Goal: Task Accomplishment & Management: Manage account settings

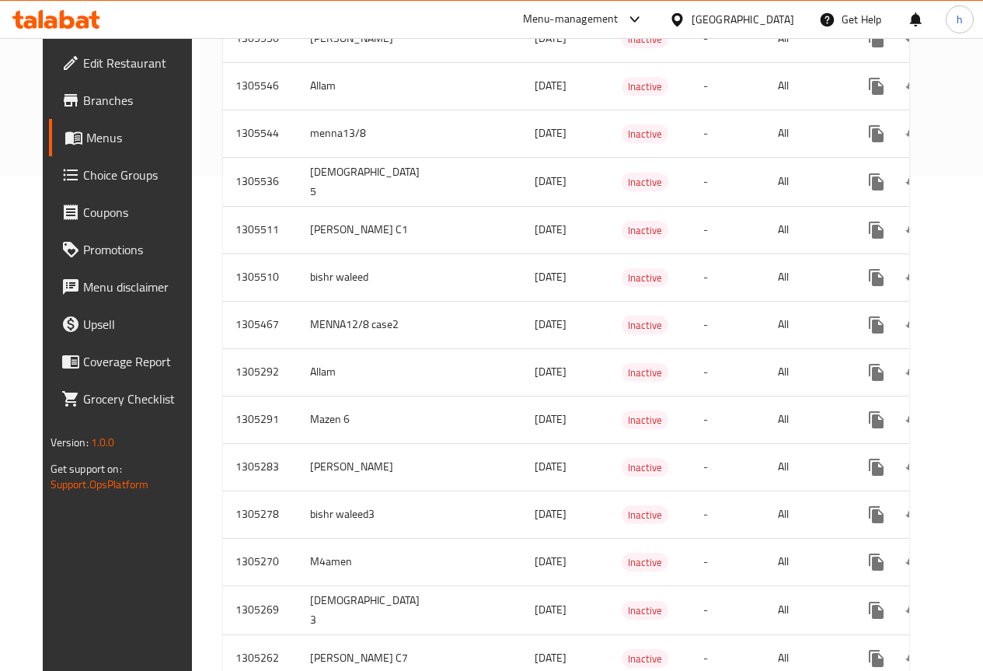
scroll to position [700, 0]
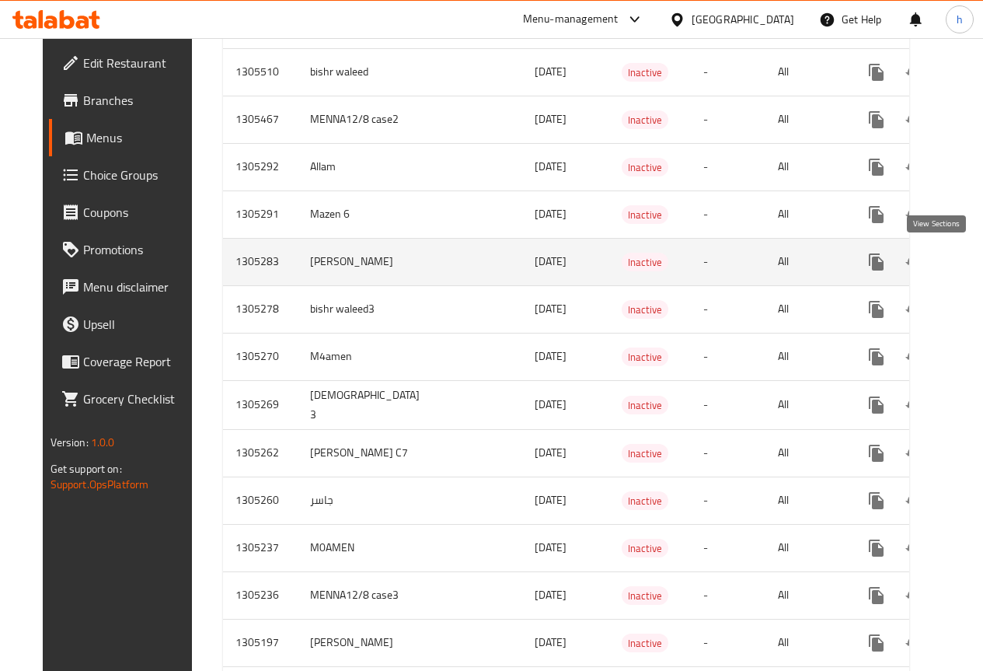
click at [979, 262] on icon "enhanced table" at bounding box center [988, 262] width 19 height 19
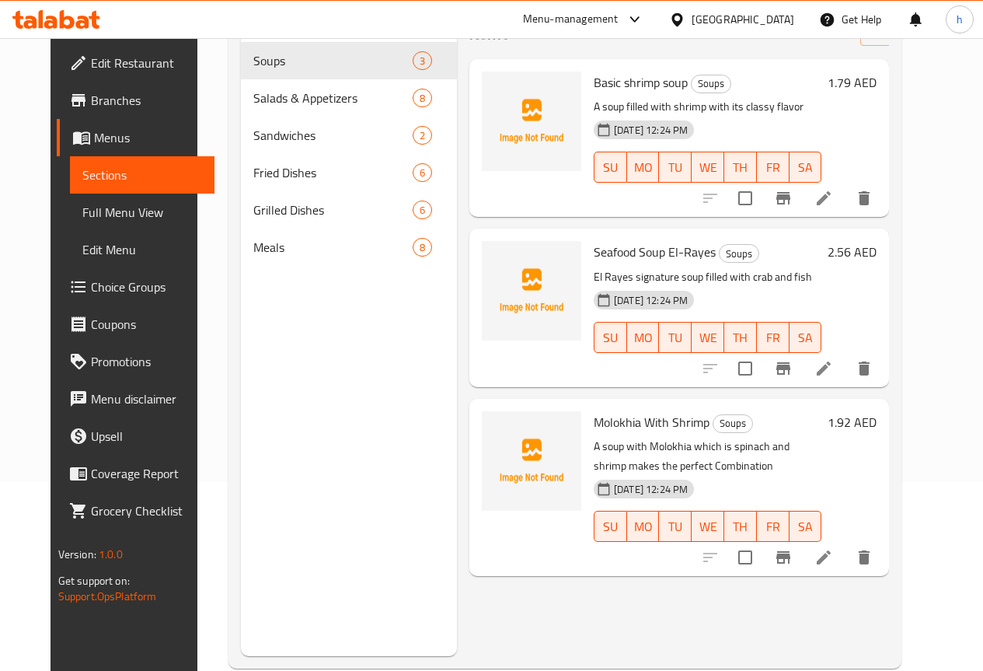
scroll to position [218, 0]
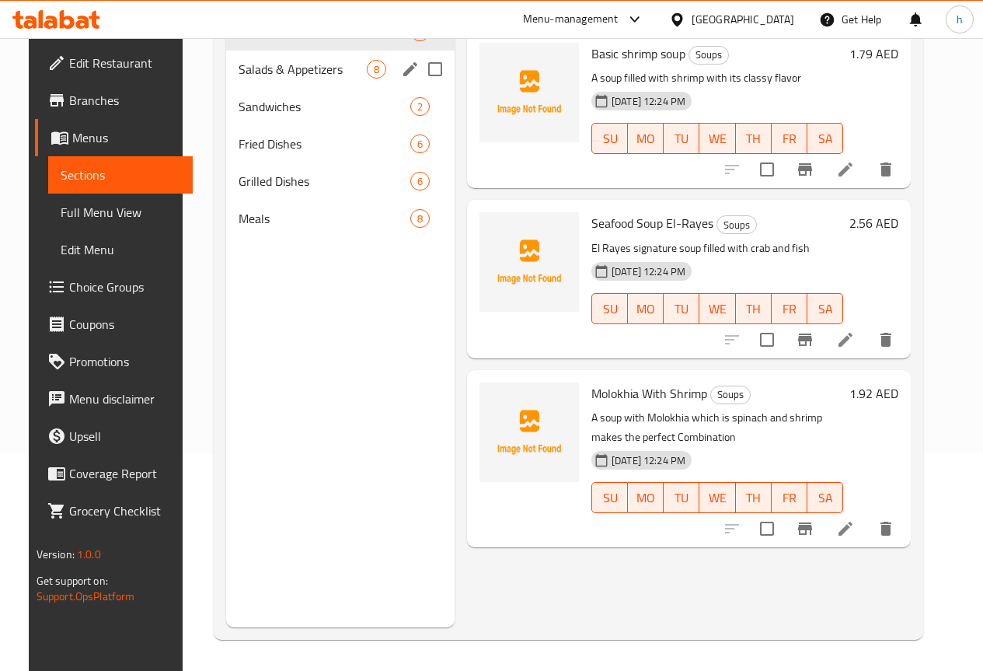
click at [258, 88] on div "Salads & Appetizers 8" at bounding box center [340, 69] width 229 height 37
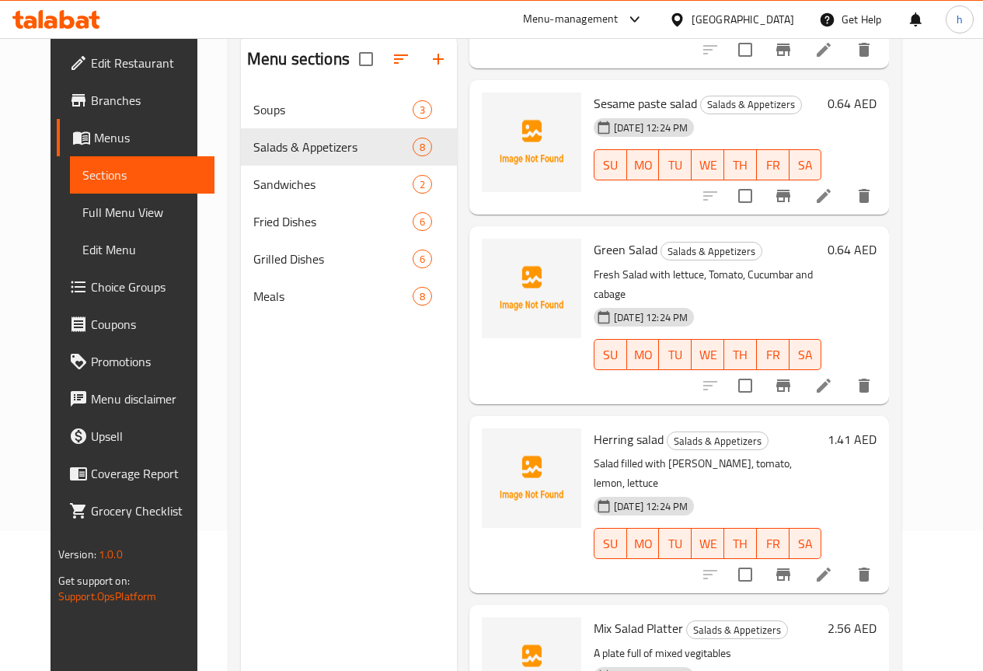
scroll to position [218, 0]
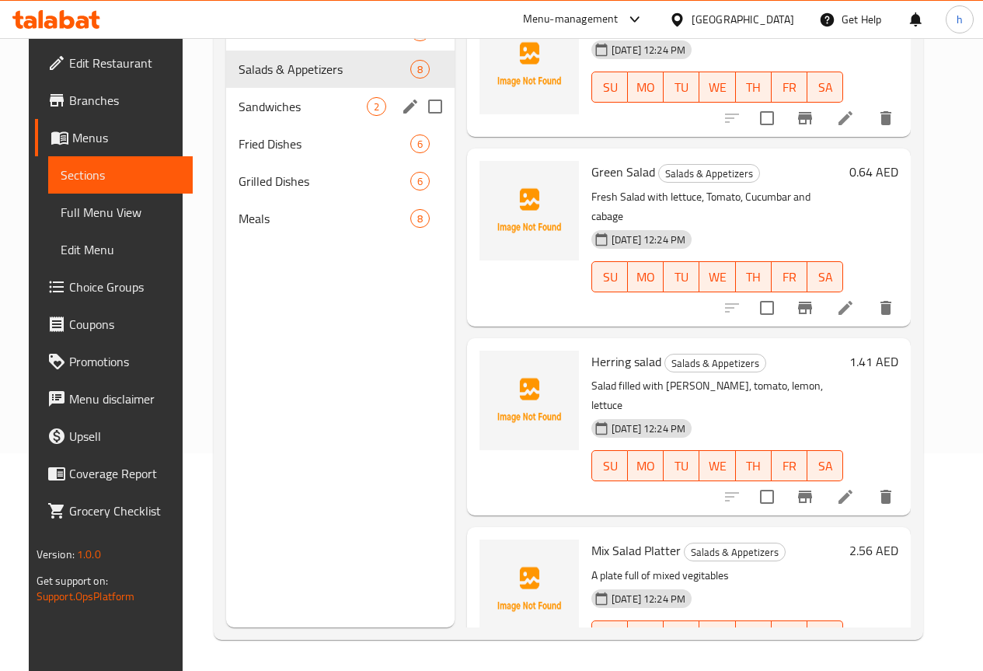
click at [288, 116] on span "Sandwiches" at bounding box center [303, 106] width 128 height 19
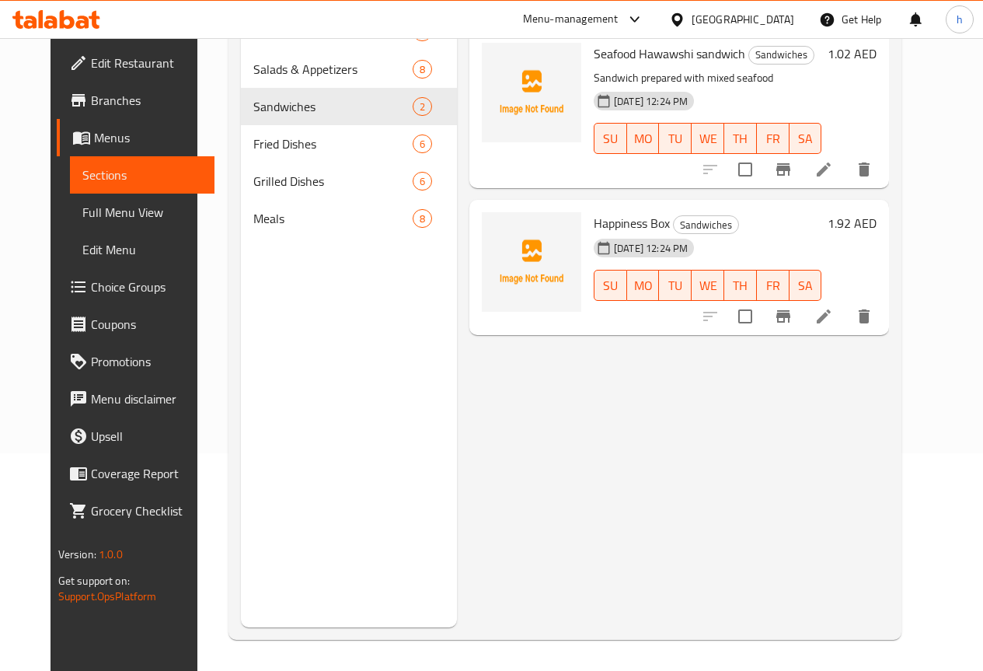
click at [594, 75] on p "Sandwich prepared with mixed seafood" at bounding box center [708, 77] width 228 height 19
click at [595, 79] on p "Sandwich prepared with mixed seafood" at bounding box center [708, 77] width 228 height 19
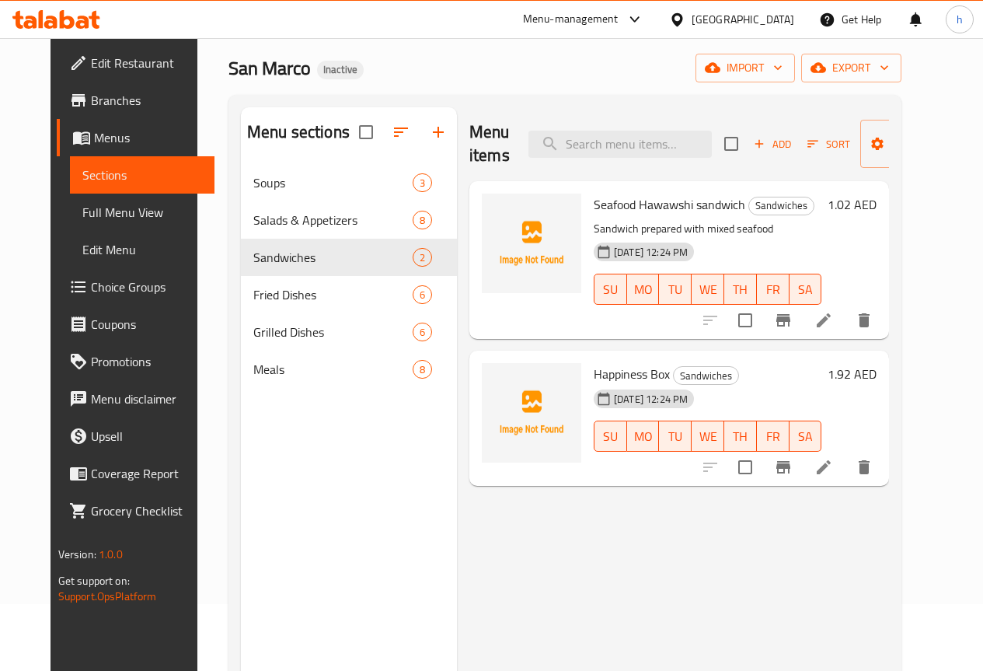
scroll to position [62, 0]
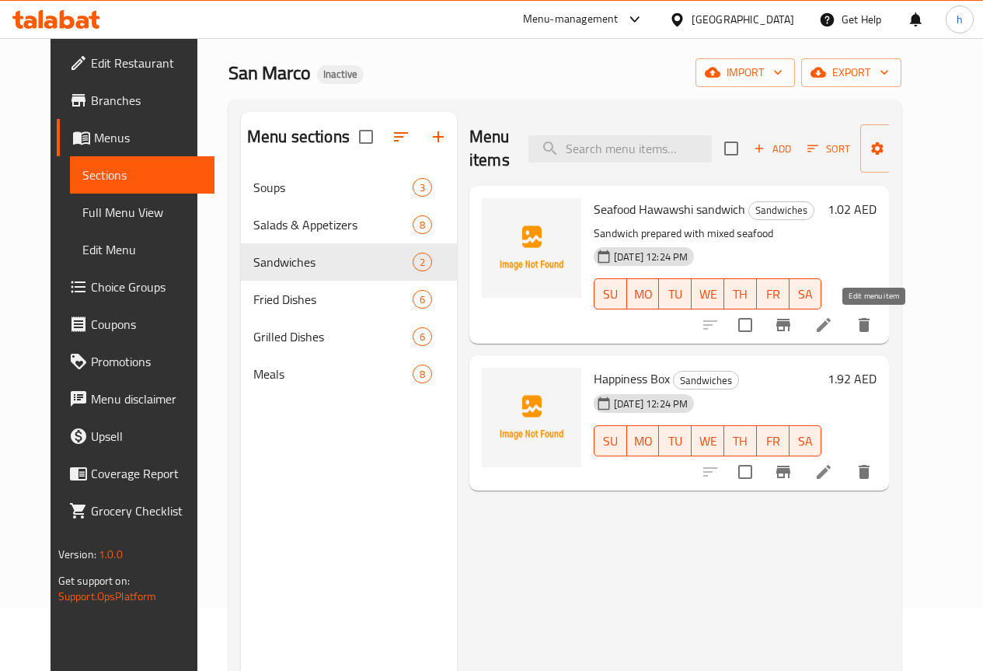
click at [833, 326] on icon at bounding box center [824, 325] width 19 height 19
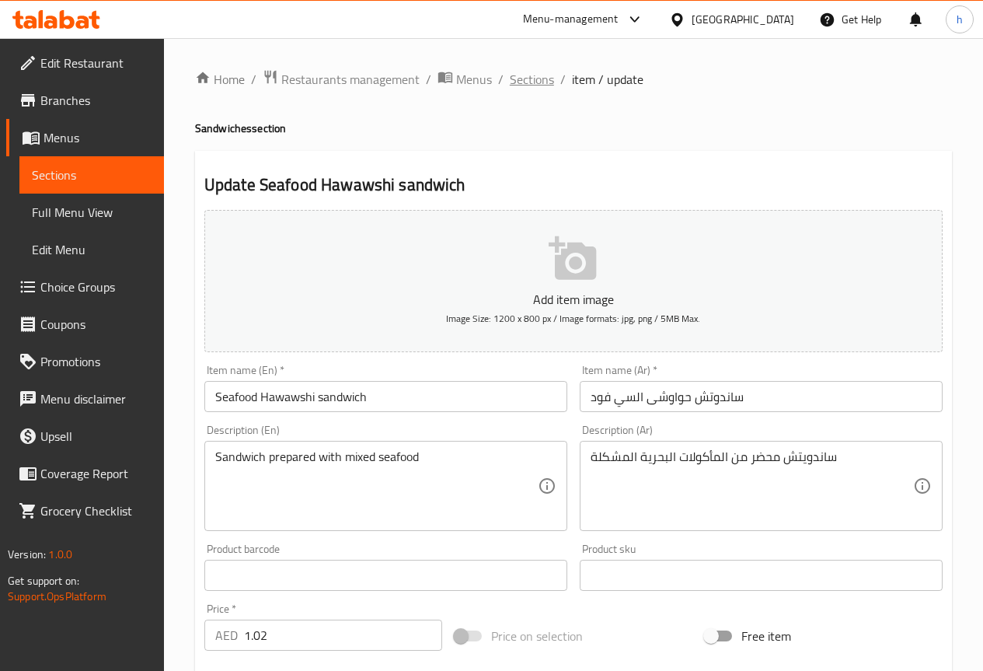
click at [515, 86] on span "Sections" at bounding box center [532, 79] width 44 height 19
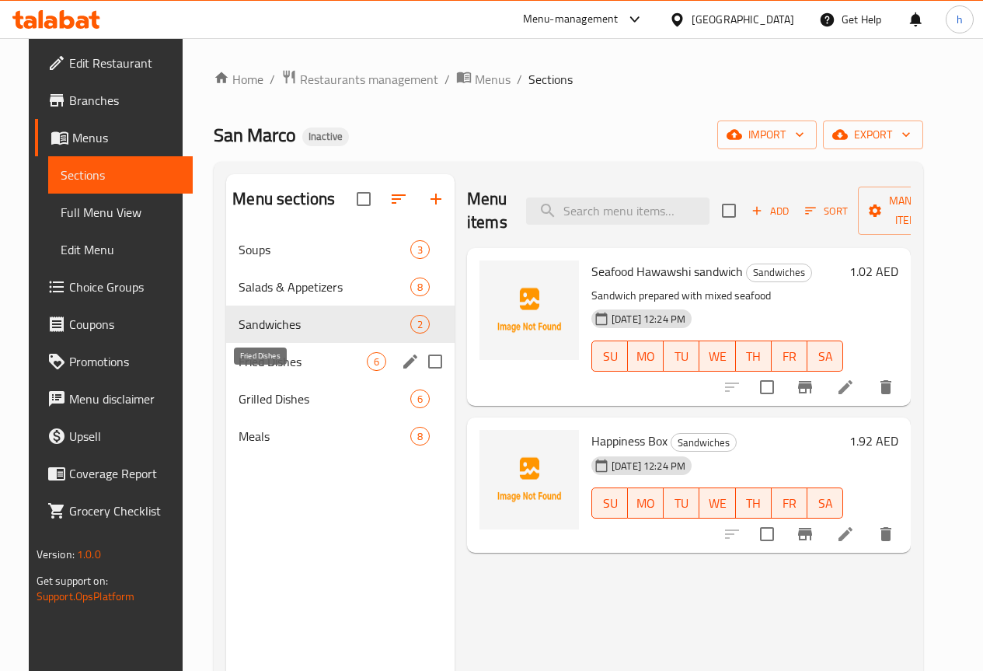
click at [257, 371] on span "Fried Dishes" at bounding box center [303, 361] width 128 height 19
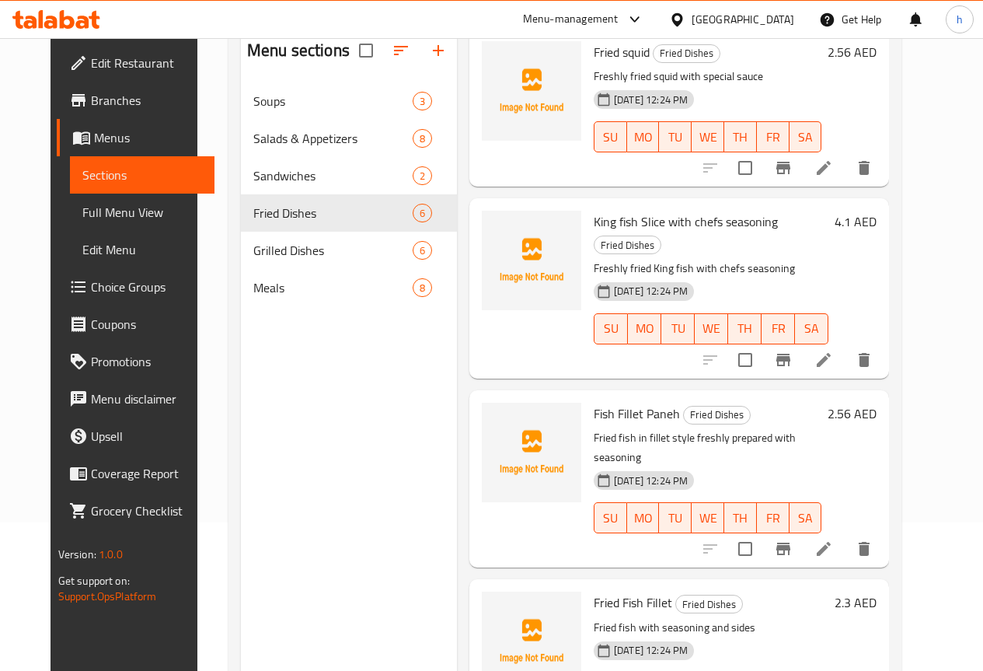
scroll to position [155, 0]
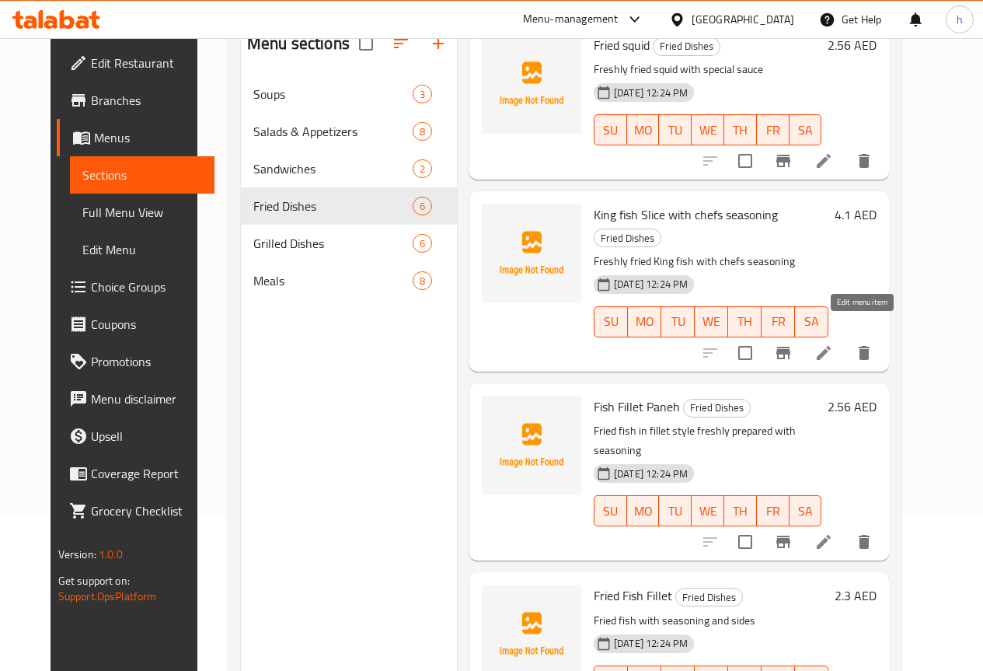
click at [833, 344] on icon at bounding box center [824, 353] width 19 height 19
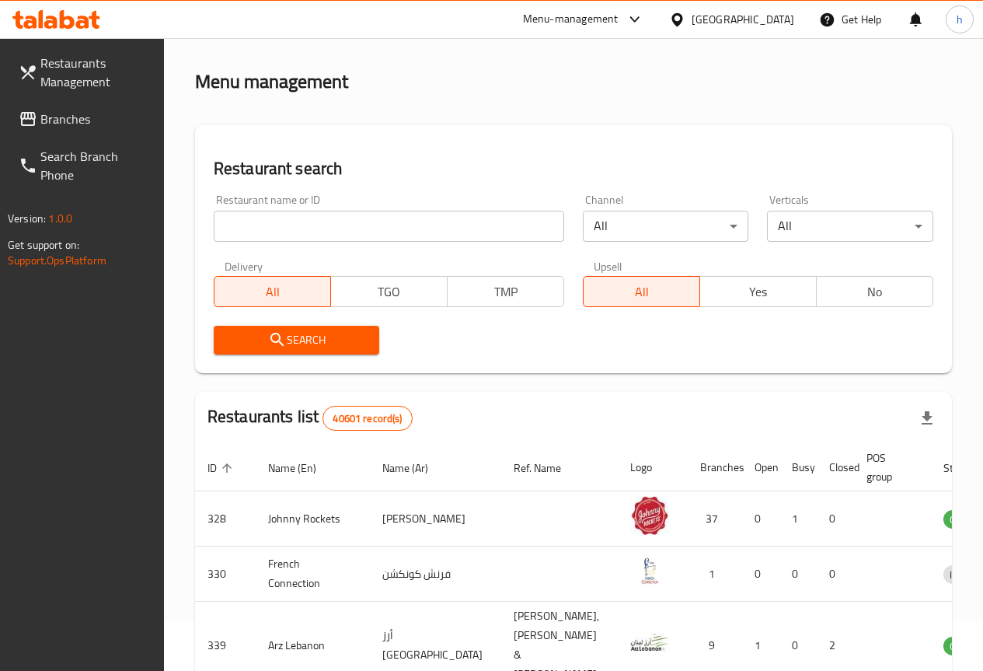
scroll to position [78, 0]
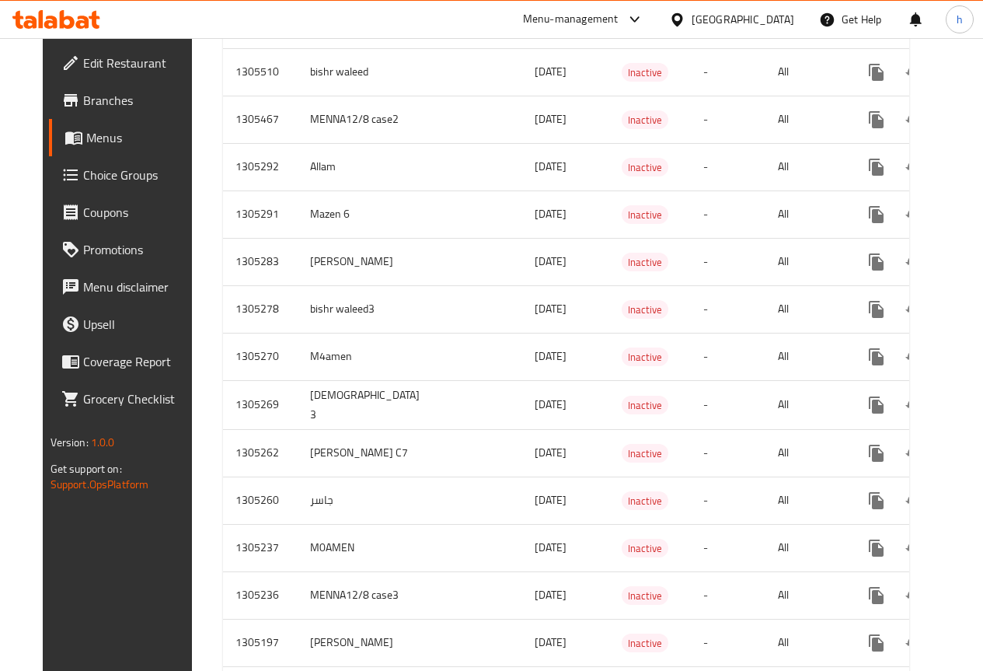
scroll to position [622, 0]
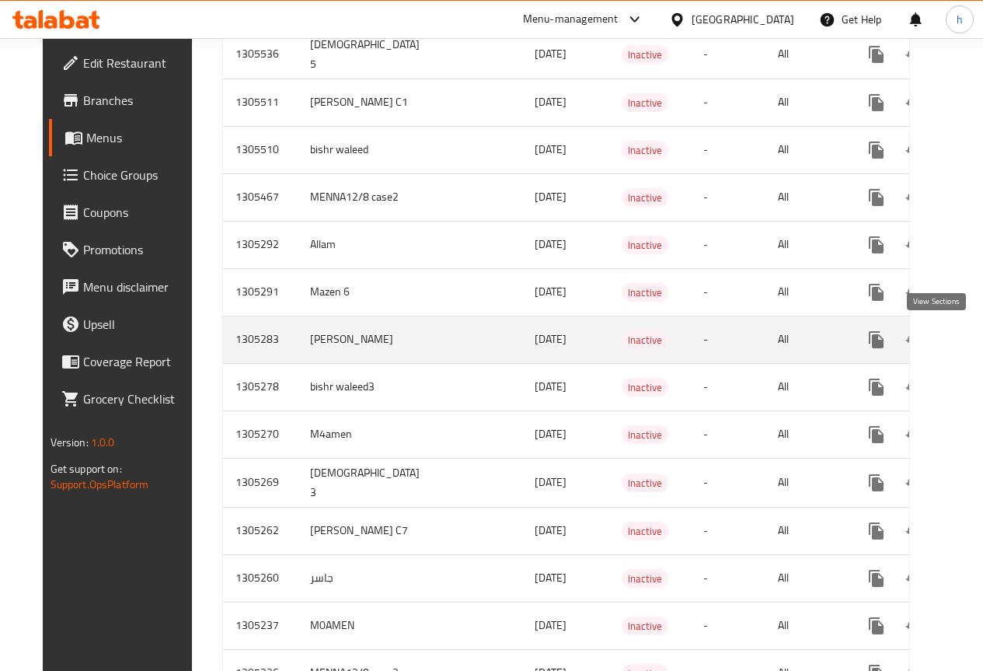
click at [970, 349] on link "enhanced table" at bounding box center [988, 339] width 37 height 37
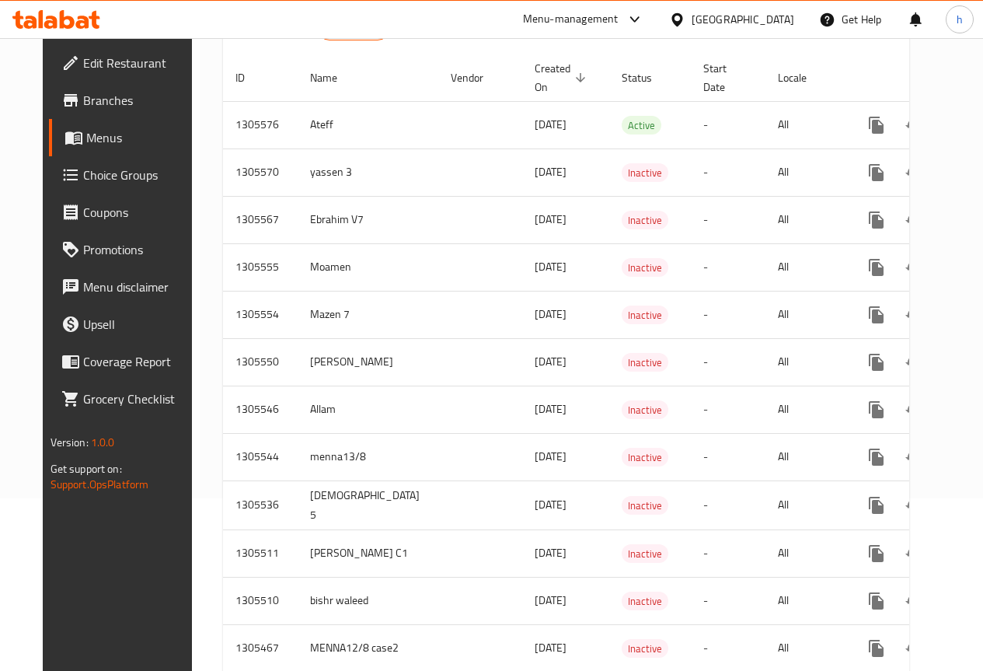
scroll to position [155, 0]
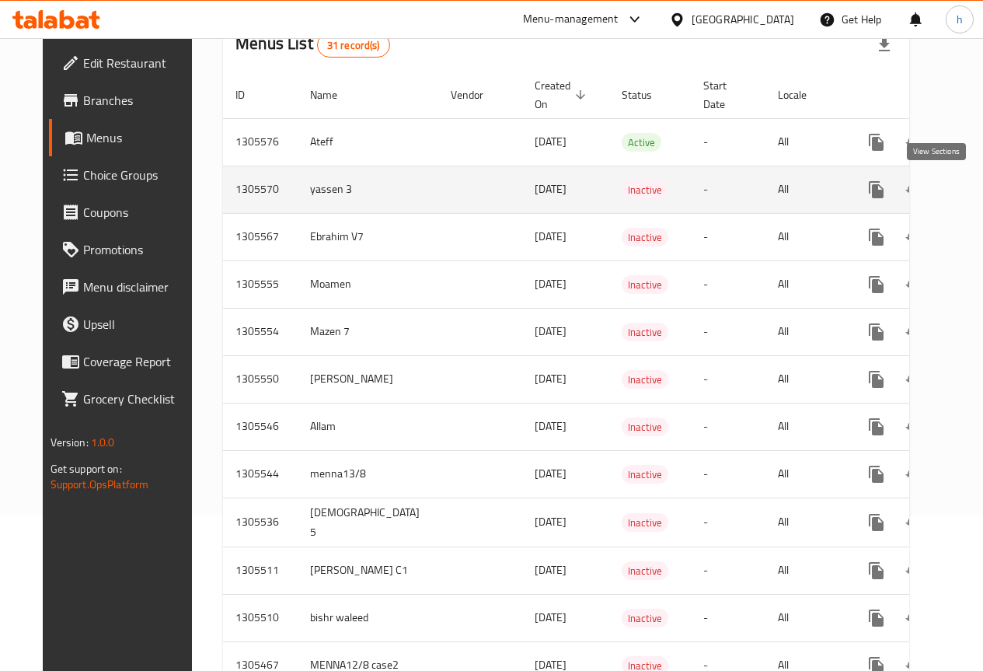
click at [979, 198] on icon "enhanced table" at bounding box center [988, 189] width 19 height 19
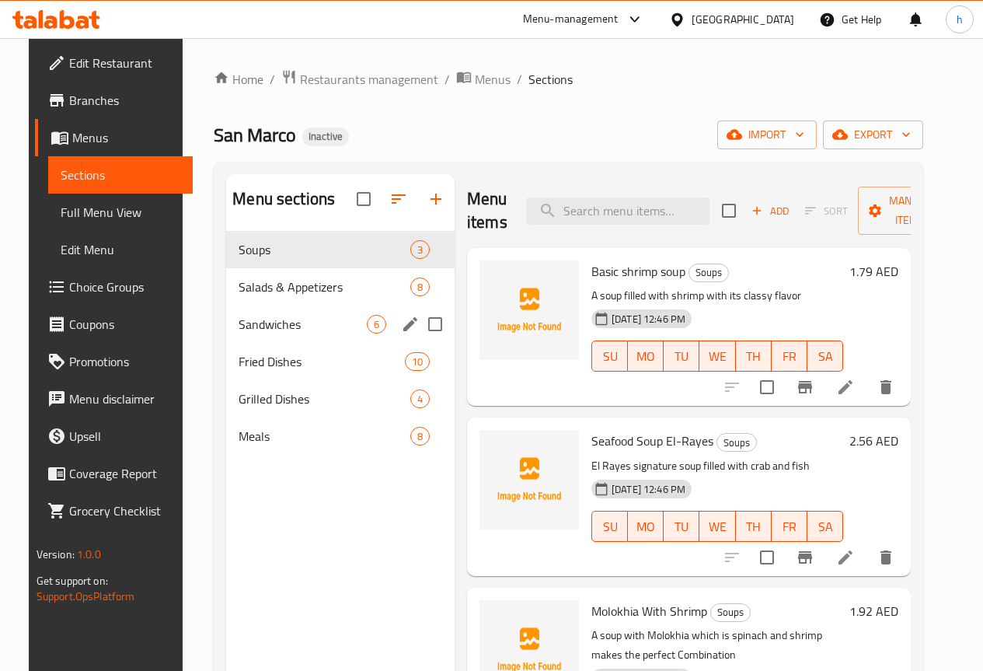
click at [246, 343] on div "Sandwiches 6" at bounding box center [340, 324] width 229 height 37
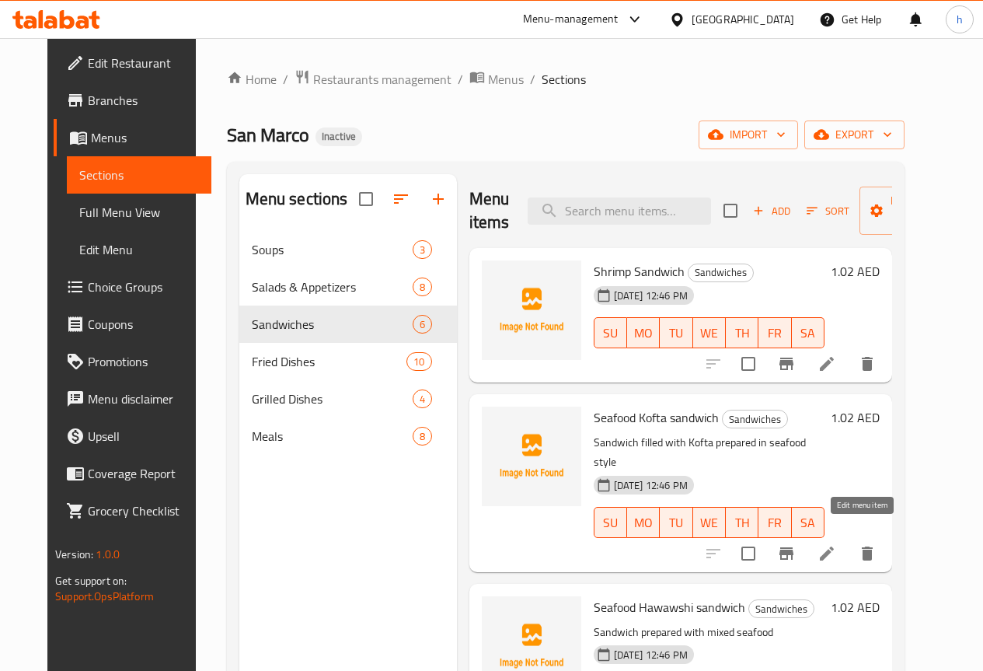
click at [836, 544] on icon at bounding box center [827, 553] width 19 height 19
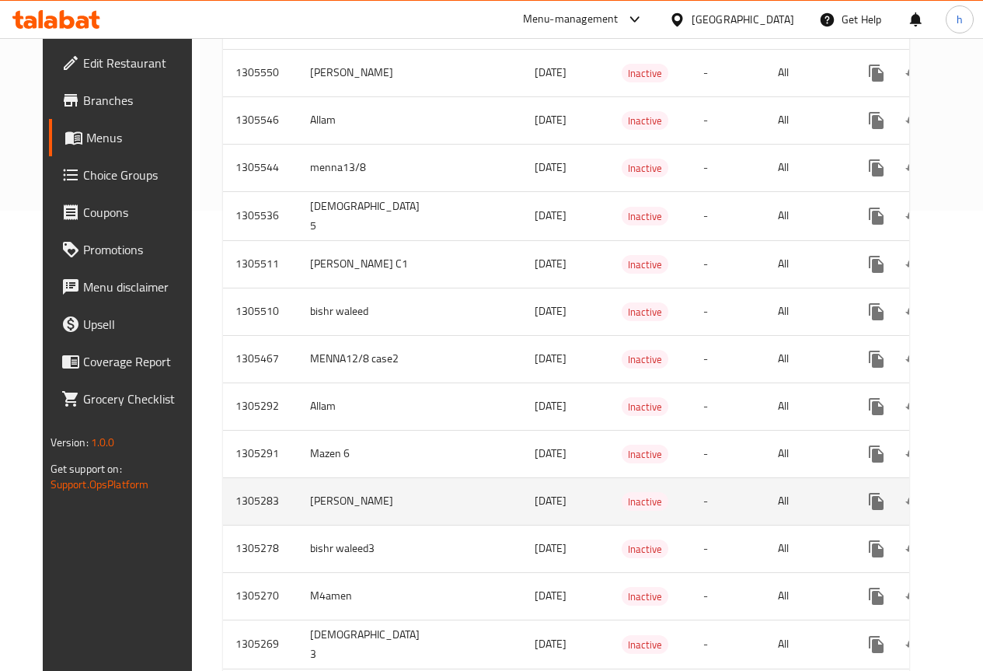
scroll to position [466, 0]
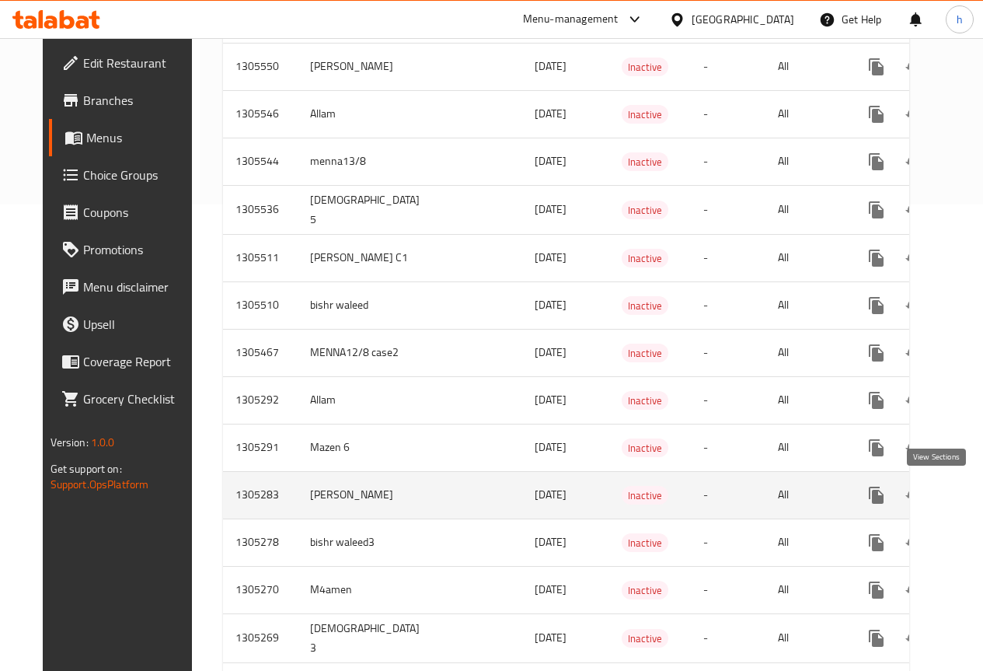
click at [979, 489] on icon "enhanced table" at bounding box center [988, 495] width 19 height 19
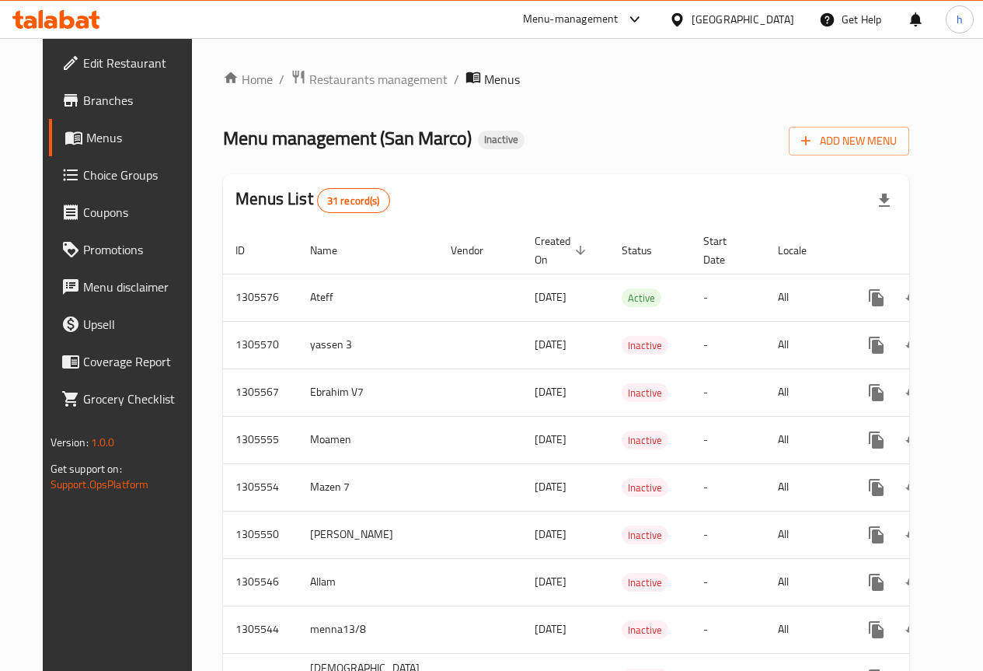
scroll to position [466, 0]
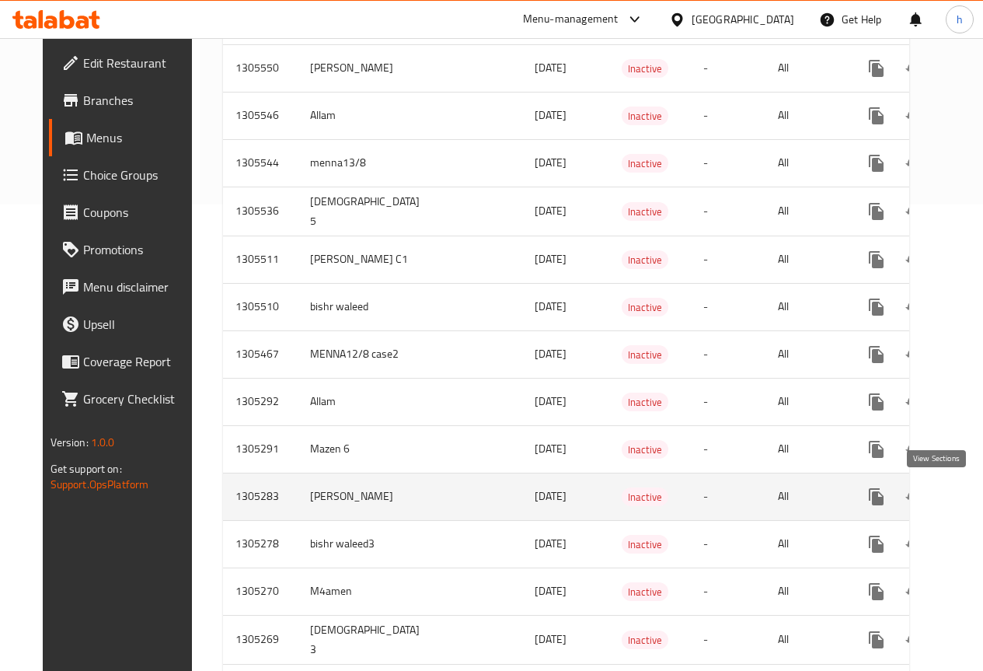
click at [979, 495] on icon "enhanced table" at bounding box center [988, 496] width 19 height 19
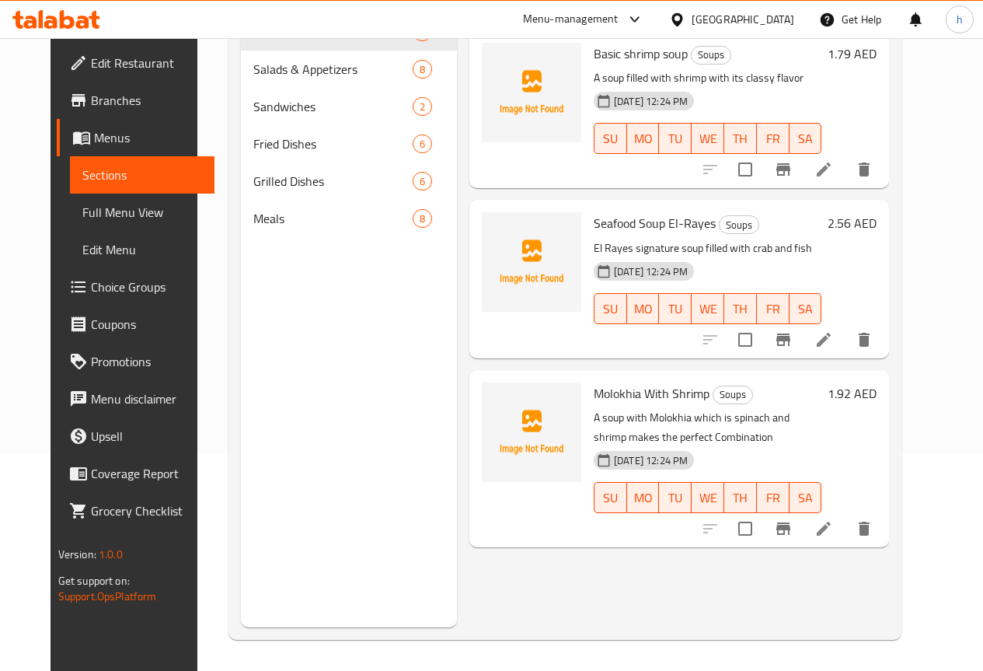
scroll to position [218, 0]
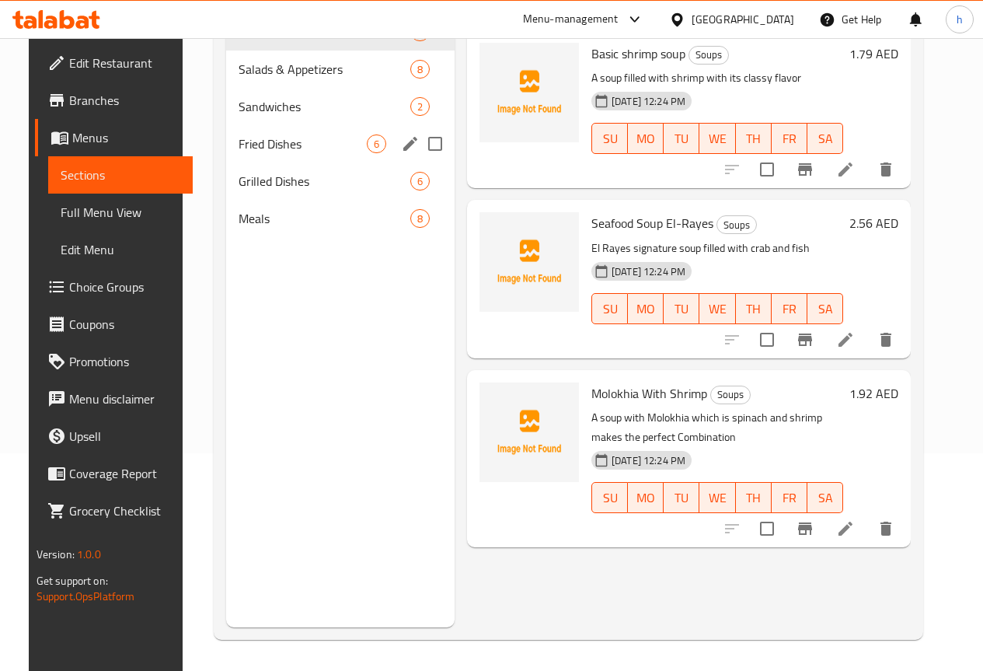
click at [253, 149] on div "Fried Dishes 6" at bounding box center [340, 143] width 229 height 37
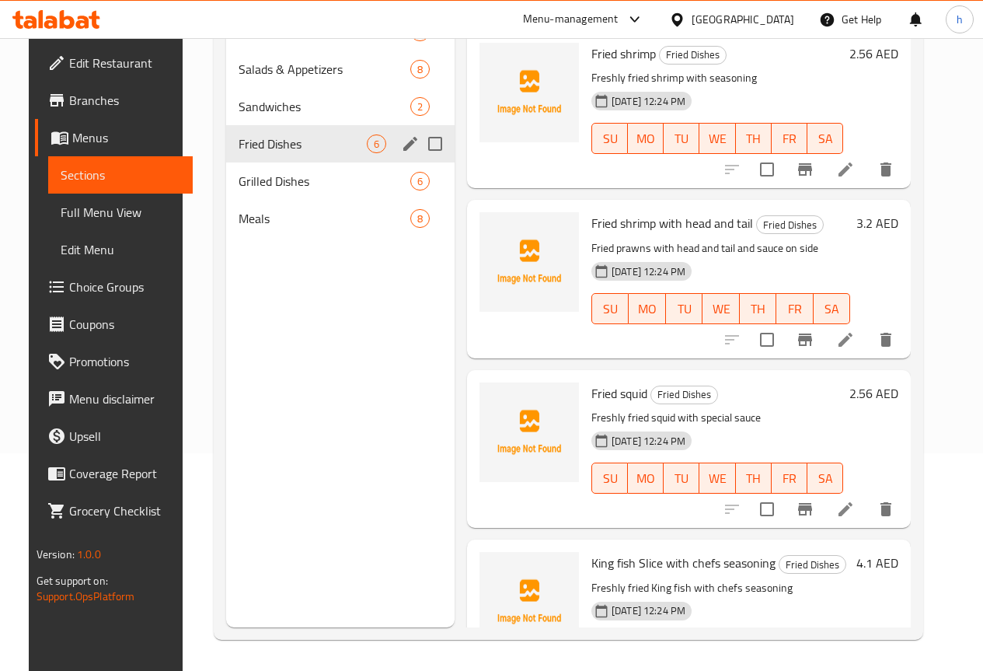
click at [251, 125] on div "Sandwiches 2" at bounding box center [340, 106] width 229 height 37
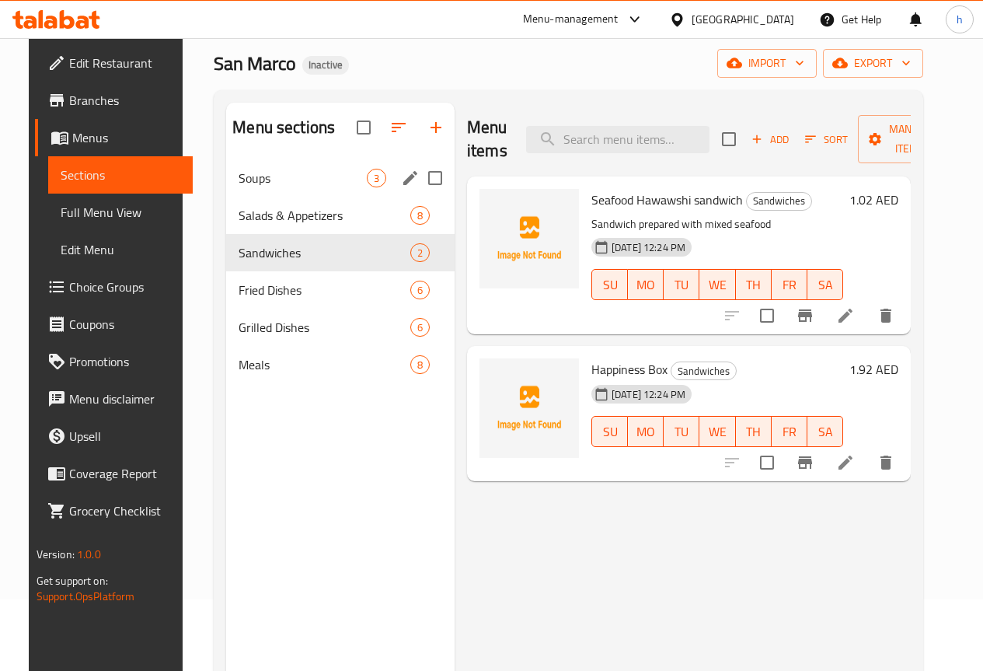
scroll to position [62, 0]
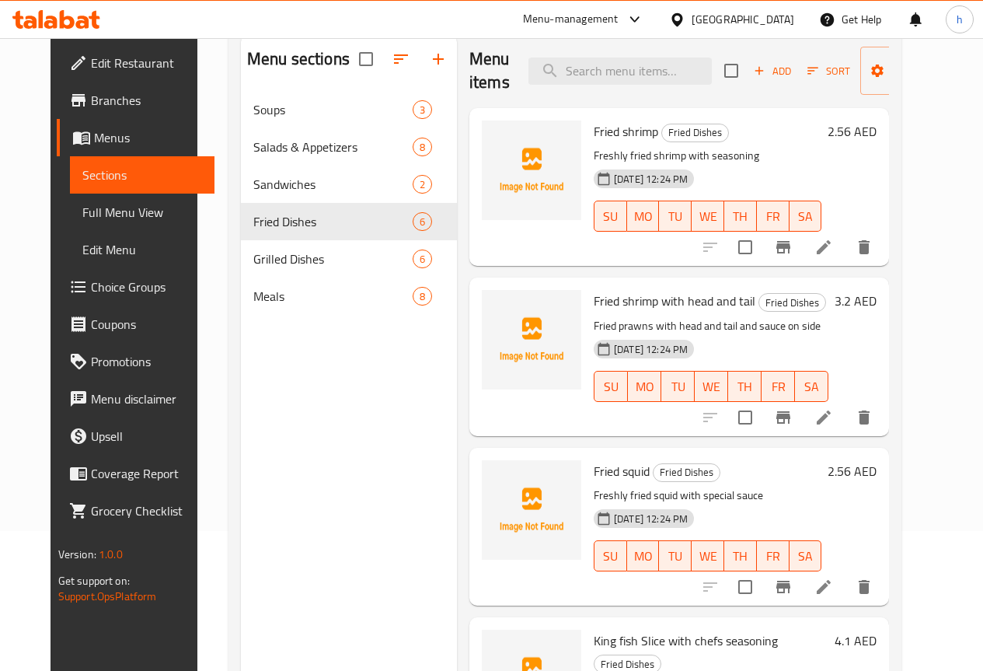
scroll to position [62, 0]
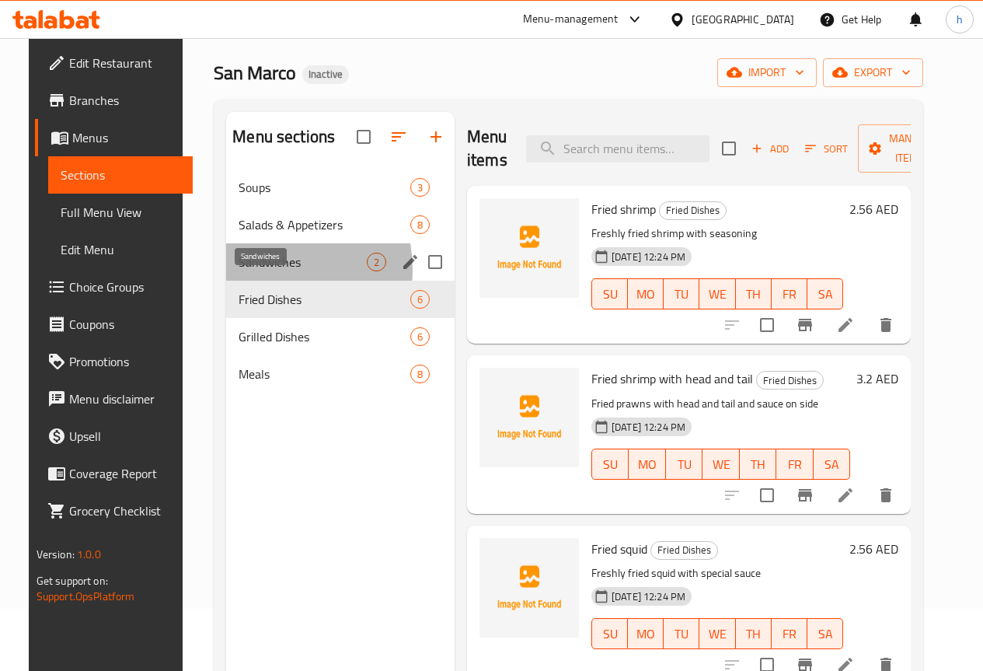
click at [239, 271] on span "Sandwiches" at bounding box center [303, 262] width 128 height 19
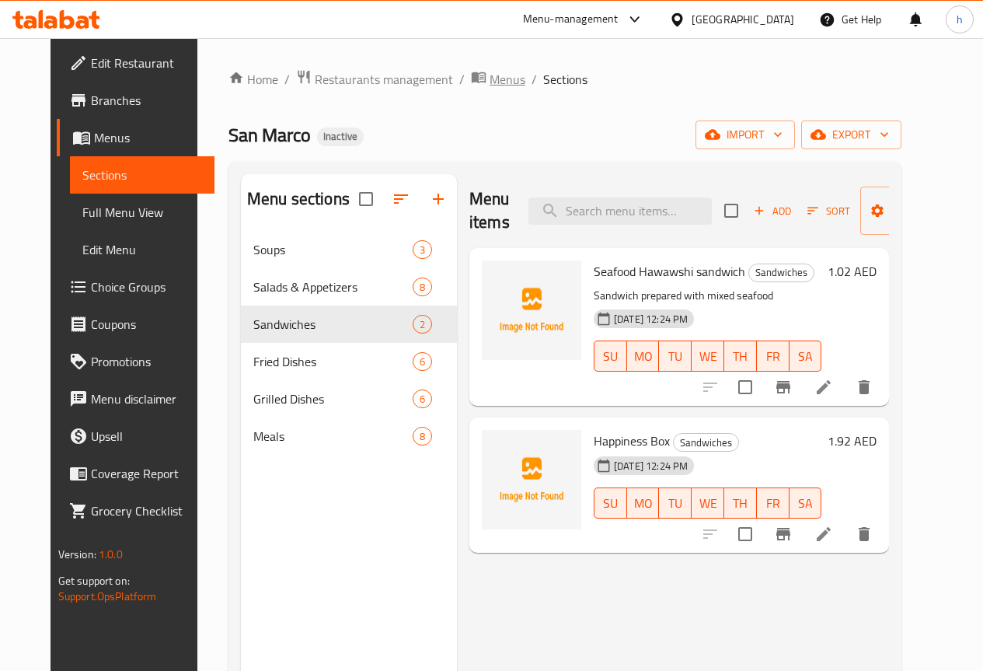
click at [471, 79] on span "breadcrumb" at bounding box center [480, 79] width 19 height 20
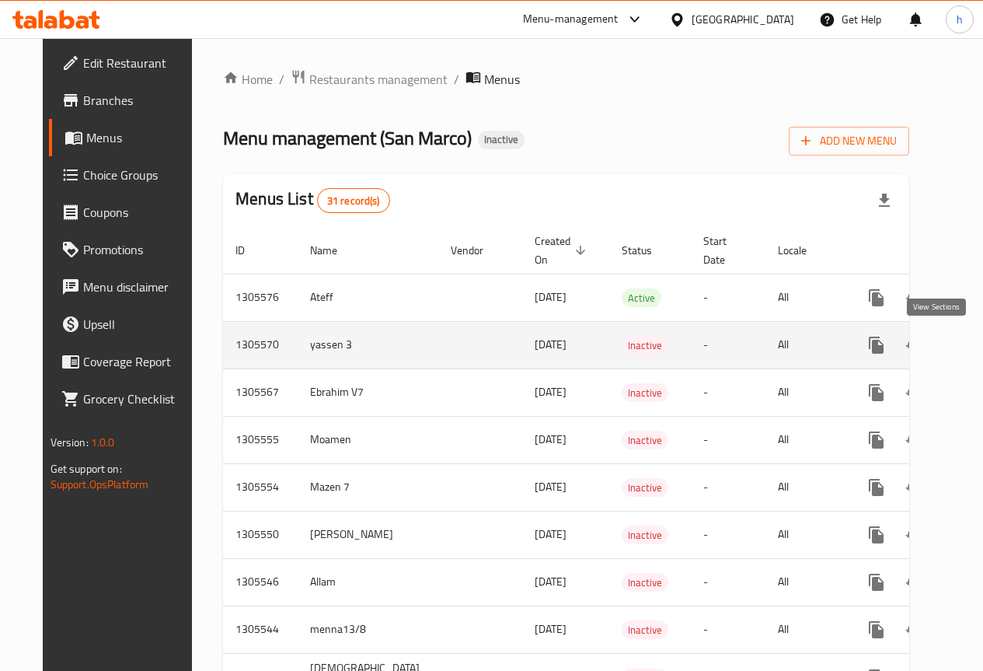
click at [982, 350] on icon "enhanced table" at bounding box center [989, 345] width 14 height 14
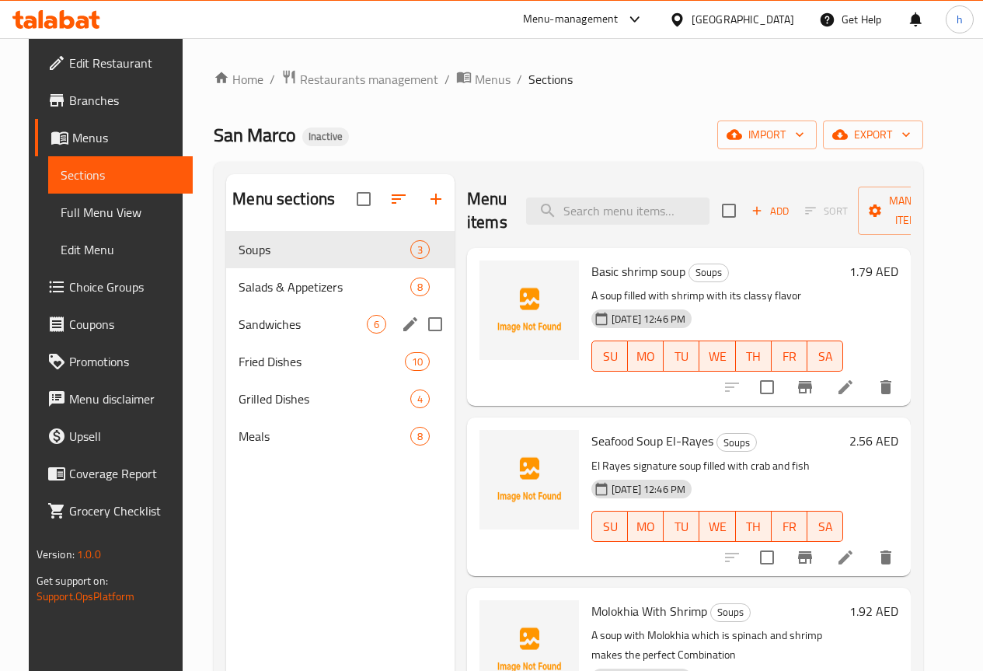
click at [256, 333] on span "Sandwiches" at bounding box center [303, 324] width 128 height 19
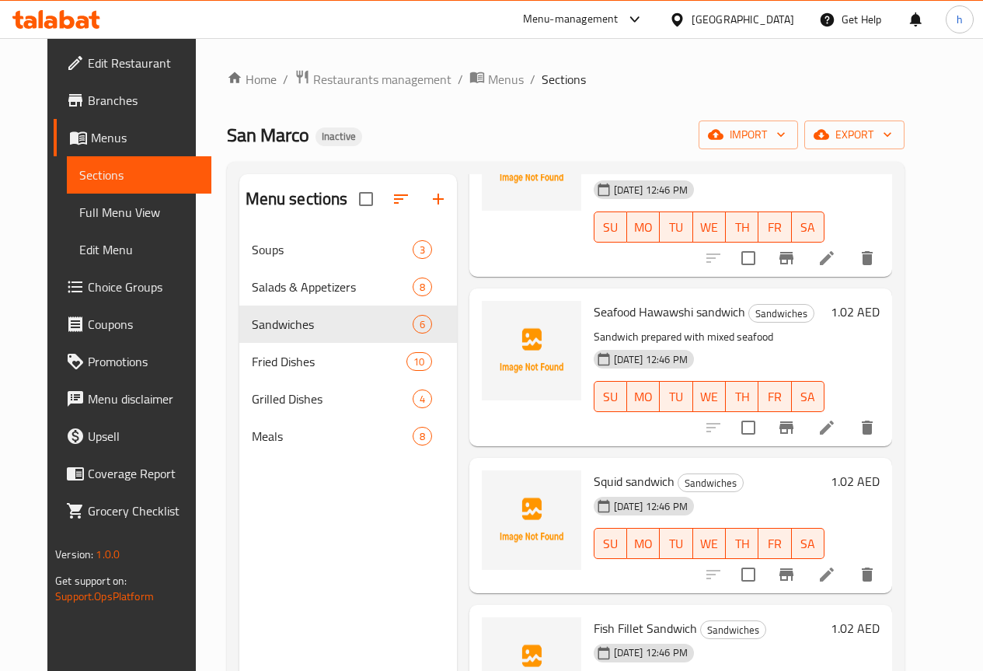
scroll to position [311, 0]
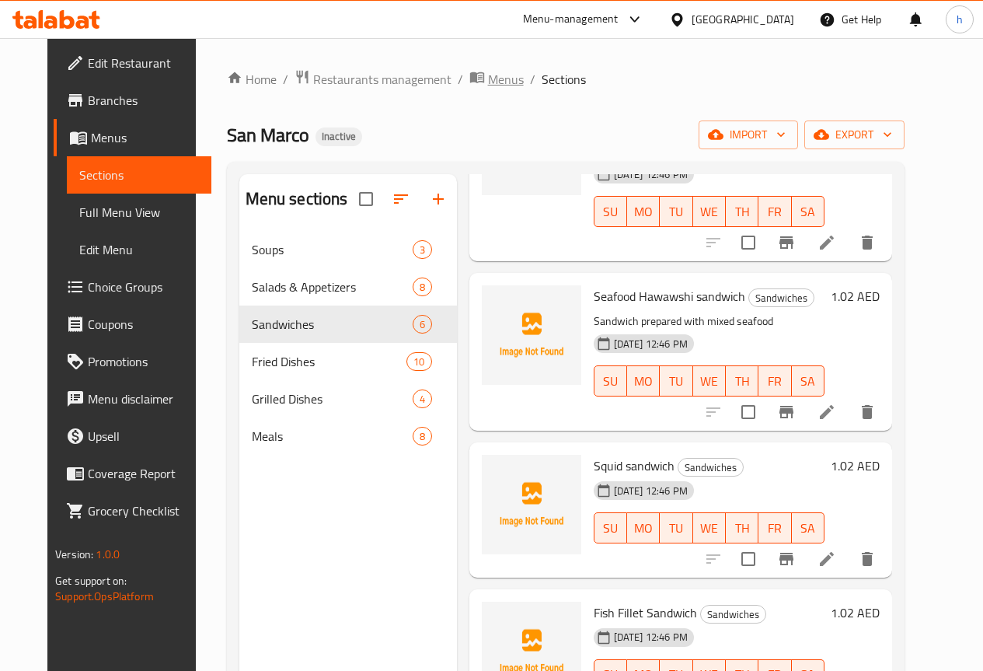
click at [488, 83] on span "Menus" at bounding box center [506, 79] width 36 height 19
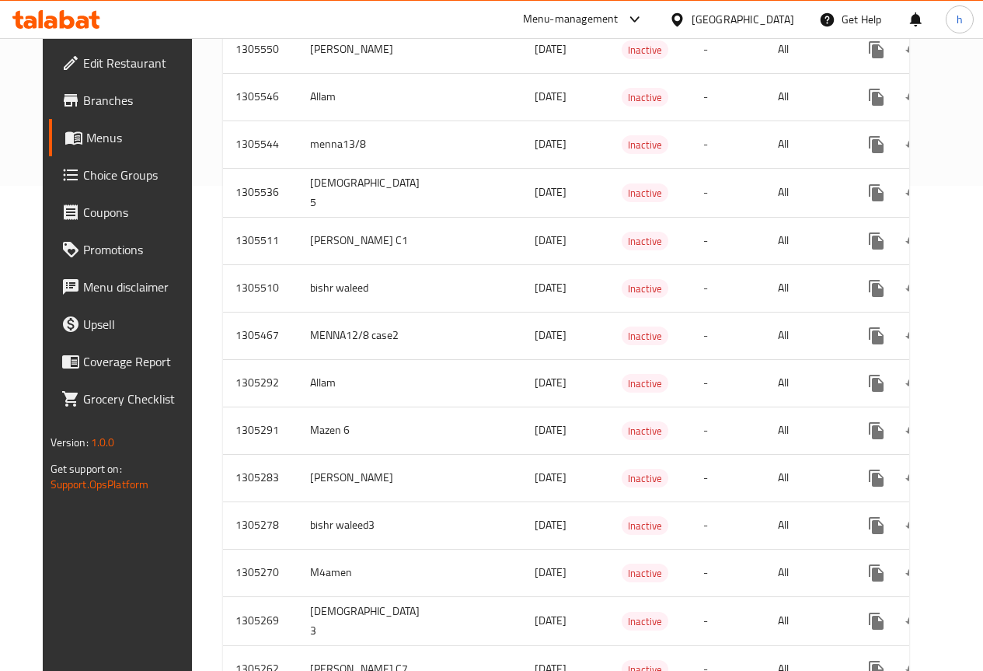
scroll to position [544, 0]
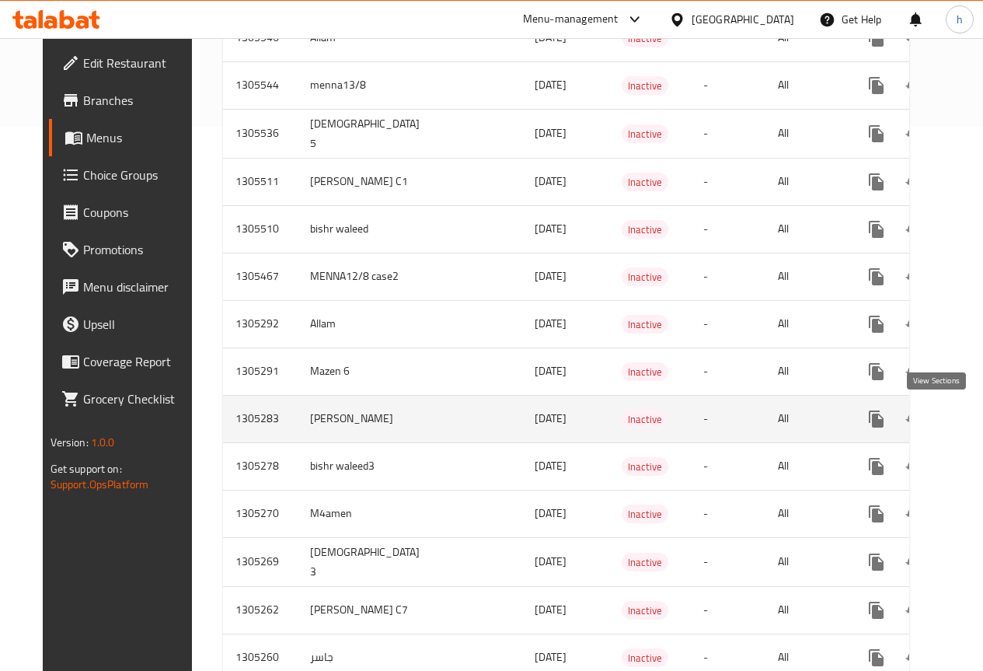
click at [979, 423] on icon "enhanced table" at bounding box center [988, 419] width 19 height 19
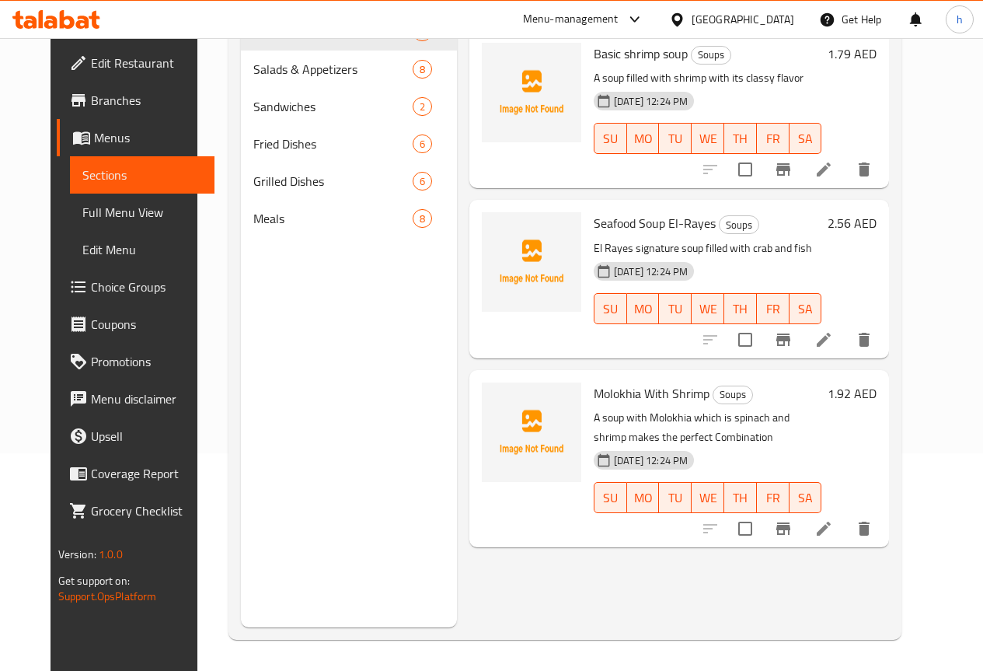
scroll to position [218, 0]
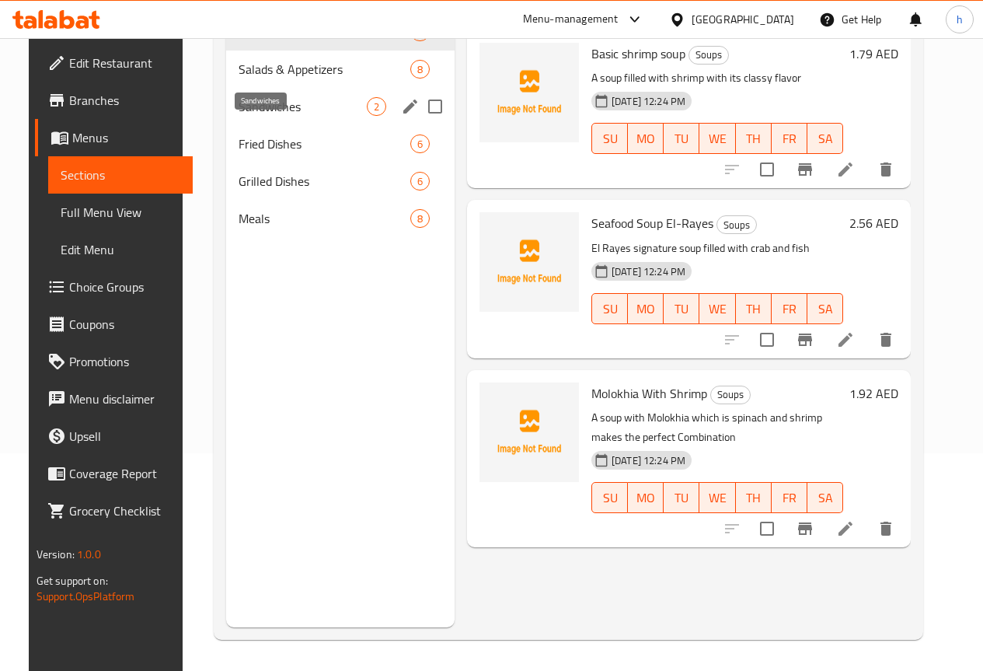
click at [239, 116] on span "Sandwiches" at bounding box center [303, 106] width 128 height 19
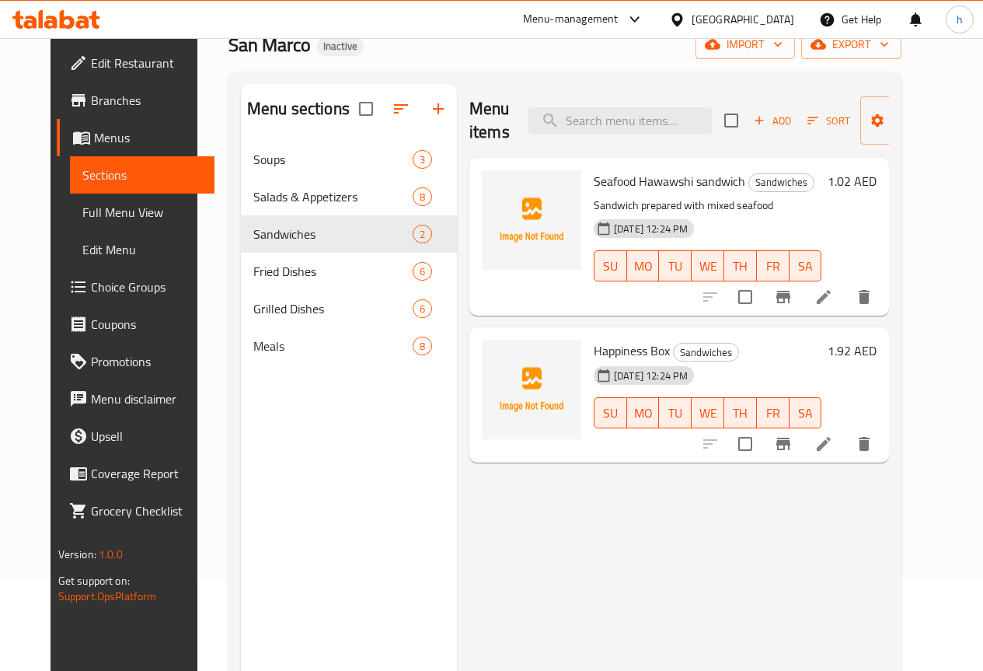
scroll to position [62, 0]
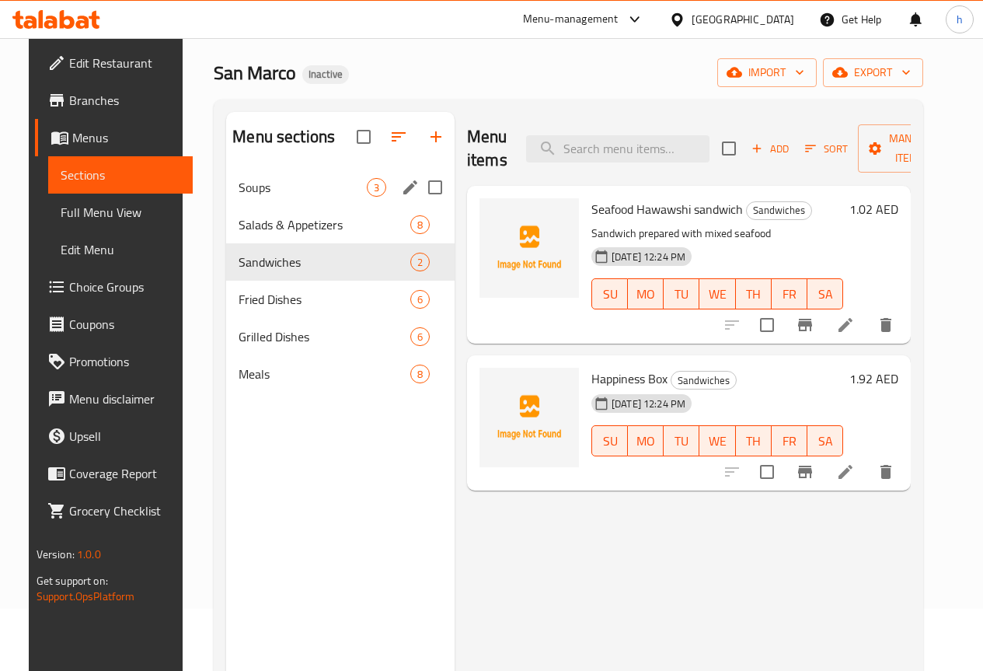
click at [241, 197] on span "Soups" at bounding box center [303, 187] width 128 height 19
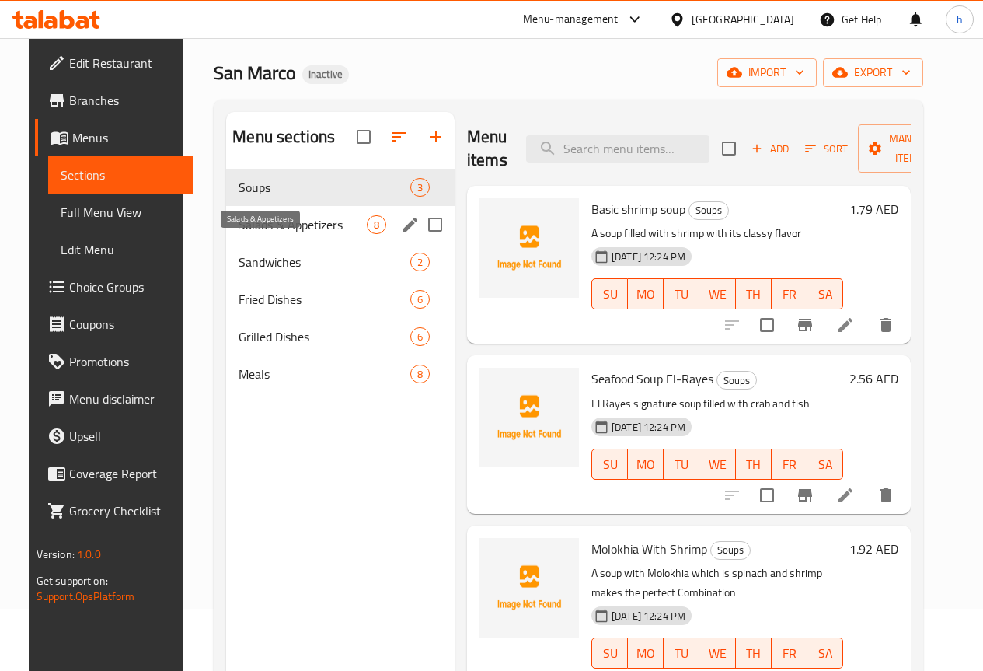
click at [247, 234] on span "Salads & Appetizers" at bounding box center [303, 224] width 128 height 19
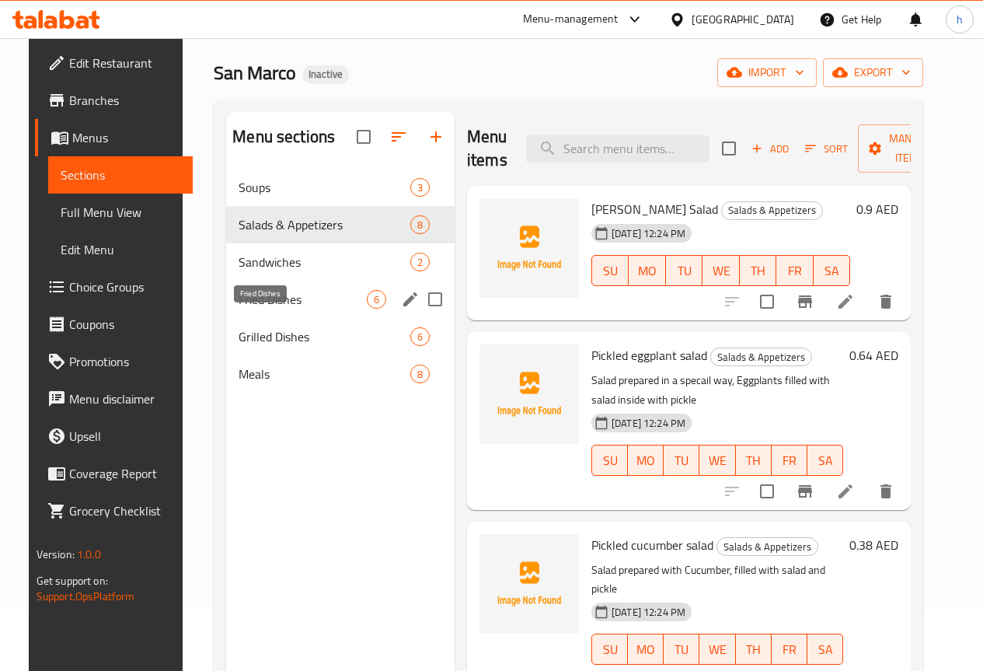
click at [246, 309] on span "Fried Dishes" at bounding box center [303, 299] width 128 height 19
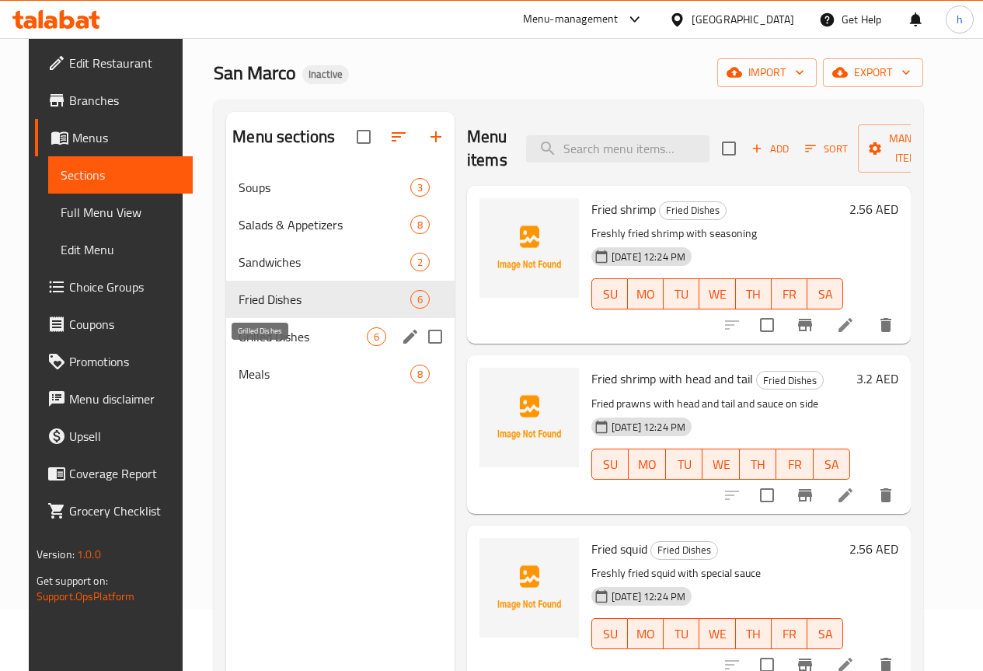
click at [261, 346] on span "Grilled Dishes" at bounding box center [303, 336] width 128 height 19
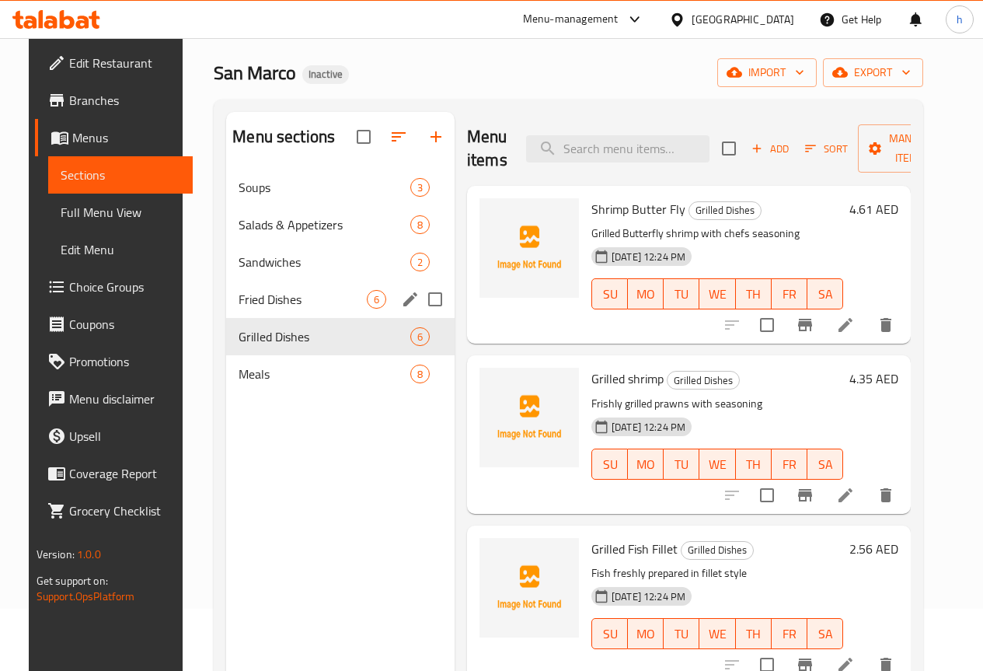
click at [261, 309] on span "Fried Dishes" at bounding box center [303, 299] width 128 height 19
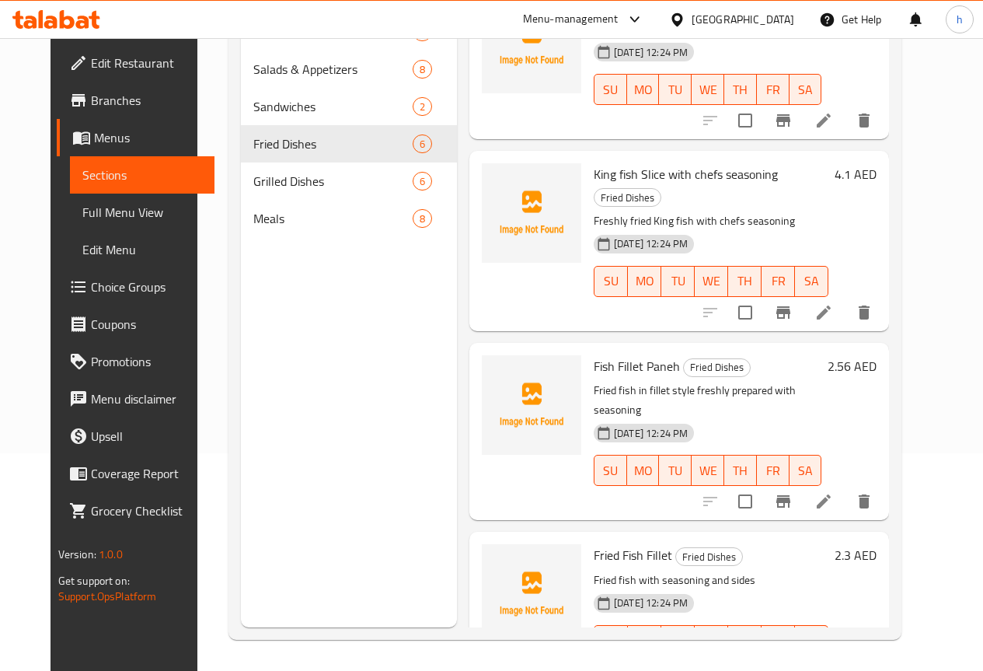
scroll to position [410, 0]
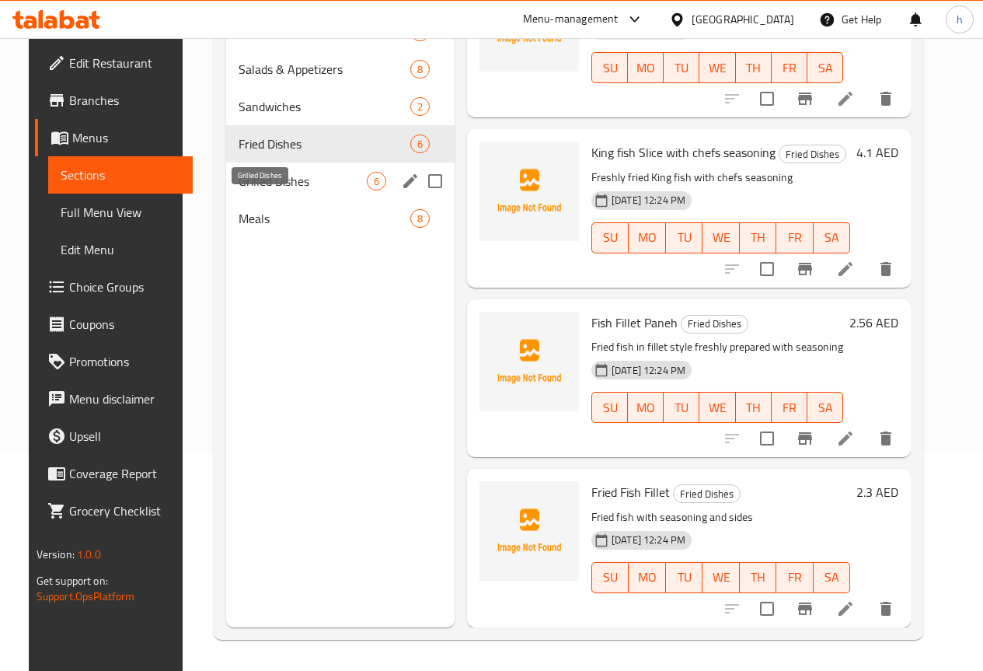
click at [243, 190] on span "Grilled Dishes" at bounding box center [303, 181] width 128 height 19
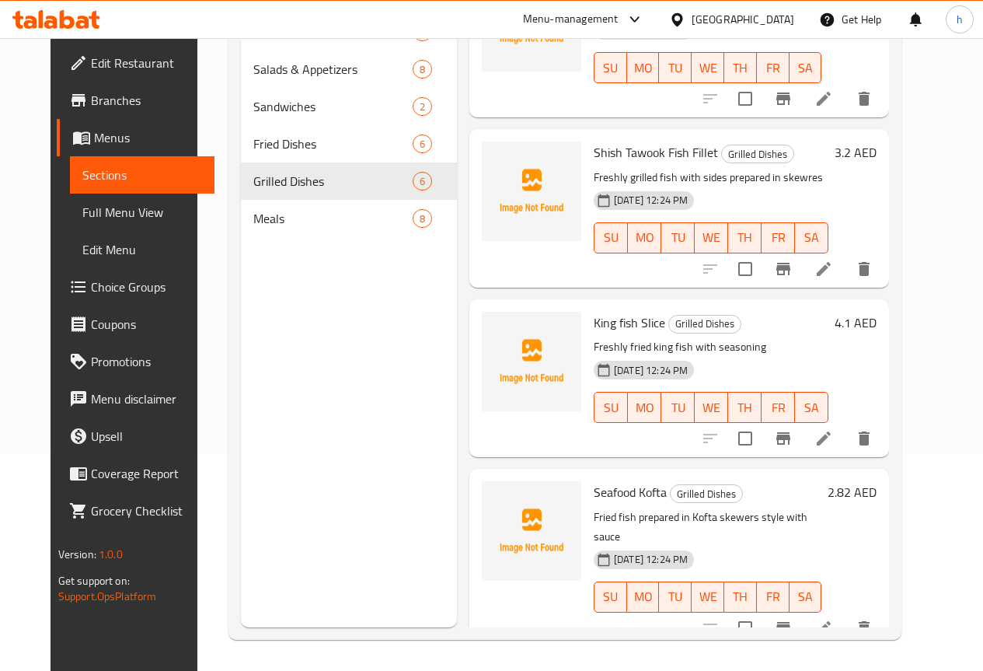
click at [846, 430] on li at bounding box center [824, 438] width 44 height 28
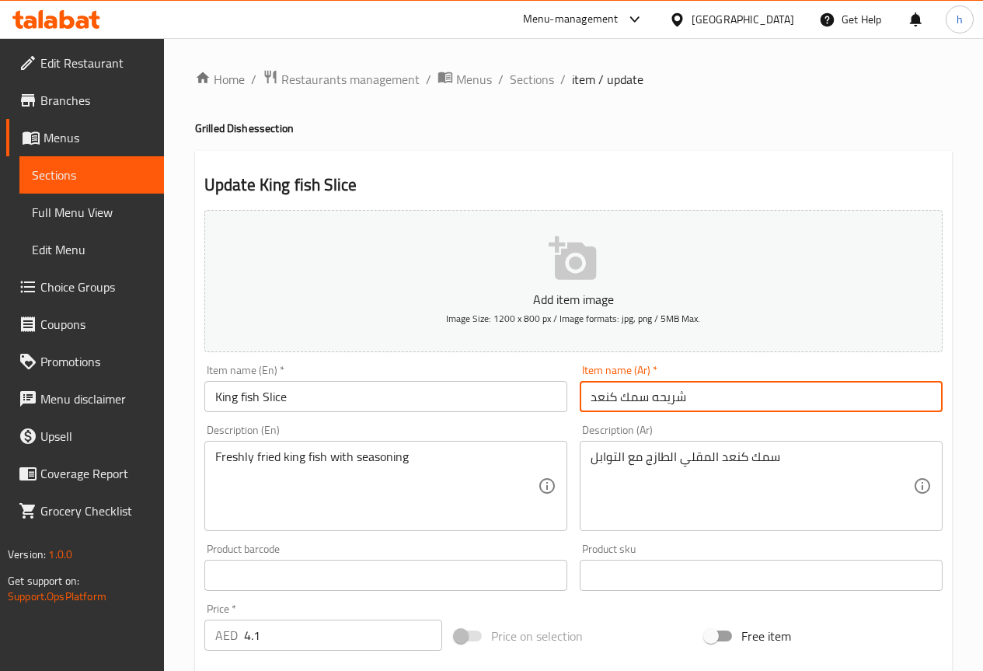
drag, startPoint x: 720, startPoint y: 399, endPoint x: 585, endPoint y: 395, distance: 135.3
click at [585, 395] on input "شريحه سمك كنعد" at bounding box center [761, 396] width 363 height 31
click at [613, 390] on input "شريحه سمك كنعد" at bounding box center [761, 396] width 363 height 31
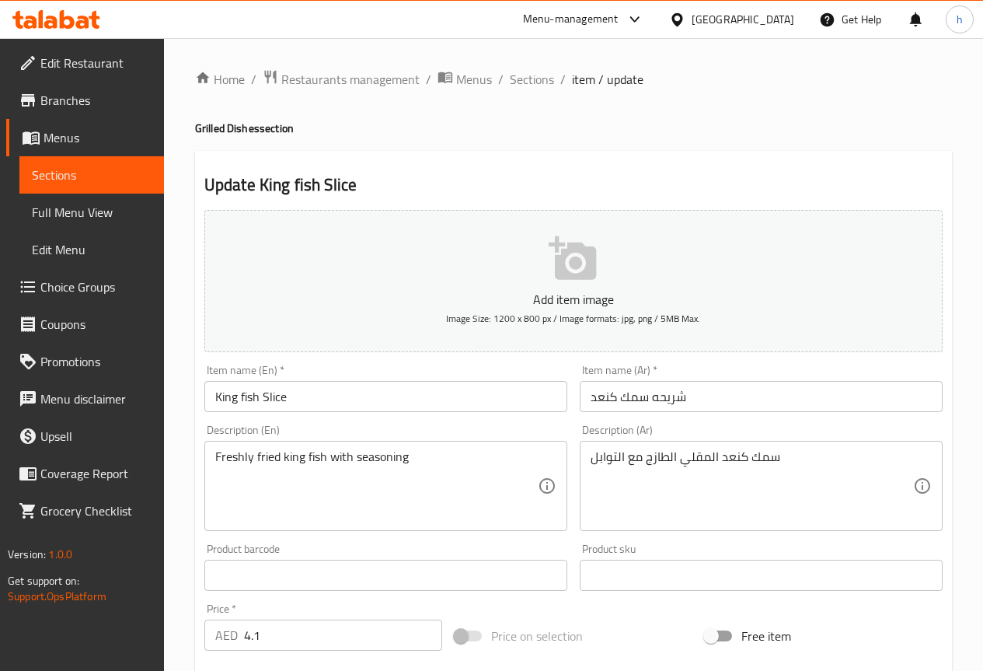
click at [380, 400] on input "King fish Slice" at bounding box center [385, 396] width 363 height 31
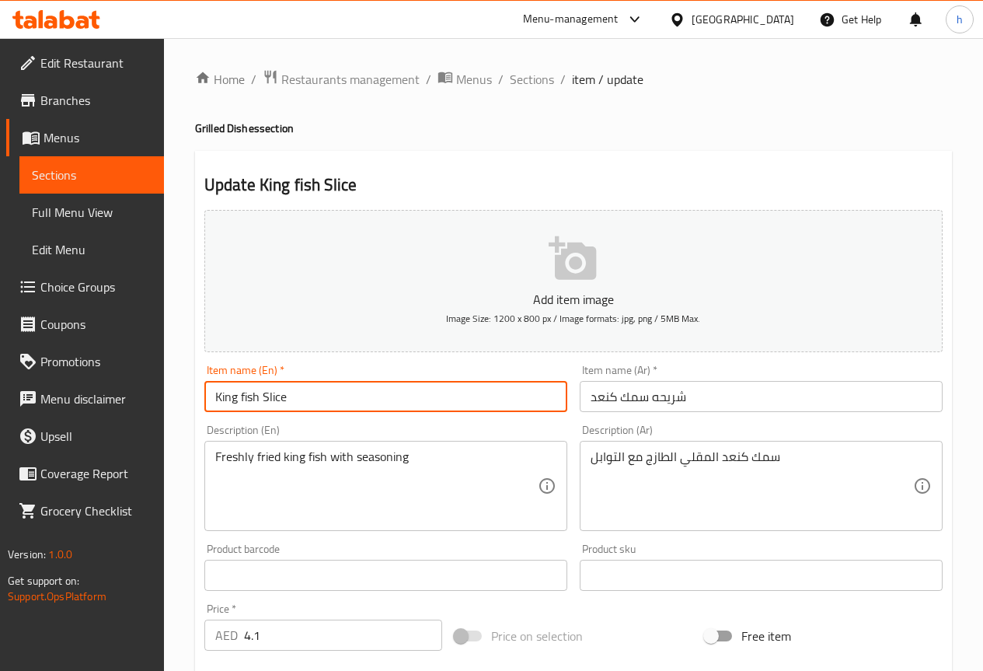
click at [380, 400] on input "King fish Slice" at bounding box center [385, 396] width 363 height 31
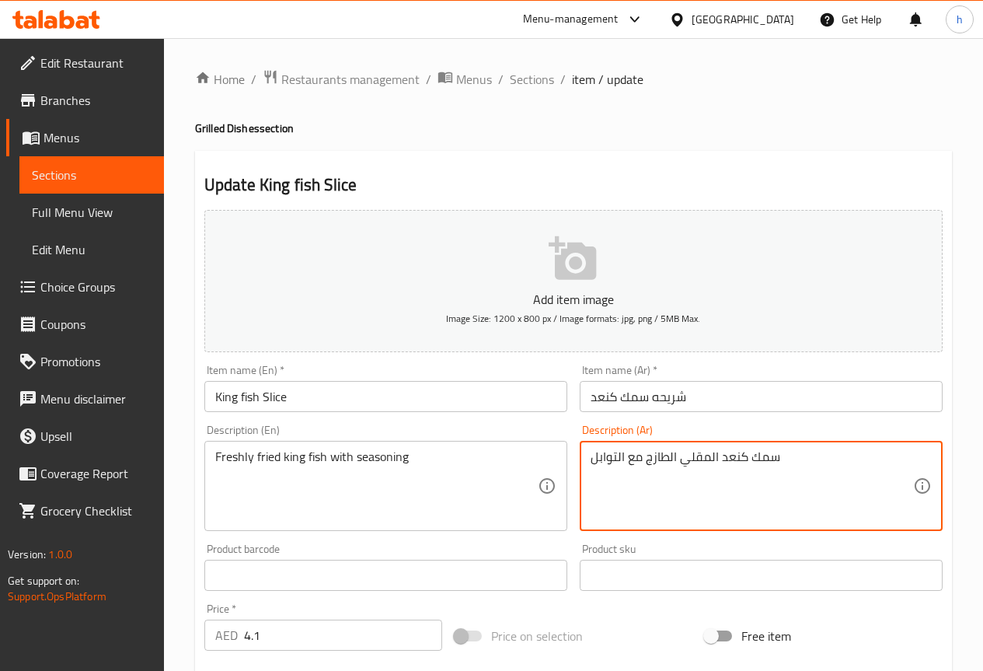
click at [701, 461] on textarea "سمك كنعد المقلي الطازج مع التوابل" at bounding box center [752, 486] width 323 height 74
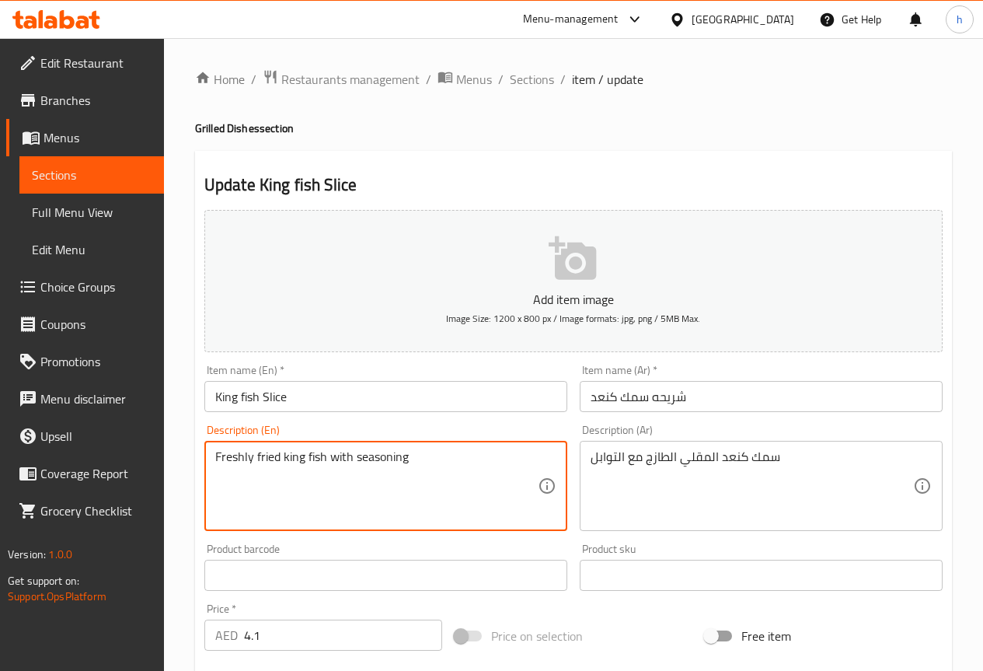
click at [438, 462] on textarea "Freshly fried king fish with seasoning" at bounding box center [376, 486] width 323 height 74
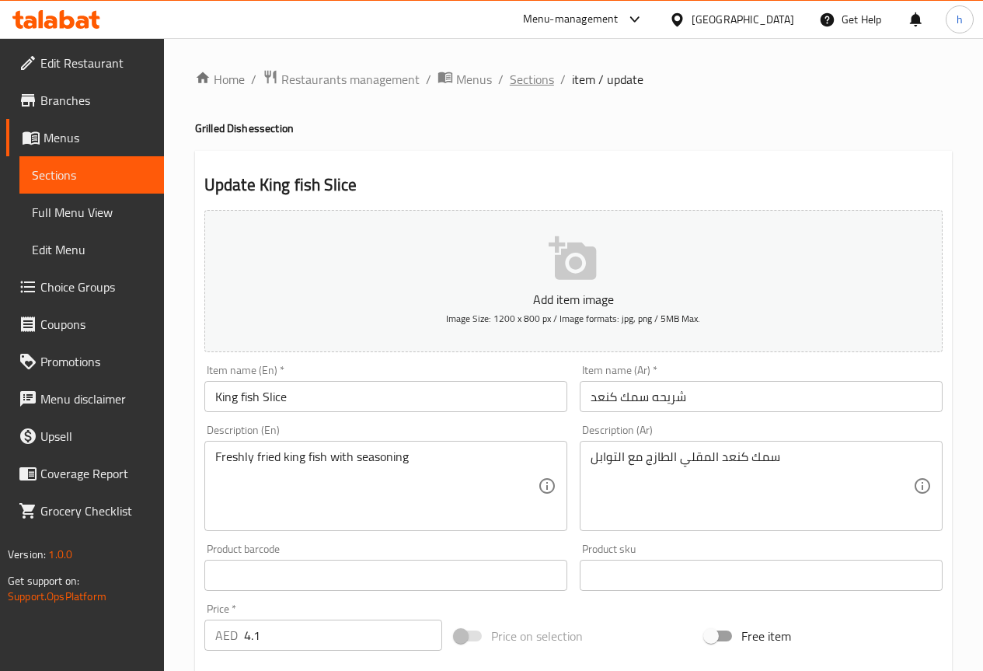
click at [529, 79] on span "Sections" at bounding box center [532, 79] width 44 height 19
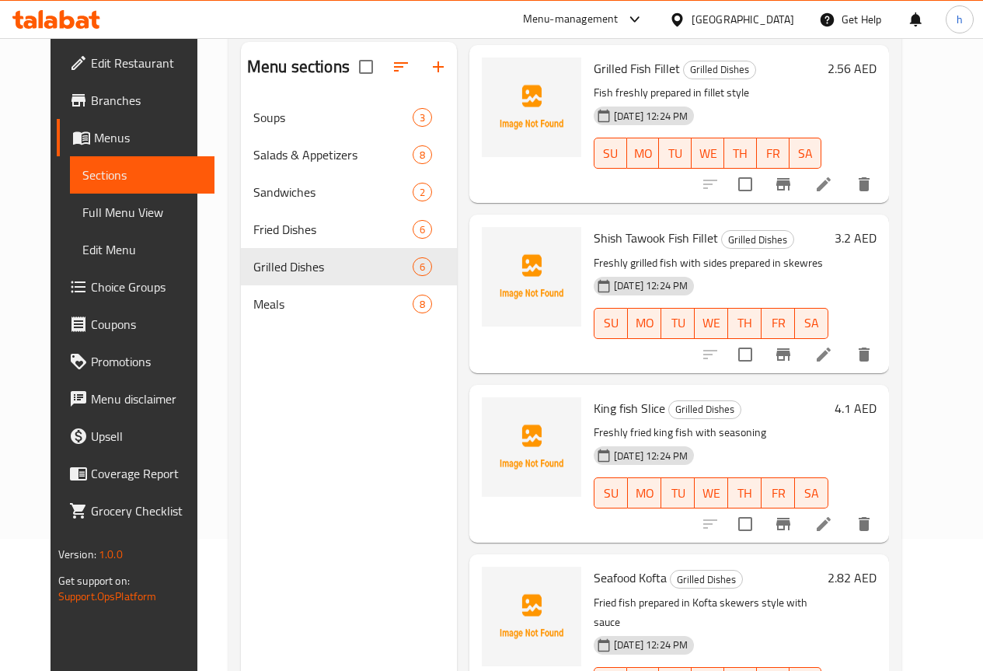
scroll to position [155, 0]
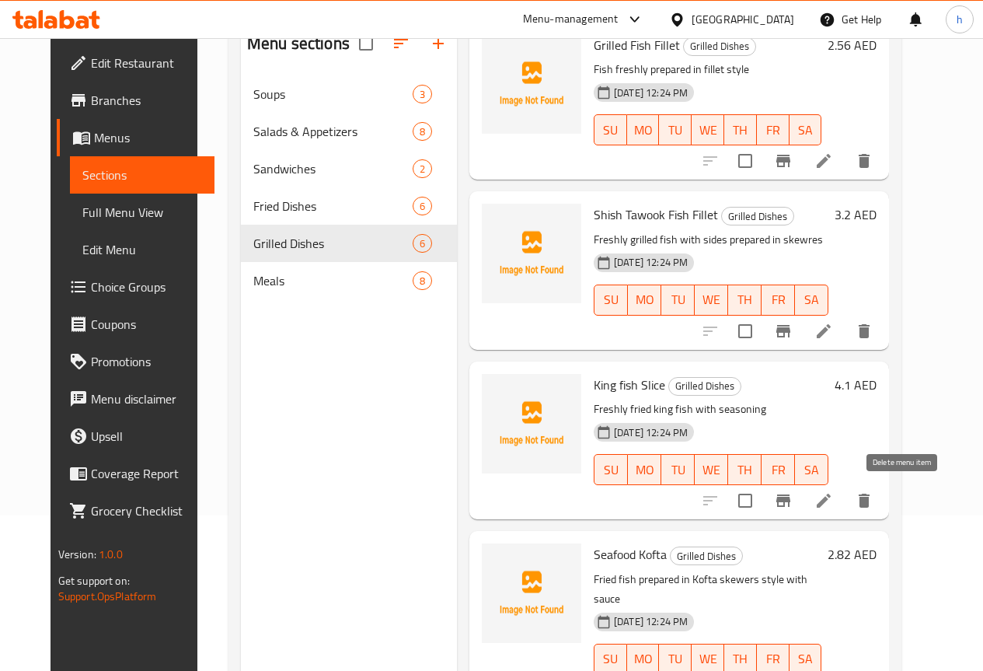
click at [870, 500] on icon "delete" at bounding box center [864, 501] width 11 height 14
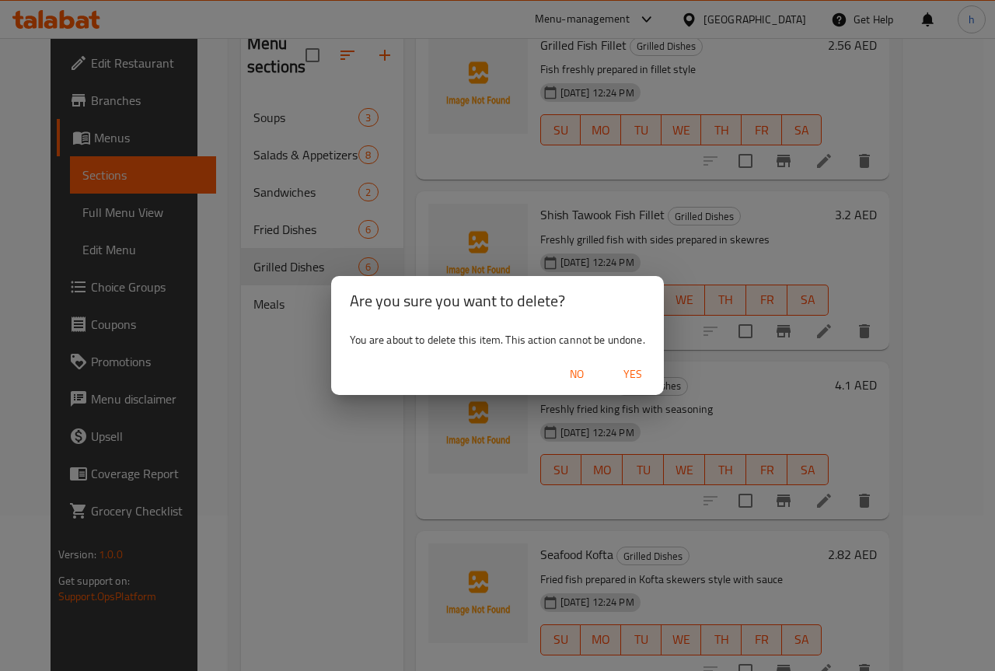
click at [641, 379] on span "Yes" at bounding box center [632, 374] width 37 height 19
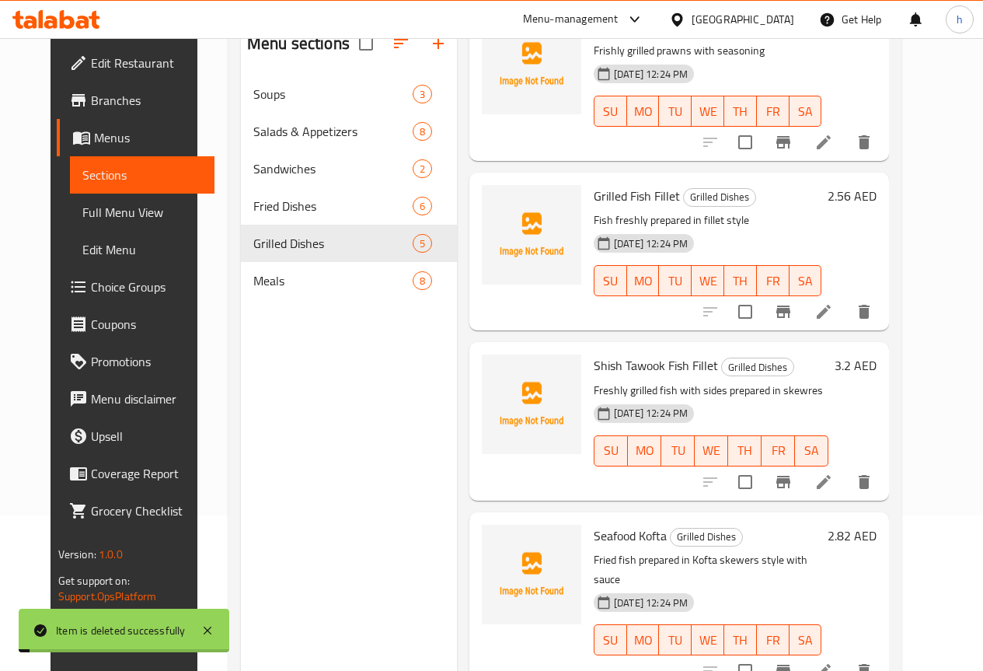
scroll to position [240, 0]
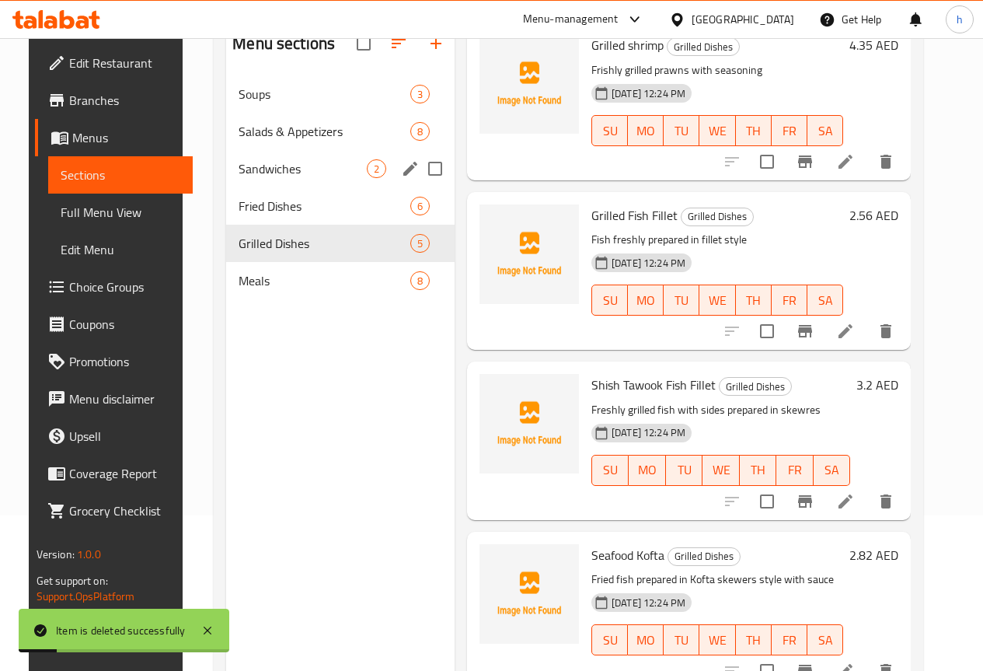
click at [247, 215] on span "Fried Dishes" at bounding box center [325, 206] width 172 height 19
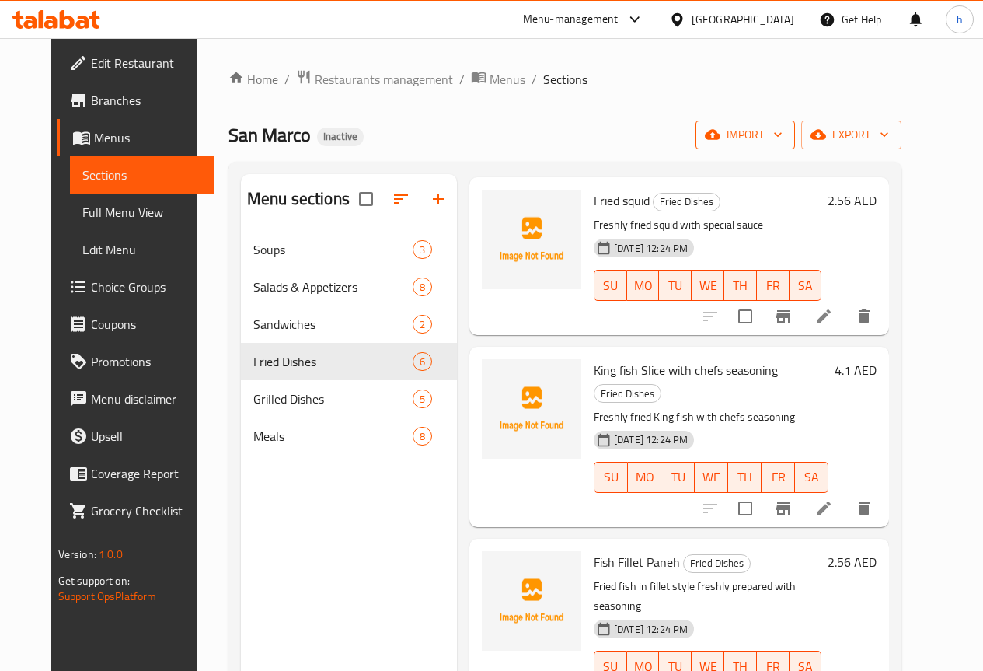
click at [783, 144] on span "import" at bounding box center [745, 134] width 75 height 19
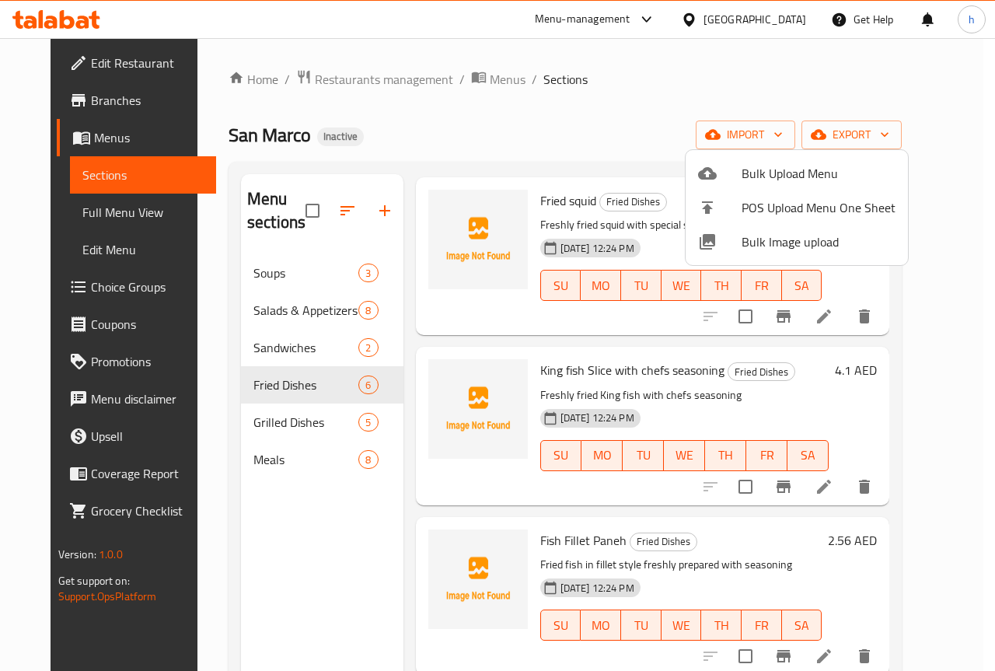
click at [649, 126] on div at bounding box center [497, 335] width 995 height 671
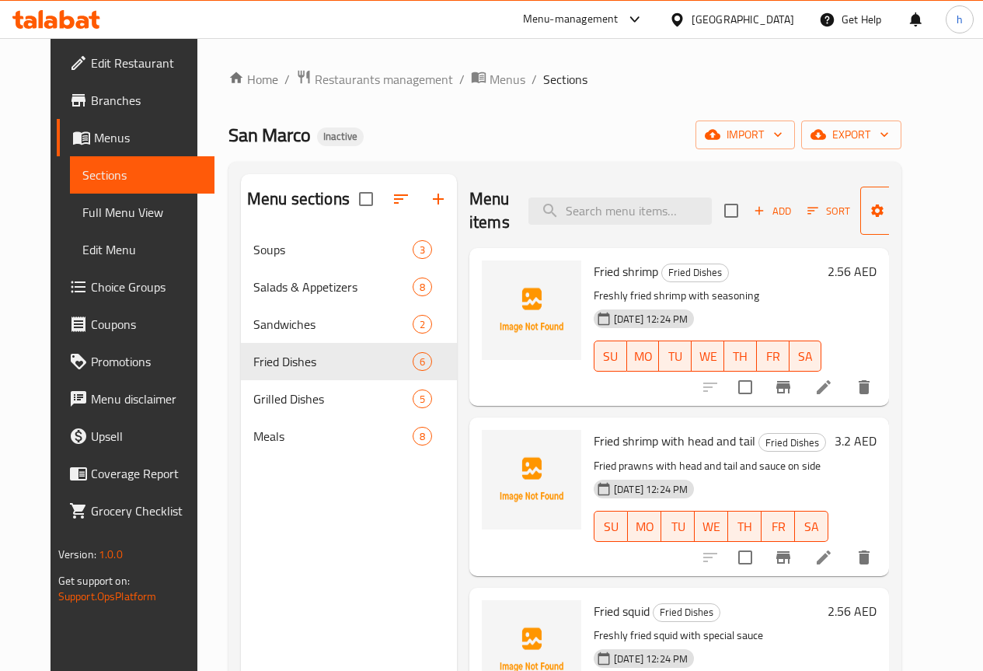
click at [889, 222] on span "Manage items" at bounding box center [912, 210] width 79 height 39
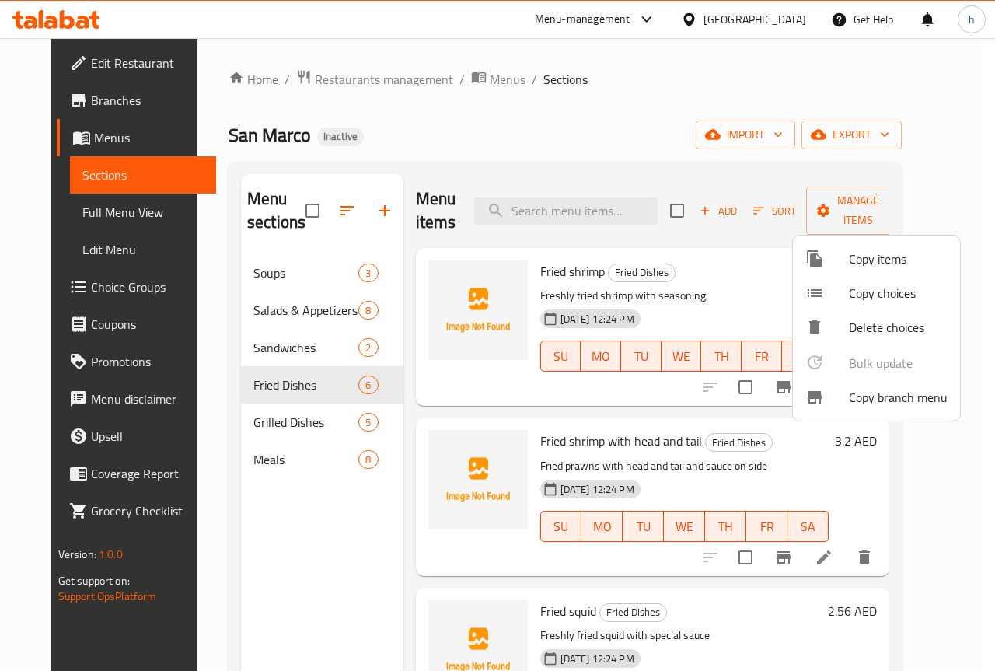
click at [737, 212] on div at bounding box center [497, 335] width 995 height 671
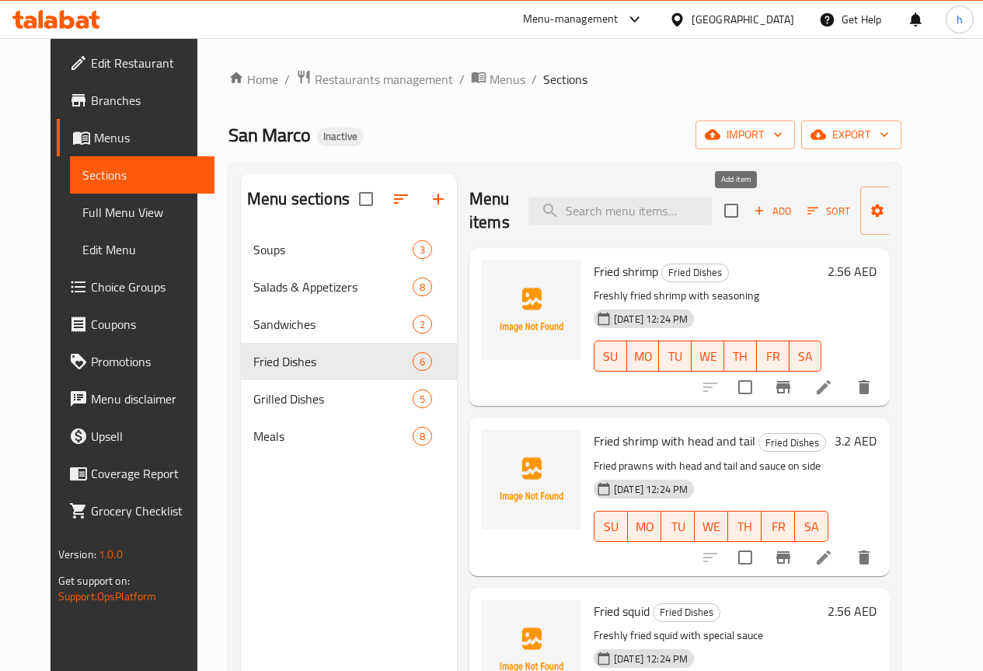
click at [752, 212] on span "Add" at bounding box center [773, 211] width 42 height 18
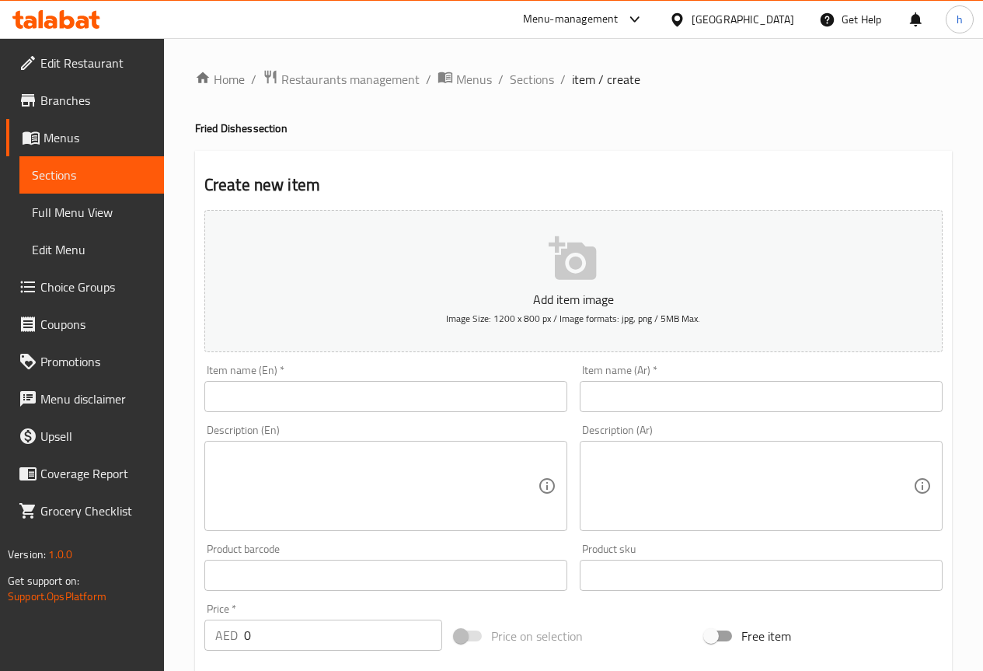
click at [295, 401] on input "text" at bounding box center [385, 396] width 363 height 31
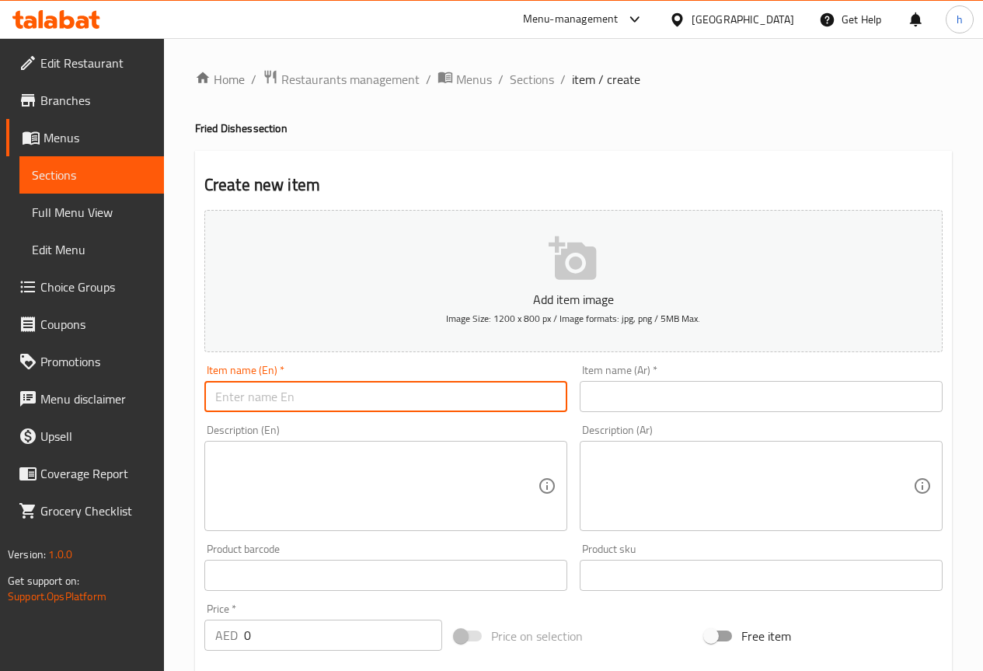
paste input "King fish Slice"
type input "King fish Slice"
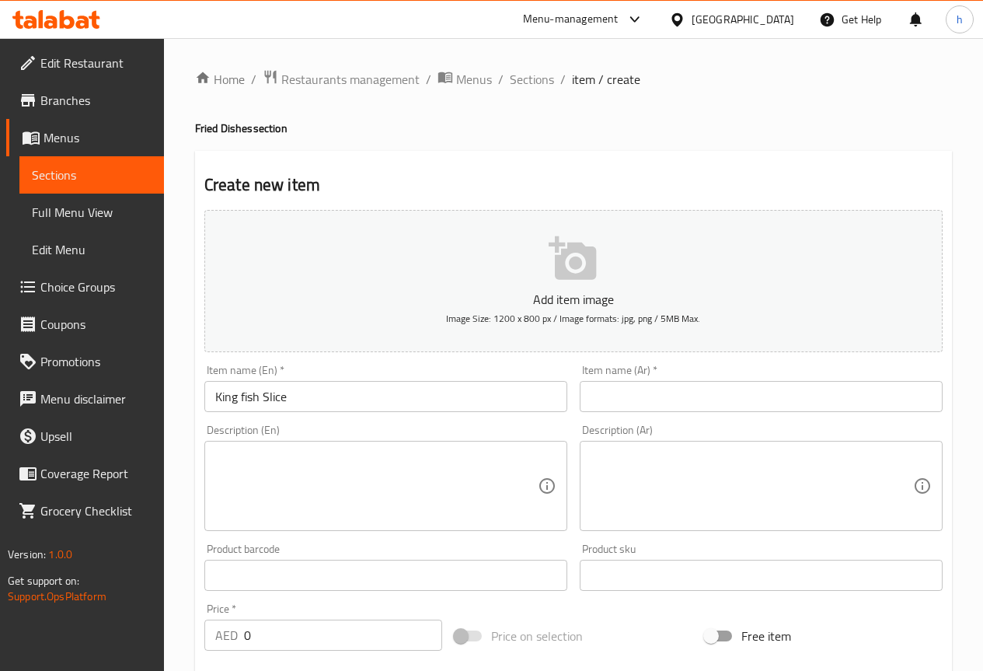
click at [616, 390] on input "text" at bounding box center [761, 396] width 363 height 31
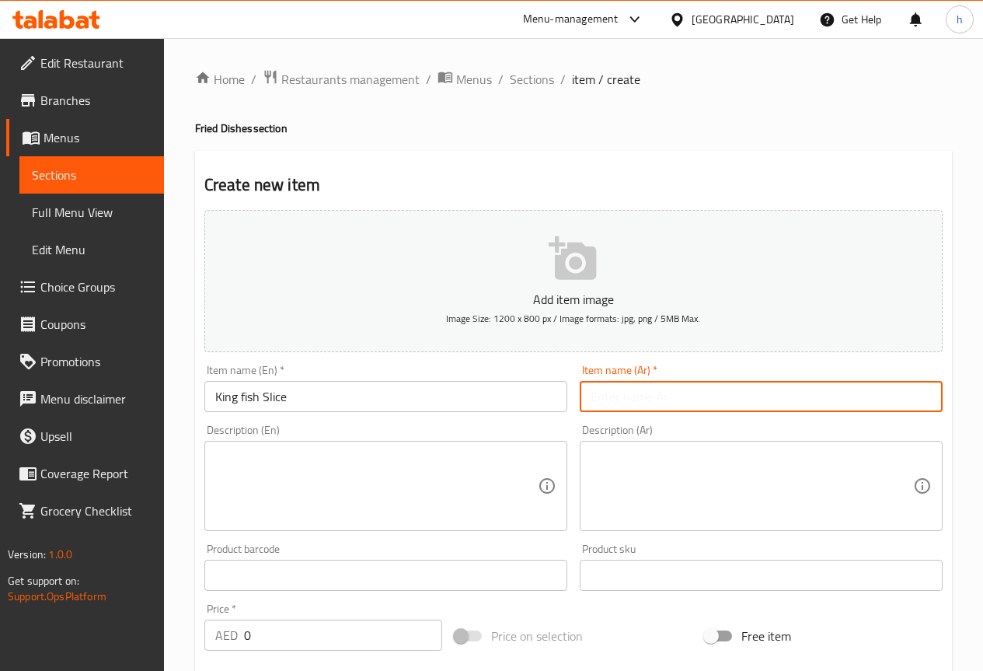
paste input "شريحه سمك كنعد"
type input "شريحه سمك كنعد"
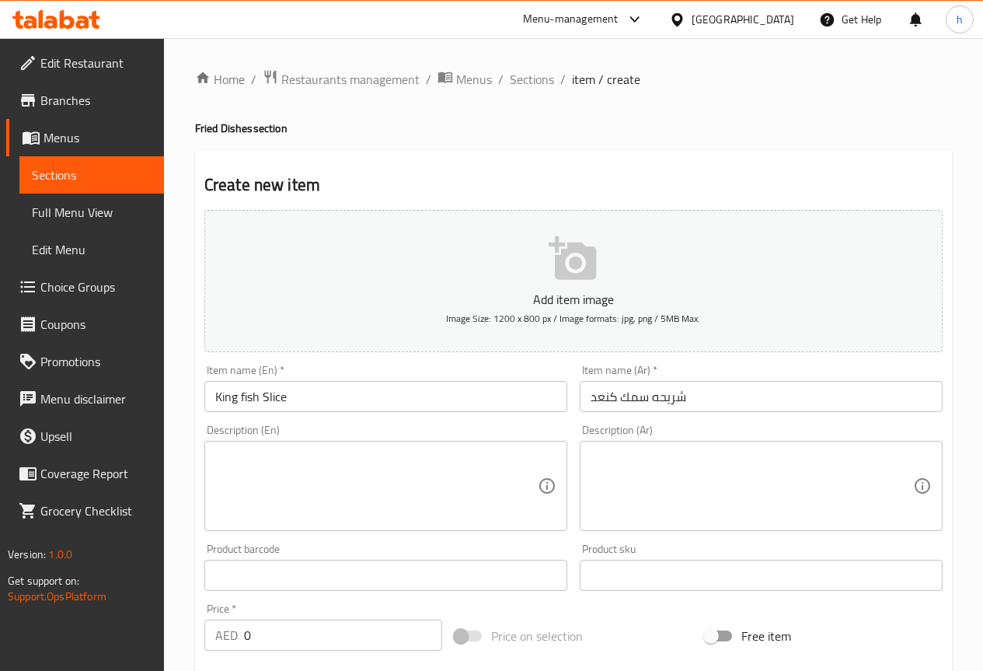
click at [717, 488] on textarea at bounding box center [752, 486] width 323 height 74
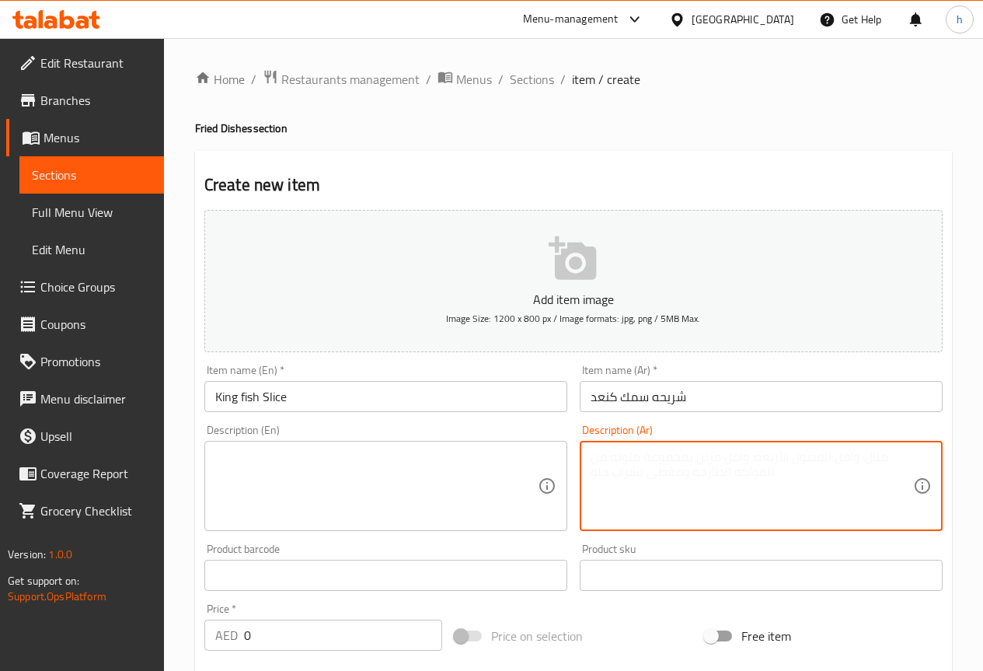
paste textarea "سمك كنعد المقلي الطازج مع التوابل"
type textarea "سمك كنعد المقلي الطازج مع التوابل"
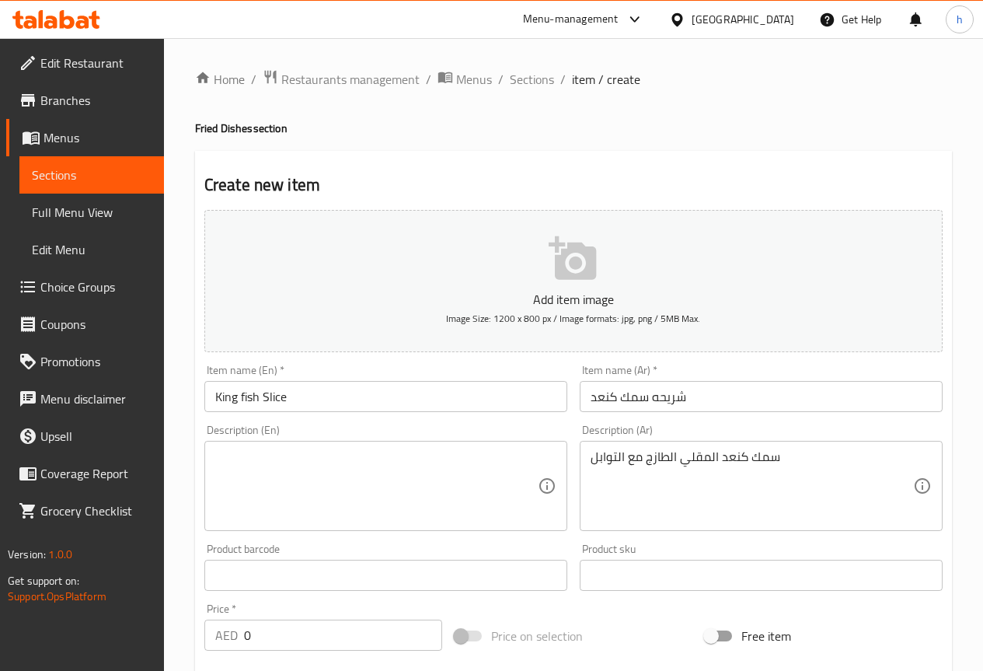
click at [376, 487] on textarea at bounding box center [376, 486] width 323 height 74
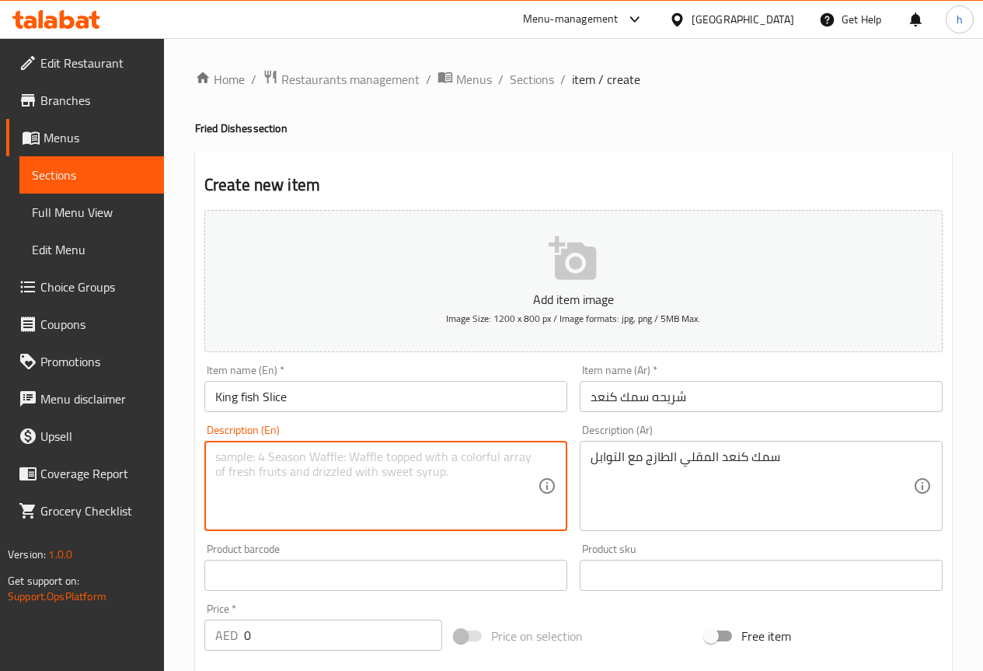
paste textarea "Freshly fried king fish with seasoning"
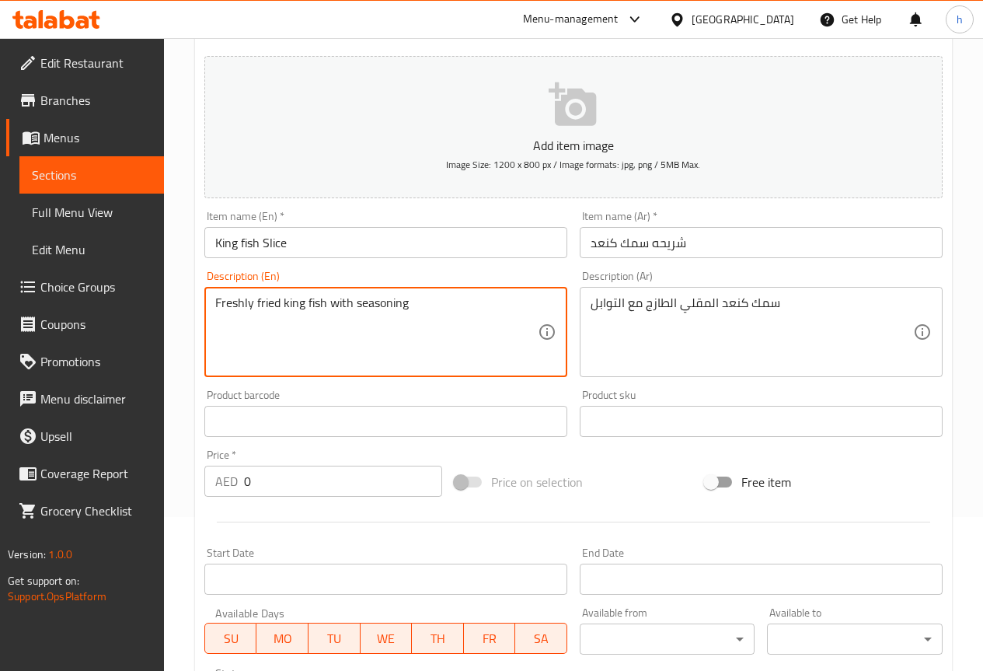
scroll to position [155, 0]
type textarea "Freshly fried king fish with seasoning"
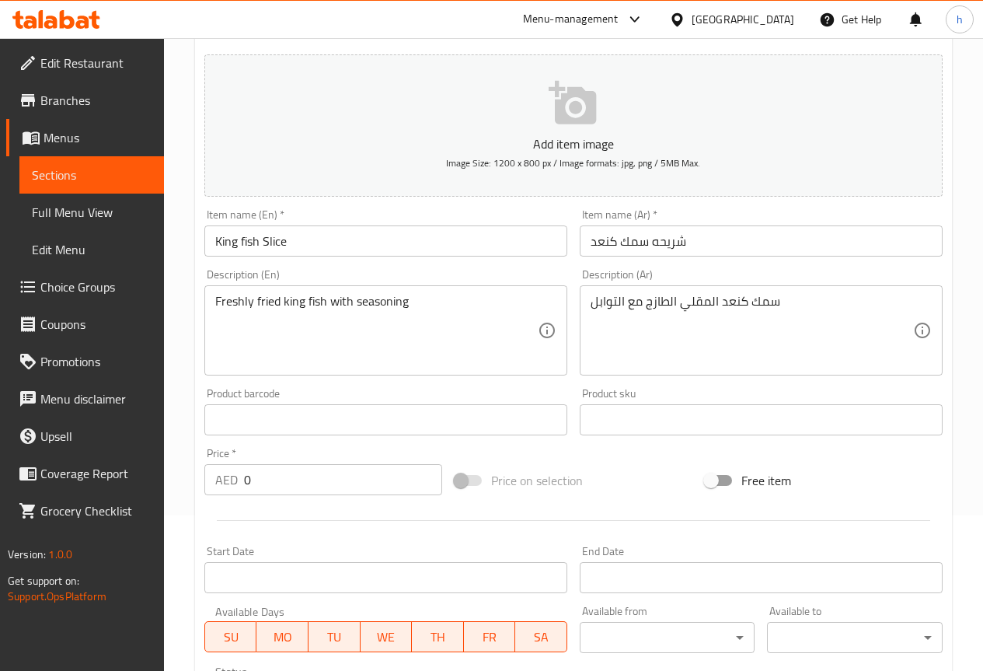
click at [342, 474] on input "0" at bounding box center [343, 479] width 198 height 31
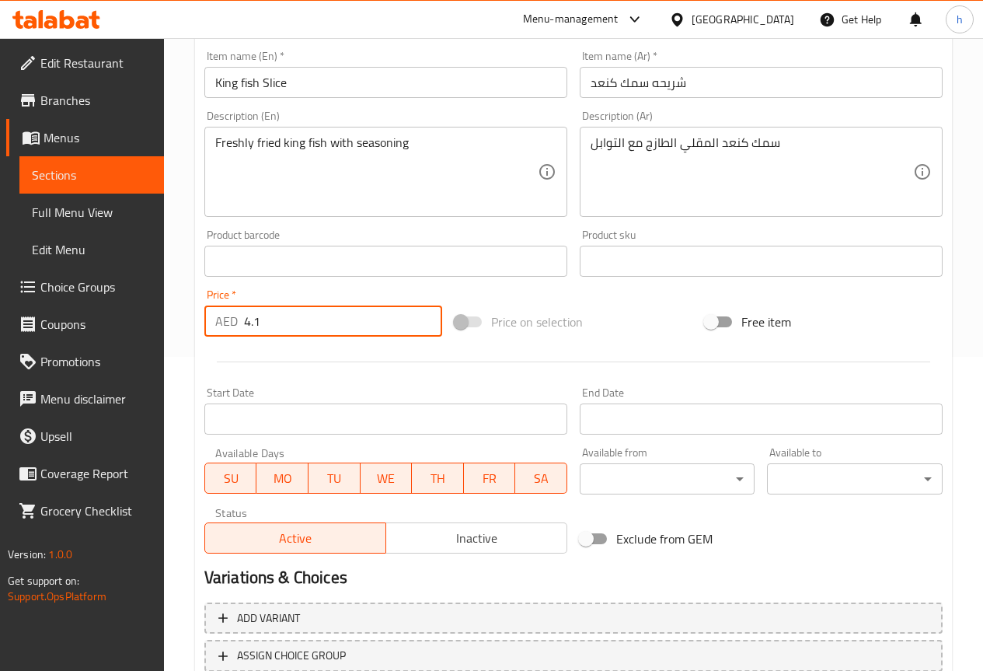
scroll to position [428, 0]
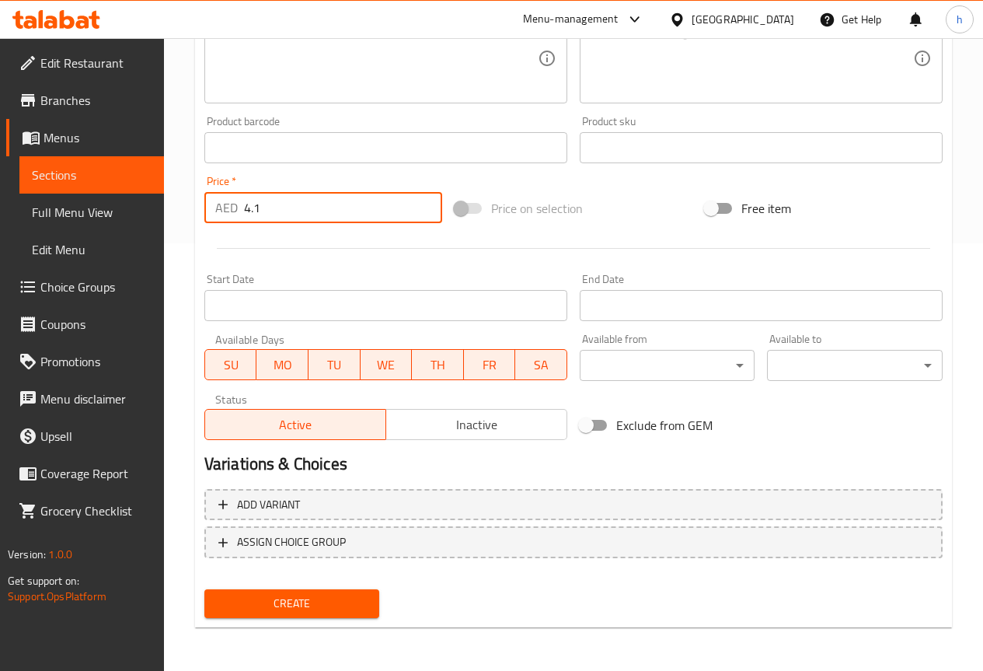
type input "4.1"
click at [295, 615] on button "Create" at bounding box center [292, 603] width 176 height 29
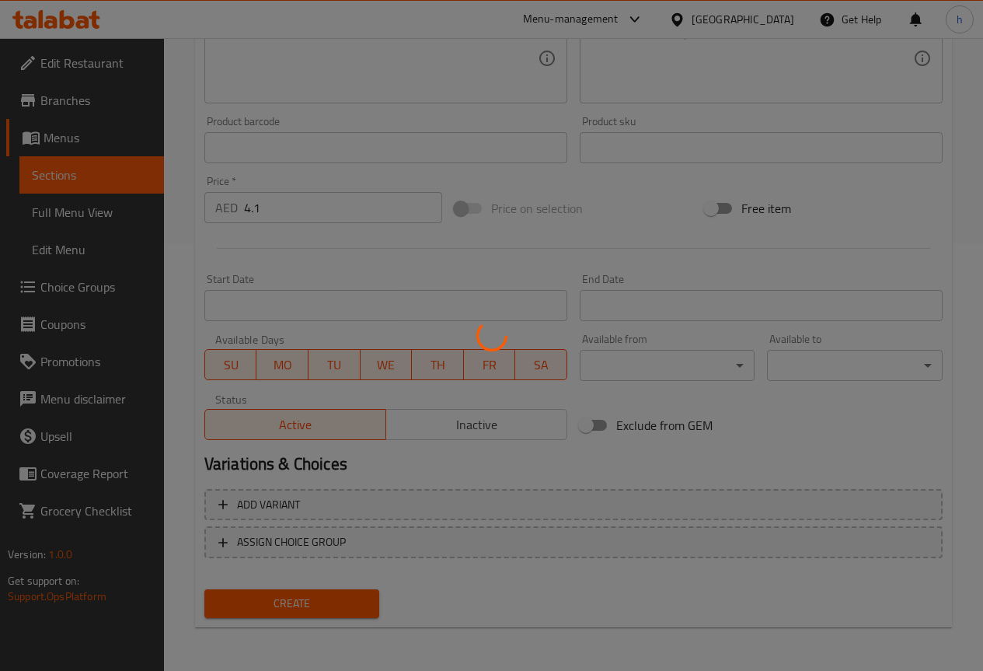
type input "0"
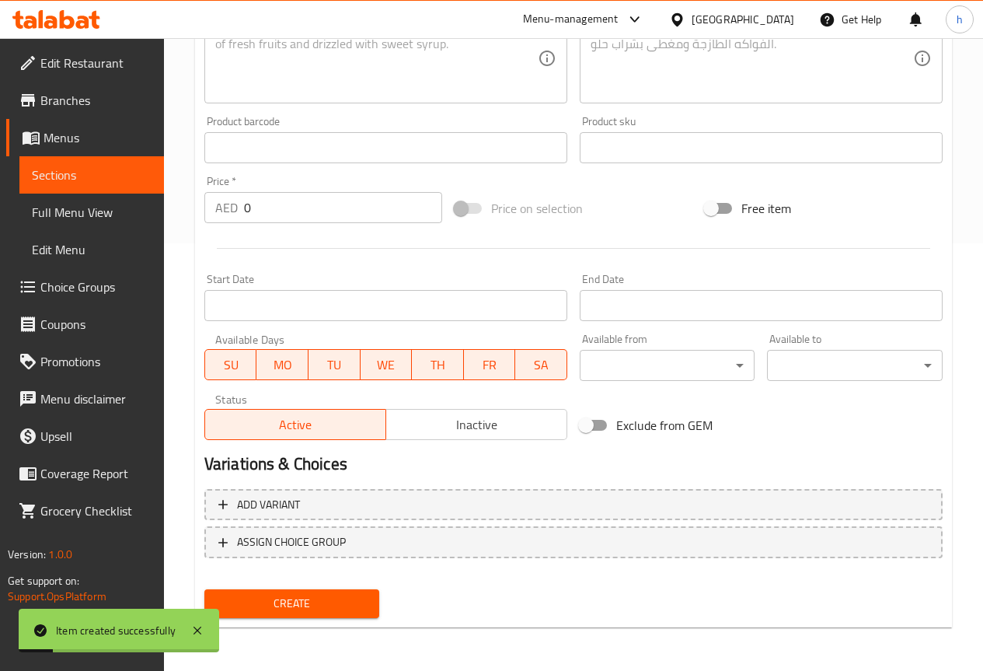
click at [79, 178] on span "Sections" at bounding box center [92, 175] width 120 height 19
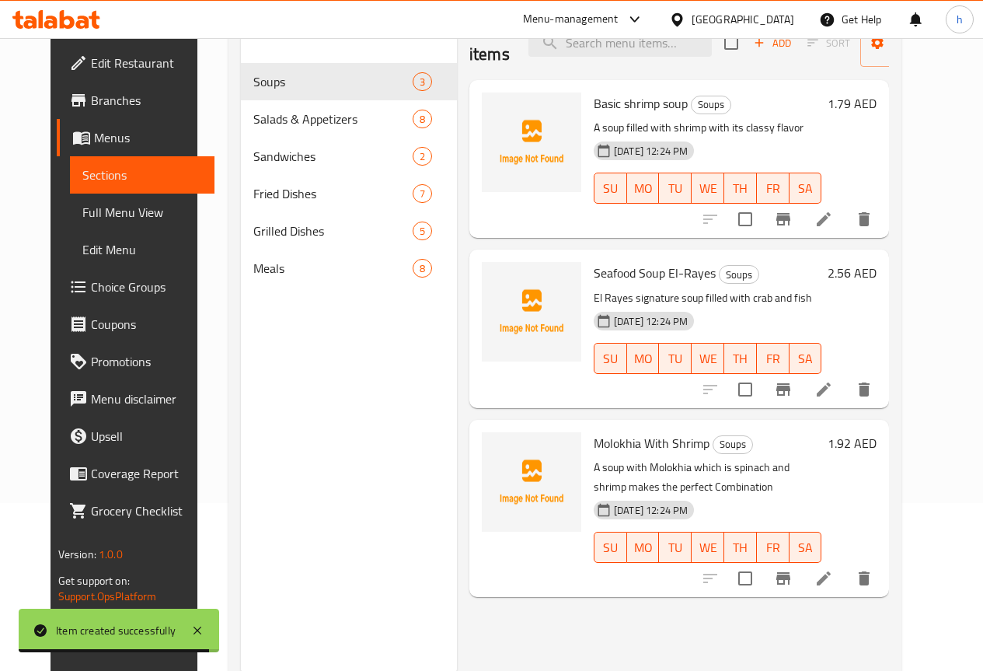
scroll to position [140, 0]
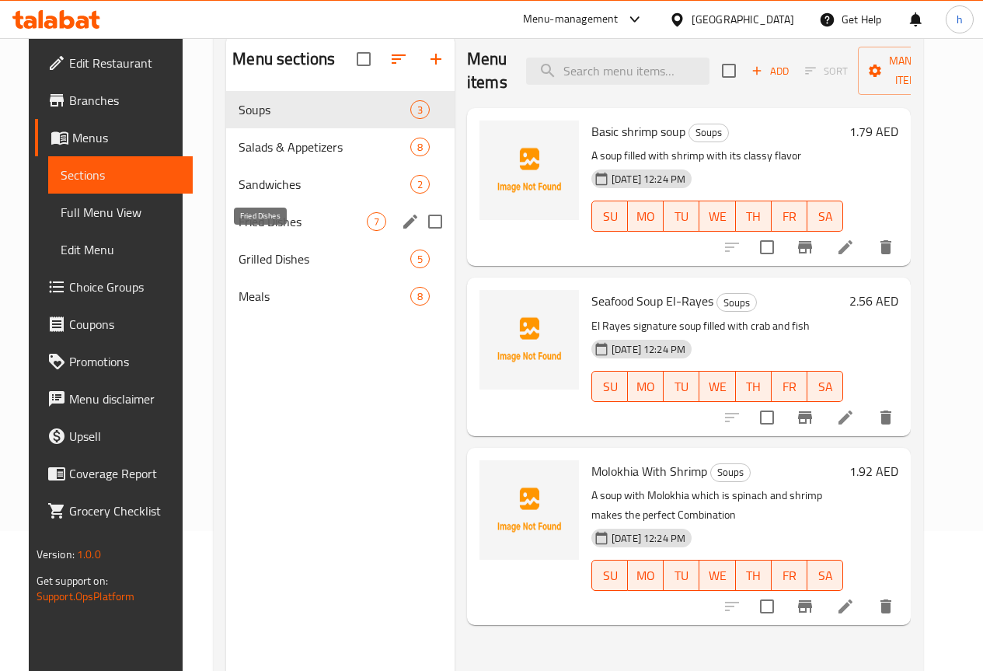
click at [246, 231] on span "Fried Dishes" at bounding box center [303, 221] width 128 height 19
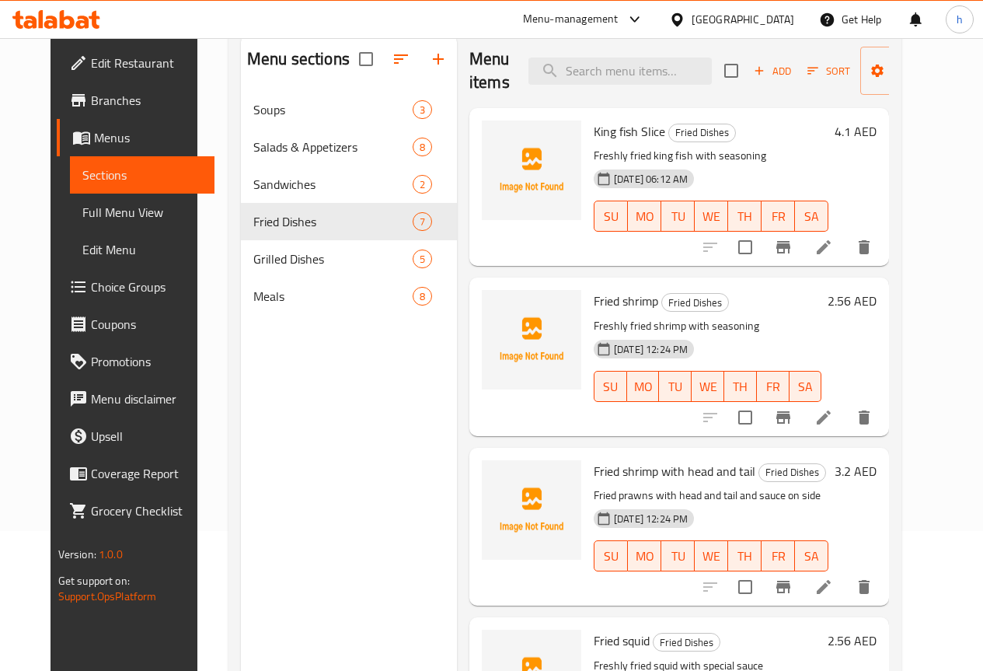
click at [594, 136] on span "King fish Slice" at bounding box center [630, 131] width 72 height 23
copy h6 "Slice"
click at [276, 395] on div "Menu sections Soups 3 Salads & Appetizers 8 Sandwiches 2 Fried Dishes 7 Grilled…" at bounding box center [349, 369] width 216 height 671
click at [476, 125] on div at bounding box center [532, 186] width 112 height 145
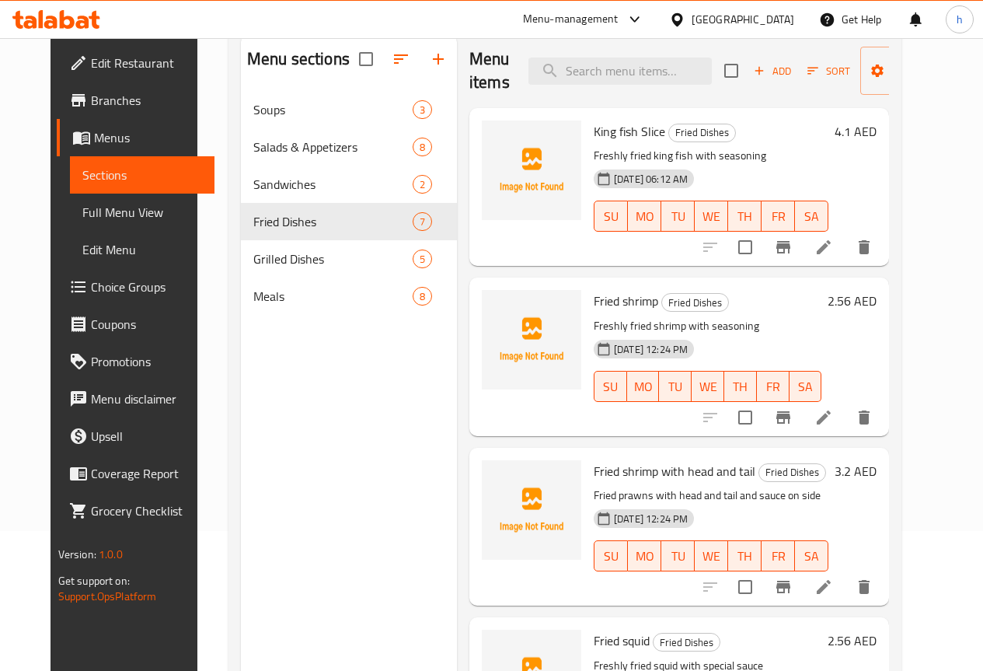
click at [82, 207] on span "Full Menu View" at bounding box center [142, 212] width 120 height 19
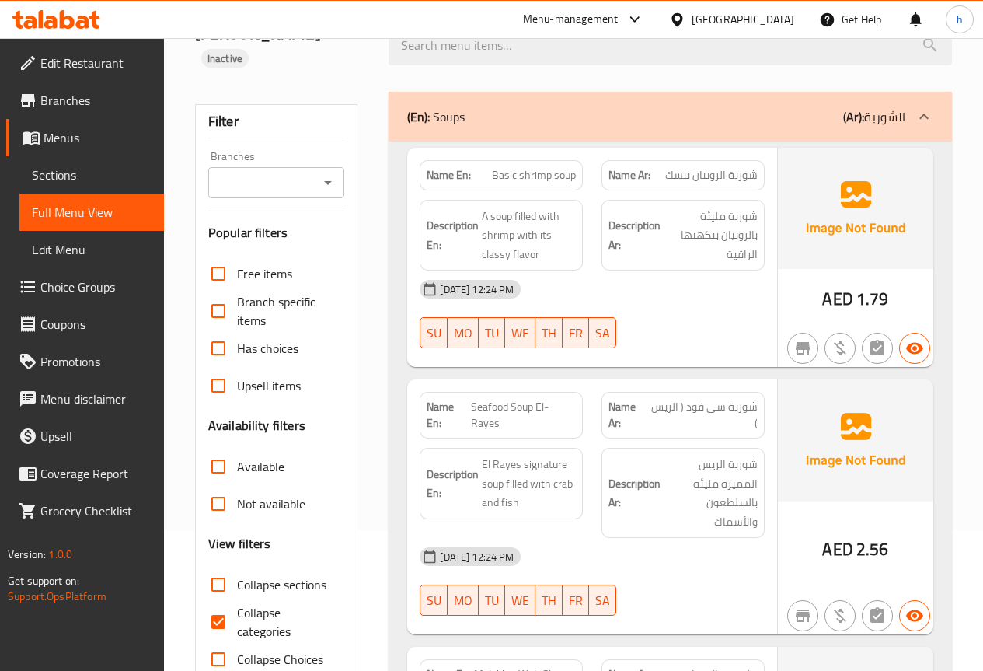
scroll to position [140, 0]
click at [692, 400] on span "شوربة سي فود ( الريس )" at bounding box center [703, 416] width 108 height 33
click at [704, 168] on span "شوربة الروبيان بيسك" at bounding box center [711, 176] width 93 height 16
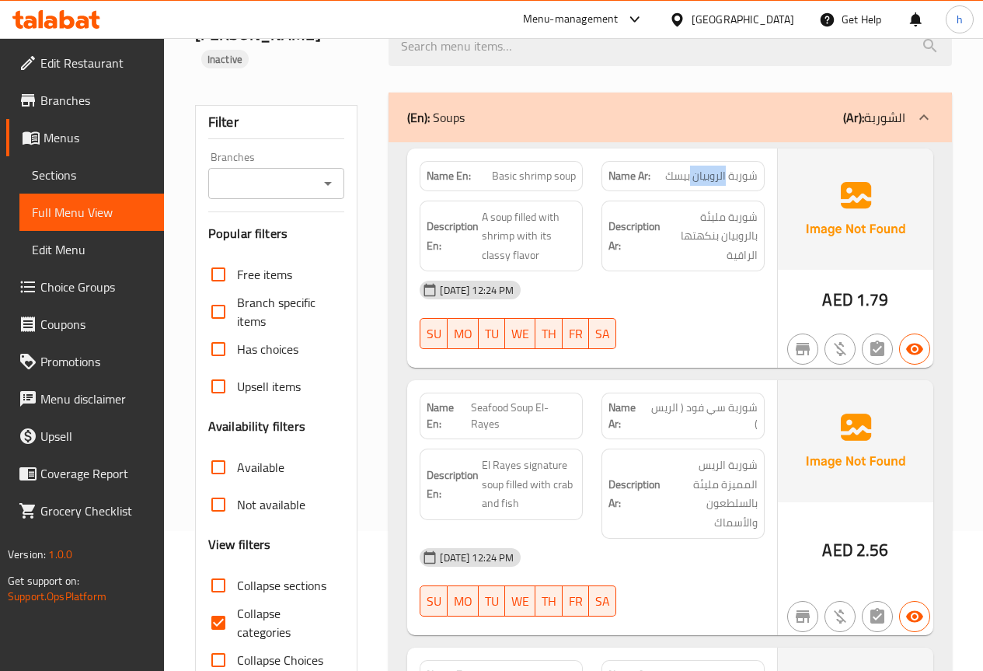
click at [704, 168] on span "شوربة الروبيان بيسك" at bounding box center [711, 176] width 93 height 16
copy span "شوربة الروبيان بيسك"
click at [543, 168] on span "Basic shrimp soup" at bounding box center [534, 176] width 84 height 16
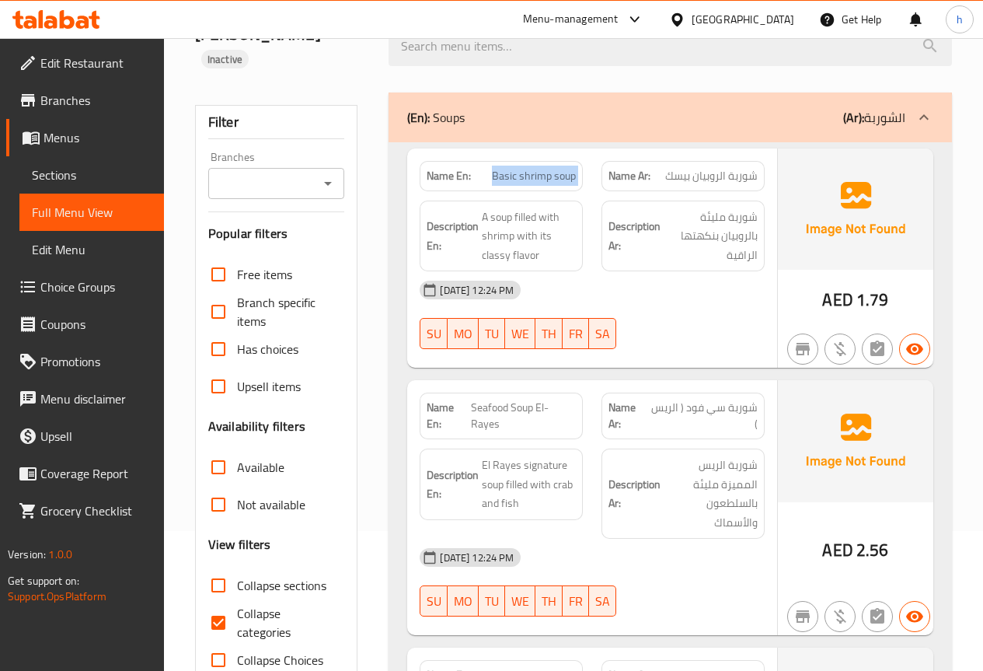
click at [543, 168] on span "Basic shrimp soup" at bounding box center [534, 176] width 84 height 16
copy span "Basic shrimp soup"
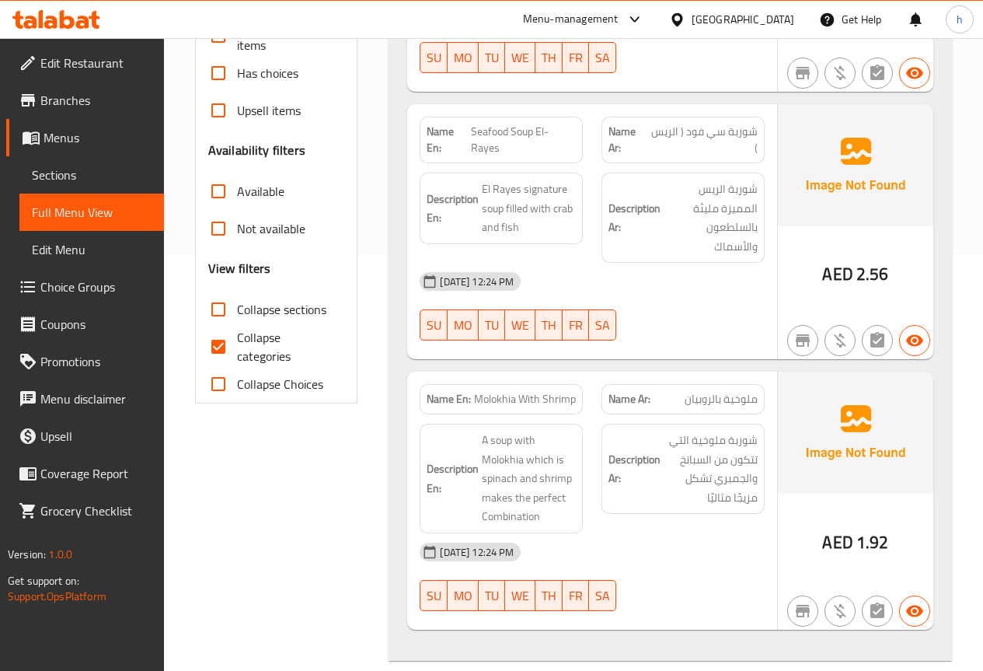
scroll to position [451, 0]
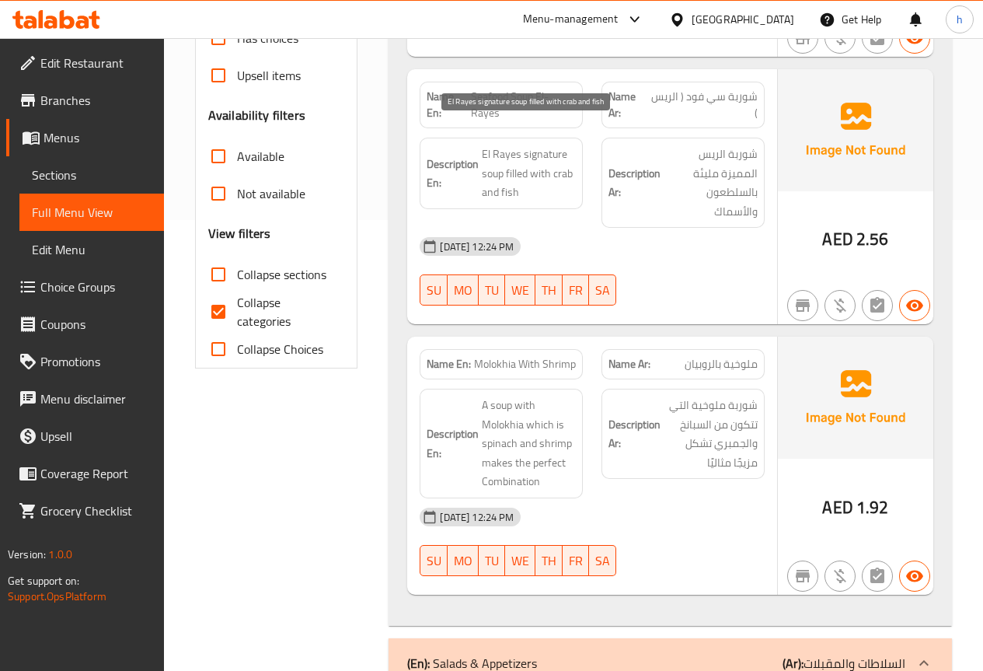
click at [547, 145] on span "El Rayes signature soup filled with crab and fish" at bounding box center [529, 174] width 94 height 58
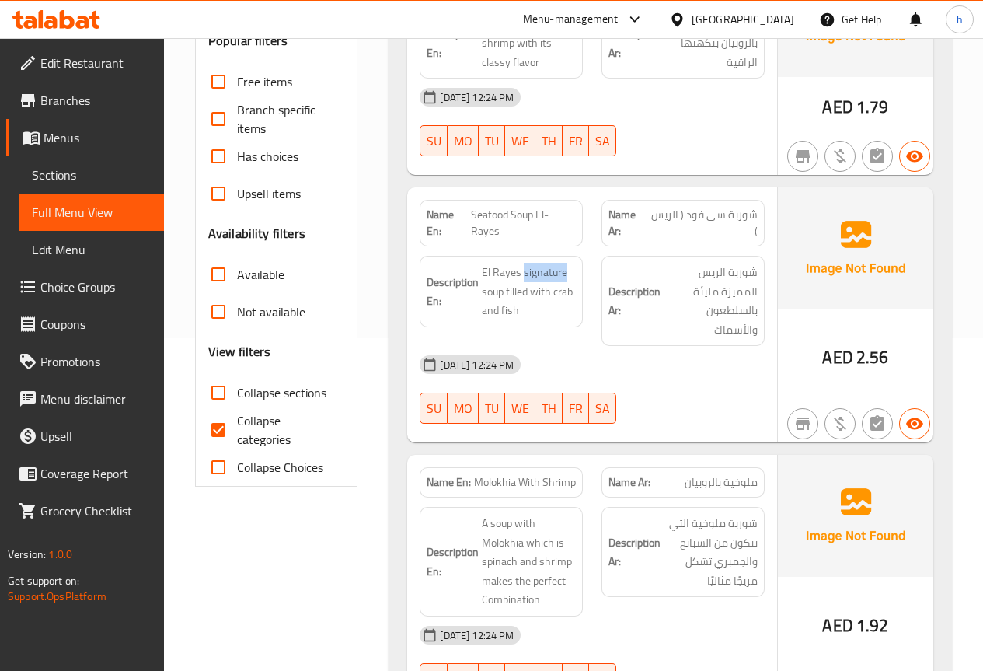
scroll to position [295, 0]
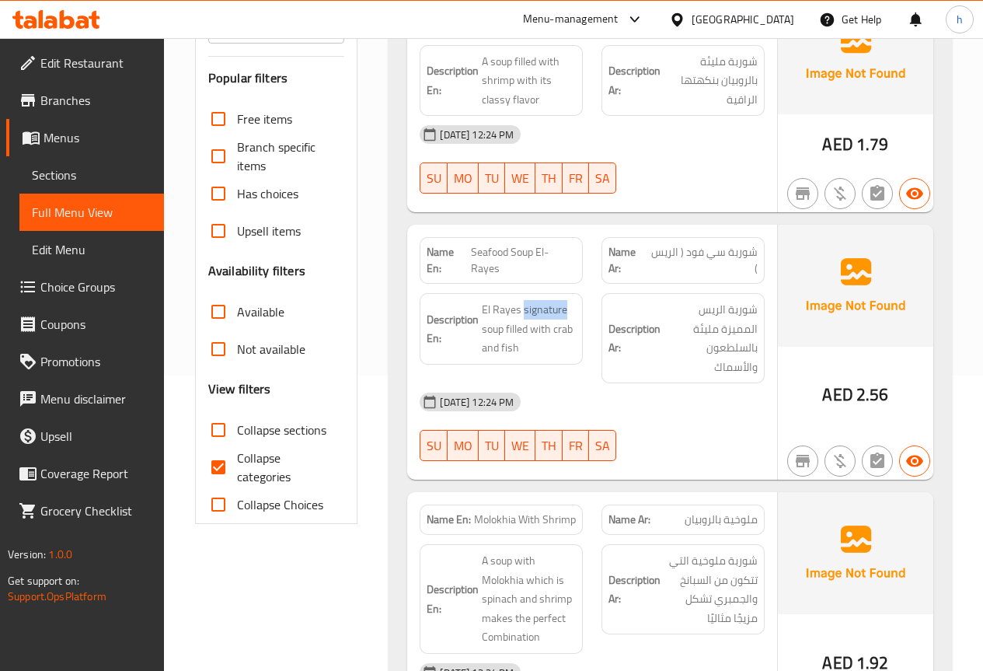
click at [58, 174] on span "Sections" at bounding box center [92, 175] width 120 height 19
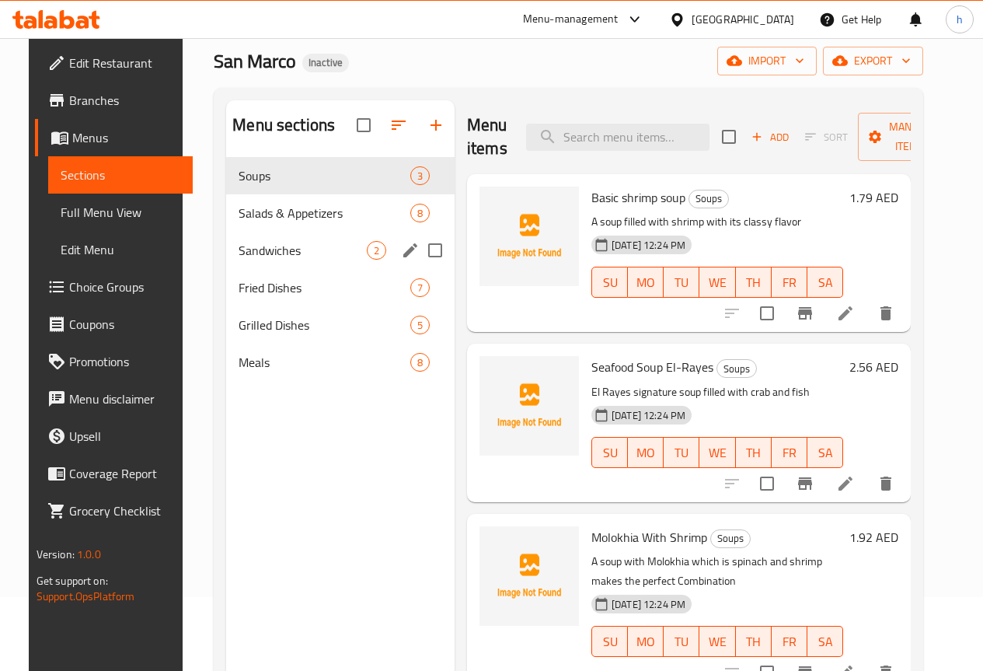
scroll to position [62, 0]
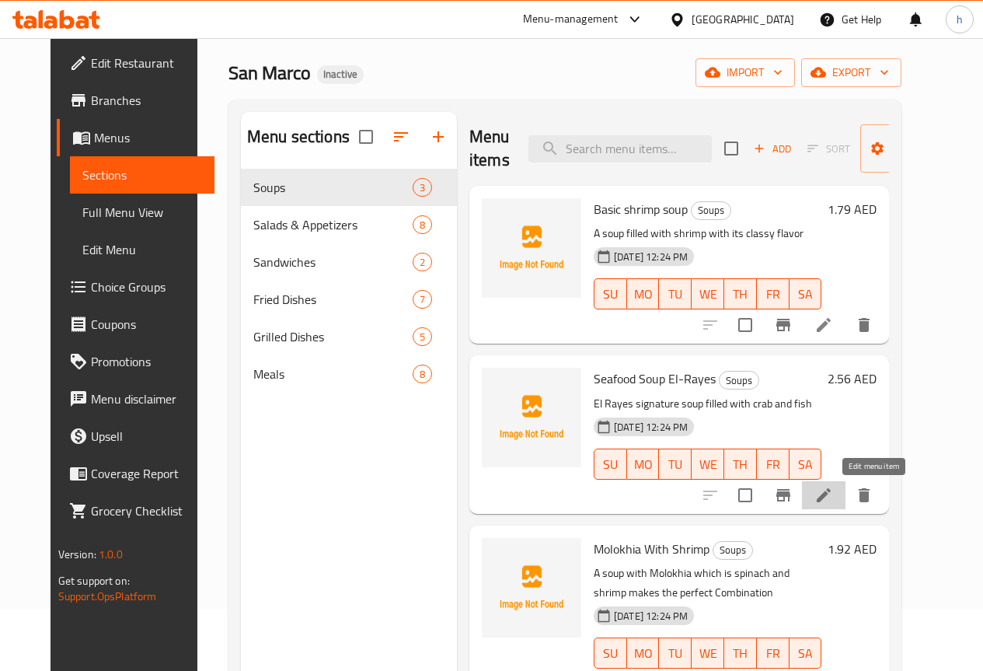
click at [833, 498] on icon at bounding box center [824, 495] width 19 height 19
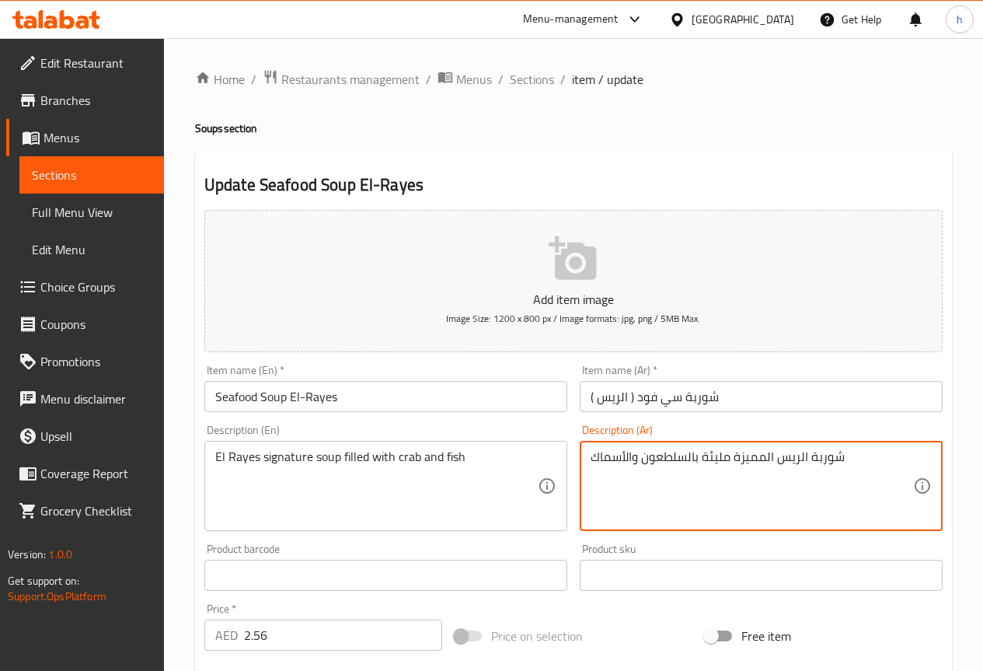
click at [746, 459] on textarea "شوربة الريس المميزة مليئة بالسلطعون والأسماك" at bounding box center [752, 486] width 323 height 74
click at [737, 462] on textarea "شوربة الريس المميزة مليئة بالسلطعون والأسماك" at bounding box center [752, 486] width 323 height 74
drag, startPoint x: 734, startPoint y: 461, endPoint x: 766, endPoint y: 461, distance: 32.6
click at [766, 461] on textarea "شوربة الريس المميزة مليئة بالسلطعون والأسماك" at bounding box center [752, 486] width 323 height 74
type textarea "شوربة الريس السيجنتشر مليئة بالسلطعون والأسماك"
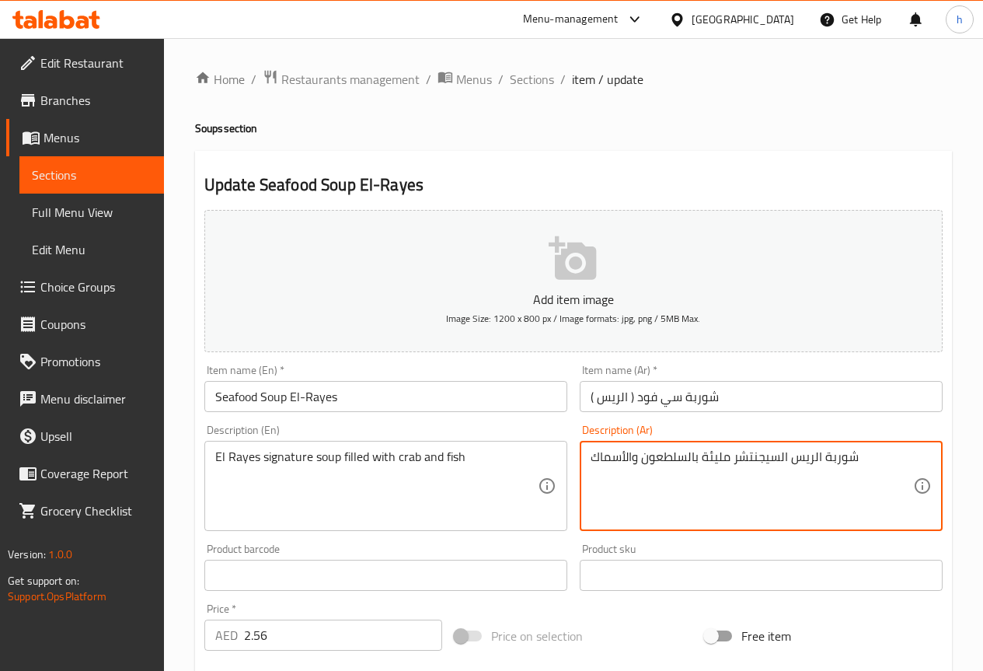
click at [406, 459] on textarea "El Rayes signature soup filled with crab and fish" at bounding box center [376, 486] width 323 height 74
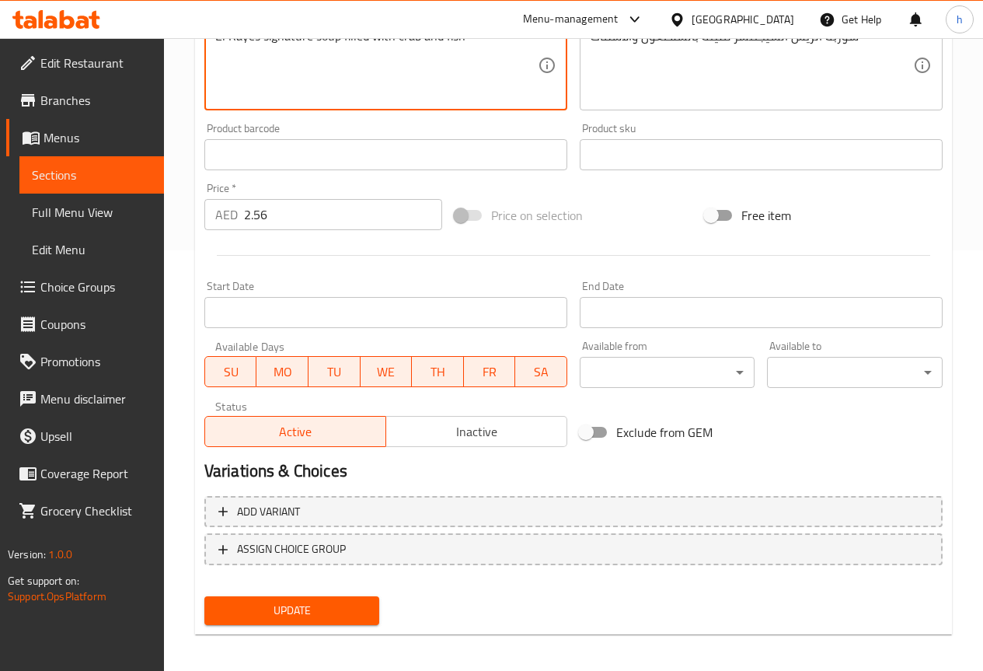
scroll to position [428, 0]
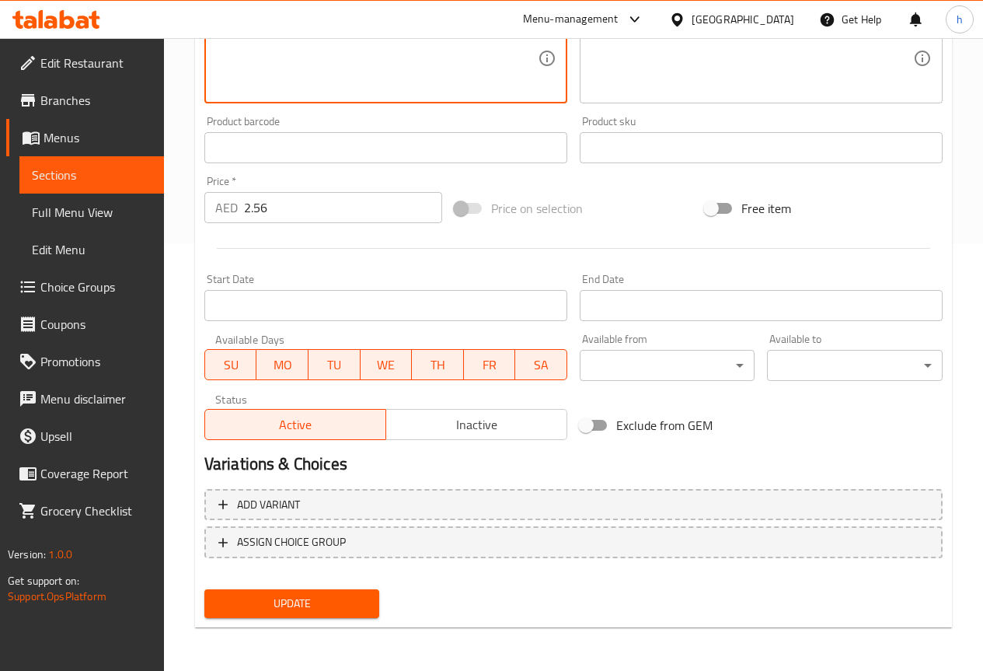
click at [333, 606] on span "Update" at bounding box center [292, 603] width 151 height 19
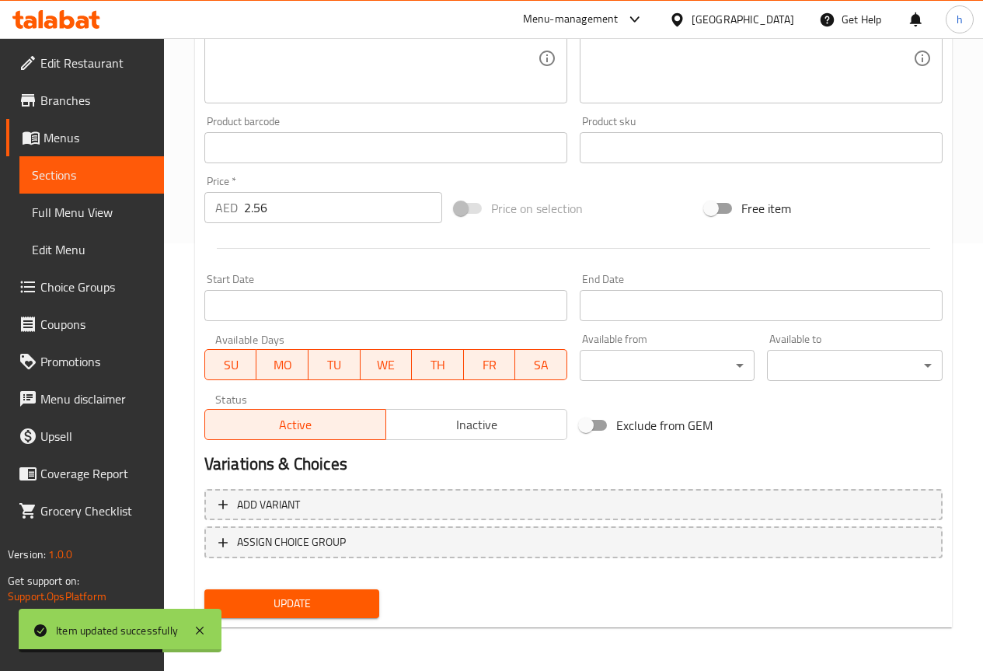
click at [91, 208] on span "Full Menu View" at bounding box center [92, 212] width 120 height 19
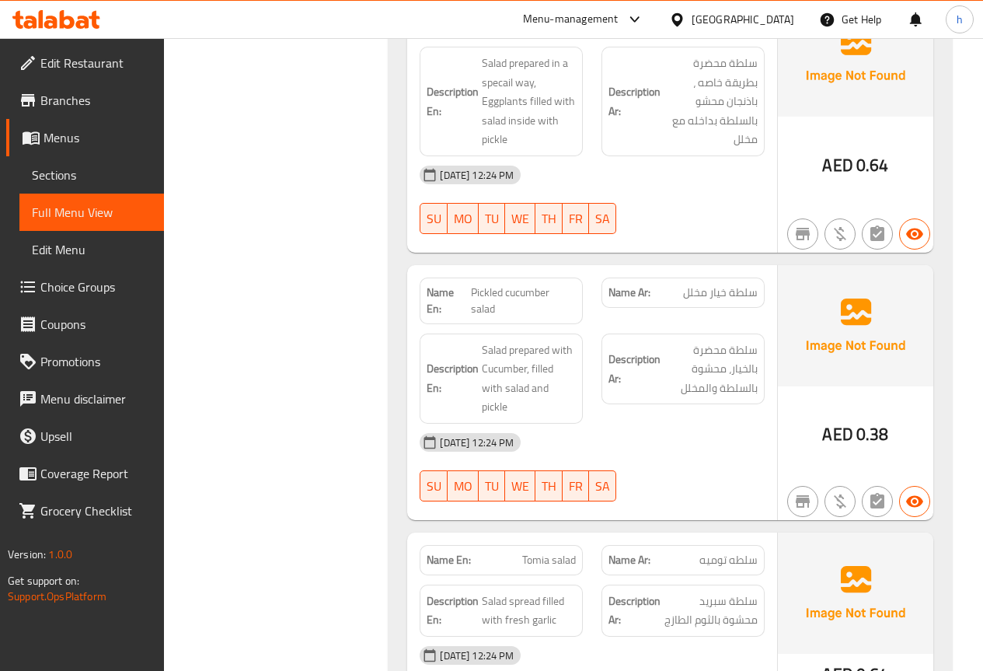
scroll to position [1438, 0]
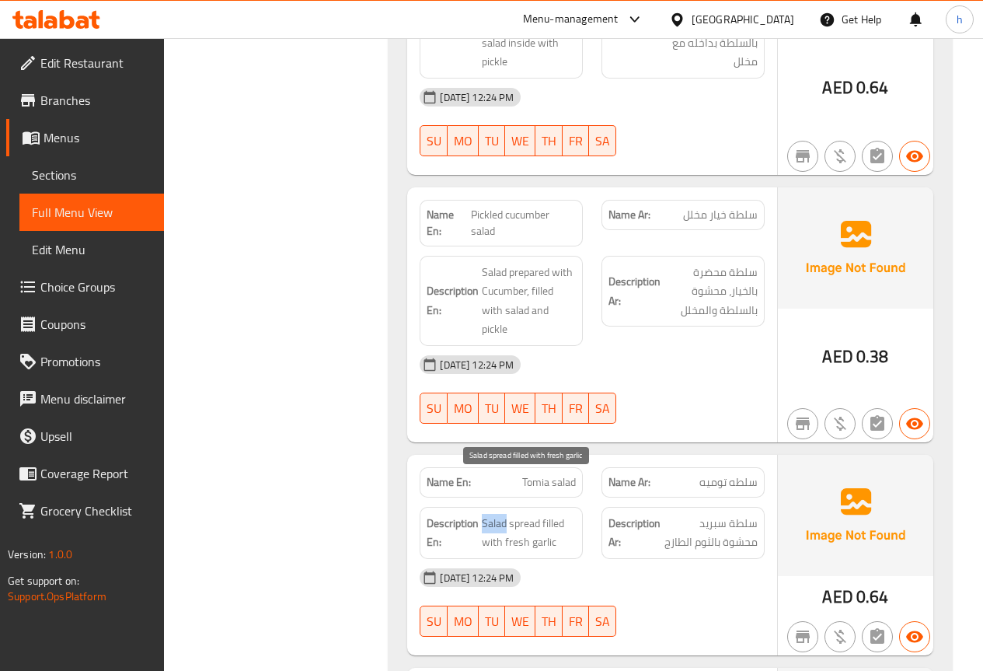
drag, startPoint x: 483, startPoint y: 485, endPoint x: 505, endPoint y: 484, distance: 22.6
click at [505, 514] on span "Salad spread filled with fresh garlic" at bounding box center [529, 533] width 94 height 38
click at [531, 514] on span "Salad spread filled with fresh garlic" at bounding box center [529, 533] width 94 height 38
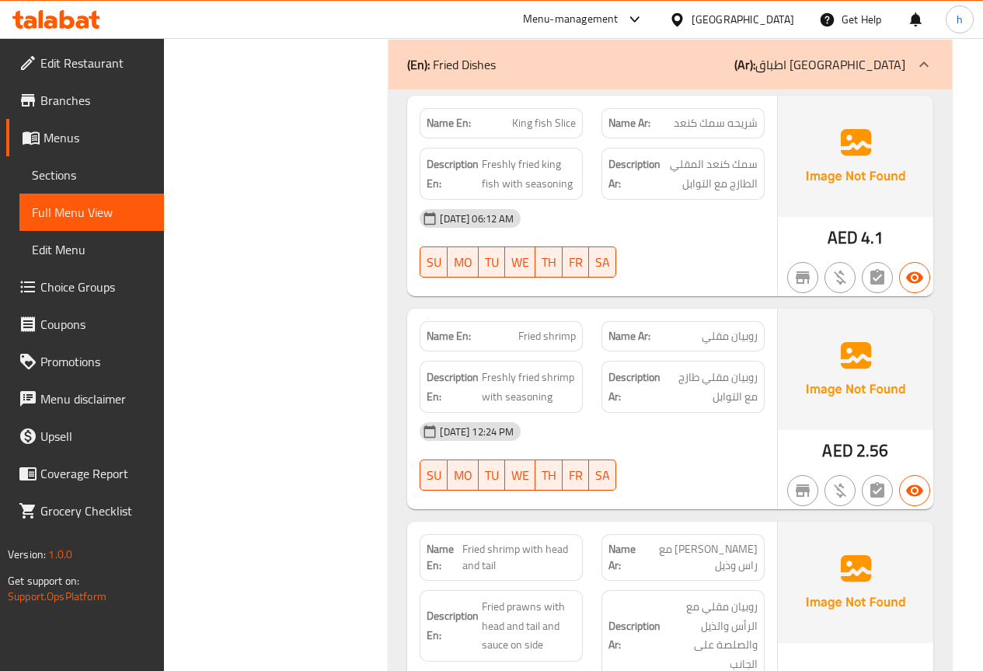
scroll to position [3615, 0]
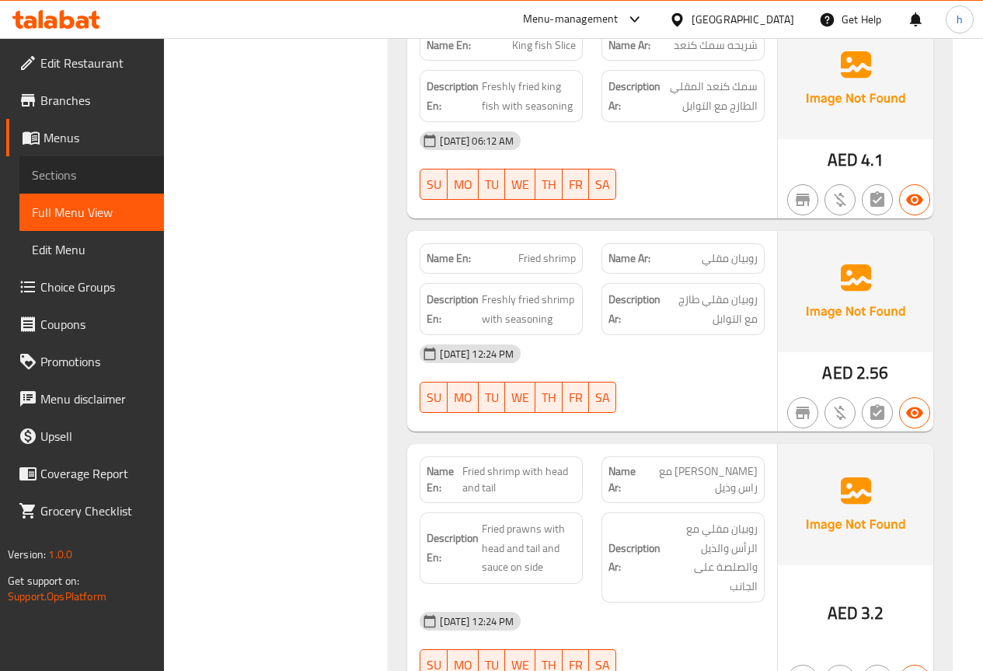
click at [76, 176] on span "Sections" at bounding box center [92, 175] width 120 height 19
click at [70, 170] on span "Sections" at bounding box center [92, 175] width 120 height 19
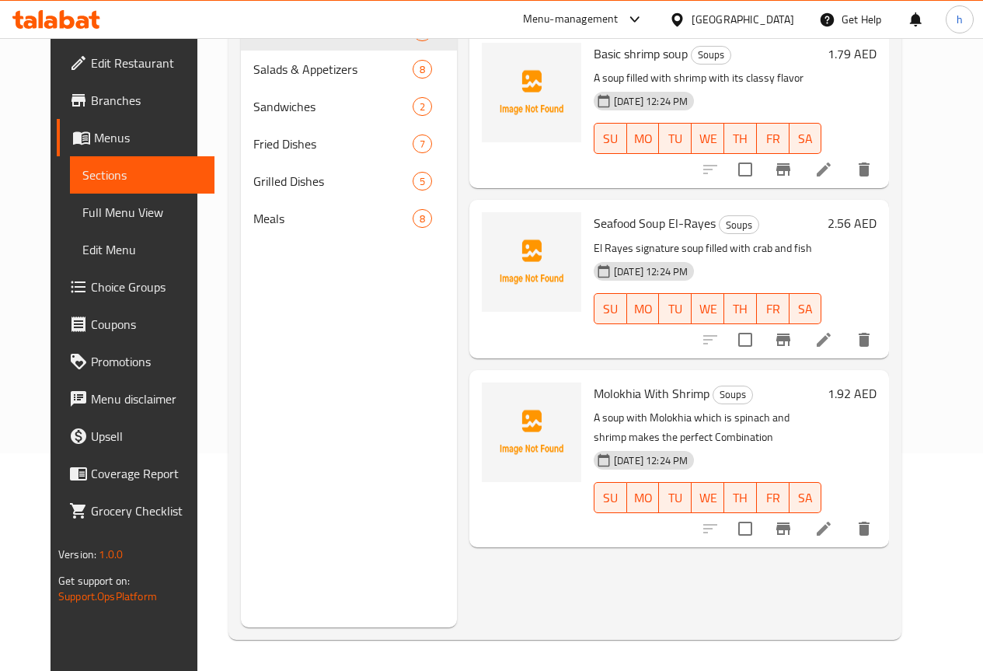
scroll to position [218, 0]
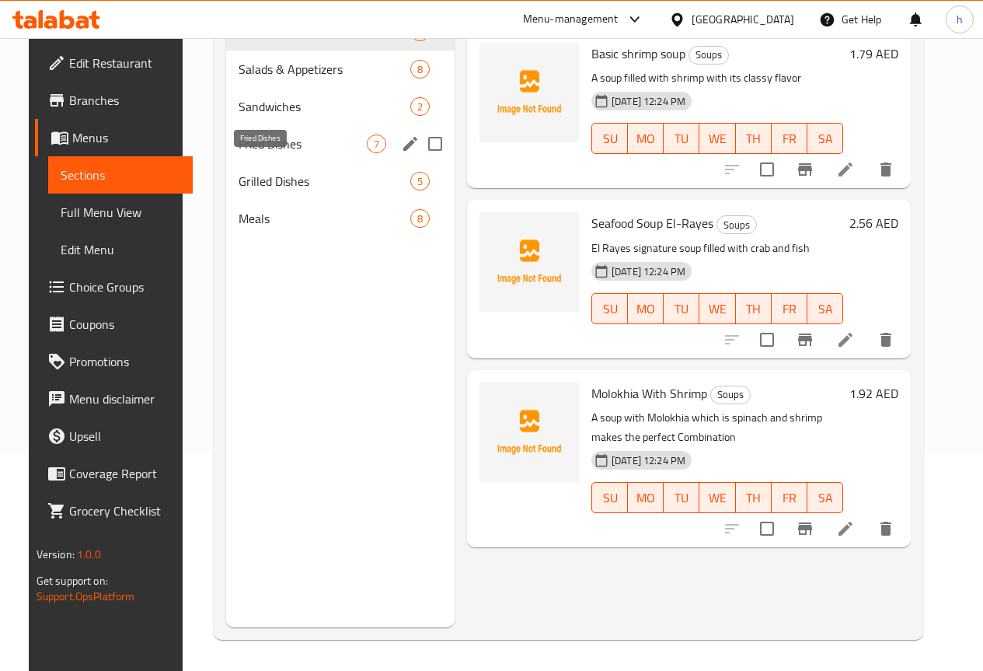
click at [261, 153] on span "Fried Dishes" at bounding box center [303, 143] width 128 height 19
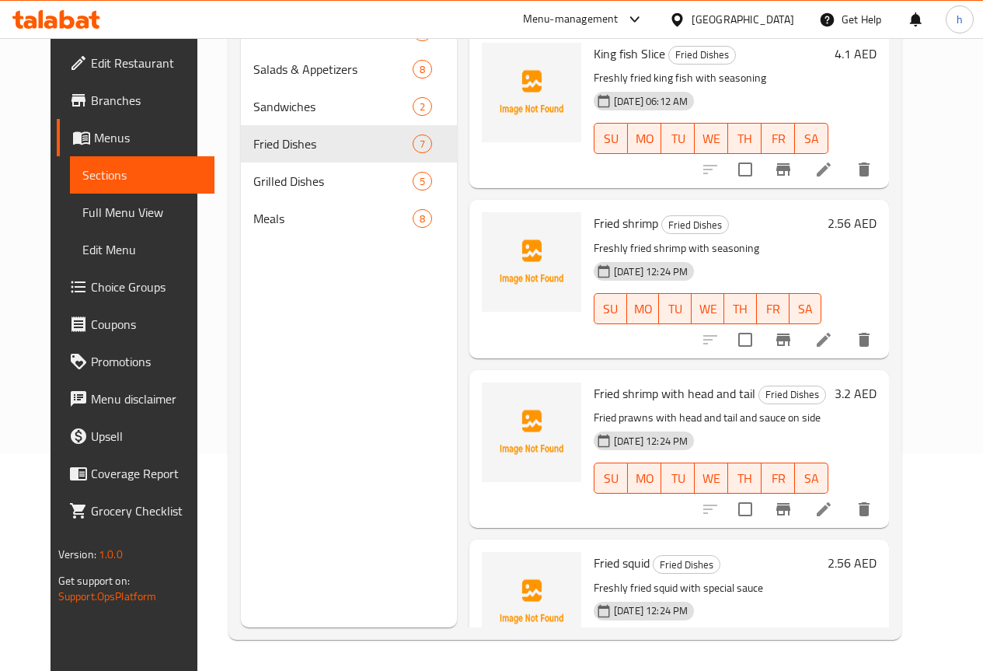
click at [831, 515] on icon at bounding box center [824, 509] width 14 height 14
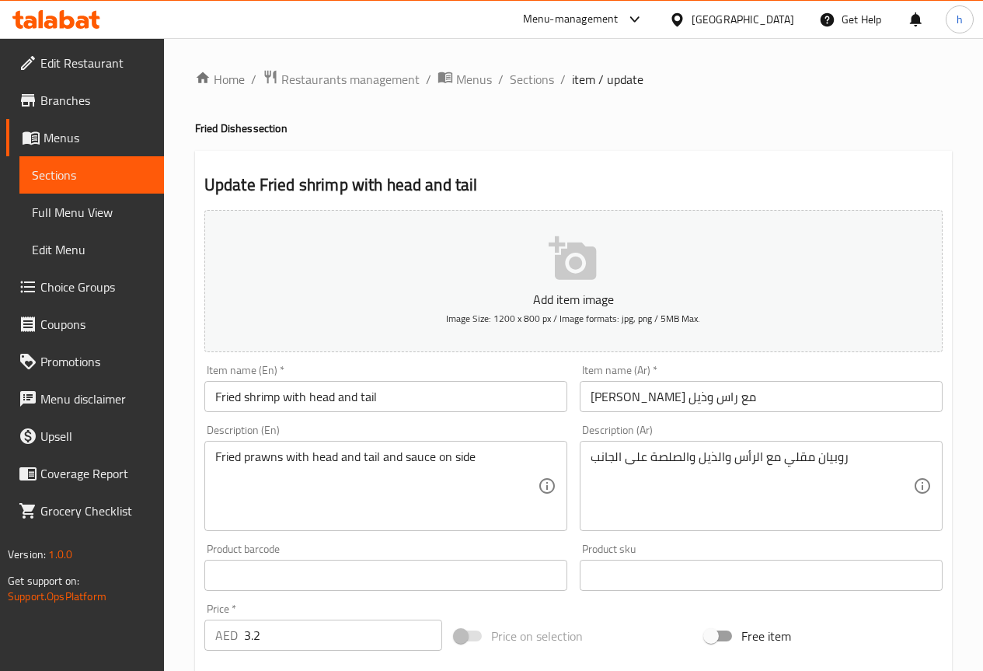
click at [714, 401] on input "ربيان مقلي مع راس وذيل" at bounding box center [761, 396] width 363 height 31
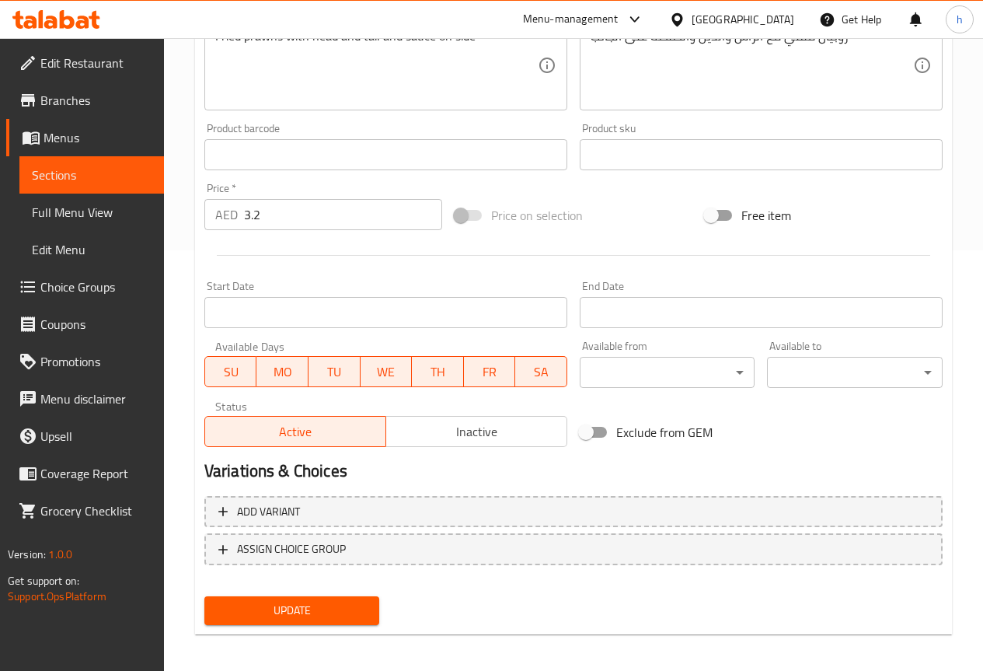
scroll to position [428, 0]
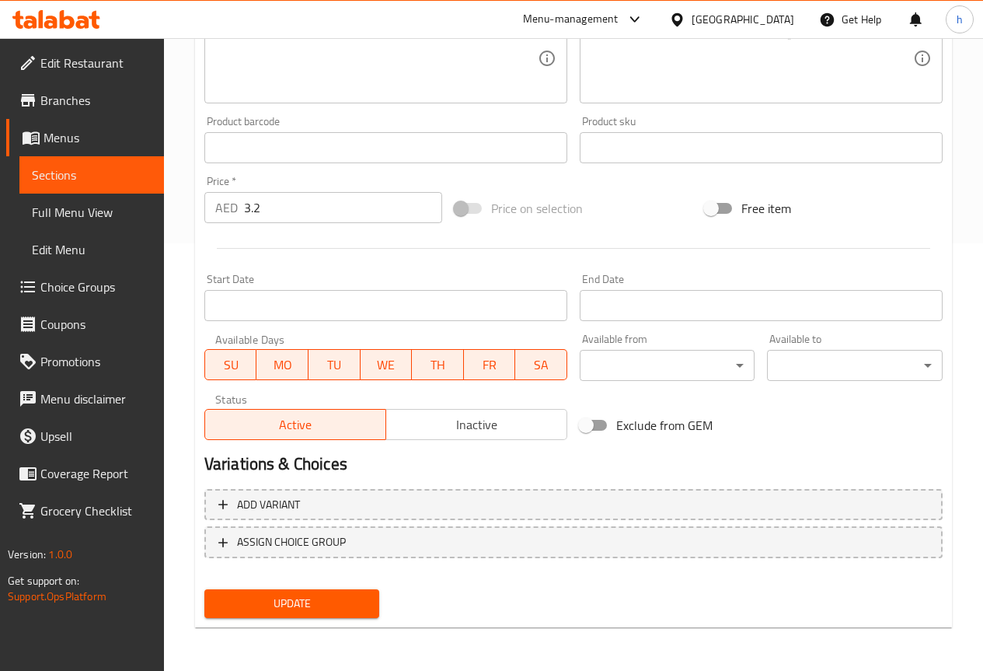
type input "روبيان مقلي مع راس وذيل"
click at [309, 604] on span "Update" at bounding box center [292, 603] width 151 height 19
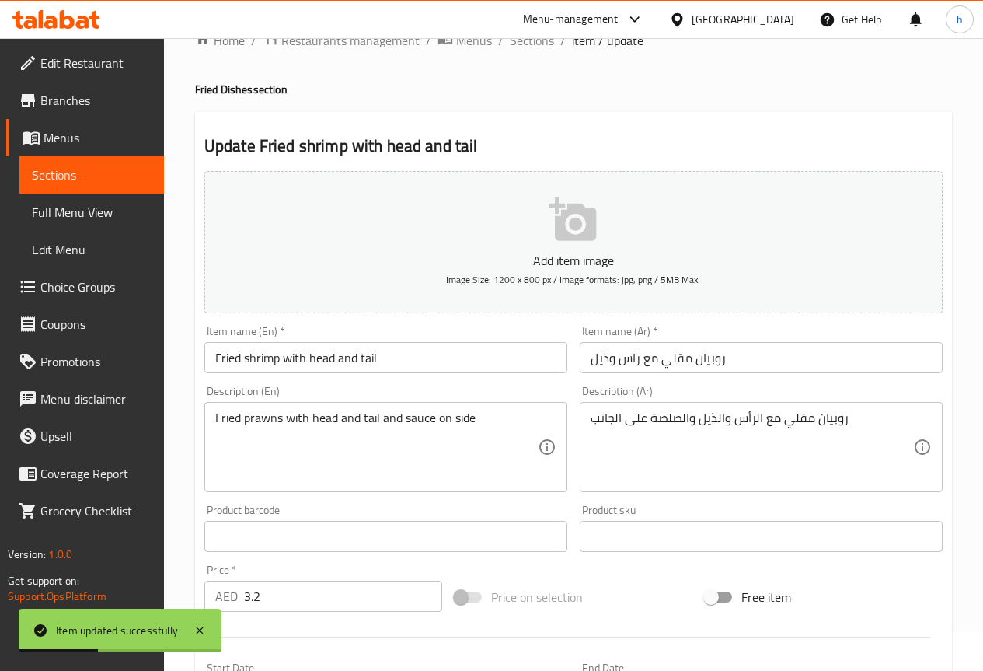
scroll to position [0, 0]
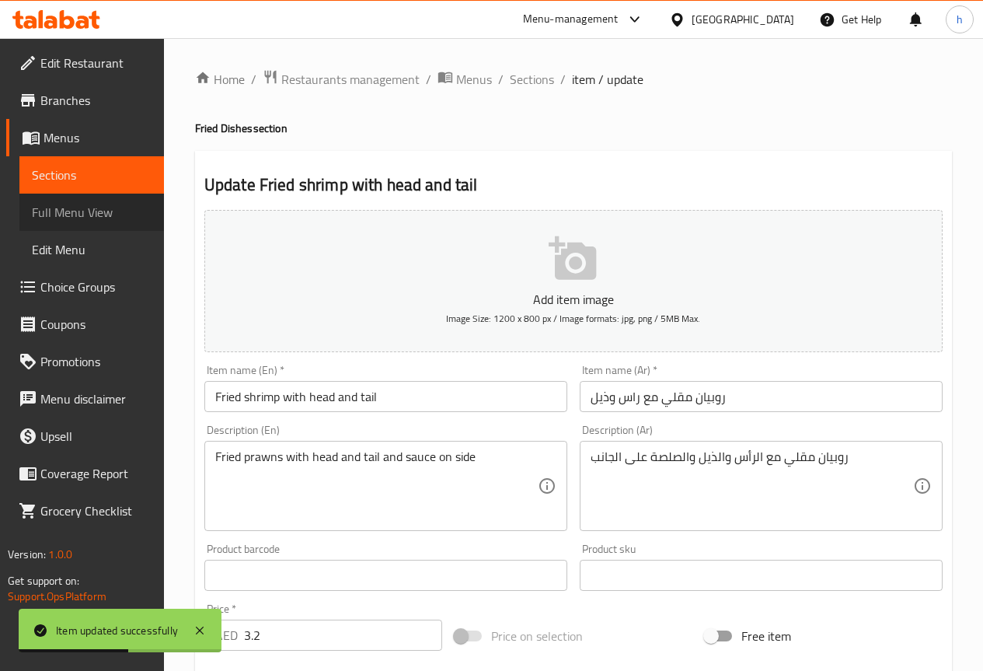
click at [88, 215] on span "Full Menu View" at bounding box center [92, 212] width 120 height 19
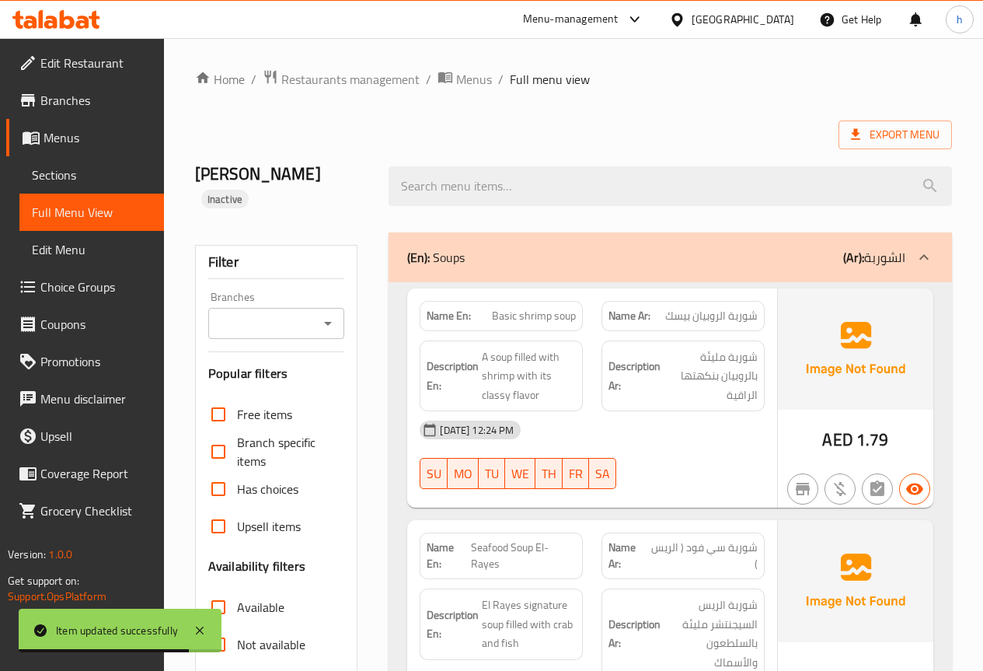
click at [682, 248] on div "(En): Soups (Ar): الشوربة" at bounding box center [656, 257] width 498 height 19
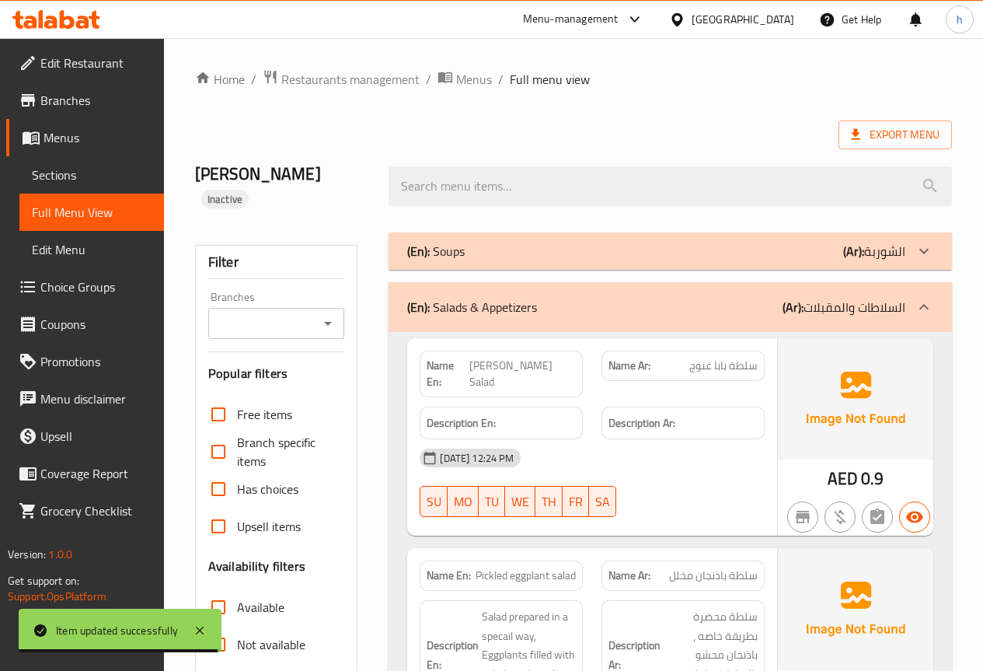
click at [671, 242] on div "(En): Soups (Ar): الشوربة" at bounding box center [656, 251] width 498 height 19
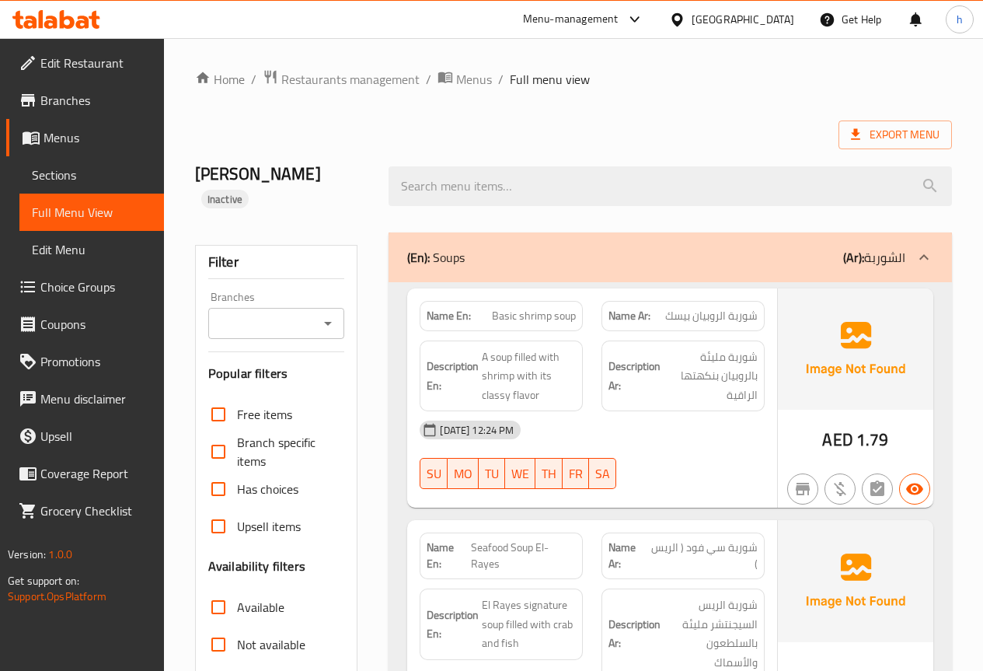
click at [671, 248] on div "(En): Soups (Ar): الشوربة" at bounding box center [656, 257] width 498 height 19
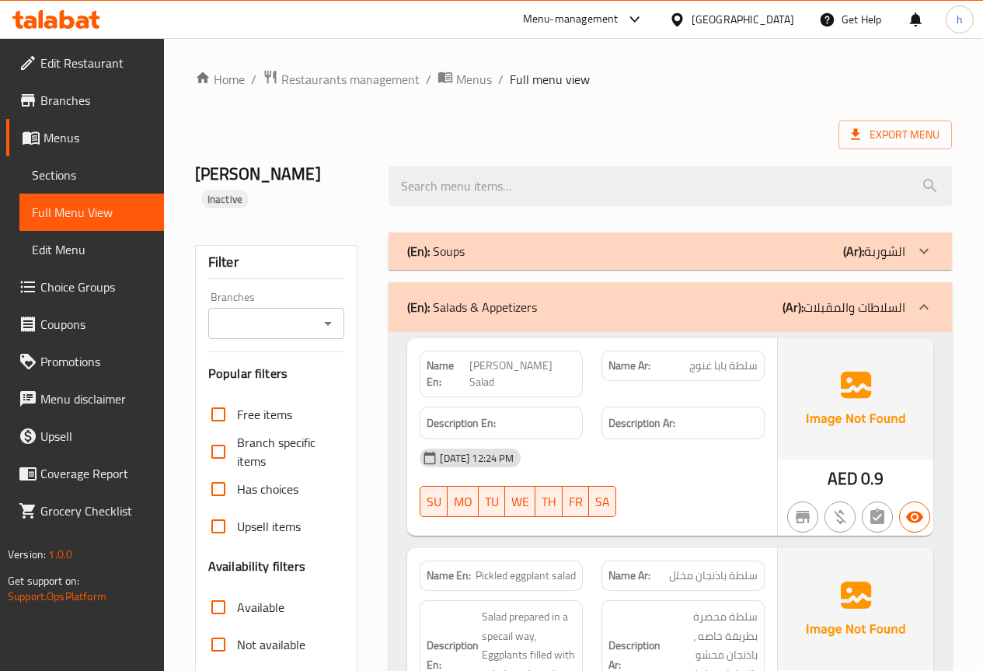
click at [661, 298] on div "(En): Salads & Appetizers (Ar): السلاطات والمقبلات" at bounding box center [656, 307] width 498 height 19
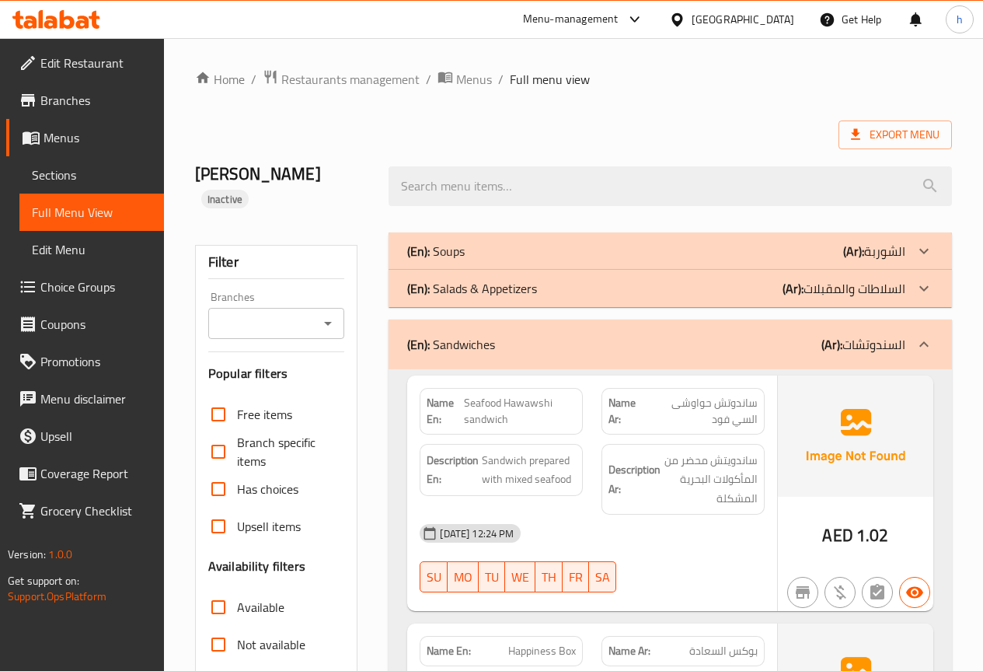
click at [670, 335] on div "(En): Sandwiches (Ar): السندوتشات" at bounding box center [656, 344] width 498 height 19
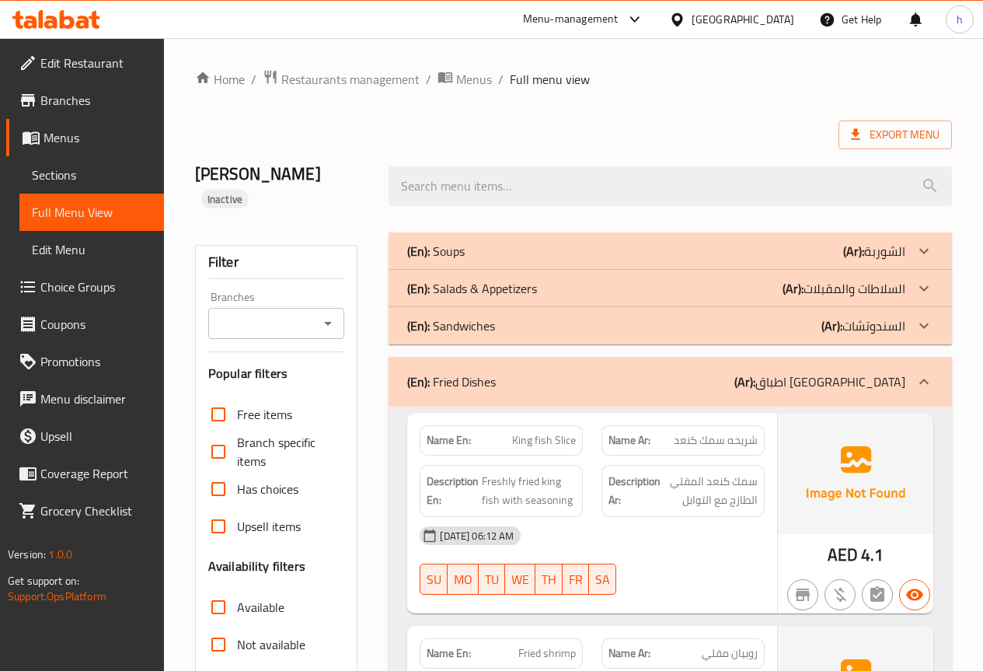
click at [650, 372] on div "(En): Fried Dishes (Ar): اطباق مقلية" at bounding box center [656, 381] width 498 height 19
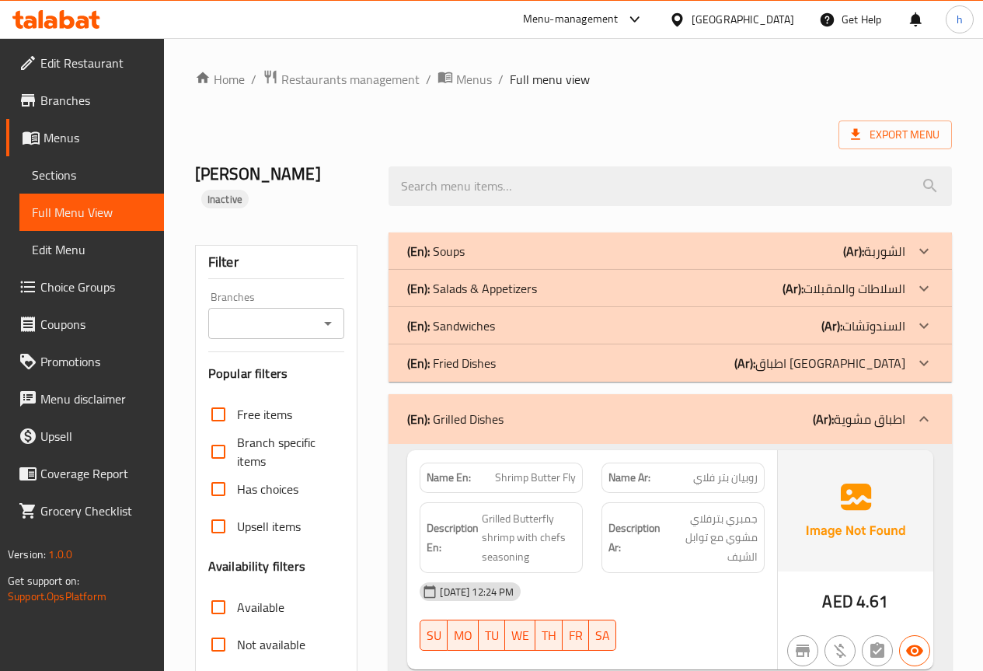
click at [657, 270] on div "(En): Fried Dishes (Ar): اطباق مقلية" at bounding box center [671, 250] width 564 height 37
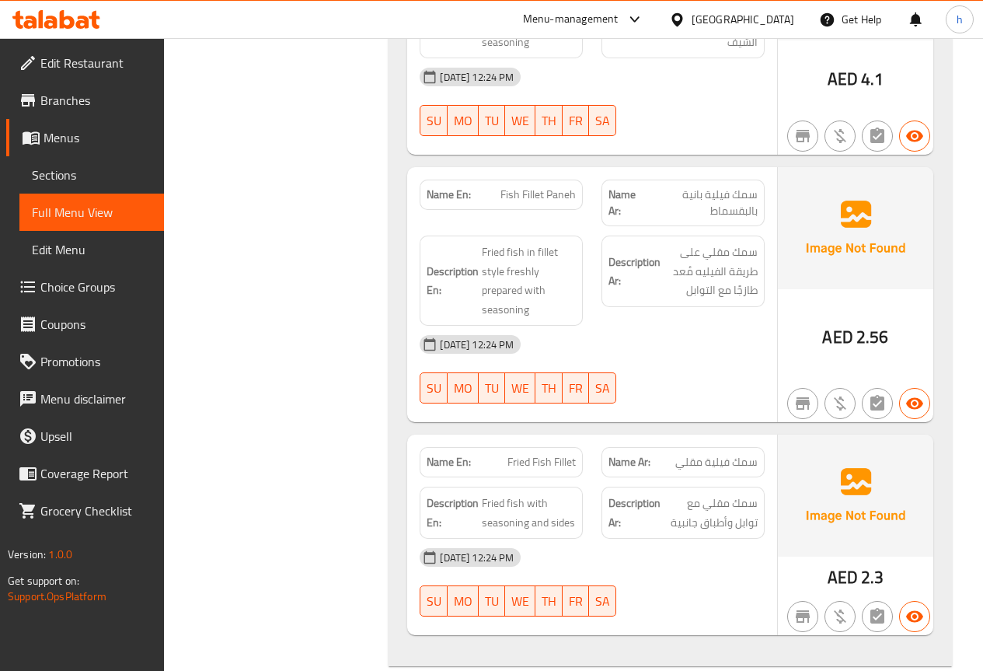
scroll to position [1399, 0]
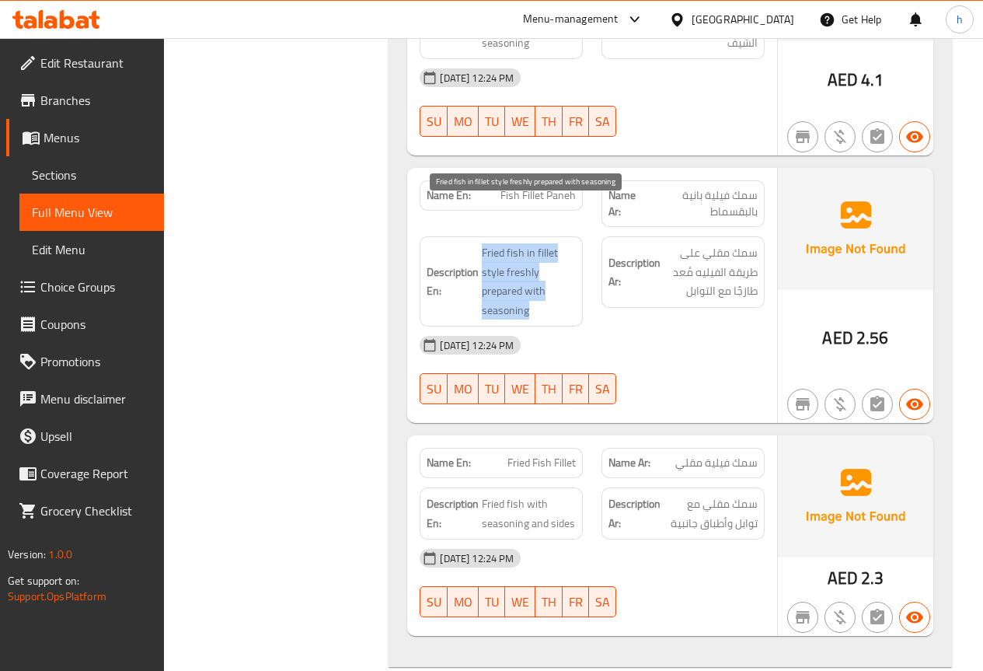
drag, startPoint x: 481, startPoint y: 208, endPoint x: 532, endPoint y: 271, distance: 80.7
click at [532, 271] on h6 "Description En: Fried fish in fillet style freshly prepared with seasoning" at bounding box center [501, 281] width 149 height 76
copy span "Fried fish in fillet style freshly prepared with seasoning"
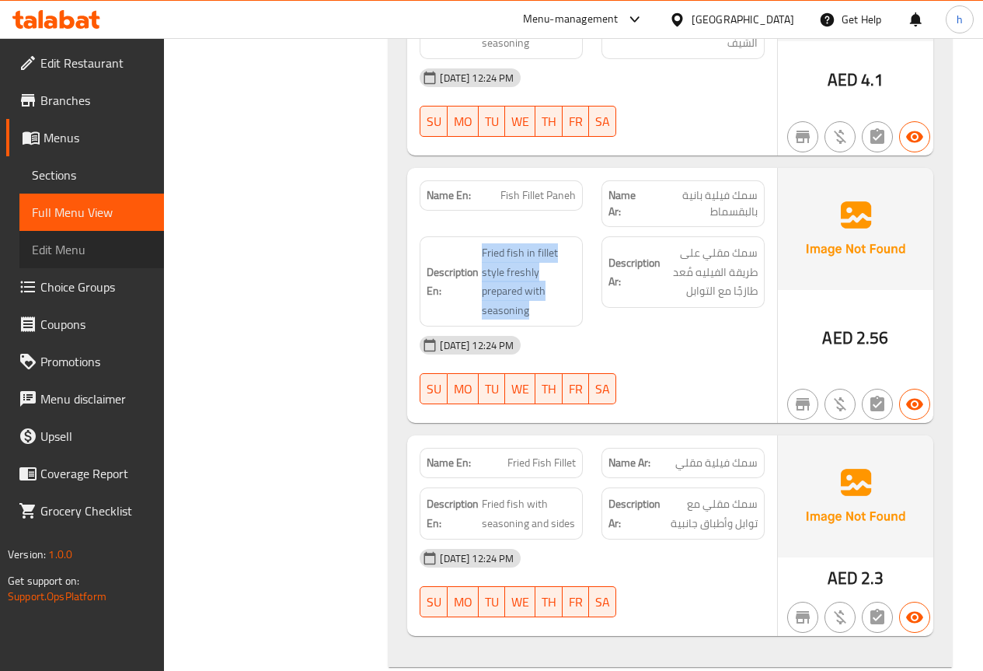
click at [65, 241] on span "Edit Menu" at bounding box center [92, 249] width 120 height 19
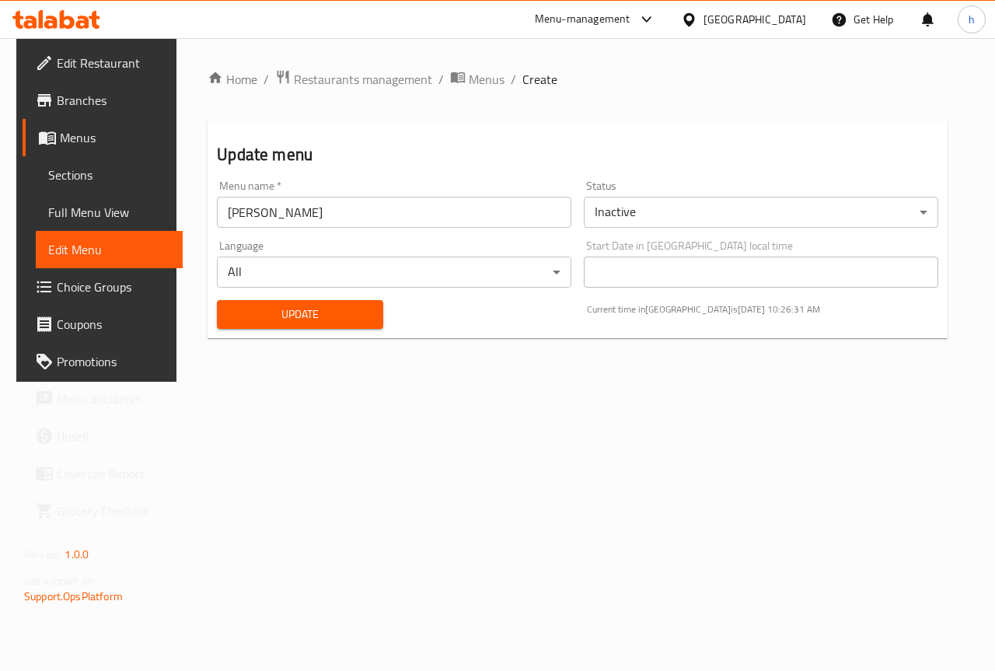
click at [68, 177] on span "Sections" at bounding box center [109, 175] width 122 height 19
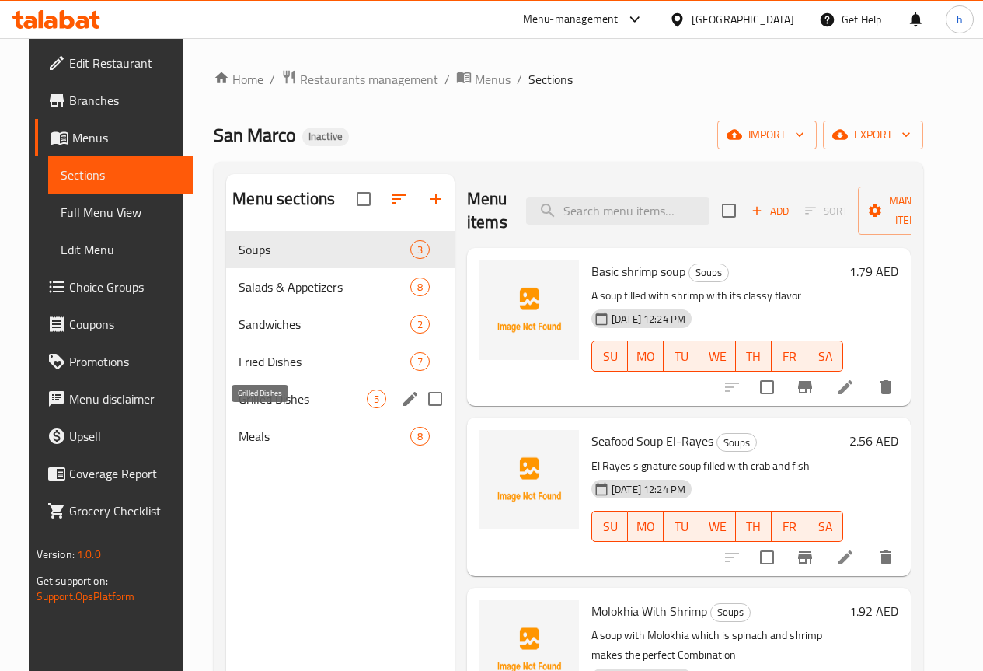
click at [243, 408] on span "Grilled Dishes" at bounding box center [303, 398] width 128 height 19
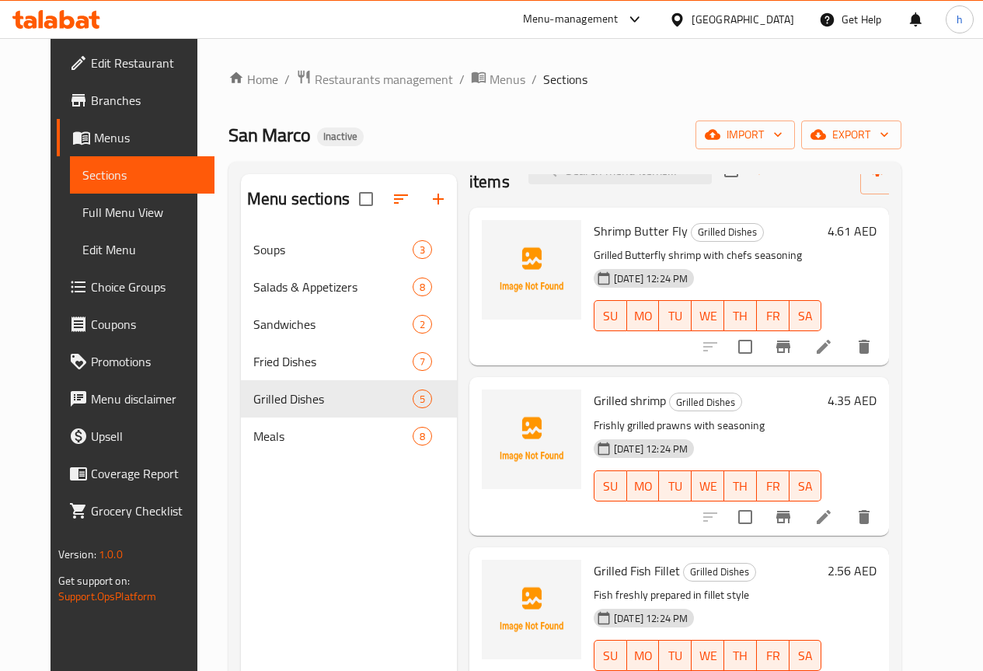
scroll to position [78, 0]
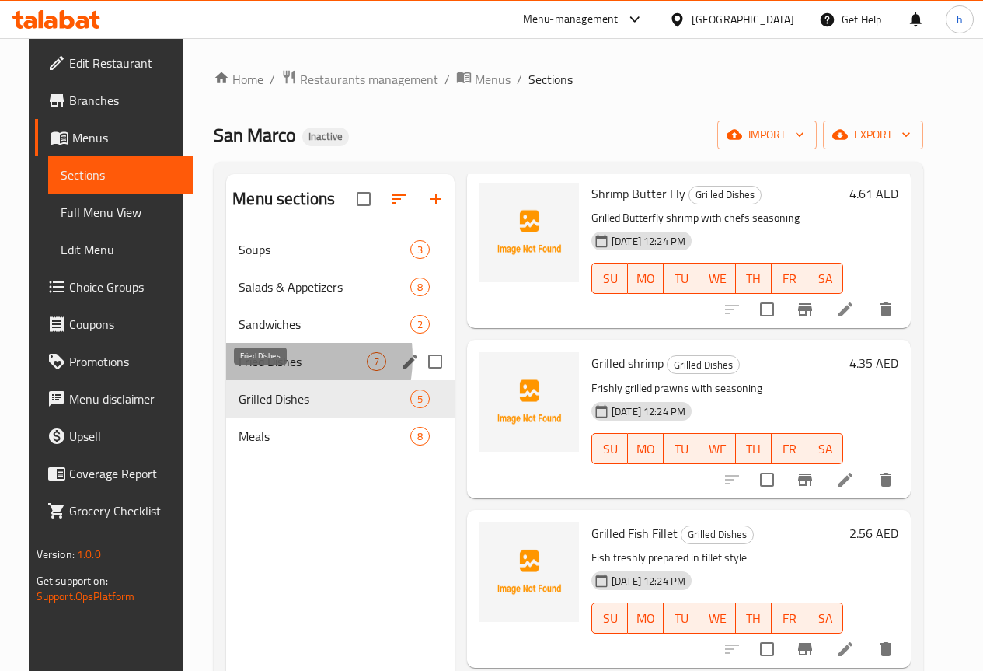
click at [241, 371] on span "Fried Dishes" at bounding box center [303, 361] width 128 height 19
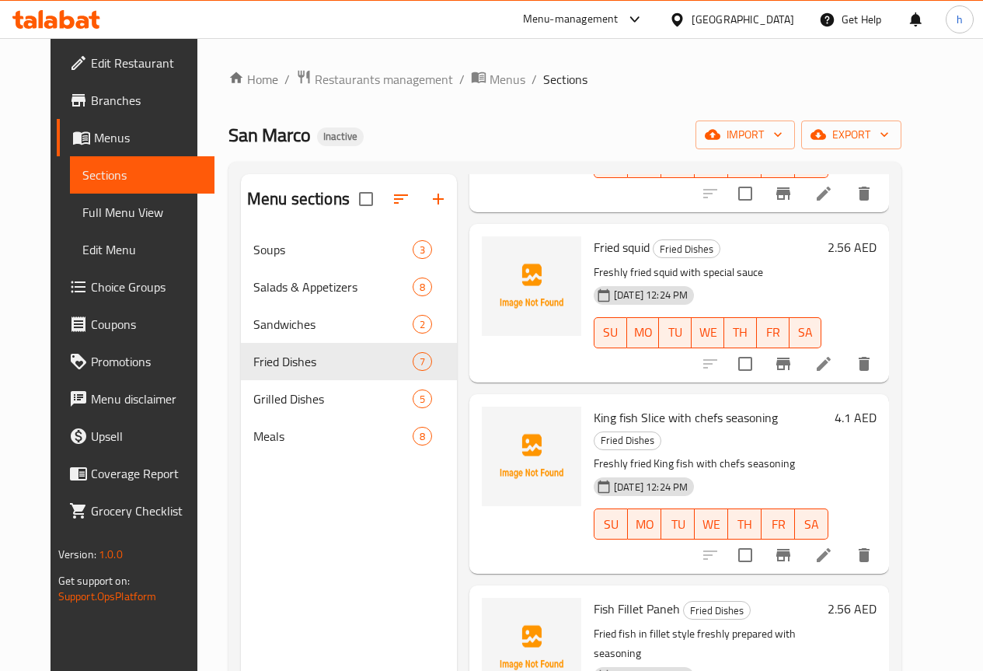
scroll to position [580, 0]
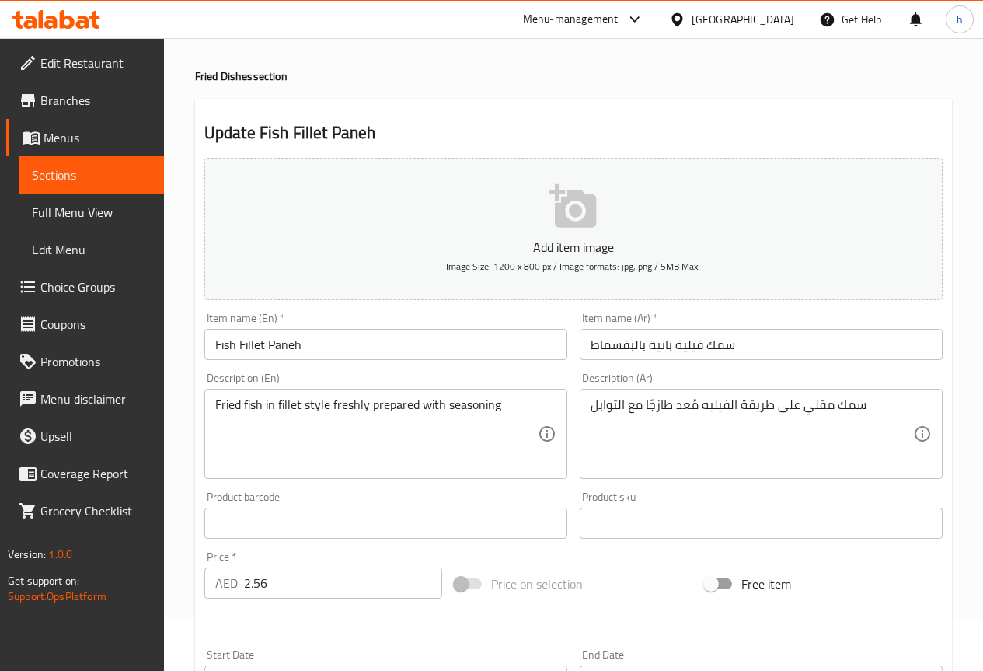
scroll to position [78, 0]
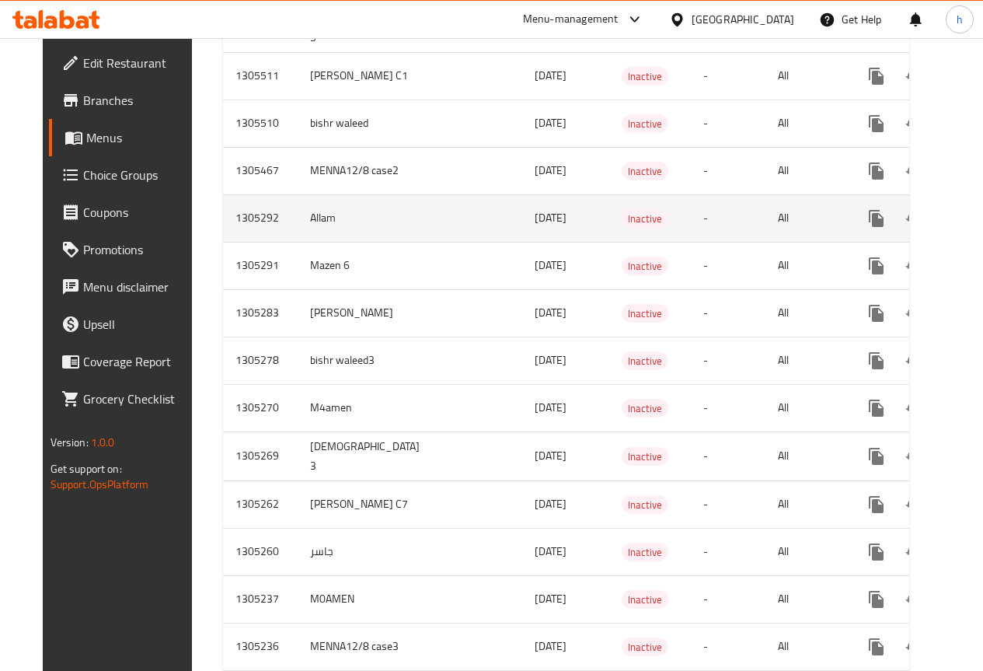
scroll to position [622, 0]
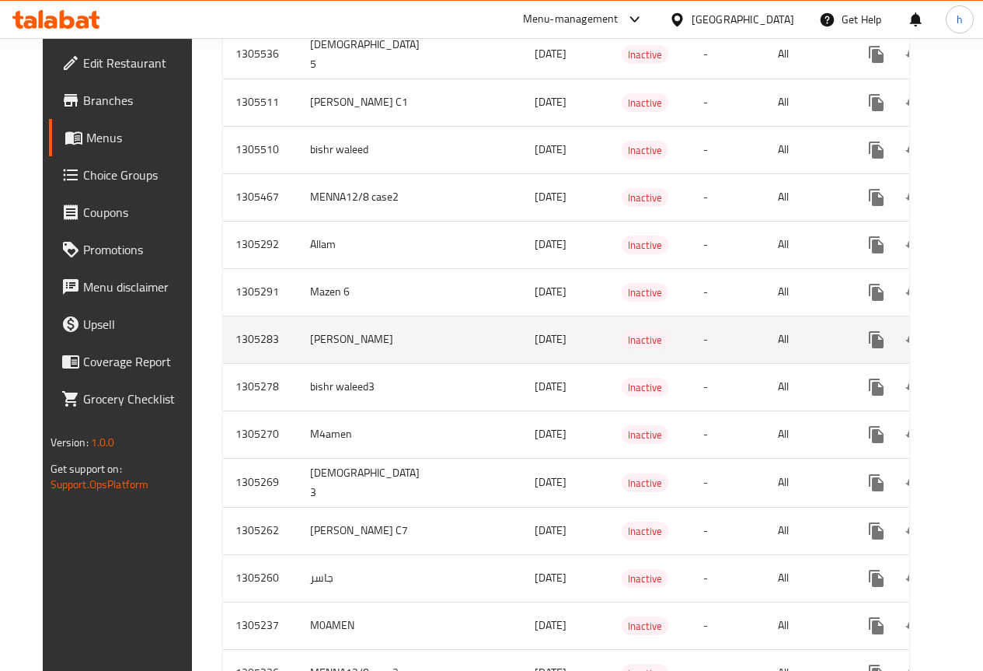
click at [979, 344] on icon "enhanced table" at bounding box center [988, 339] width 19 height 19
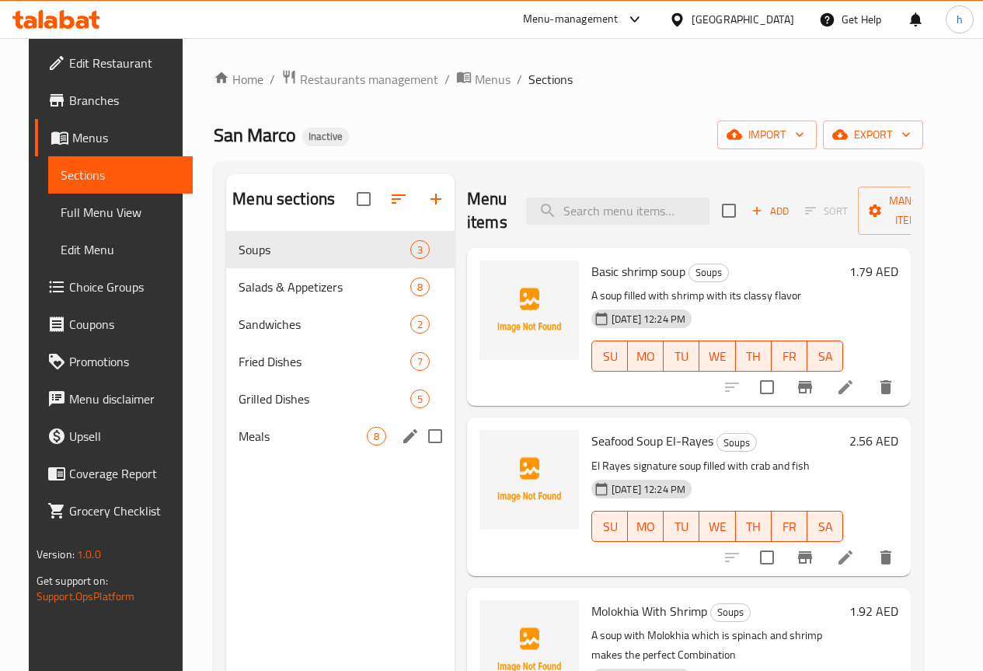
click at [259, 446] on div "Meals 8" at bounding box center [340, 435] width 229 height 37
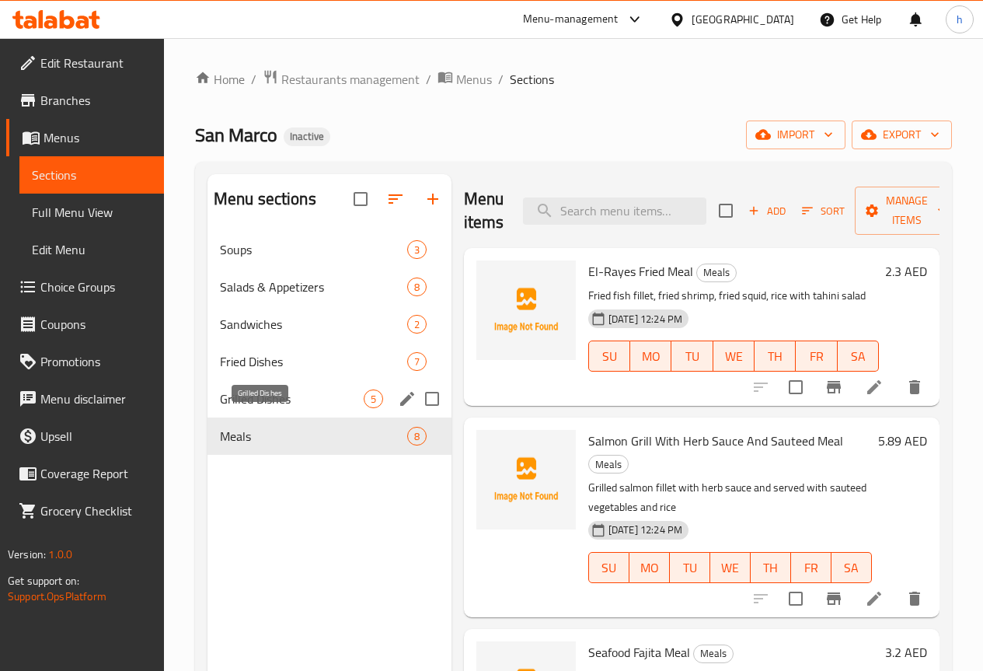
click at [250, 408] on span "Grilled Dishes" at bounding box center [292, 398] width 144 height 19
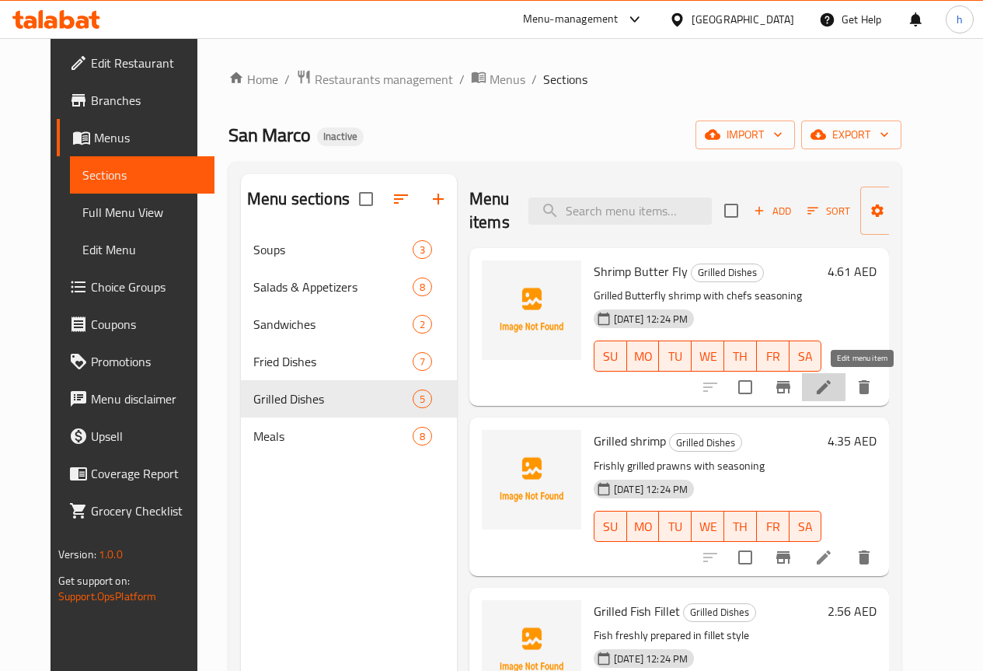
click at [833, 382] on icon at bounding box center [824, 387] width 19 height 19
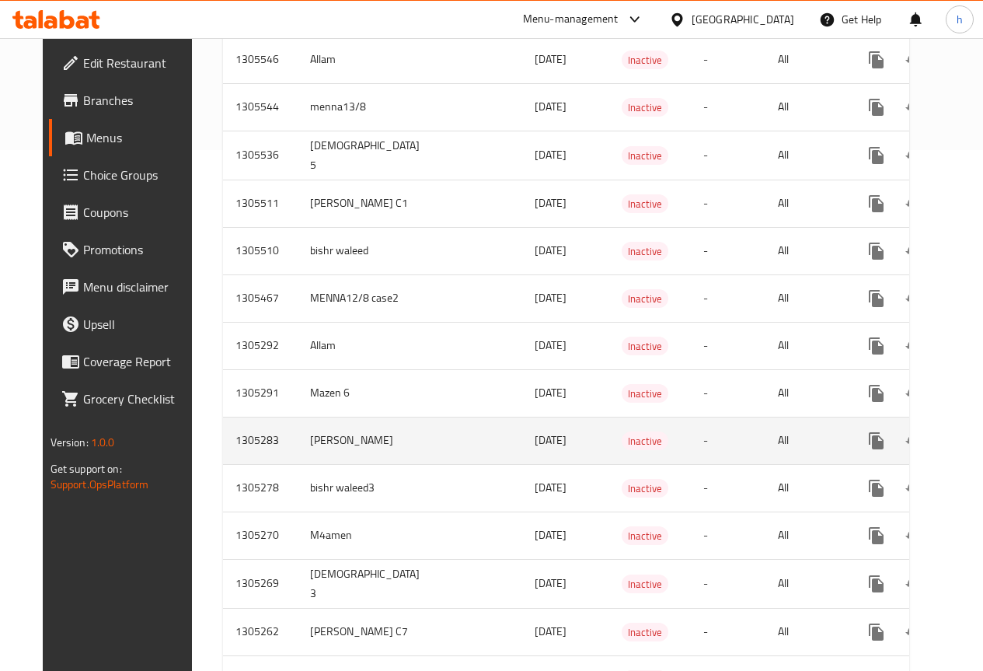
scroll to position [544, 0]
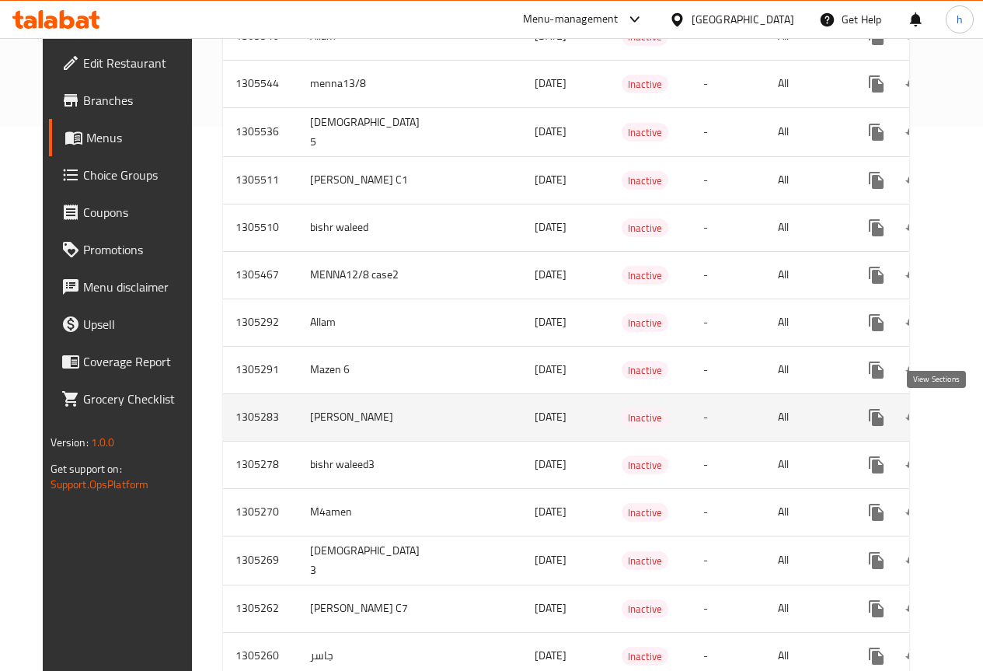
click at [979, 419] on icon "enhanced table" at bounding box center [988, 417] width 19 height 19
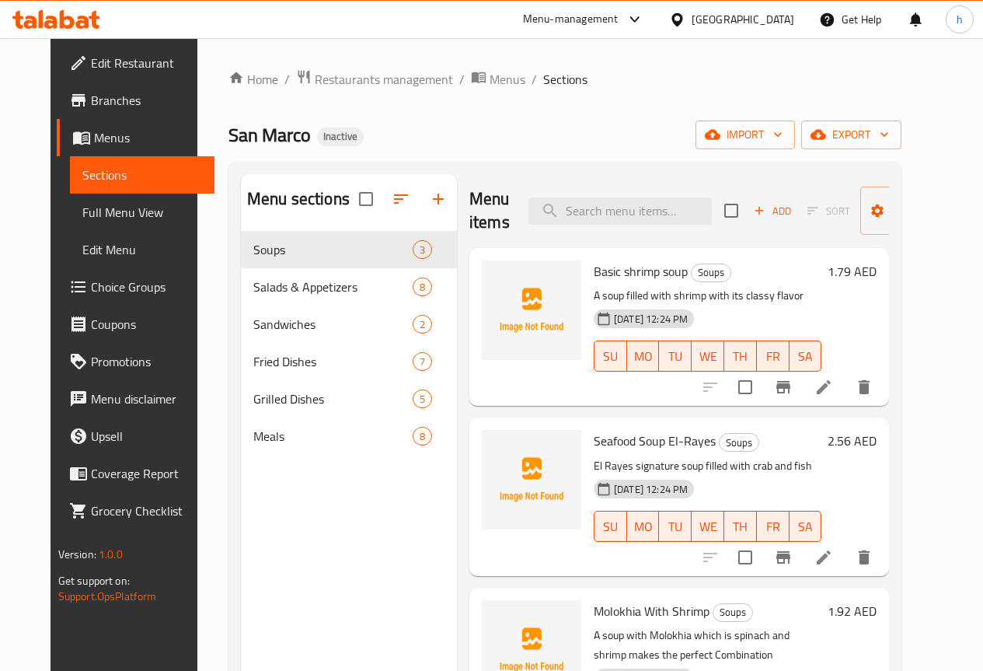
click at [70, 224] on link "Full Menu View" at bounding box center [142, 212] width 145 height 37
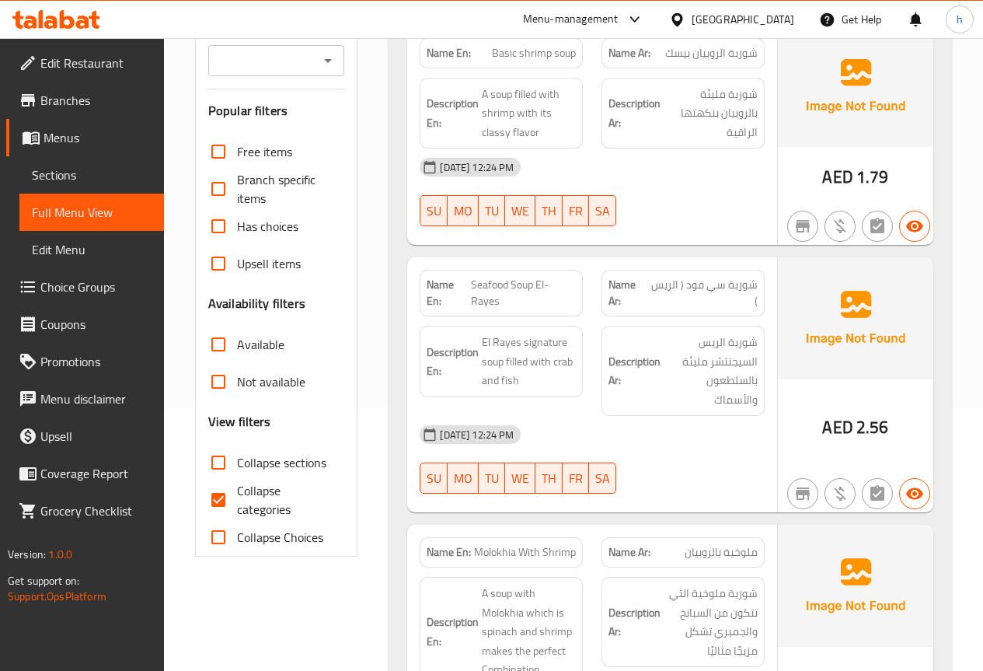
scroll to position [78, 0]
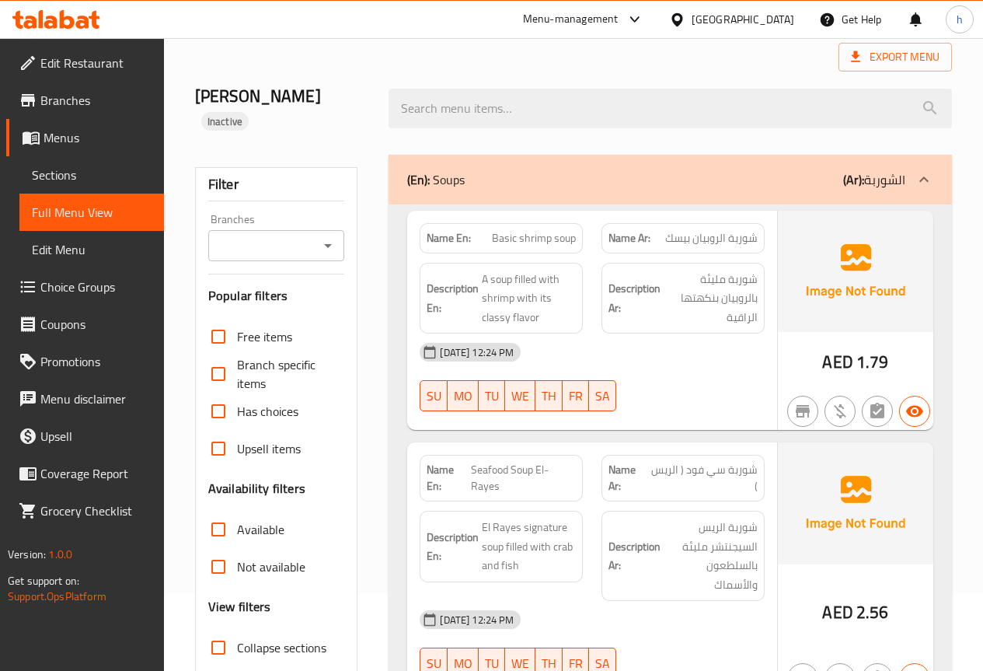
click at [639, 170] on div "(En): Soups (Ar): الشوربة" at bounding box center [656, 179] width 498 height 19
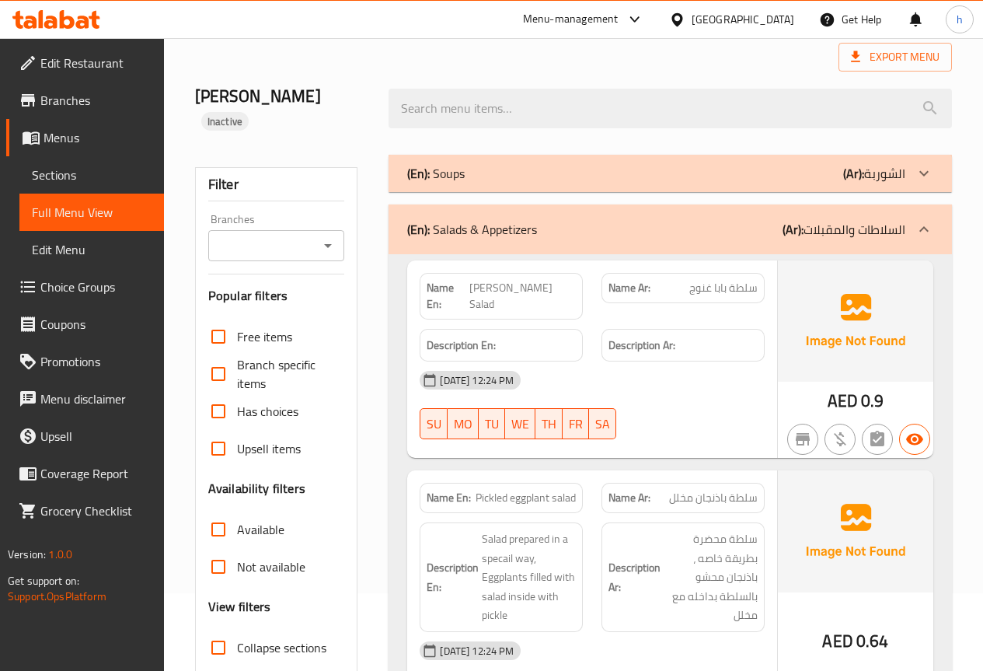
click at [638, 220] on div "(En): Salads & Appetizers (Ar): السلاطات والمقبلات" at bounding box center [656, 229] width 498 height 19
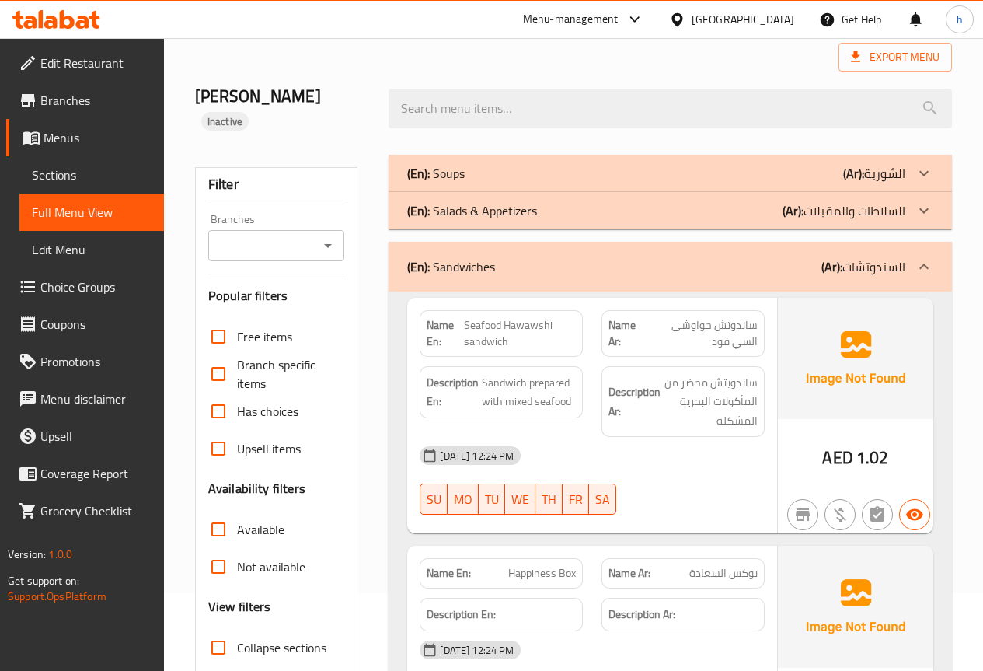
click at [640, 159] on div "(En): Soups (Ar): الشوربة" at bounding box center [671, 173] width 564 height 37
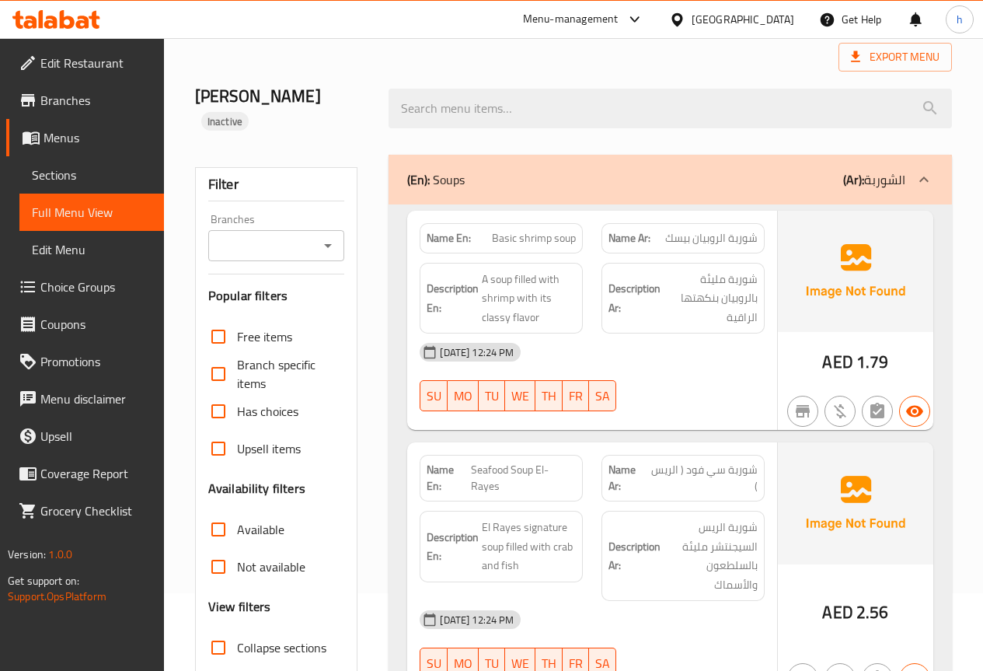
click at [54, 180] on span "Sections" at bounding box center [92, 175] width 120 height 19
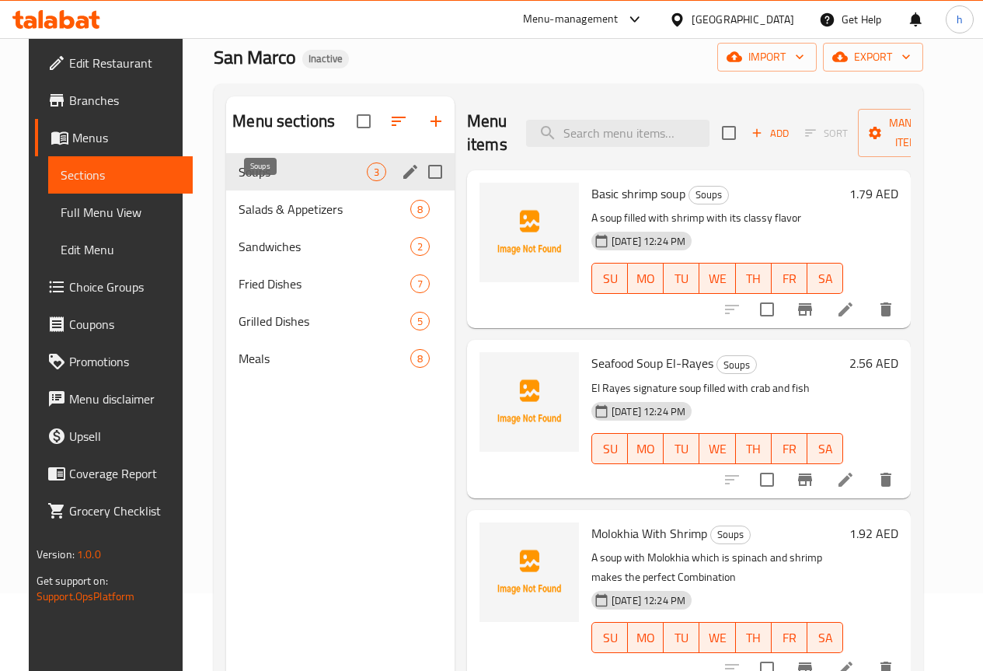
click at [260, 181] on span "Soups" at bounding box center [303, 171] width 128 height 19
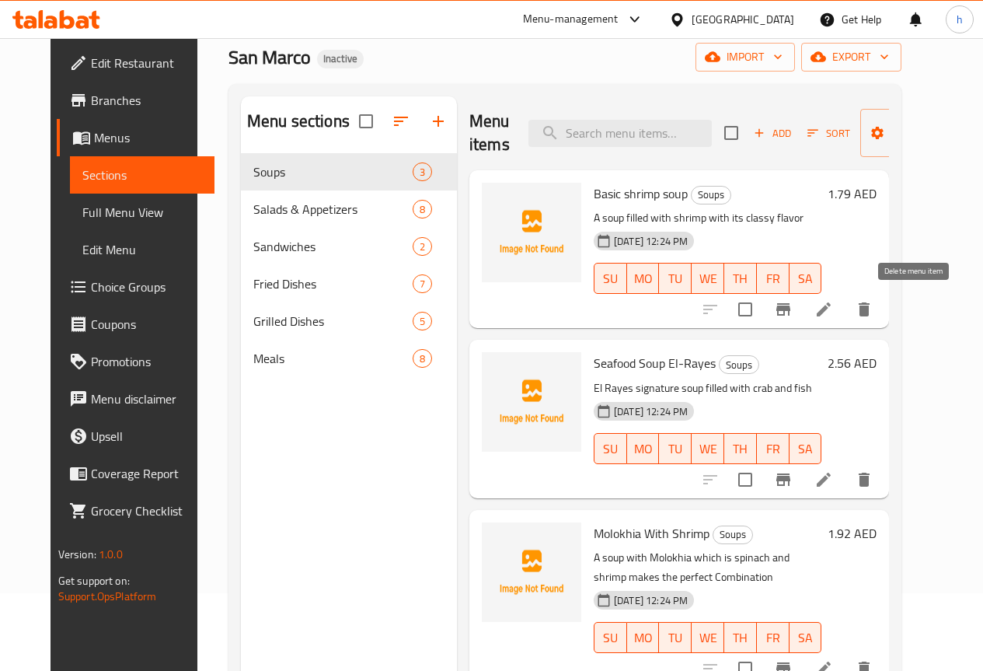
click at [870, 313] on icon "delete" at bounding box center [864, 309] width 11 height 14
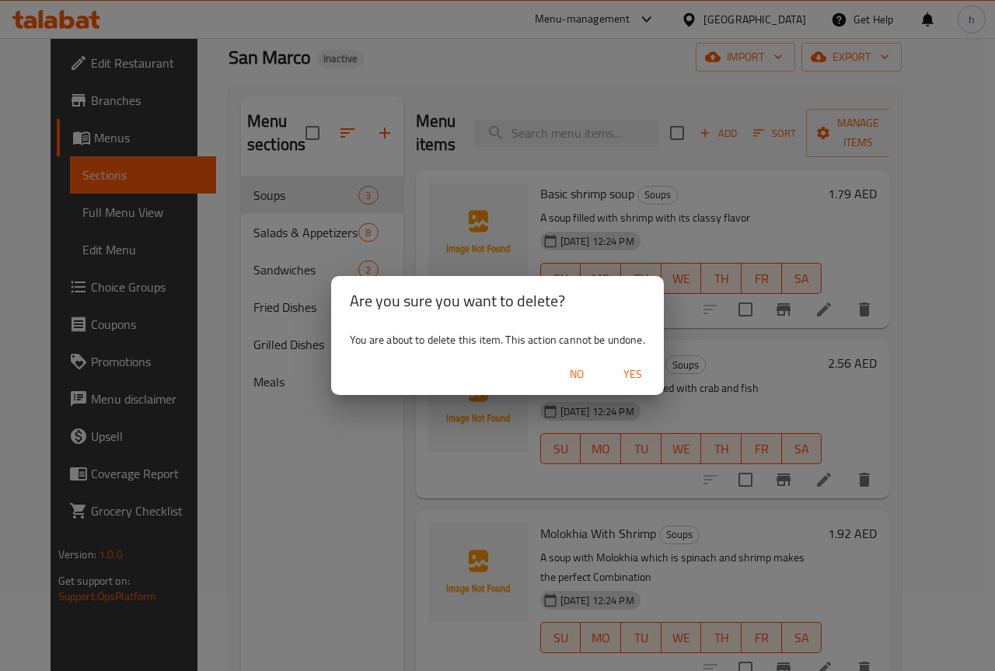
click at [643, 368] on span "Yes" at bounding box center [632, 374] width 37 height 19
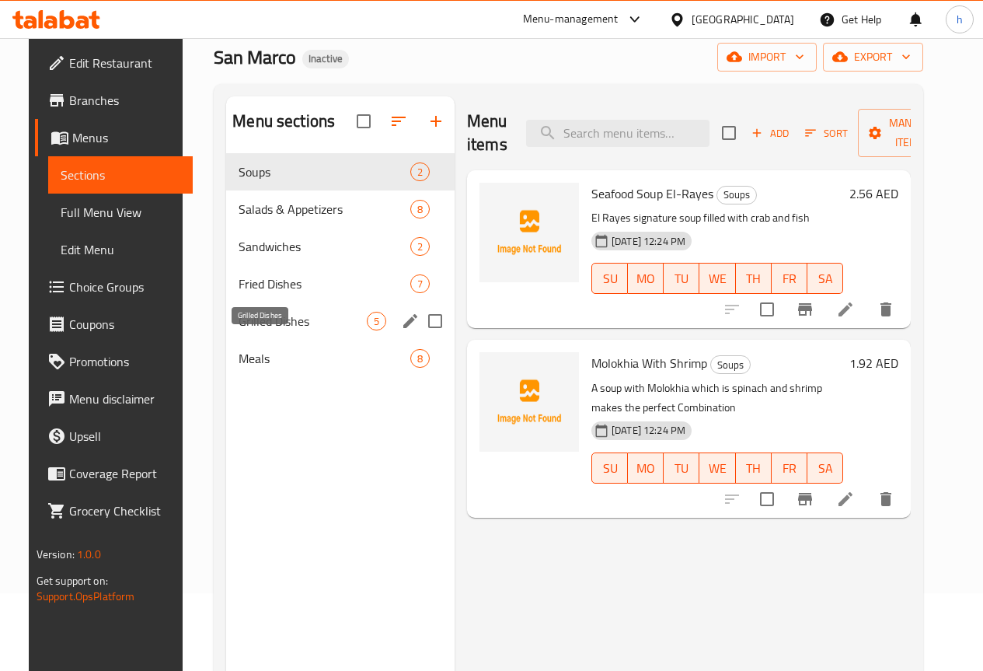
click at [260, 330] on span "Grilled Dishes" at bounding box center [303, 321] width 128 height 19
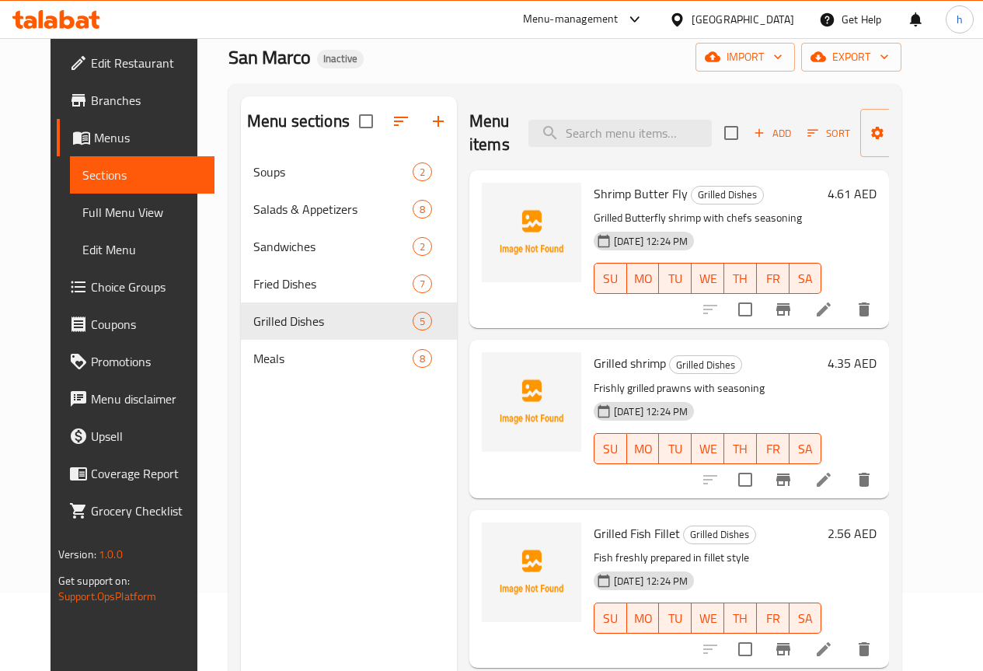
click at [82, 213] on span "Full Menu View" at bounding box center [142, 212] width 120 height 19
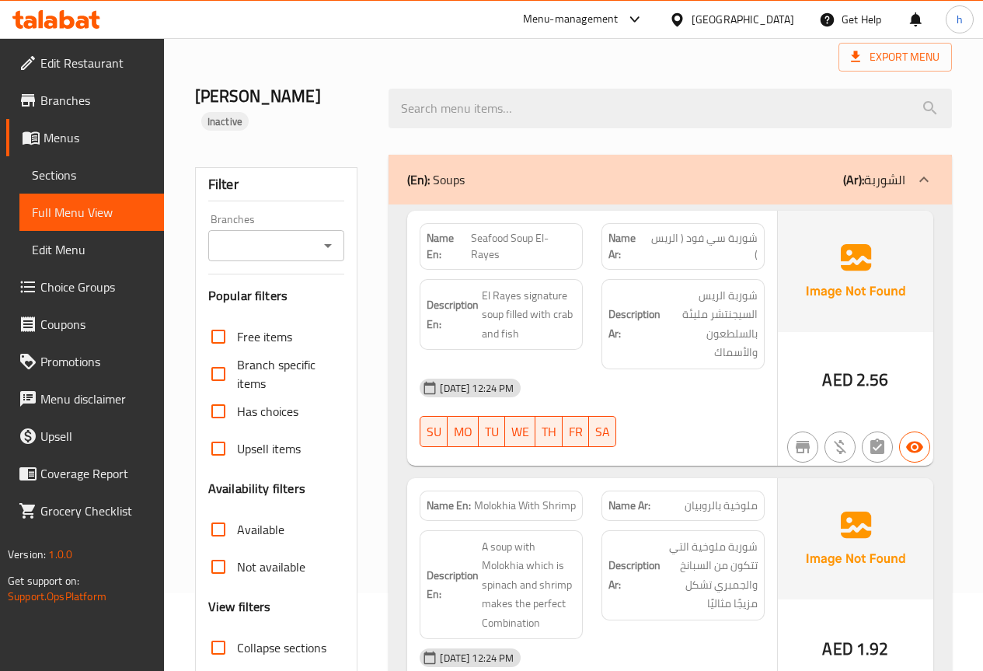
click at [543, 155] on div "(En): Soups (Ar): الشوربة" at bounding box center [671, 180] width 564 height 50
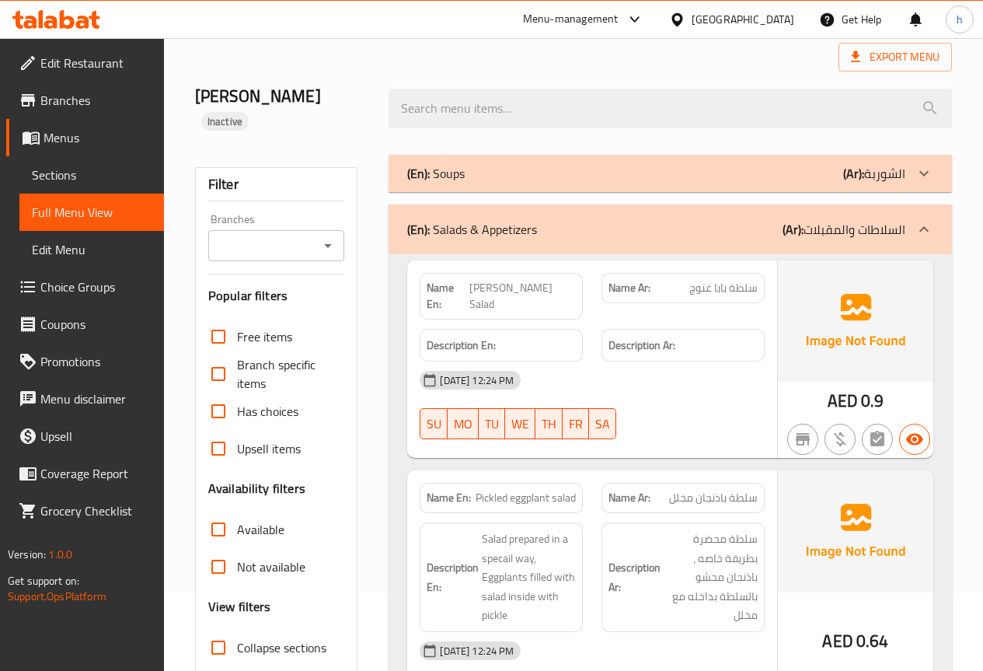
click at [559, 218] on div "(En): Salads & Appetizers (Ar): السلاطات والمقبلات" at bounding box center [671, 229] width 564 height 50
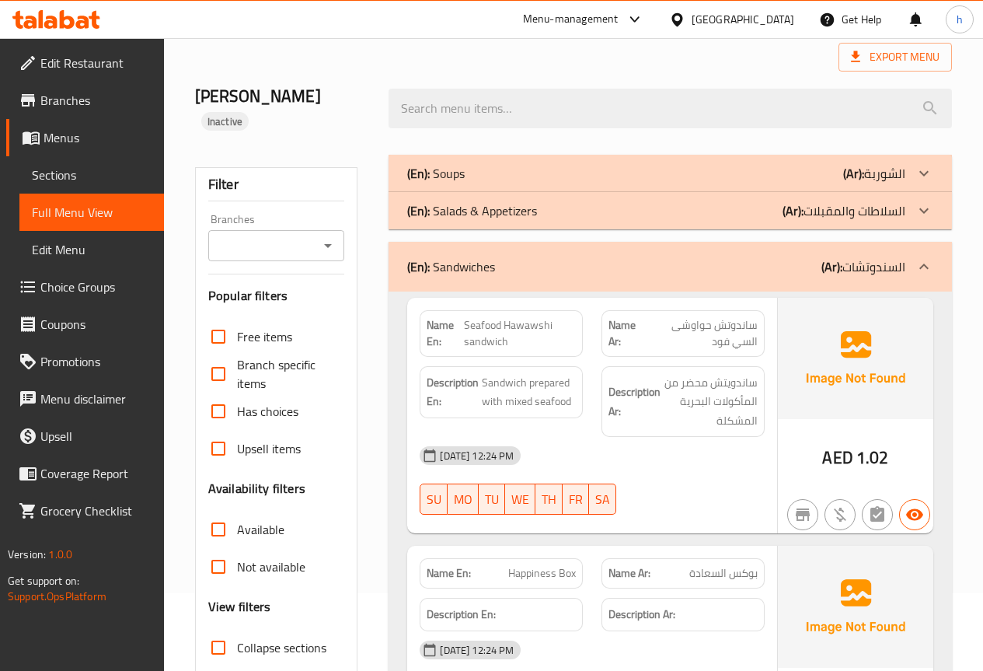
click at [622, 242] on div "(En): Sandwiches (Ar): السندوتشات" at bounding box center [671, 267] width 564 height 50
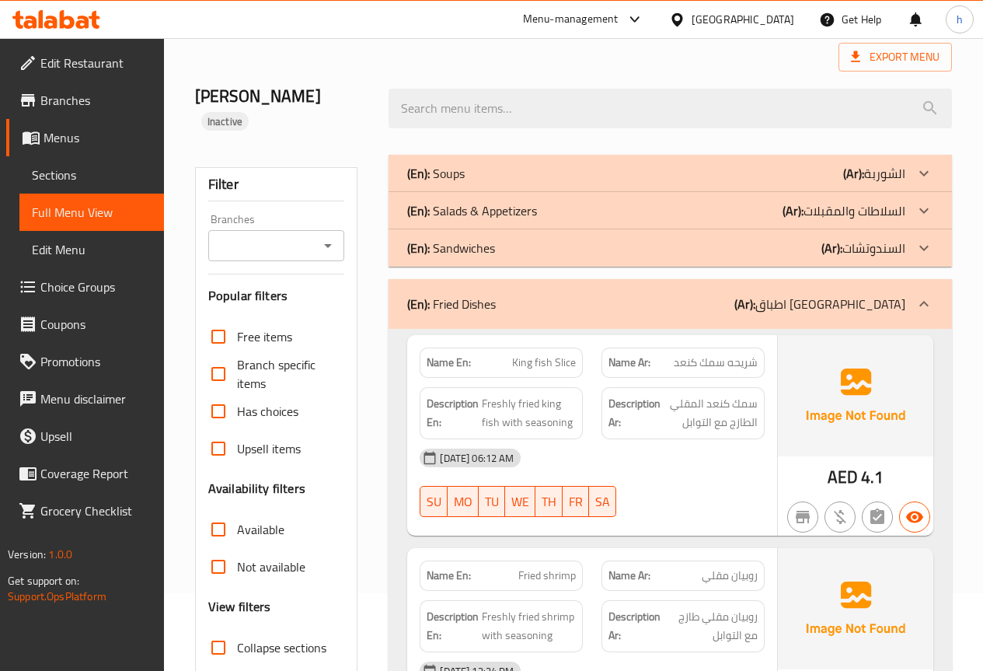
click at [620, 295] on div "(En): Fried Dishes (Ar): اطباق مقلية" at bounding box center [656, 304] width 498 height 19
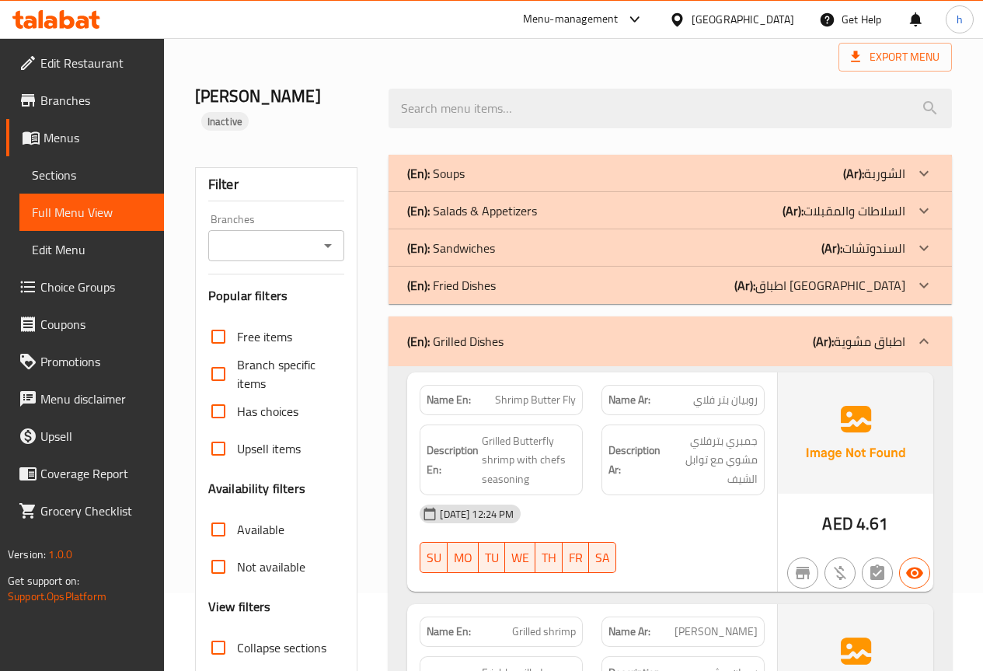
click at [620, 332] on div "(En): Grilled Dishes (Ar): اطباق مشوية" at bounding box center [656, 341] width 498 height 19
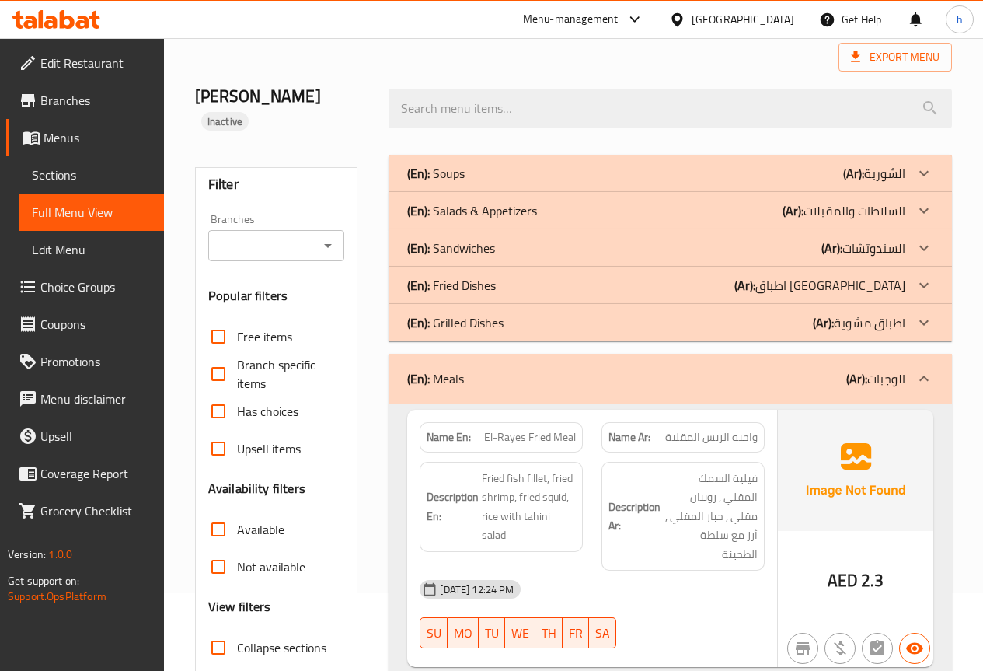
click at [567, 183] on div "(En): Grilled Dishes (Ar): اطباق مشوية" at bounding box center [656, 173] width 498 height 19
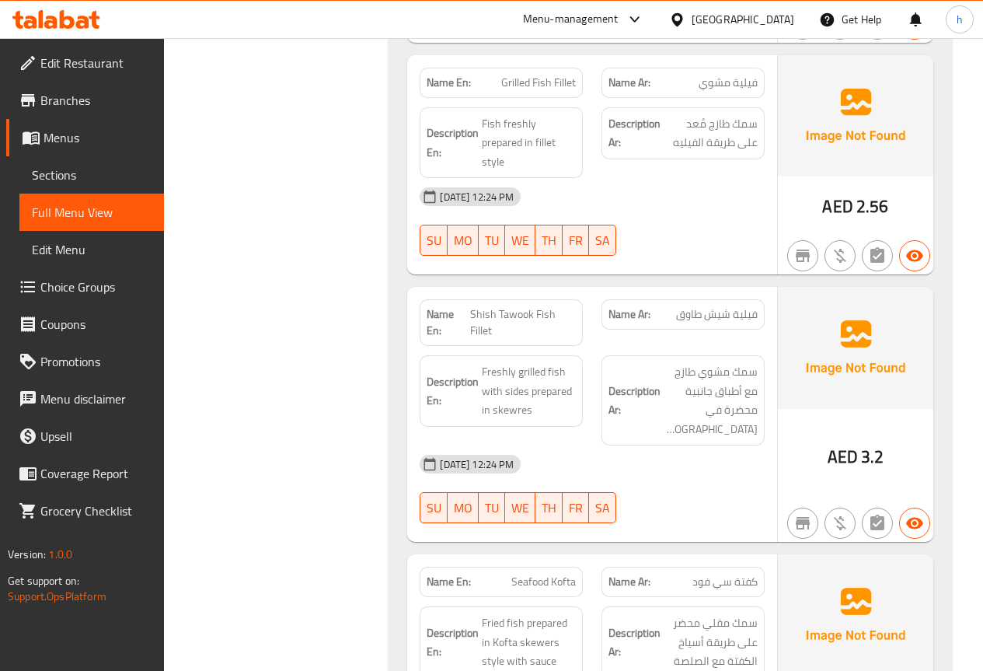
scroll to position [855, 0]
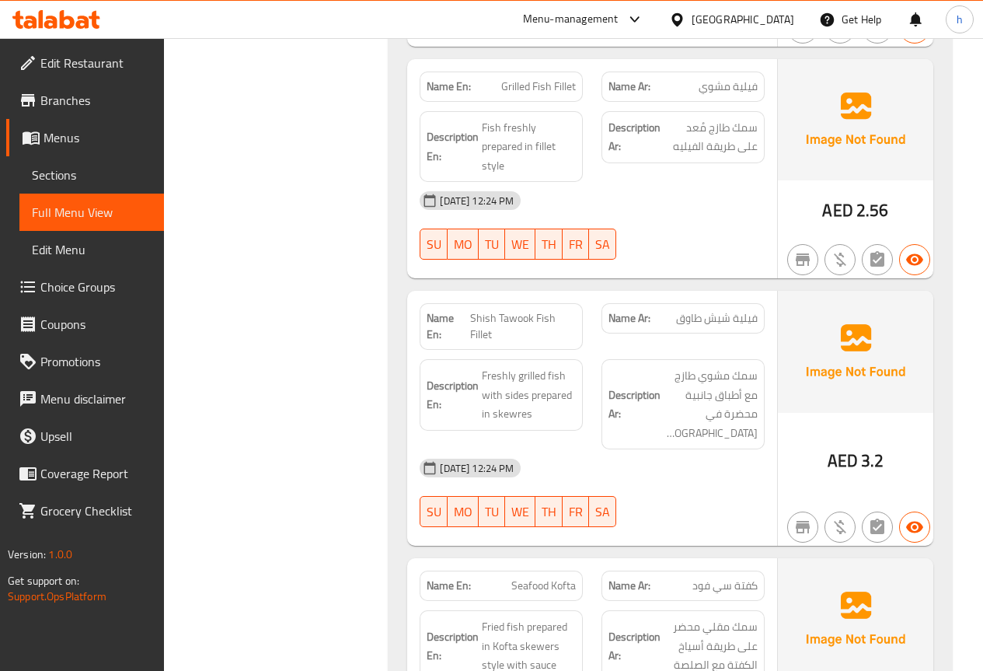
click at [519, 578] on span "Seafood Kofta" at bounding box center [544, 586] width 65 height 16
copy span "Seafood Kofta"
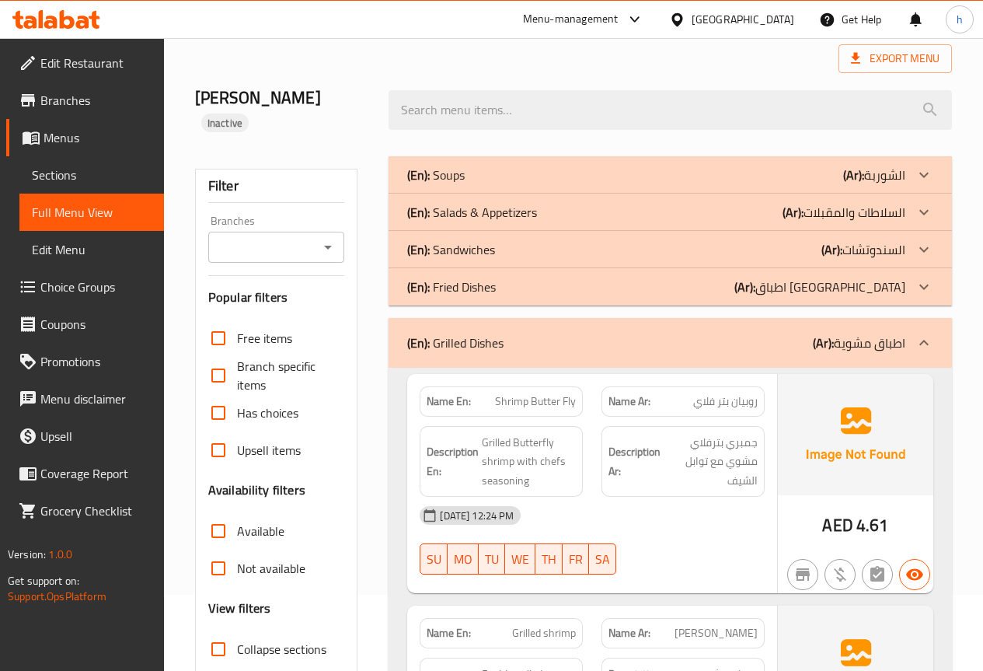
scroll to position [0, 0]
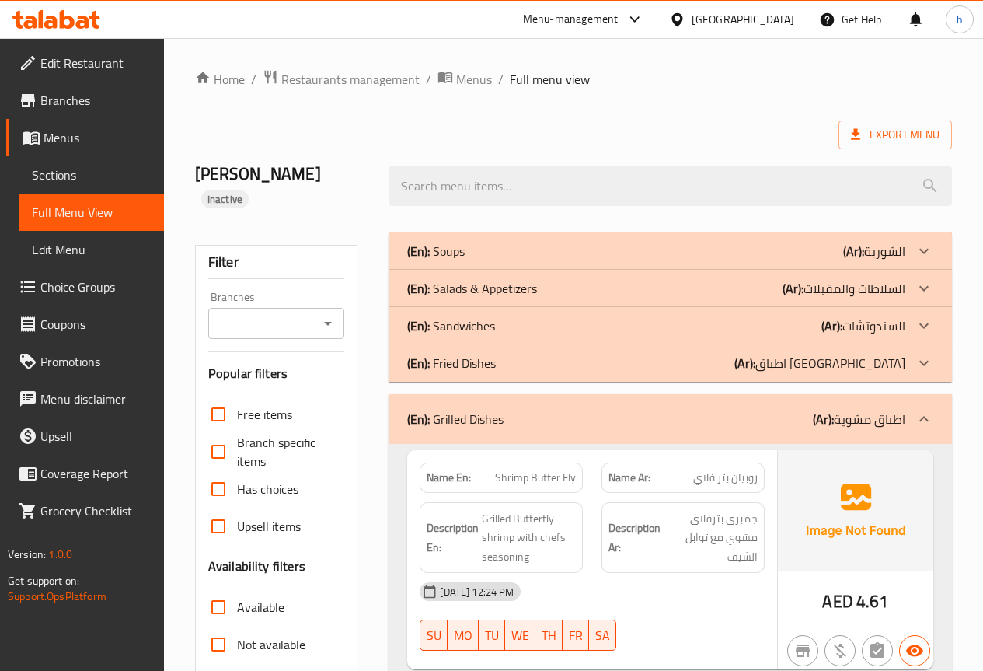
click at [60, 177] on span "Sections" at bounding box center [92, 175] width 120 height 19
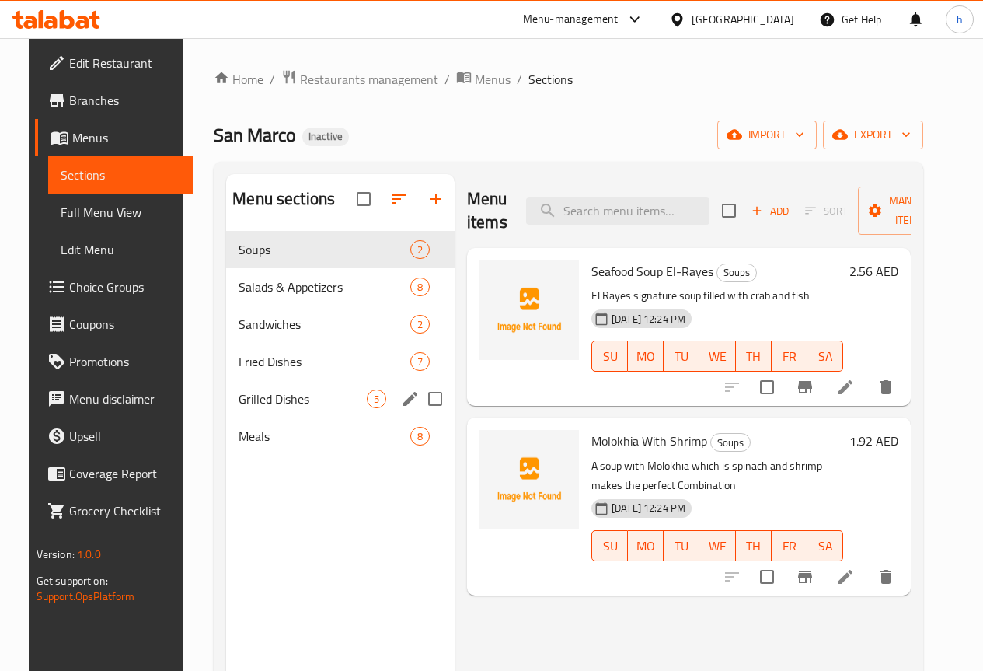
click at [245, 406] on div "Grilled Dishes 5" at bounding box center [340, 398] width 229 height 37
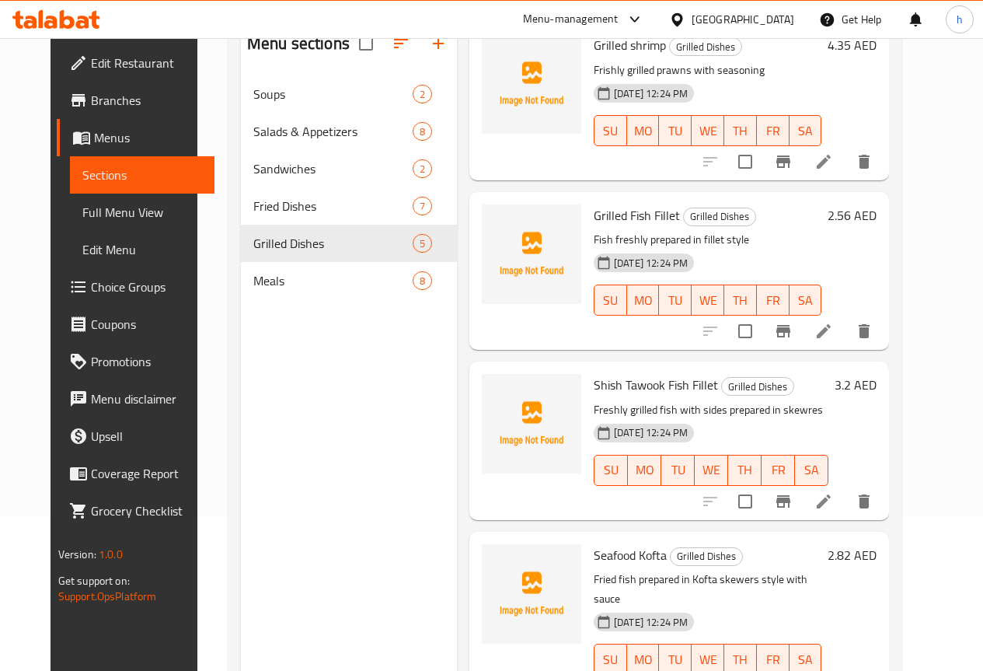
scroll to position [218, 0]
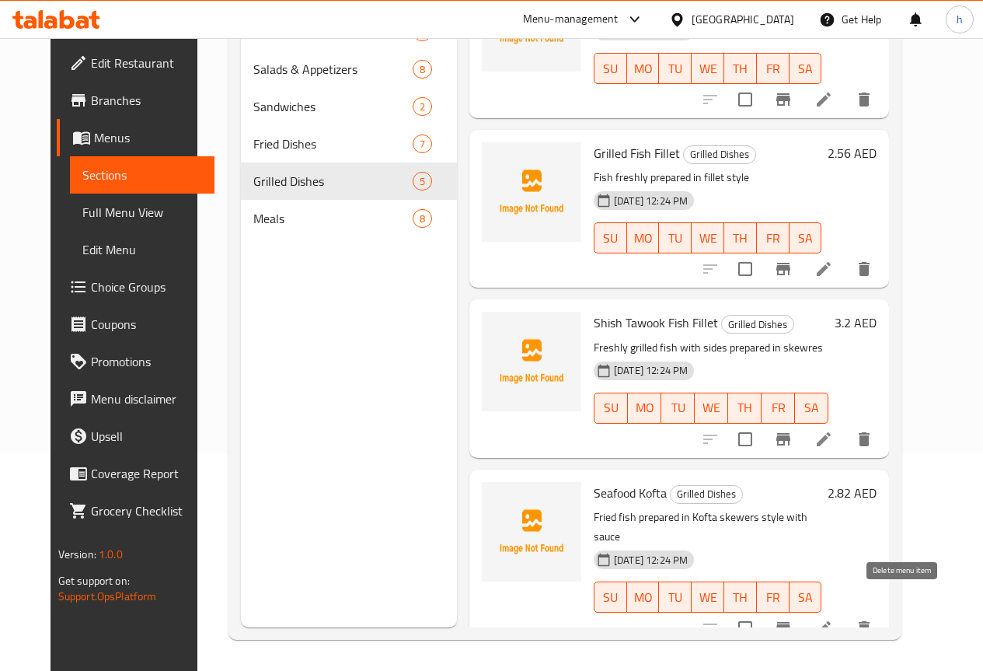
click at [874, 619] on icon "delete" at bounding box center [864, 628] width 19 height 19
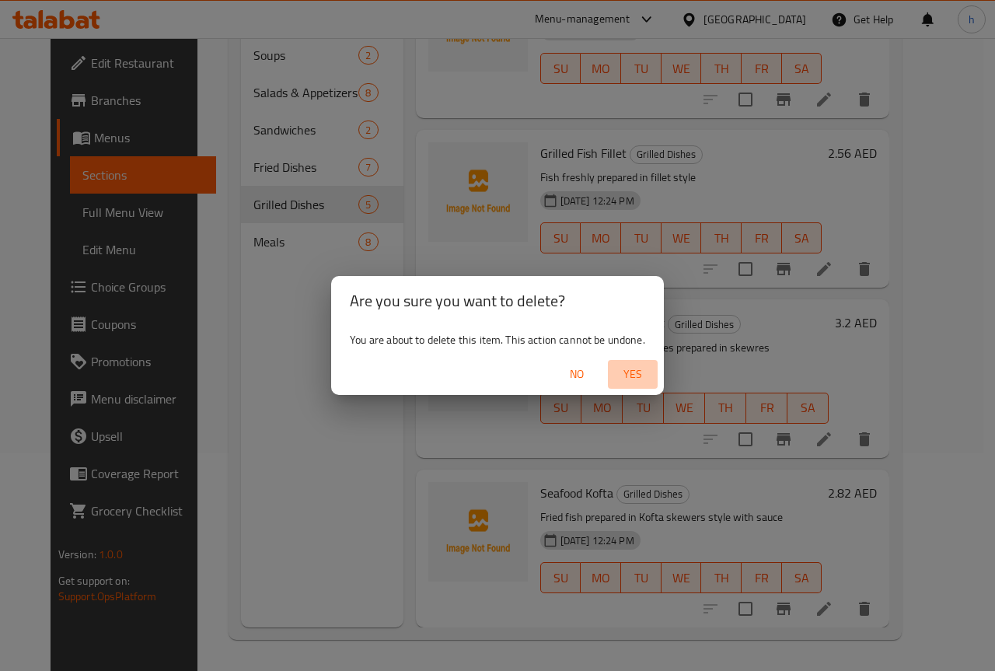
click at [644, 375] on span "Yes" at bounding box center [632, 374] width 37 height 19
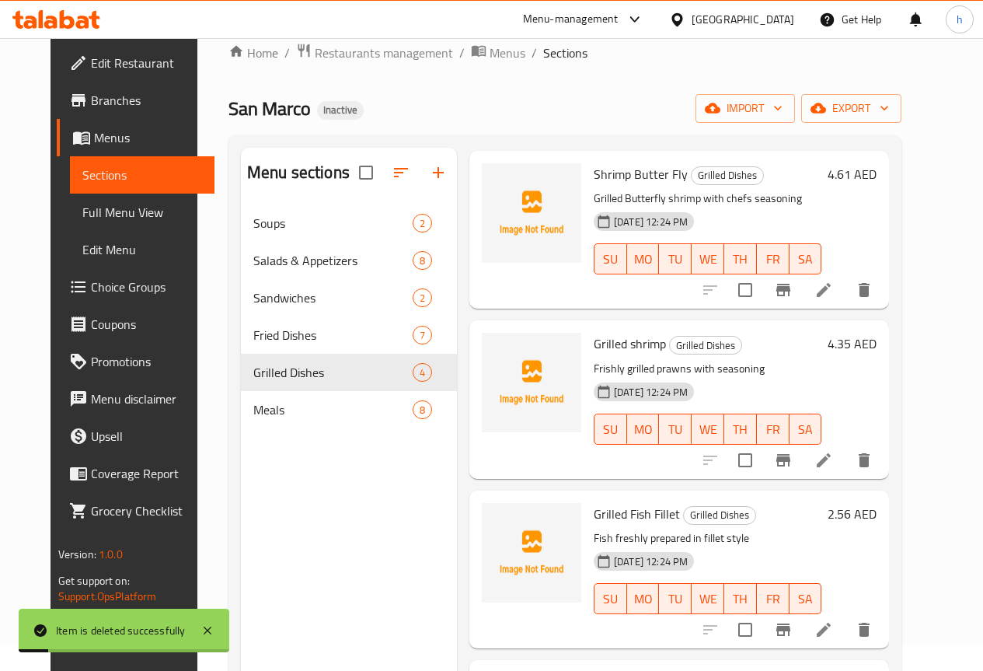
scroll to position [0, 0]
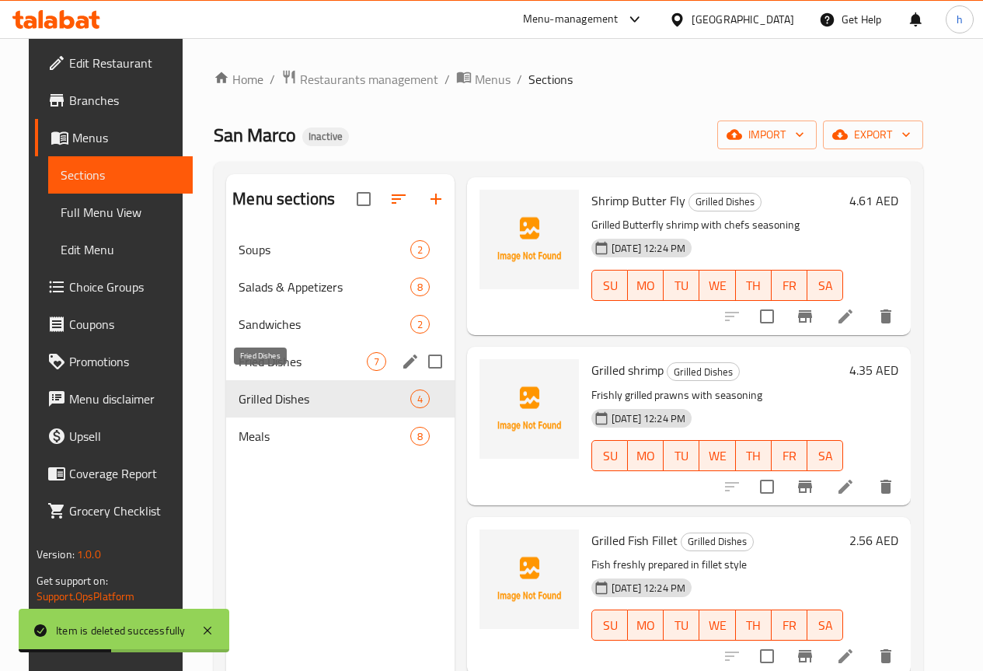
click at [251, 371] on span "Fried Dishes" at bounding box center [303, 361] width 128 height 19
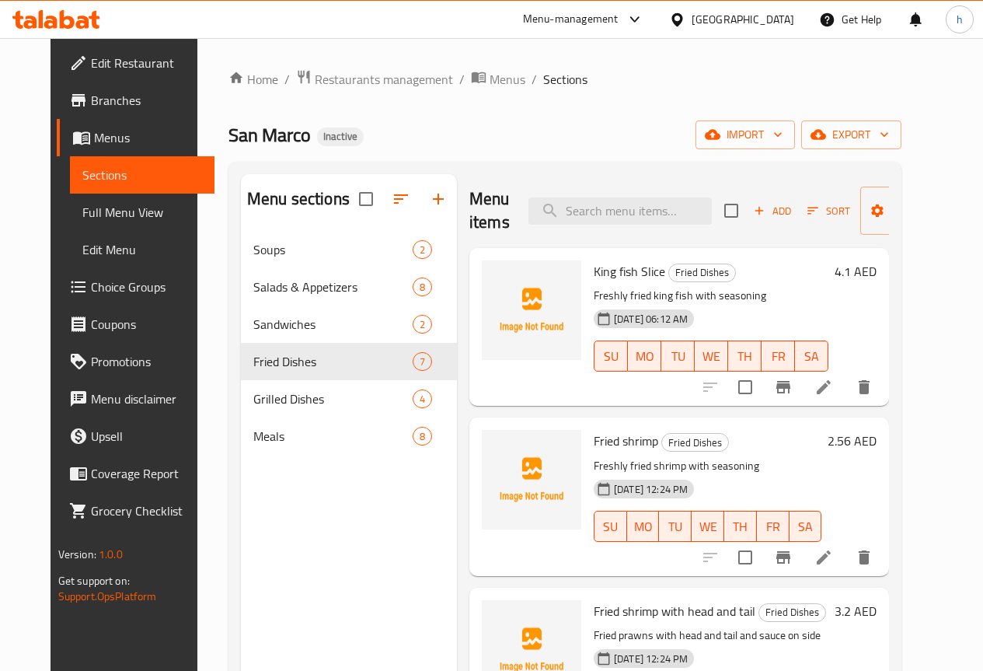
click at [752, 210] on span "Add" at bounding box center [773, 211] width 42 height 18
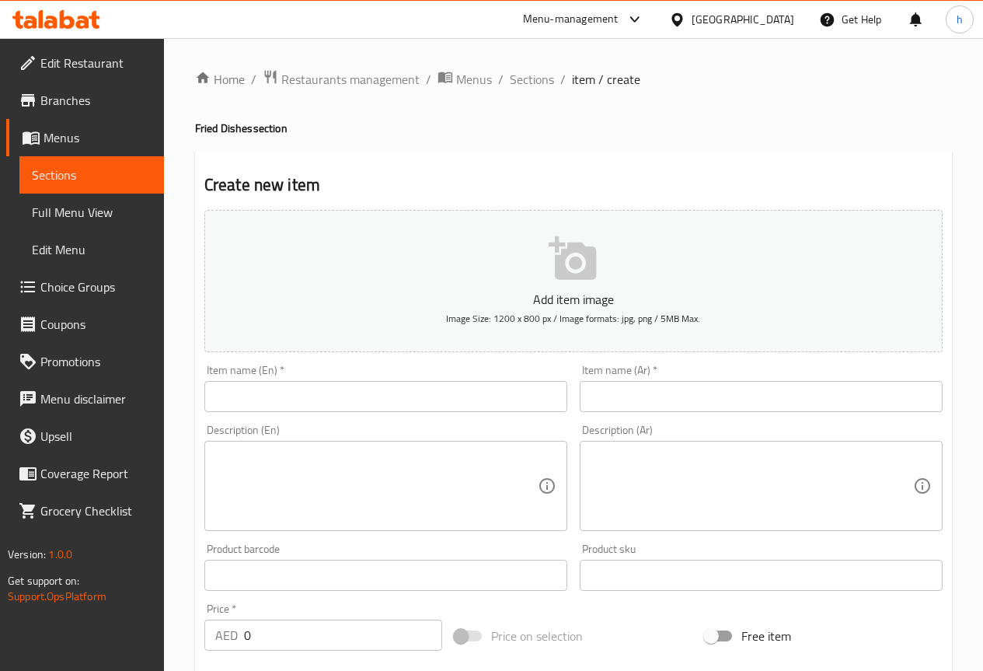
click at [380, 397] on input "text" at bounding box center [385, 396] width 363 height 31
paste input "Seafood Kofta"
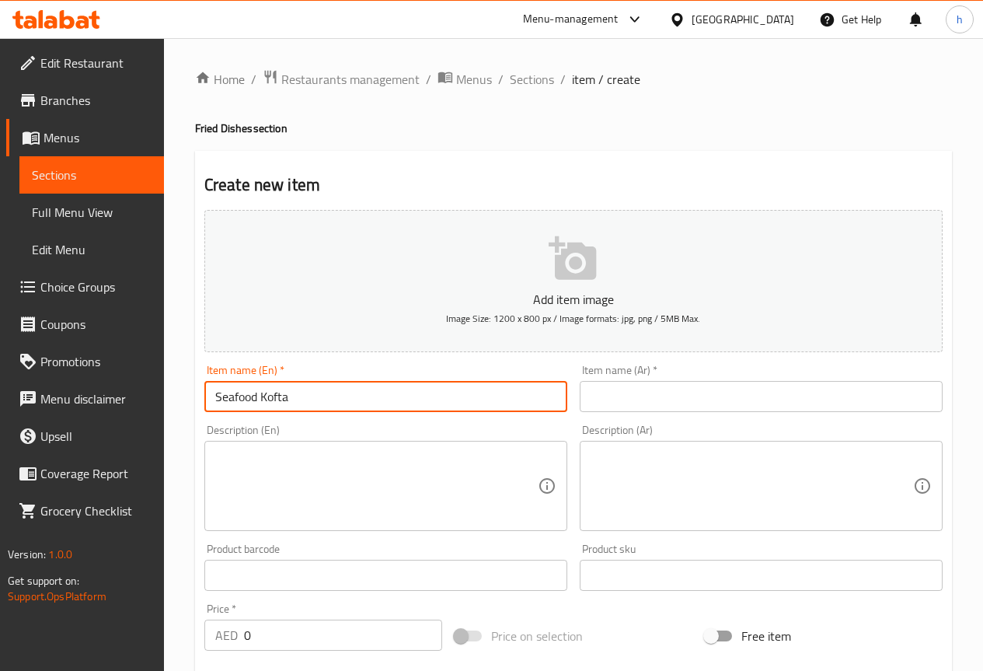
type input "Seafood Kofta"
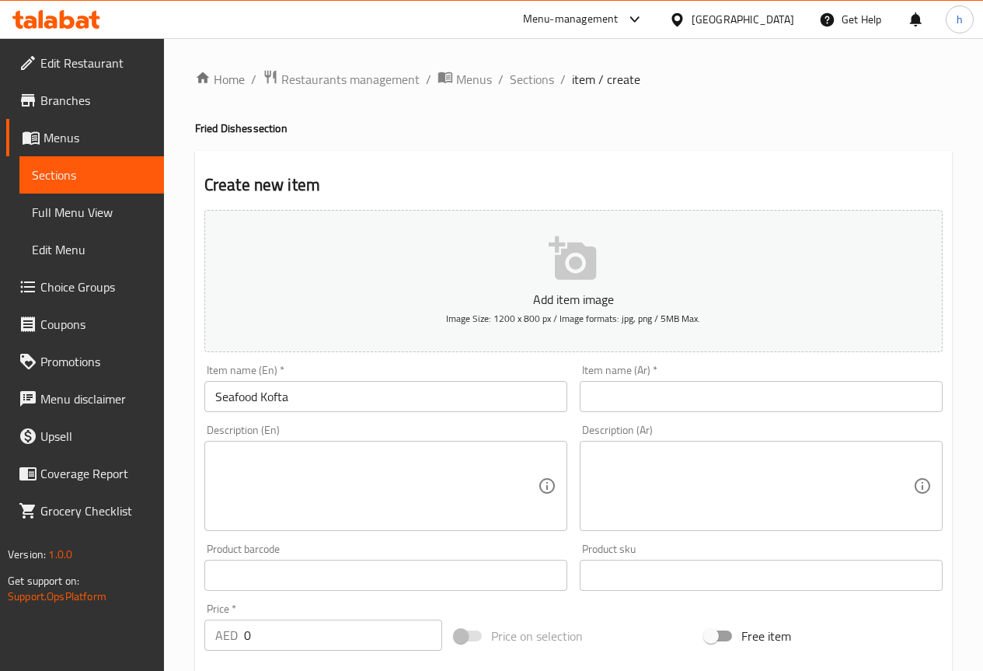
click at [649, 394] on input "text" at bounding box center [761, 396] width 363 height 31
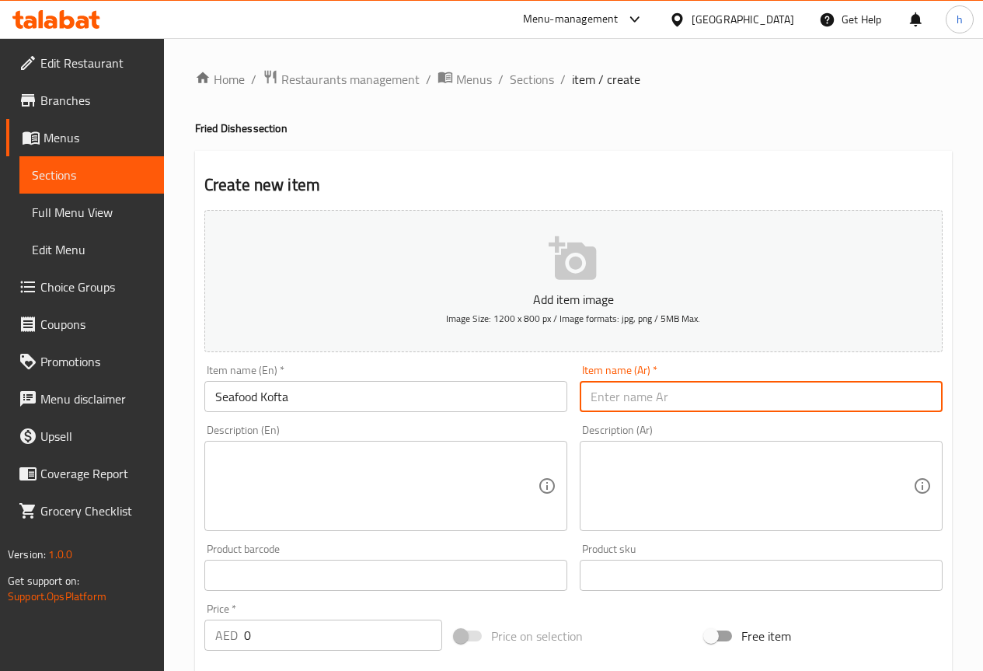
paste input "كفتة سي فود"
type input "كفتة سي فود"
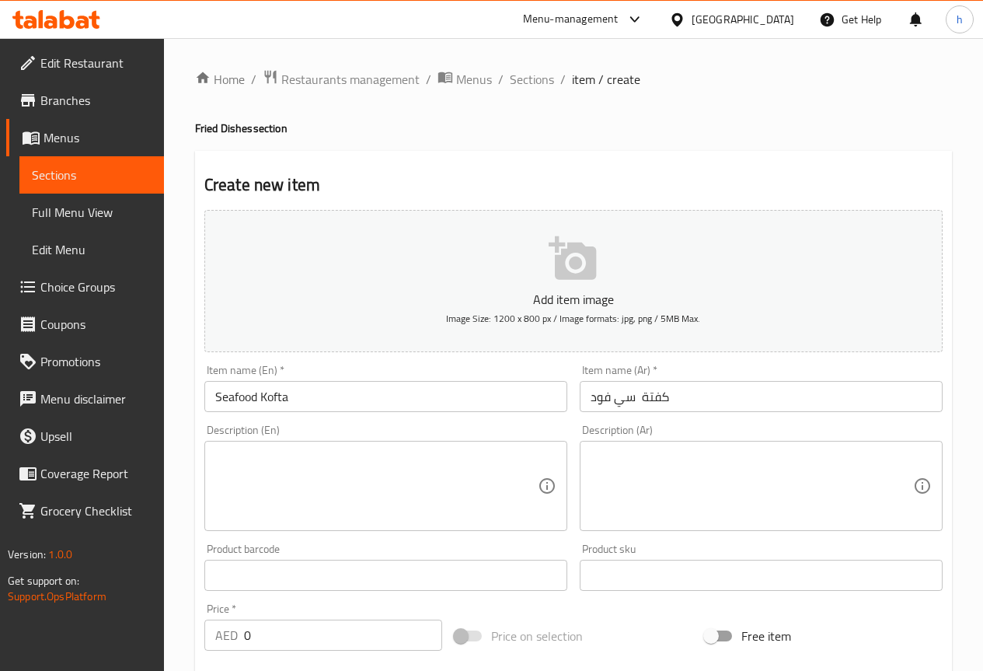
click at [351, 482] on textarea at bounding box center [376, 486] width 323 height 74
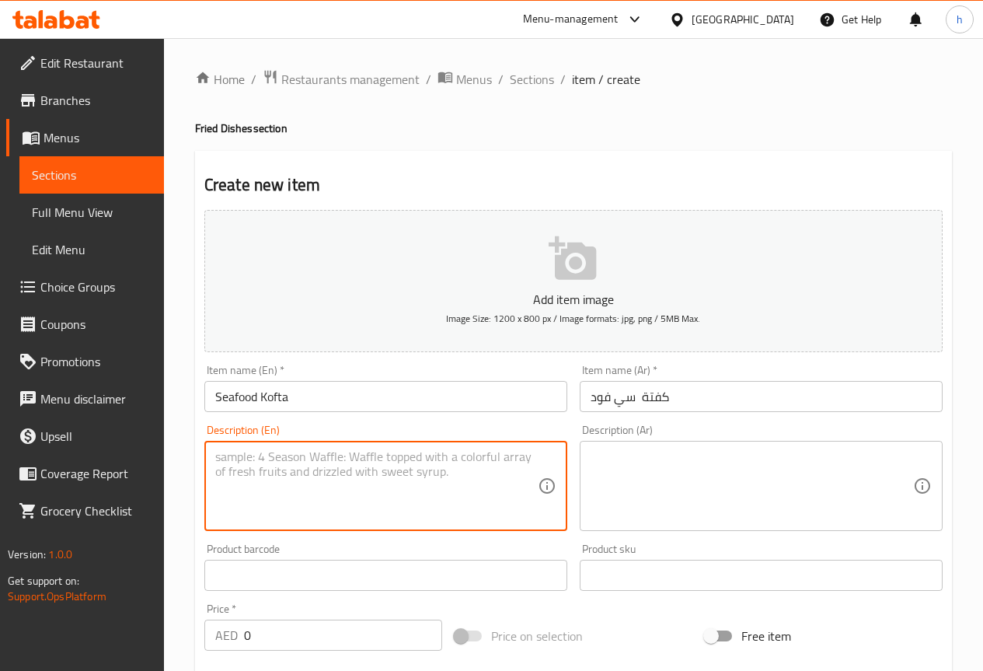
paste textarea "Fried fish prepared in Kofta skewers style with sauce"
type textarea "Fried fish prepared in Kofta skewers style with sauce"
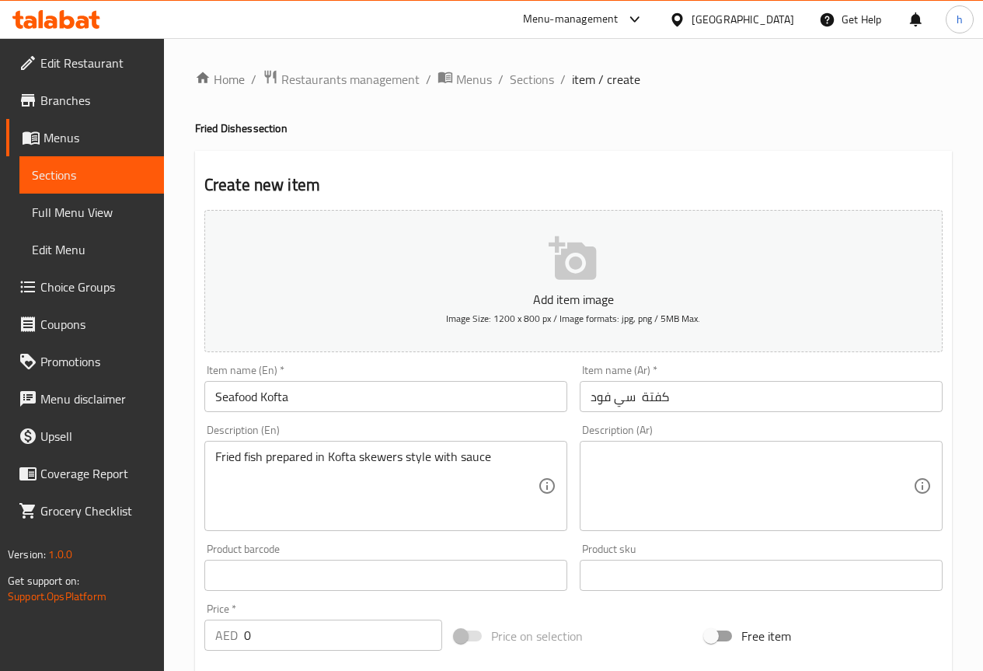
click at [627, 456] on textarea at bounding box center [752, 486] width 323 height 74
paste textarea "سمك مقلي محضر على طريقة أسياخ الكفتة مع الصلصة"
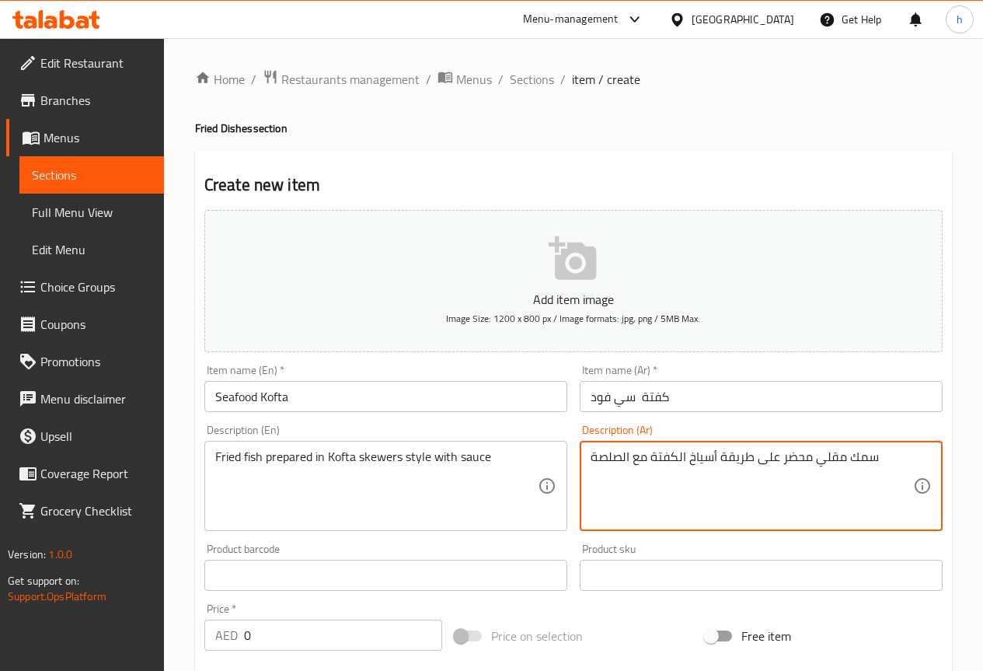
type textarea "سمك مقلي محضر على طريقة أسياخ الكفتة مع الصلصة"
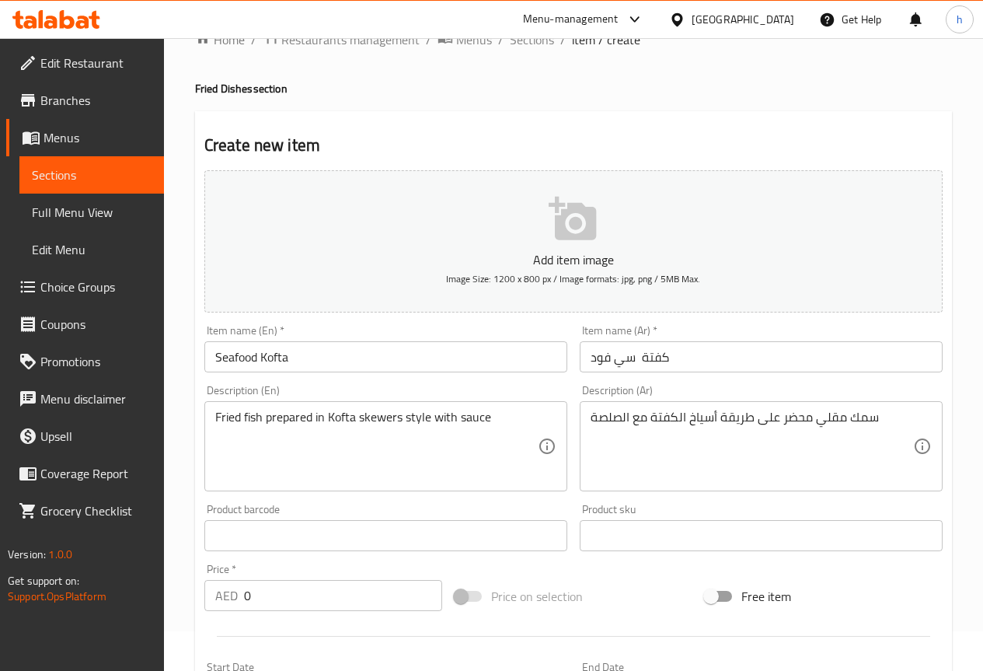
scroll to position [78, 0]
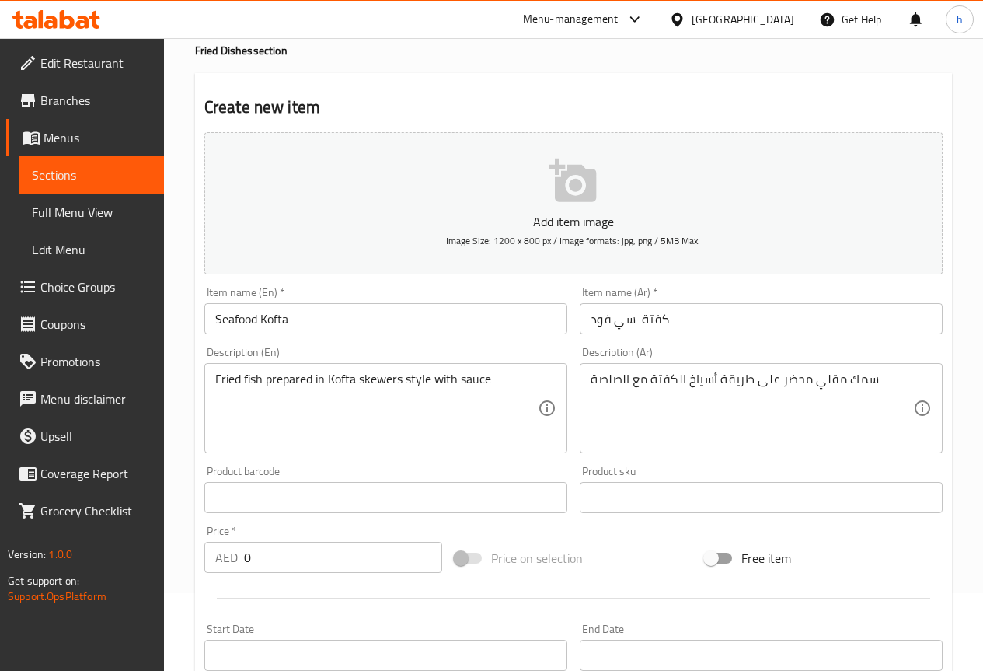
click at [288, 562] on input "0" at bounding box center [343, 557] width 198 height 31
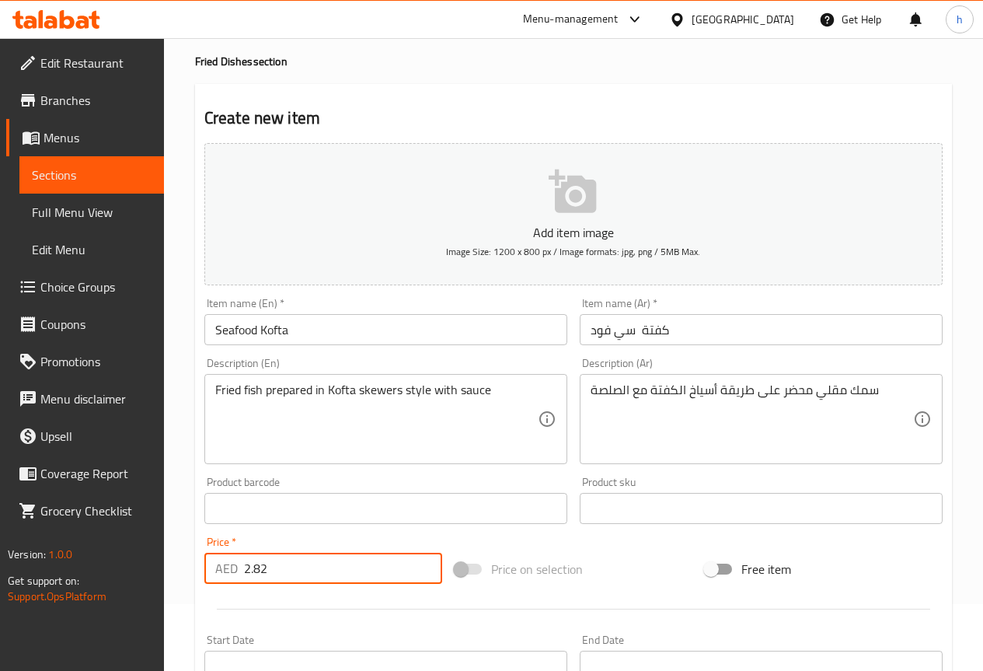
scroll to position [39, 0]
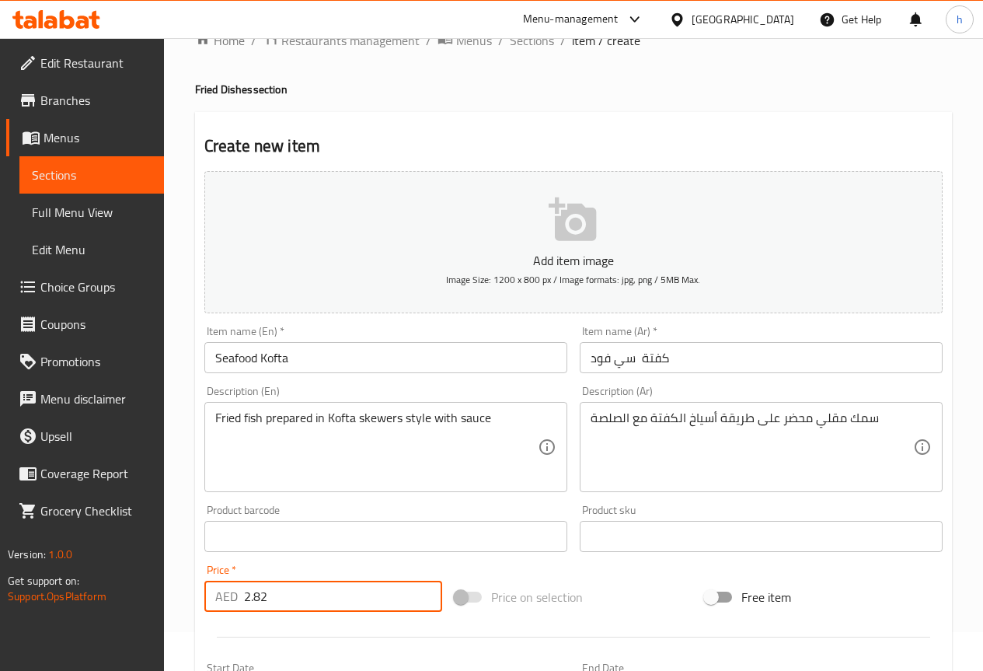
type input "2.82"
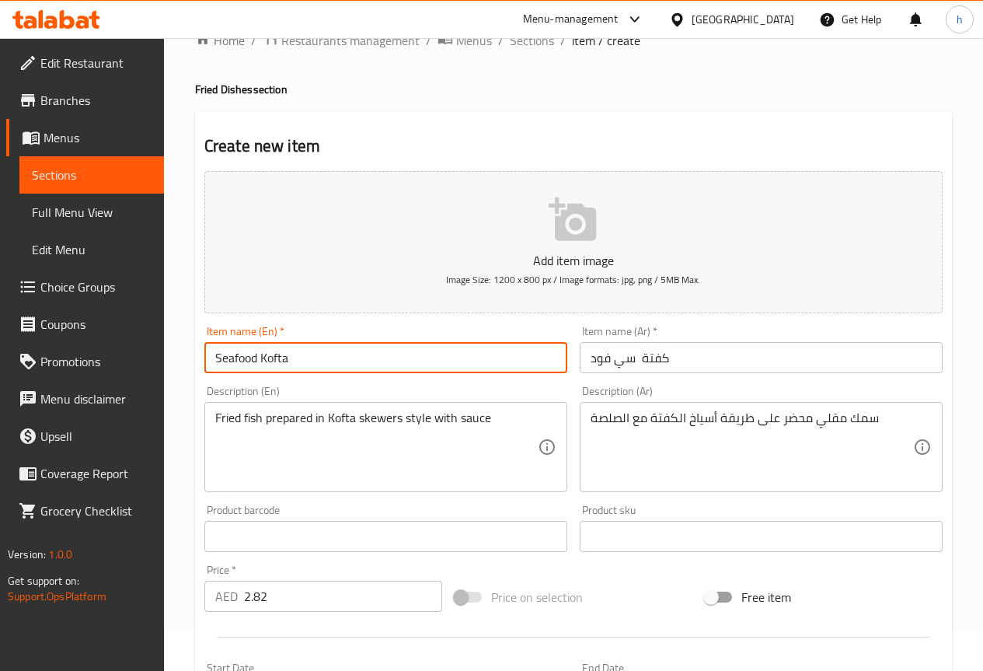
drag, startPoint x: 354, startPoint y: 362, endPoint x: 187, endPoint y: 354, distance: 167.3
click at [187, 354] on div "Home / Restaurants management / Menus / Sections / item / create Fried Dishes s…" at bounding box center [573, 529] width 819 height 1060
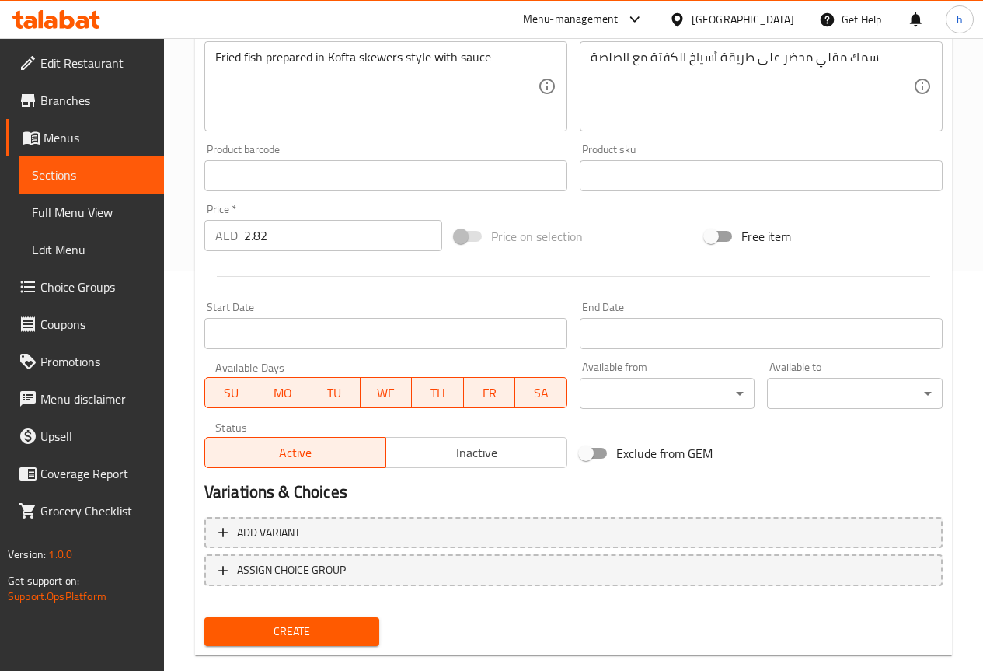
scroll to position [428, 0]
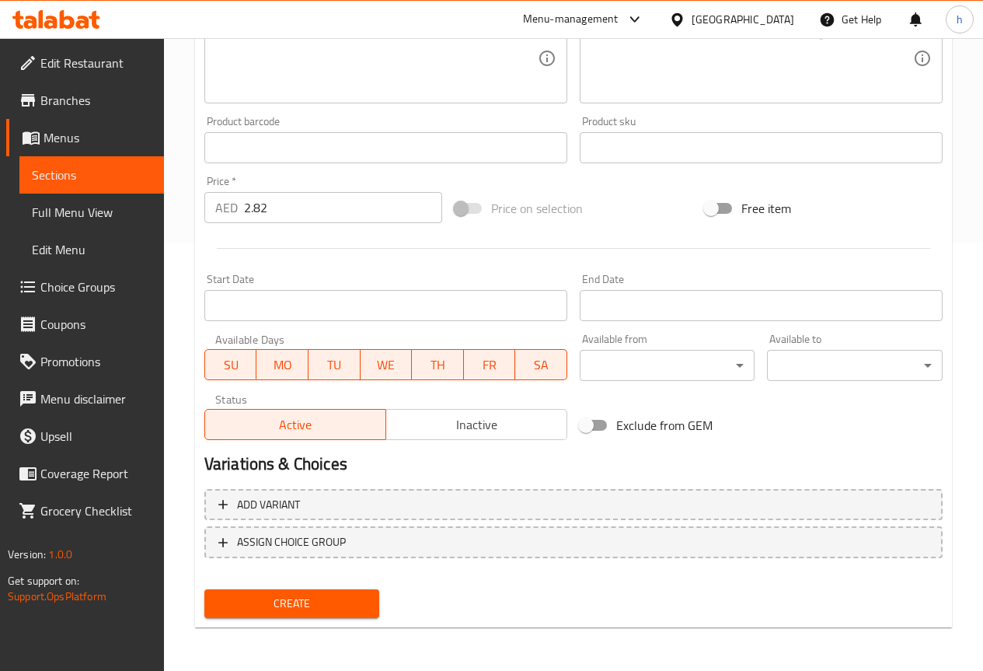
click at [292, 612] on span "Create" at bounding box center [292, 603] width 151 height 19
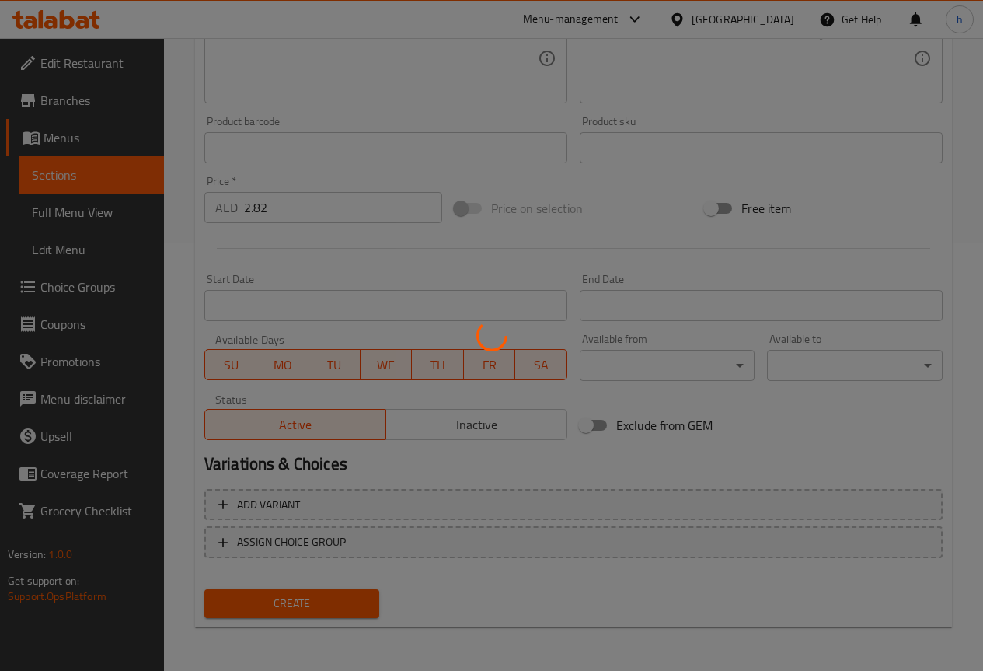
type input "0"
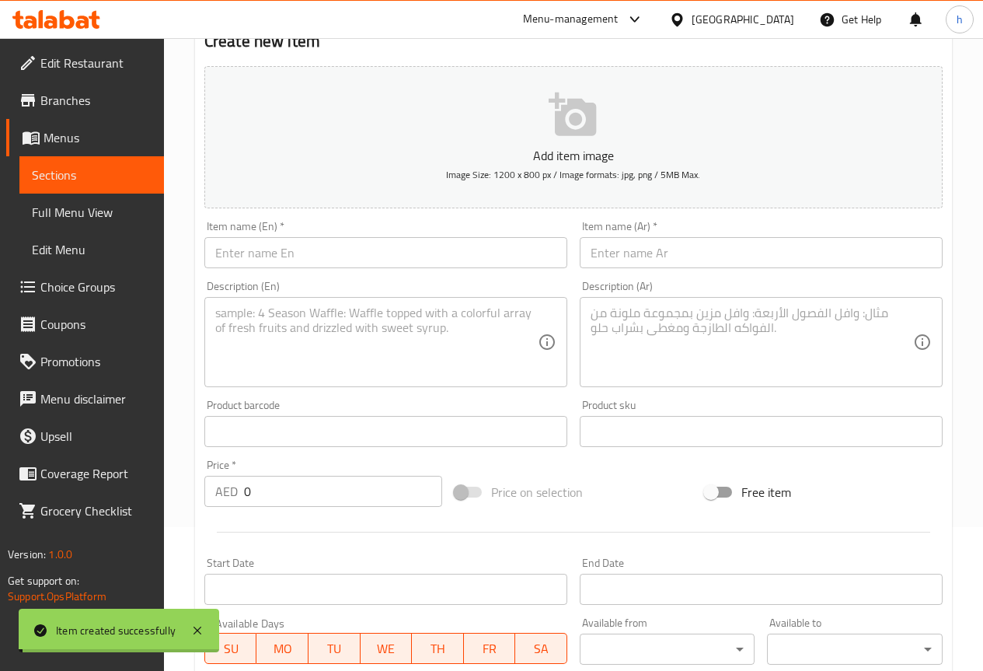
scroll to position [117, 0]
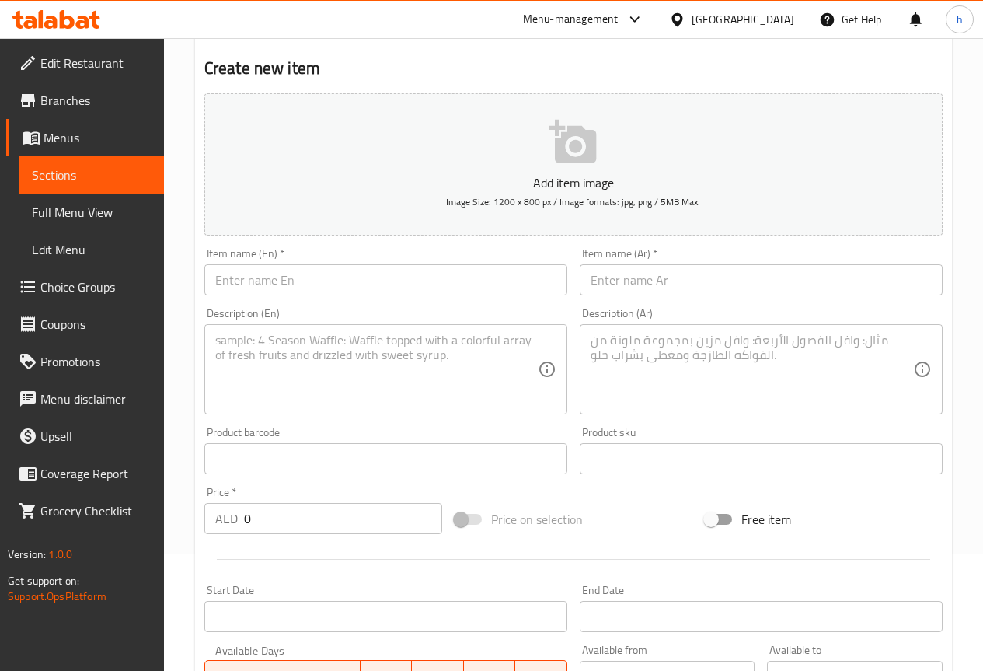
click at [184, 208] on div "Home / Restaurants management / Menus / Sections / item / create Fried Dishes s…" at bounding box center [573, 451] width 819 height 1060
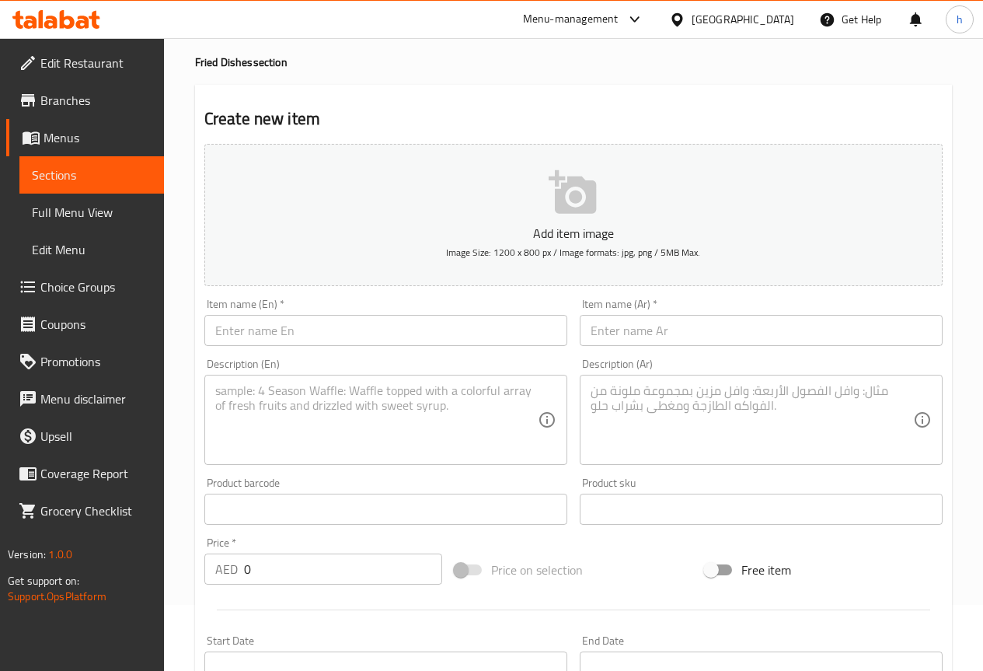
scroll to position [0, 0]
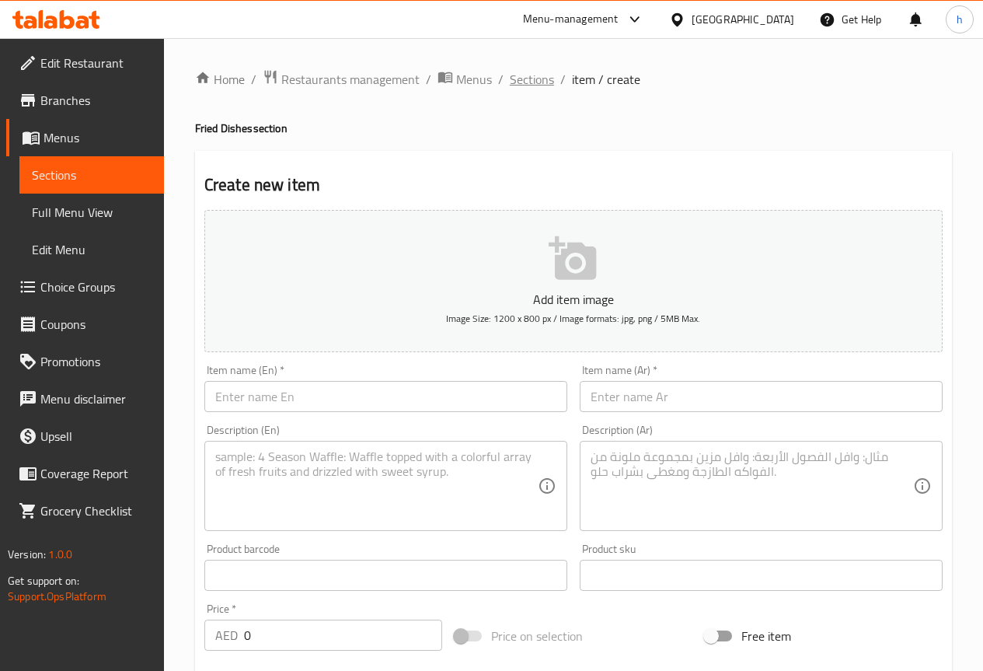
click at [536, 72] on span "Sections" at bounding box center [532, 79] width 44 height 19
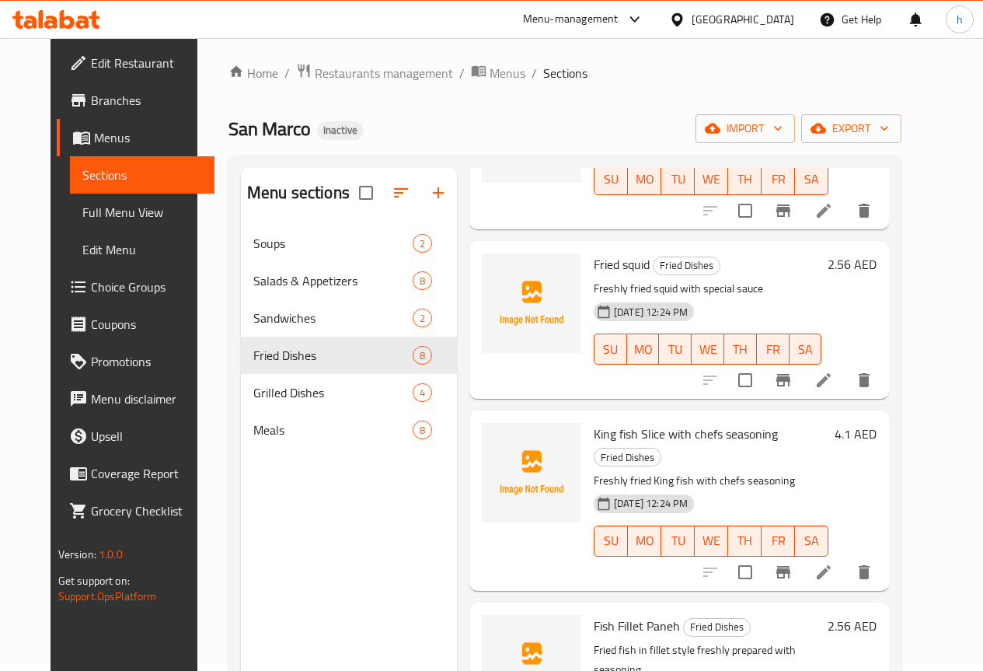
scroll to position [750, 0]
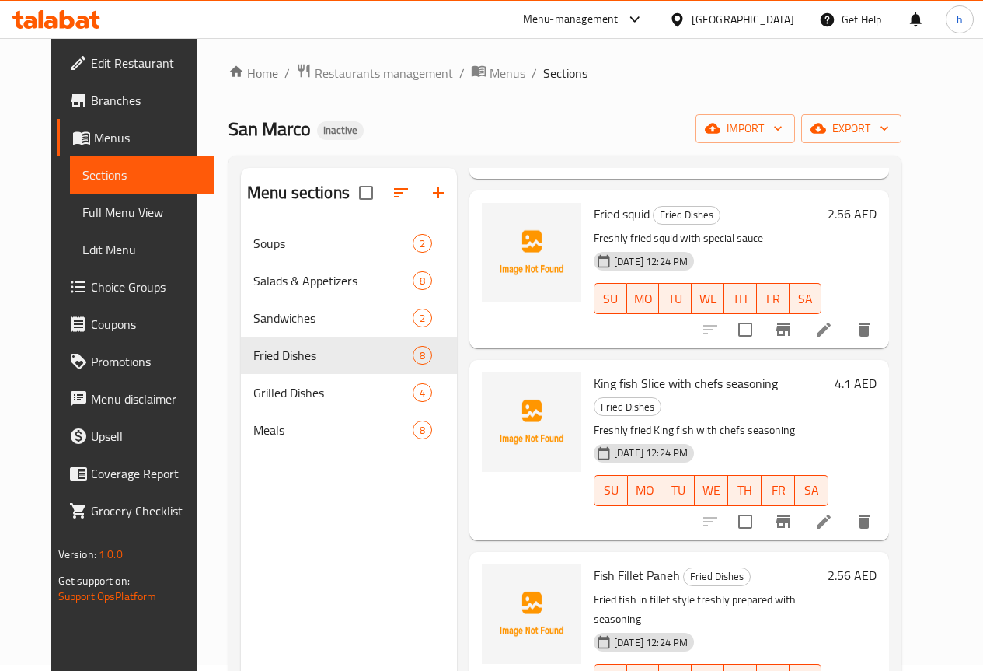
click at [525, 138] on div "San Marco Inactive import export" at bounding box center [565, 128] width 673 height 29
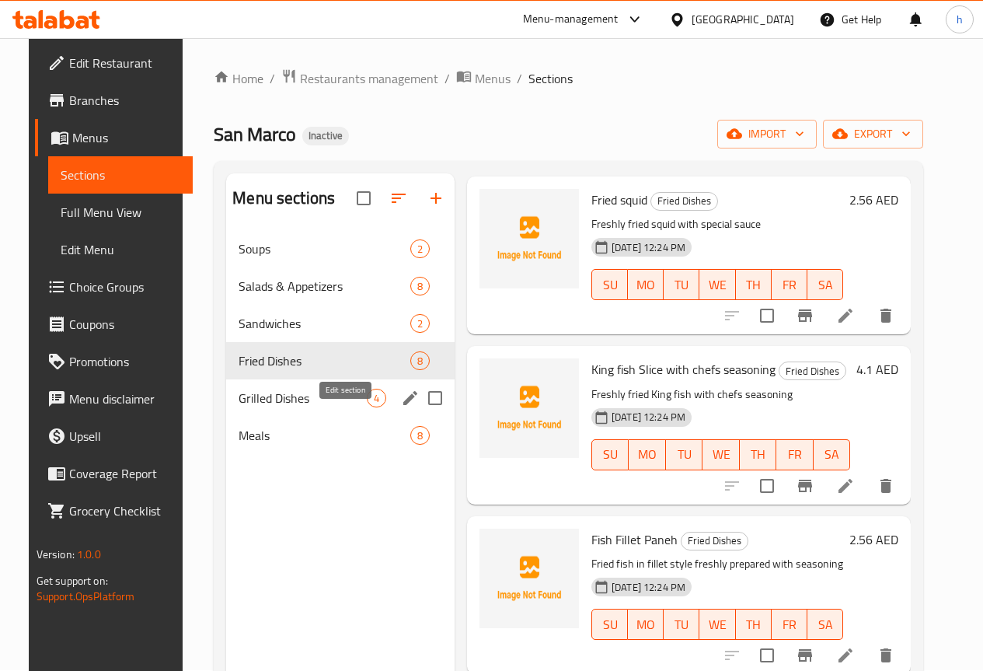
scroll to position [0, 0]
click at [262, 445] on span "Meals" at bounding box center [303, 436] width 128 height 19
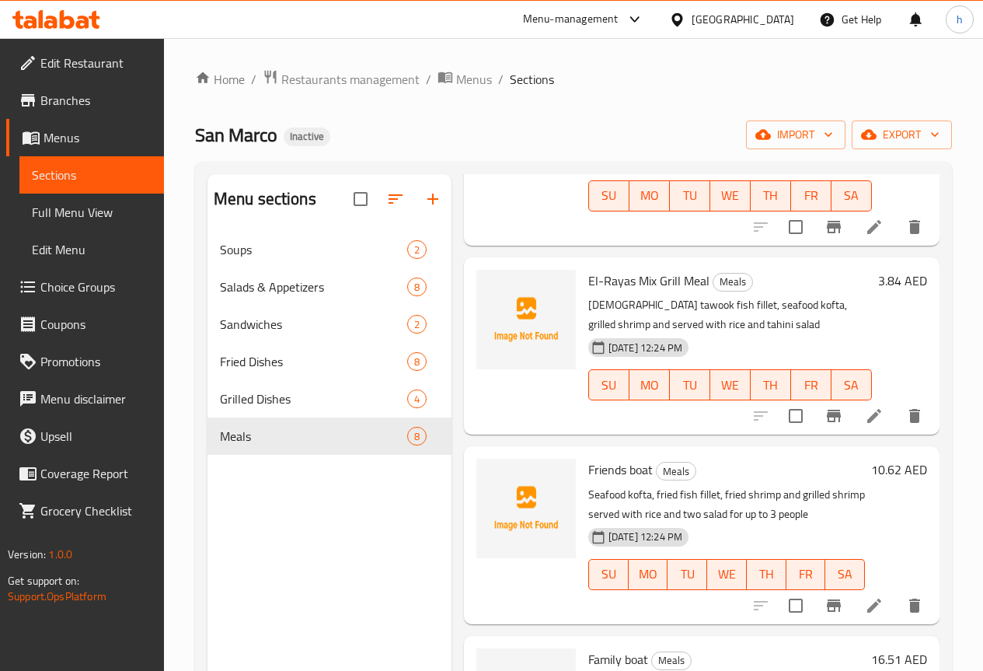
click at [74, 210] on span "Full Menu View" at bounding box center [92, 212] width 120 height 19
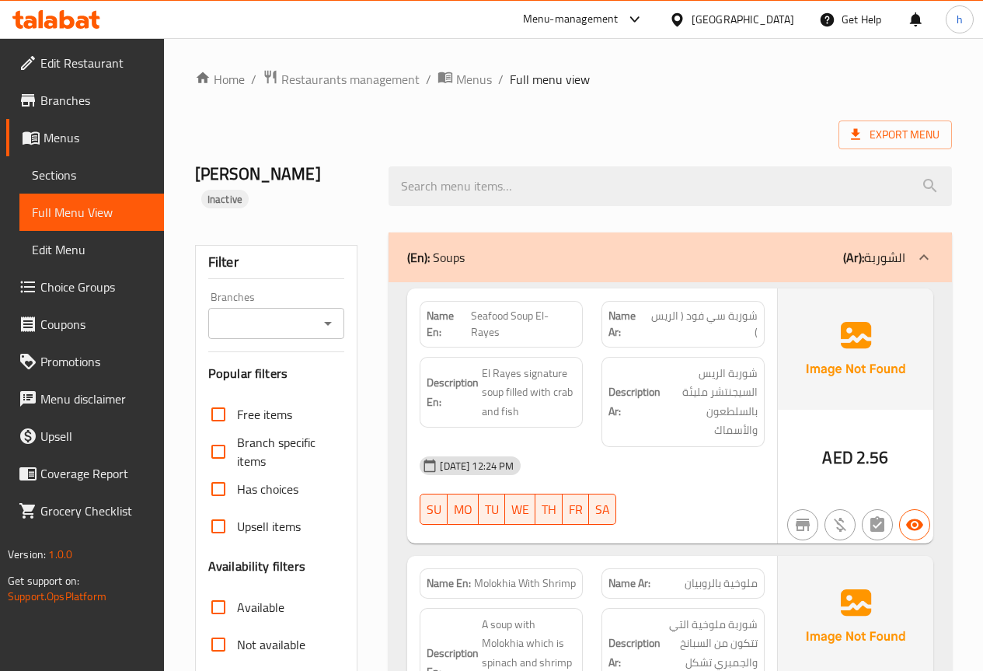
click at [836, 248] on div "(En): Soups (Ar): الشوربة" at bounding box center [656, 257] width 498 height 19
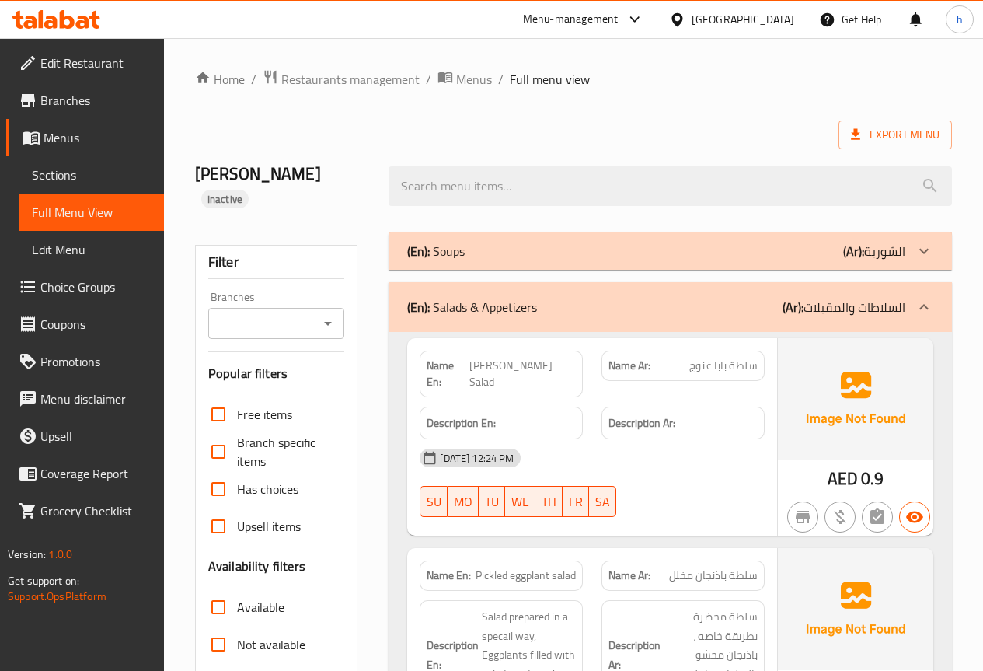
click at [809, 296] on div "(En): Salads & Appetizers (Ar): السلاطات والمقبلات" at bounding box center [671, 307] width 564 height 50
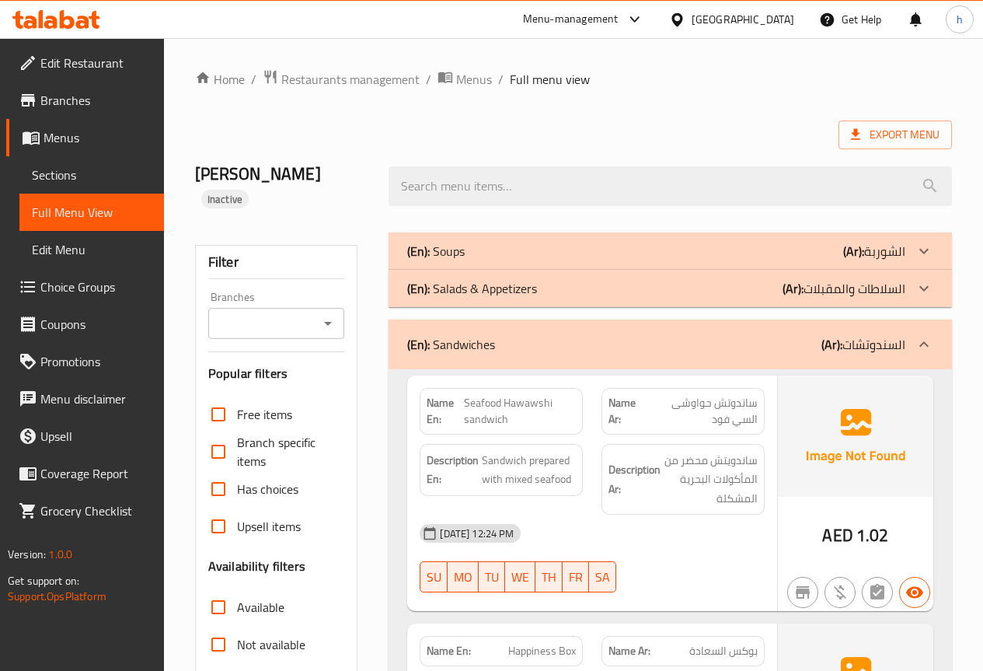
click at [802, 330] on div "(En): Sandwiches (Ar): السندوتشات" at bounding box center [671, 345] width 564 height 50
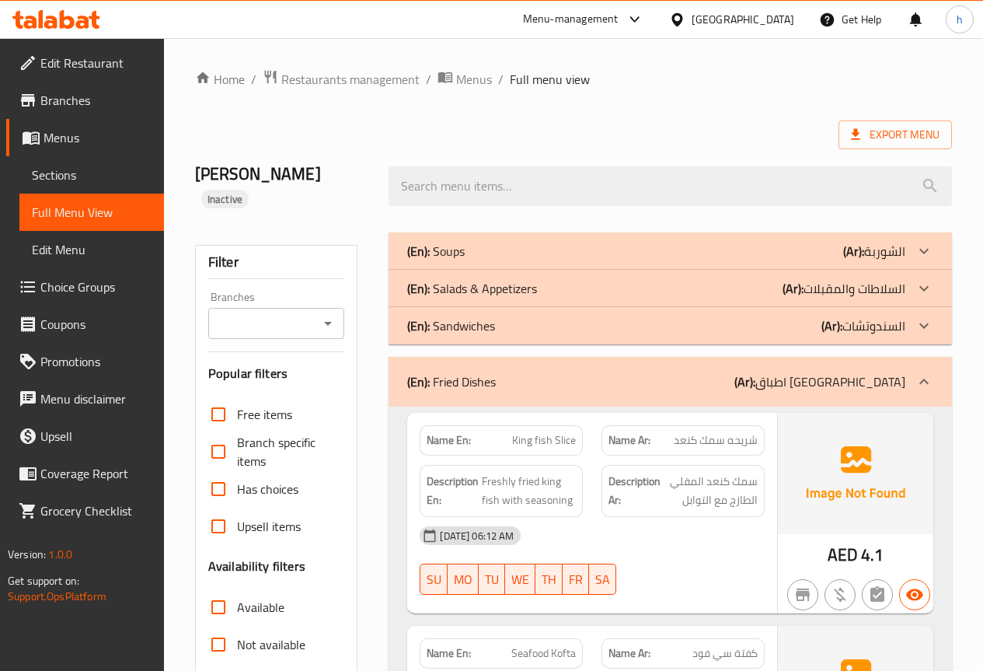
click at [848, 357] on div "(En): Fried Dishes (Ar): اطباق مقلية" at bounding box center [671, 382] width 564 height 50
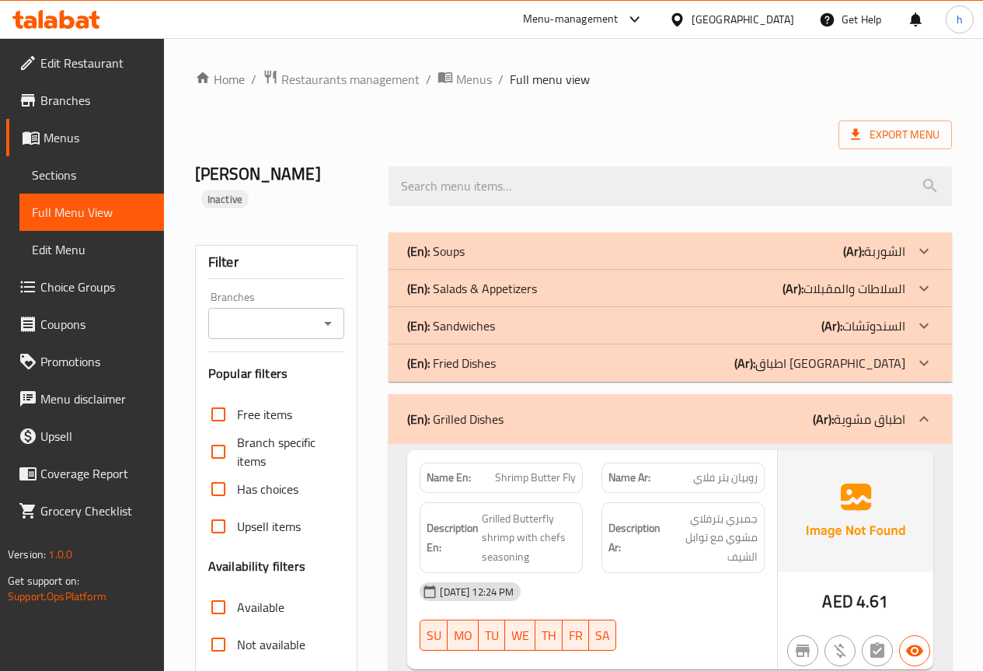
click at [832, 407] on b "(Ar):" at bounding box center [823, 418] width 21 height 23
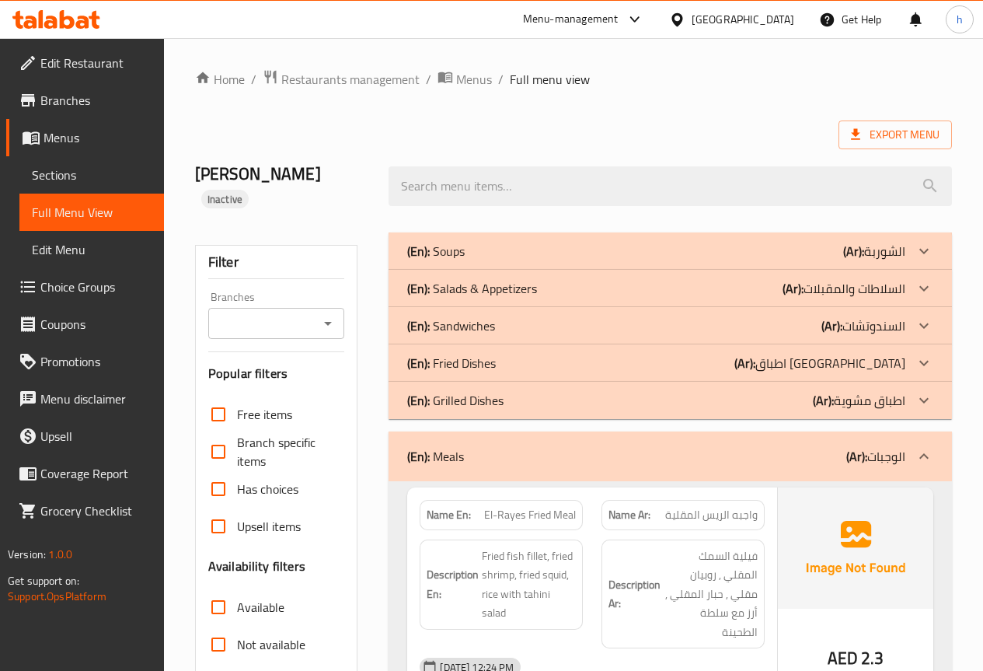
click at [841, 447] on div "(En): Meals (Ar): الوجبات" at bounding box center [656, 456] width 498 height 19
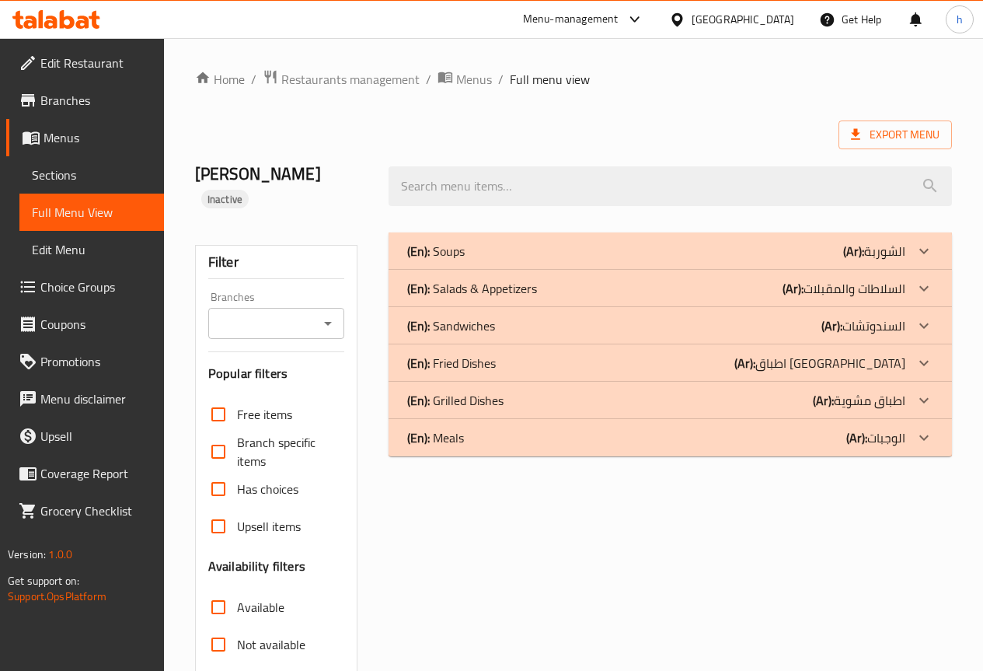
click at [825, 260] on div "(En): Meals (Ar): الوجبات" at bounding box center [656, 251] width 498 height 19
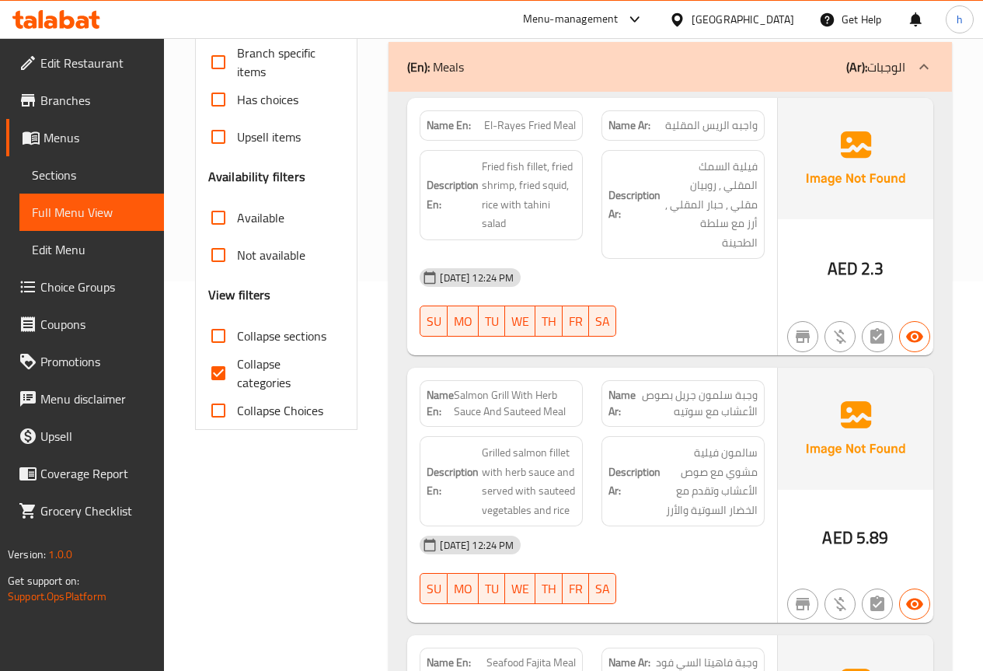
scroll to position [466, 0]
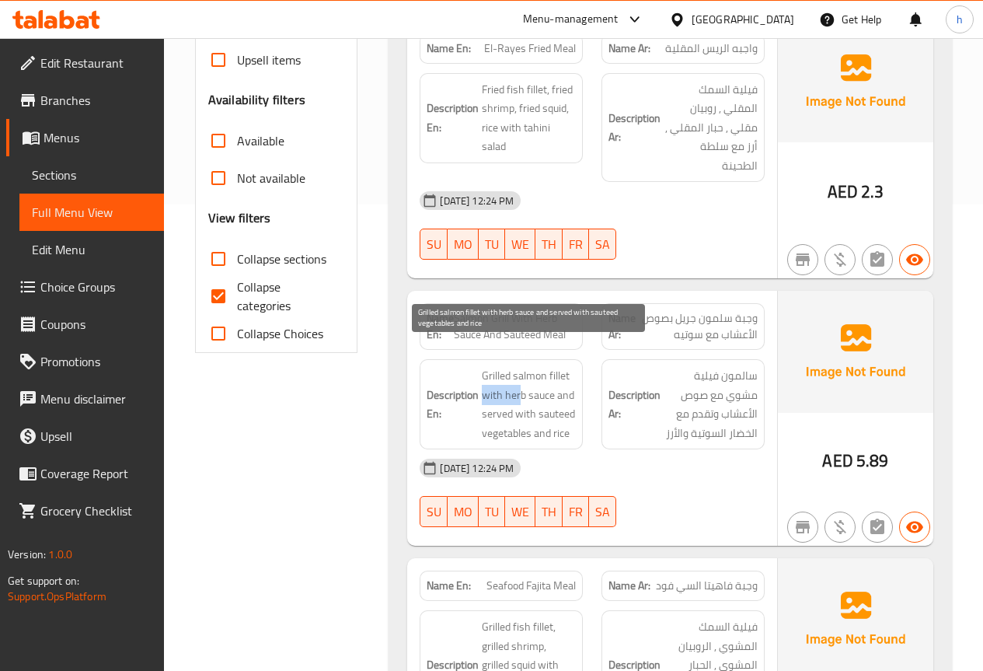
drag, startPoint x: 482, startPoint y: 375, endPoint x: 519, endPoint y: 372, distance: 36.6
click at [519, 372] on span "Grilled salmon fillet with herb sauce and served with sauteed vegetables and ri…" at bounding box center [529, 404] width 94 height 76
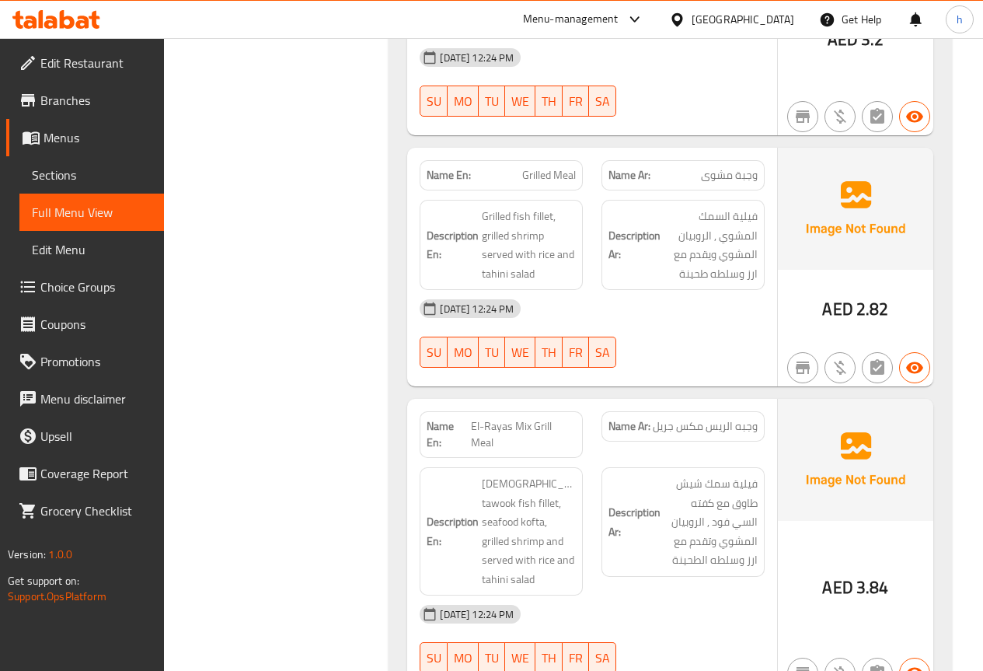
scroll to position [1244, 0]
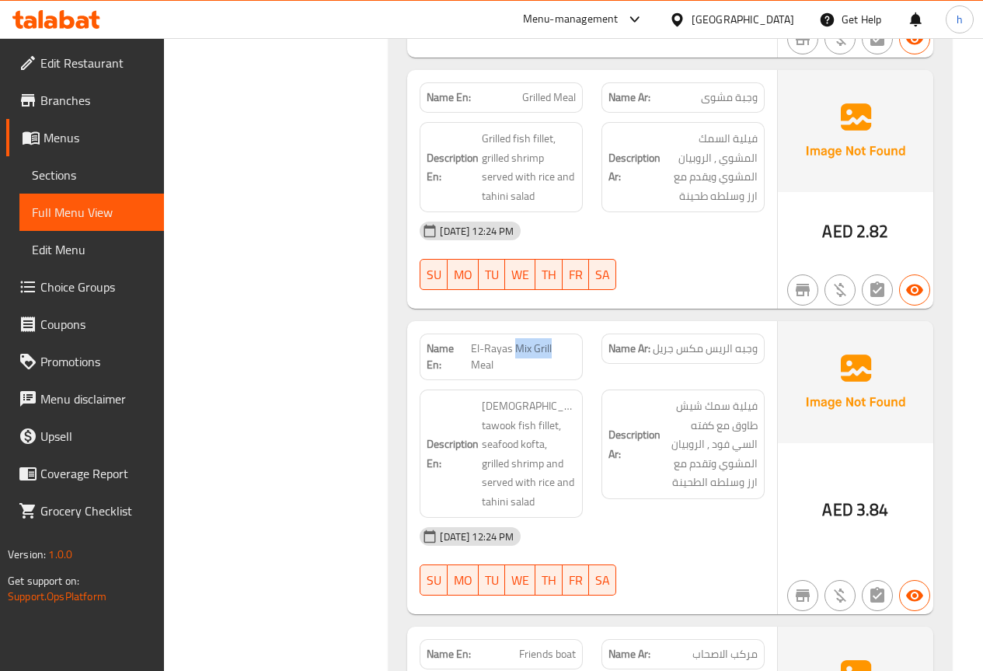
drag, startPoint x: 514, startPoint y: 324, endPoint x: 551, endPoint y: 325, distance: 37.3
click at [551, 340] on span "El-Rayas Mix Grill Meal" at bounding box center [523, 356] width 105 height 33
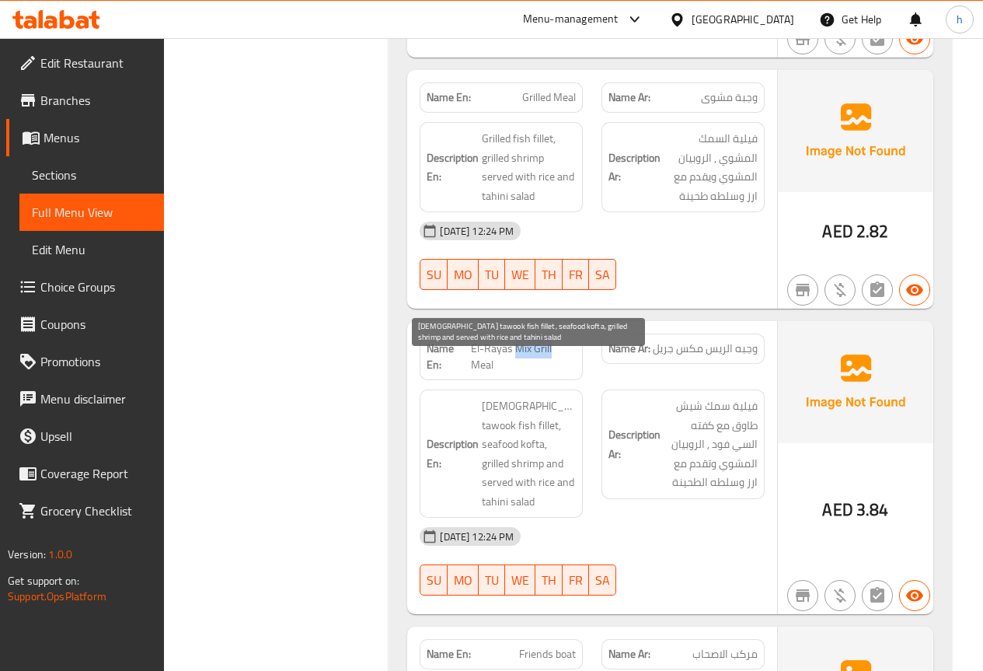
copy span "Mix Grill"
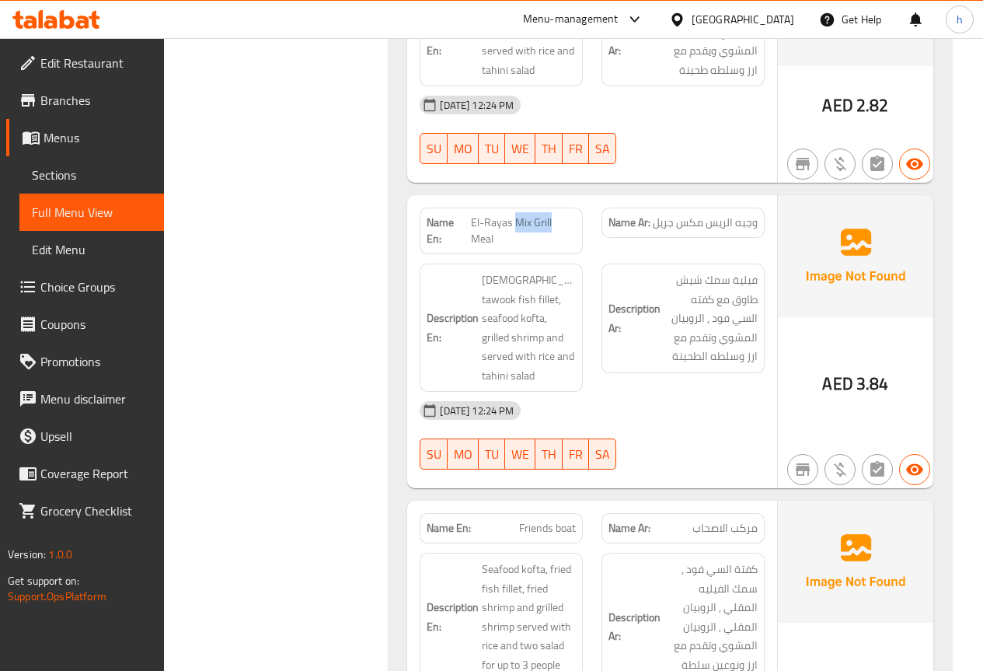
scroll to position [1399, 0]
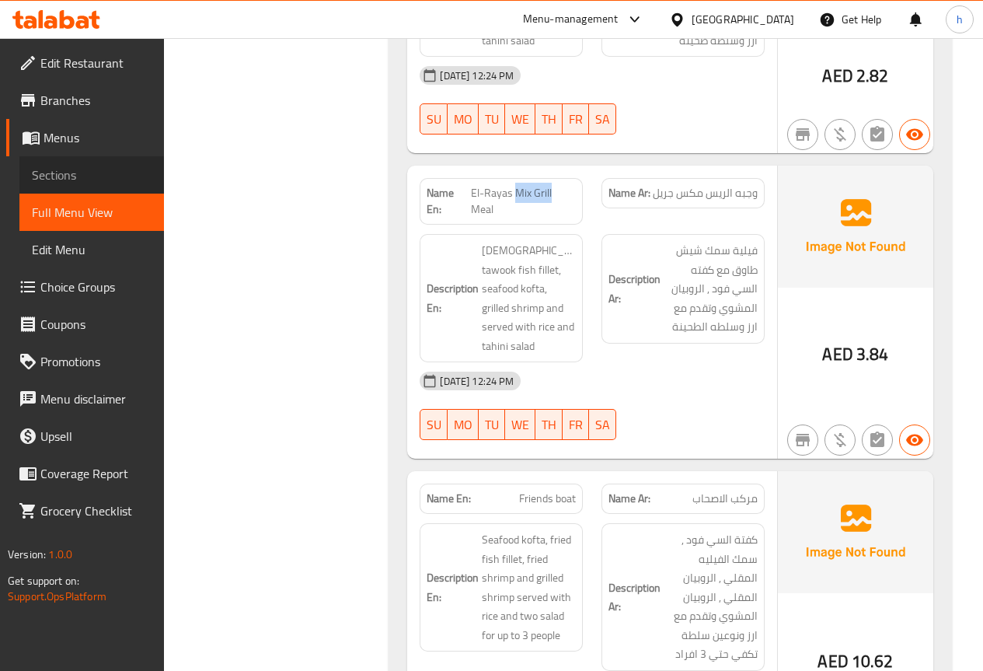
click at [86, 169] on span "Sections" at bounding box center [92, 175] width 120 height 19
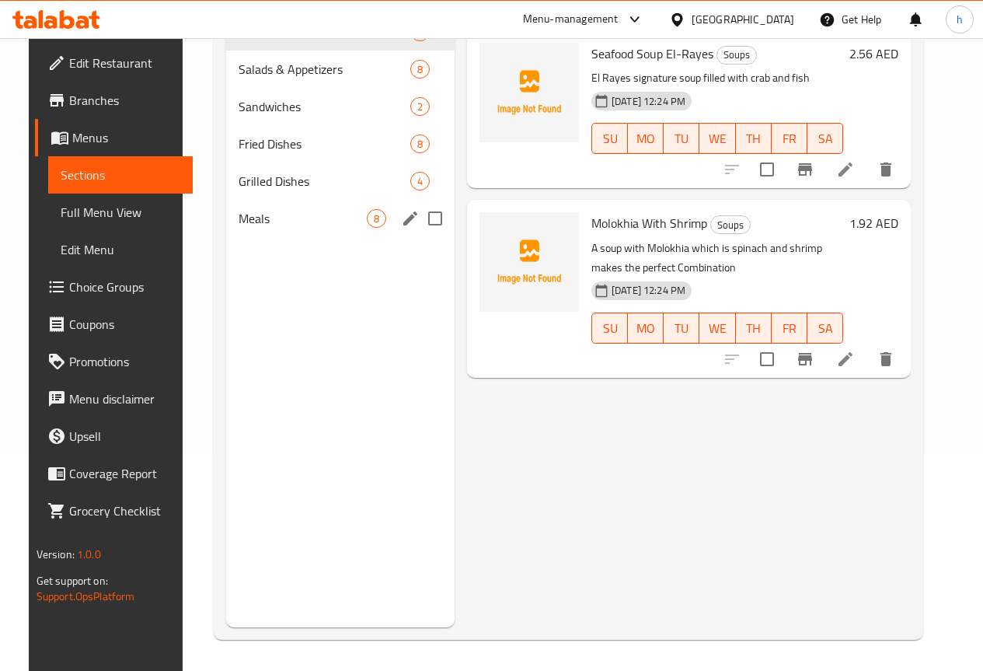
click at [247, 228] on span "Meals" at bounding box center [303, 218] width 128 height 19
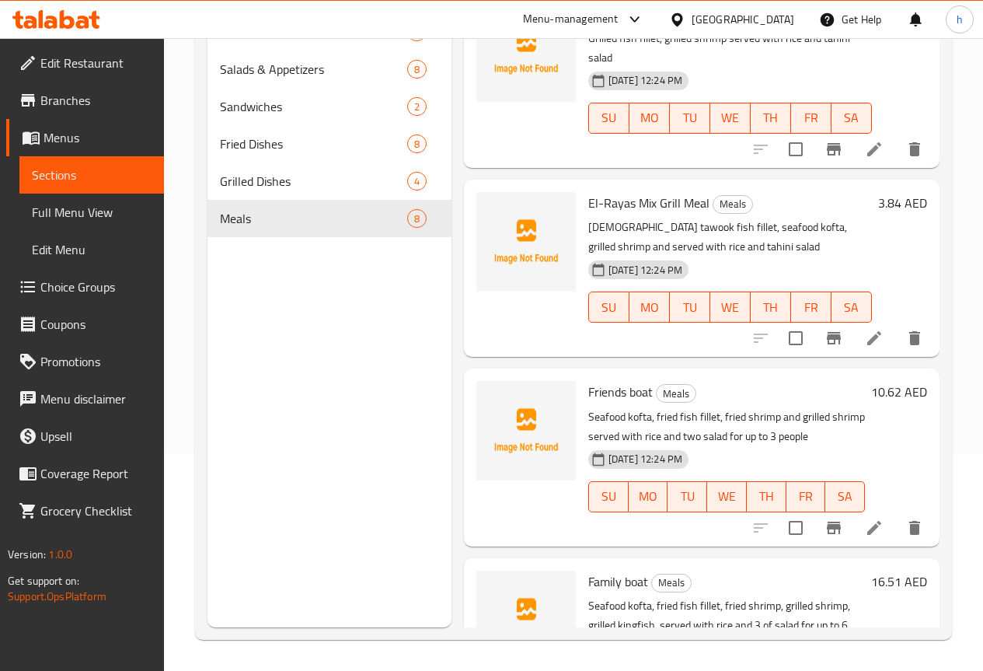
scroll to position [478, 0]
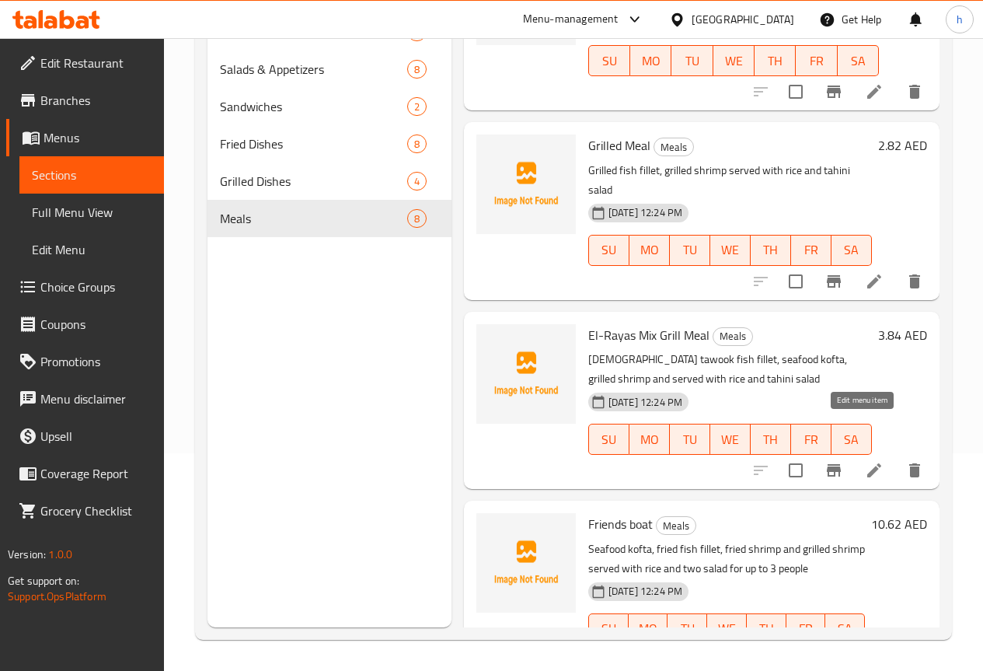
click at [865, 461] on icon at bounding box center [874, 470] width 19 height 19
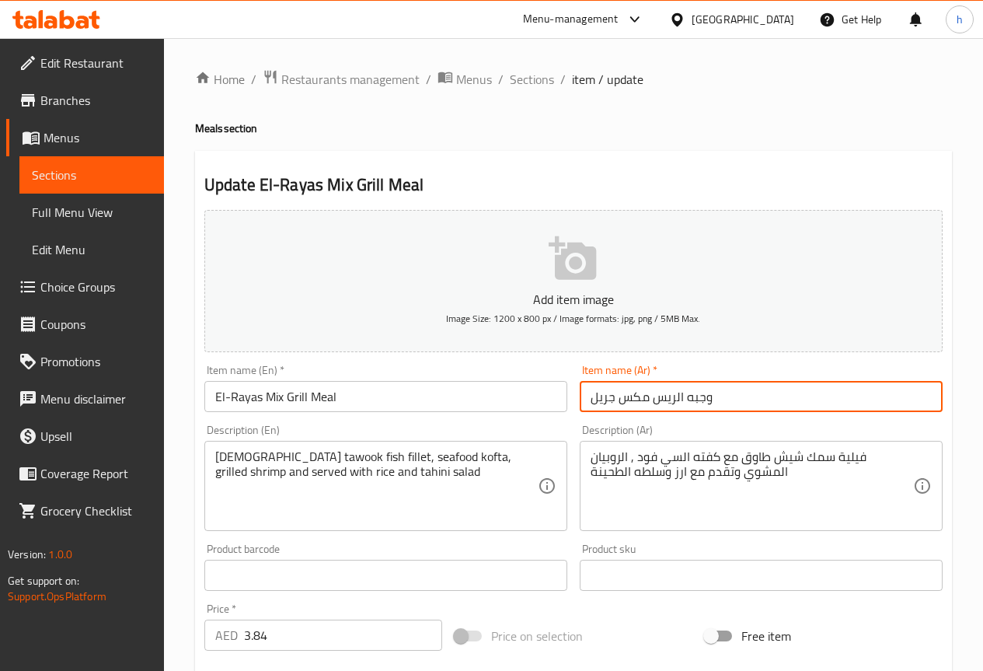
drag, startPoint x: 589, startPoint y: 405, endPoint x: 648, endPoint y: 402, distance: 59.2
click at [648, 402] on input "وجبه الريس مكس جريل" at bounding box center [761, 396] width 363 height 31
paste input "شويات مشكلة"
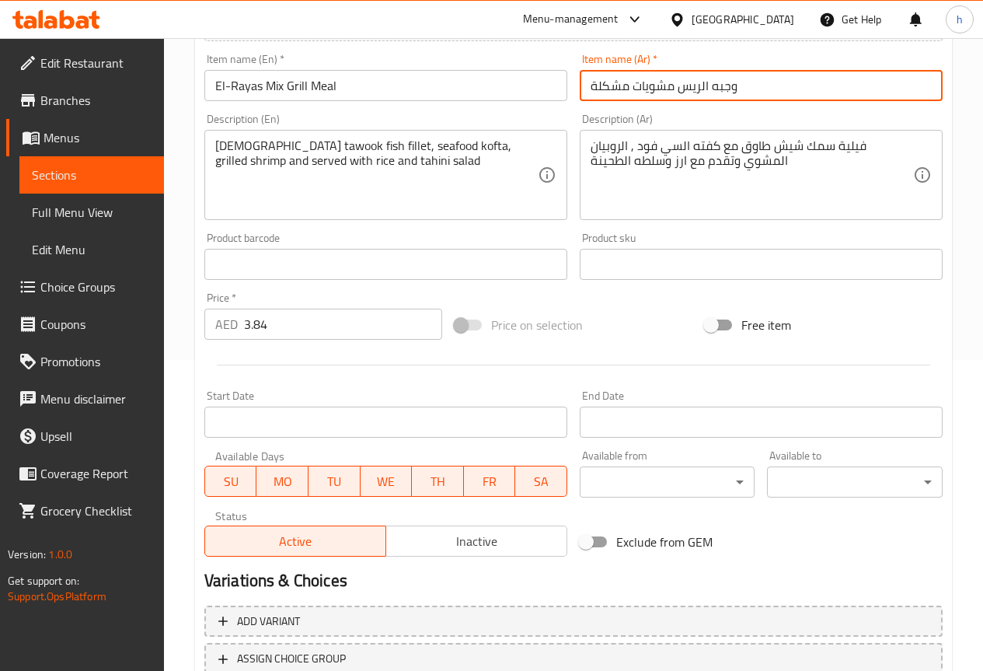
scroll to position [428, 0]
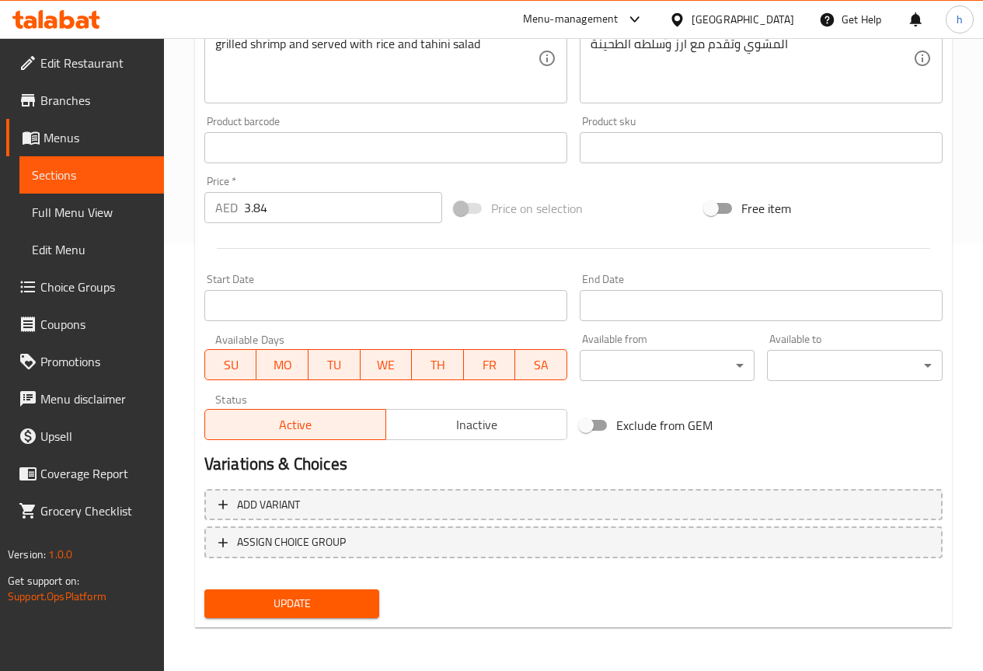
type input "وجبه الريس مشويات مشكلة"
click at [285, 609] on span "Update" at bounding box center [292, 603] width 151 height 19
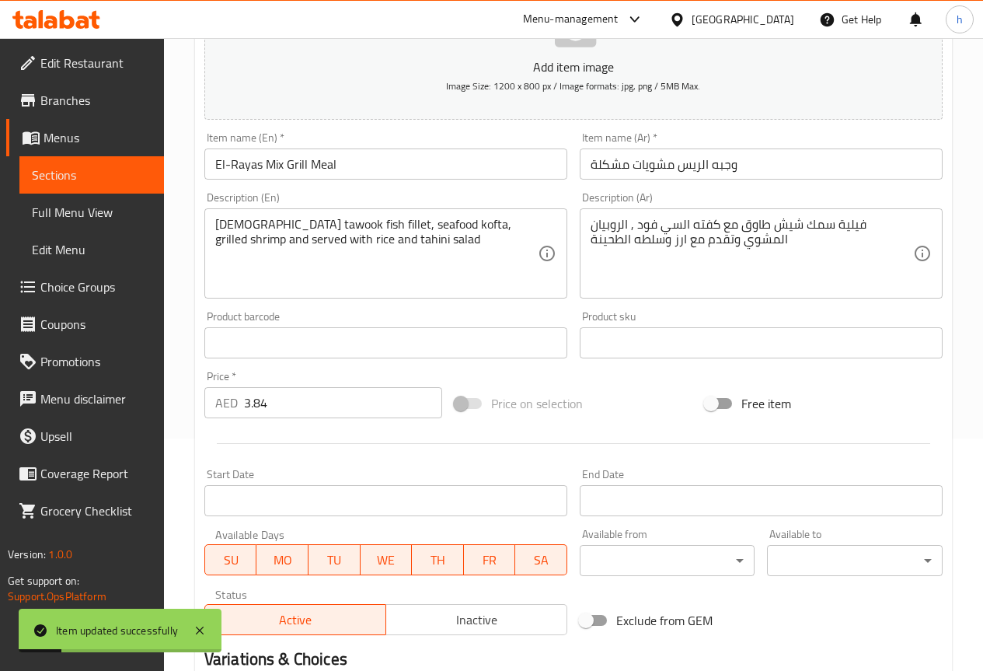
scroll to position [194, 0]
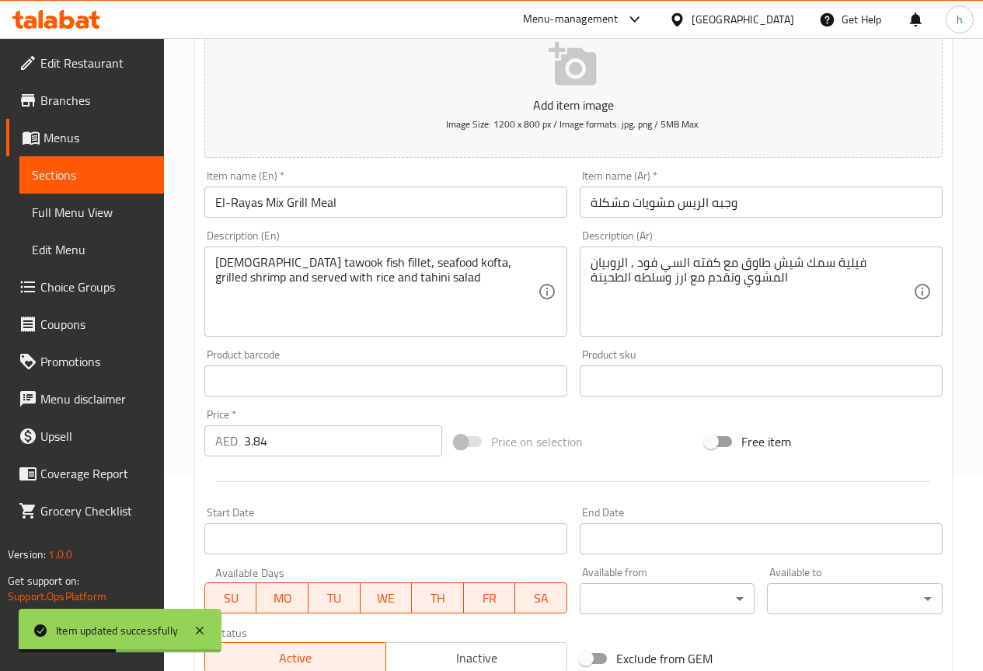
click at [100, 214] on span "Full Menu View" at bounding box center [92, 212] width 120 height 19
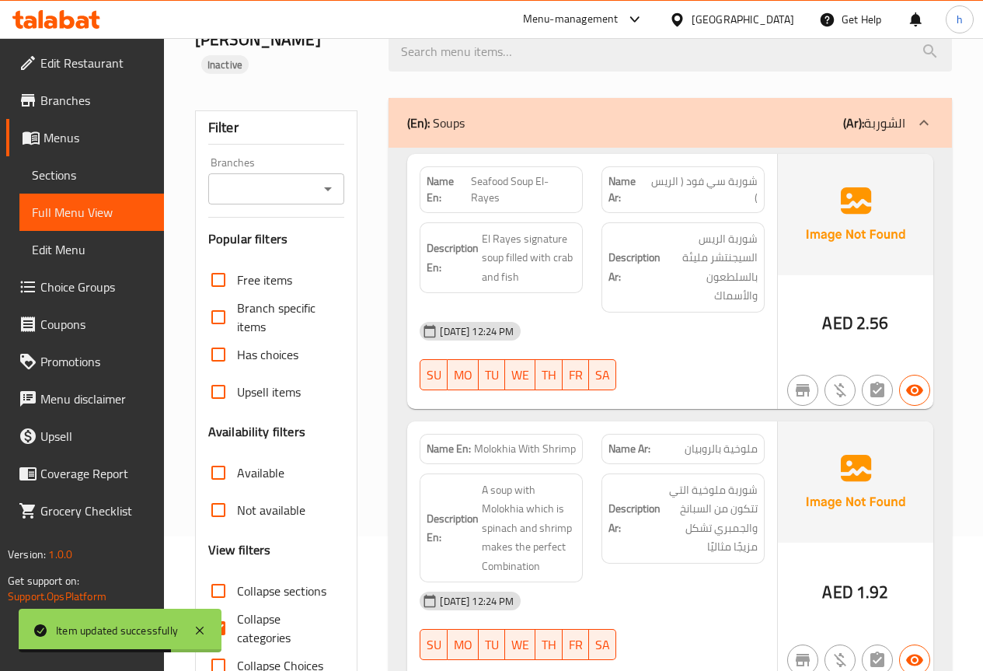
scroll to position [117, 0]
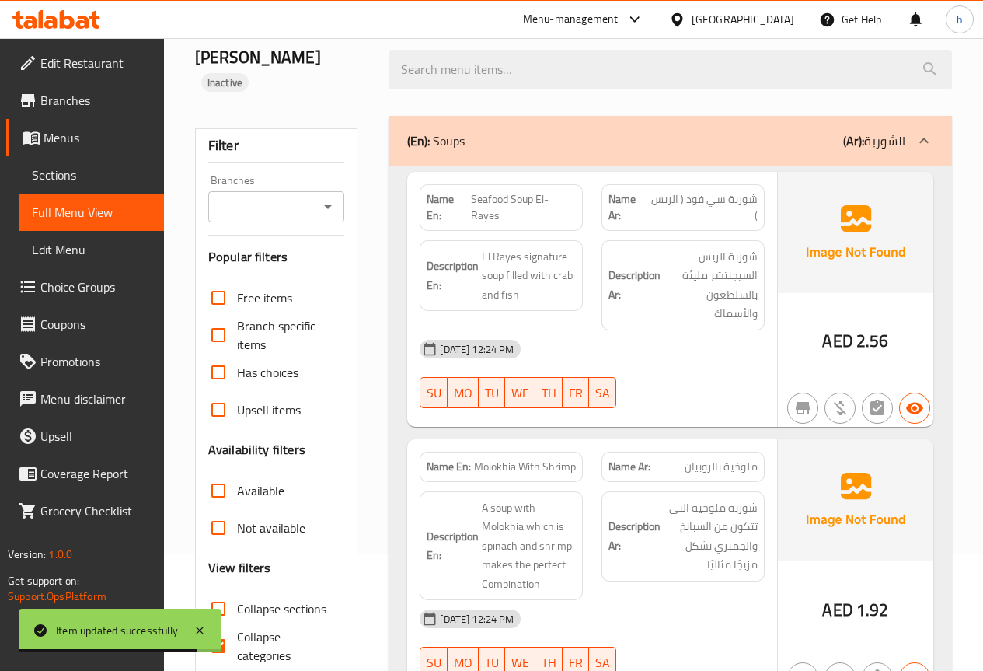
click at [791, 127] on div "(En): Soups (Ar): الشوربة" at bounding box center [671, 141] width 564 height 50
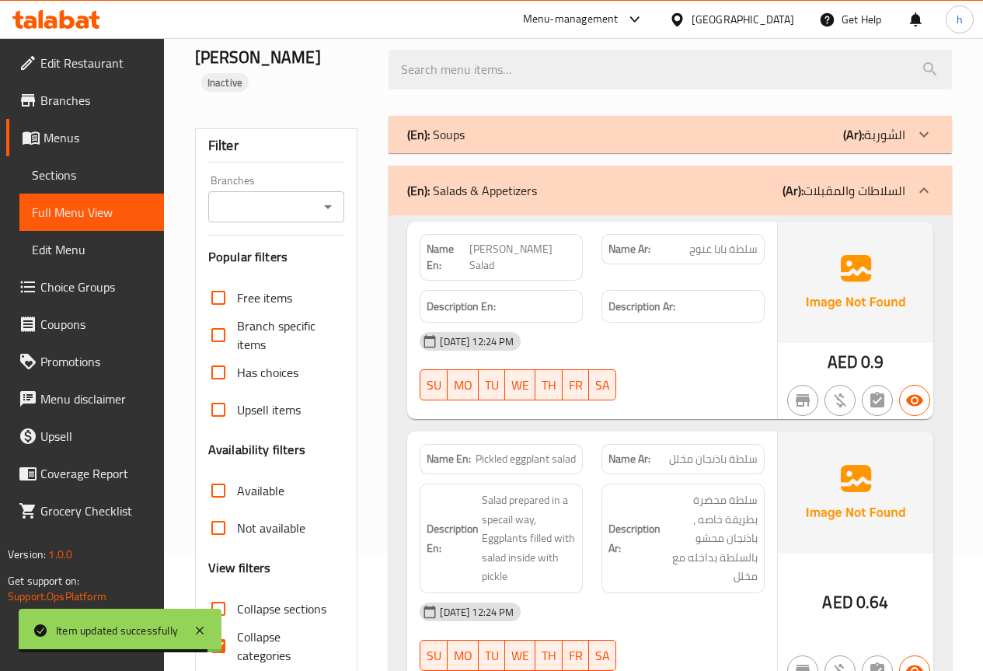
click at [776, 178] on div "(En): Salads & Appetizers (Ar): السلاطات والمقبلات" at bounding box center [671, 191] width 564 height 50
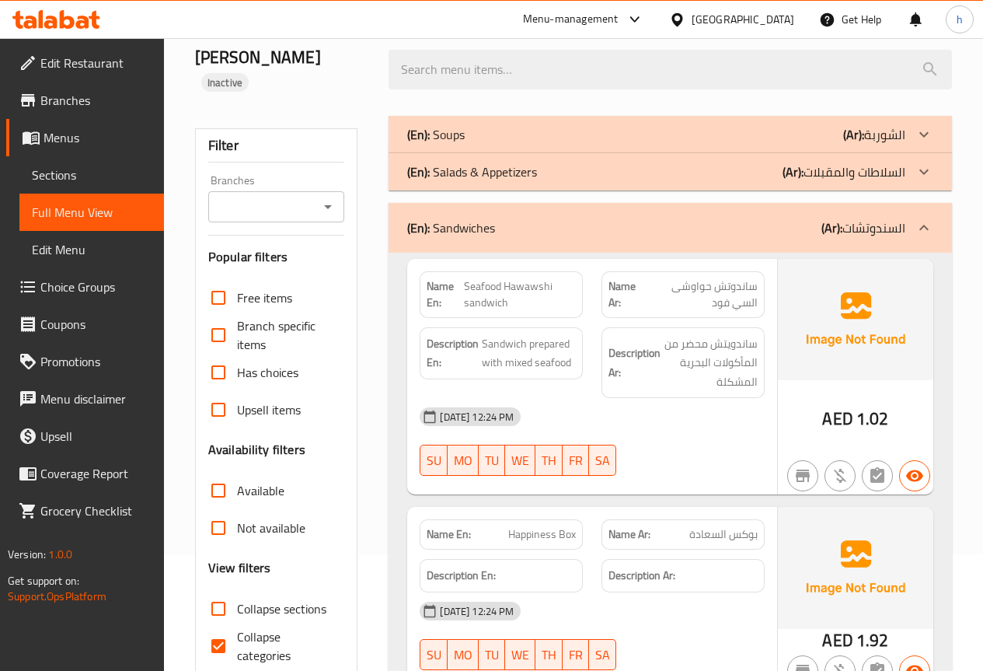
click at [755, 218] on div "(En): Sandwiches (Ar): السندوتشات" at bounding box center [671, 228] width 564 height 50
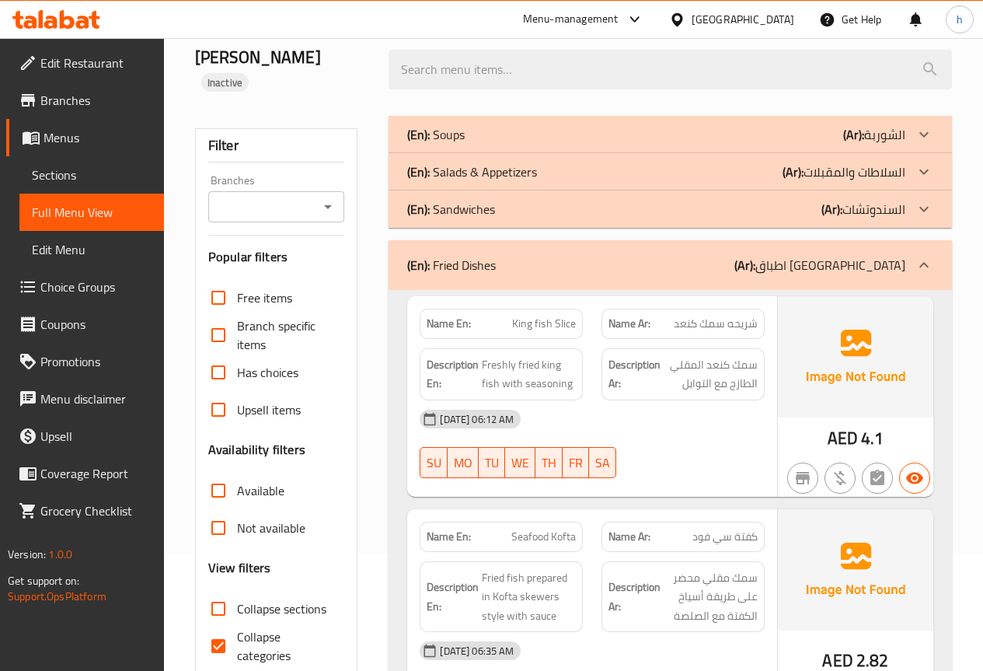
click at [746, 256] on div "(En): Fried Dishes (Ar): اطباق مقلية" at bounding box center [656, 265] width 498 height 19
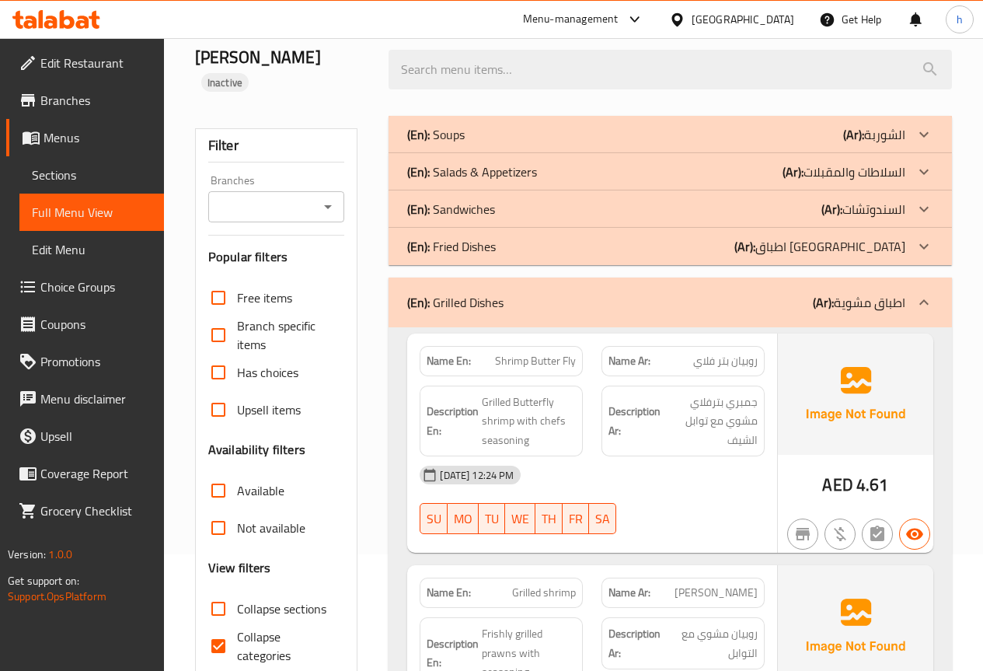
click at [734, 293] on div "(En): Grilled Dishes (Ar): اطباق مشوية" at bounding box center [656, 302] width 498 height 19
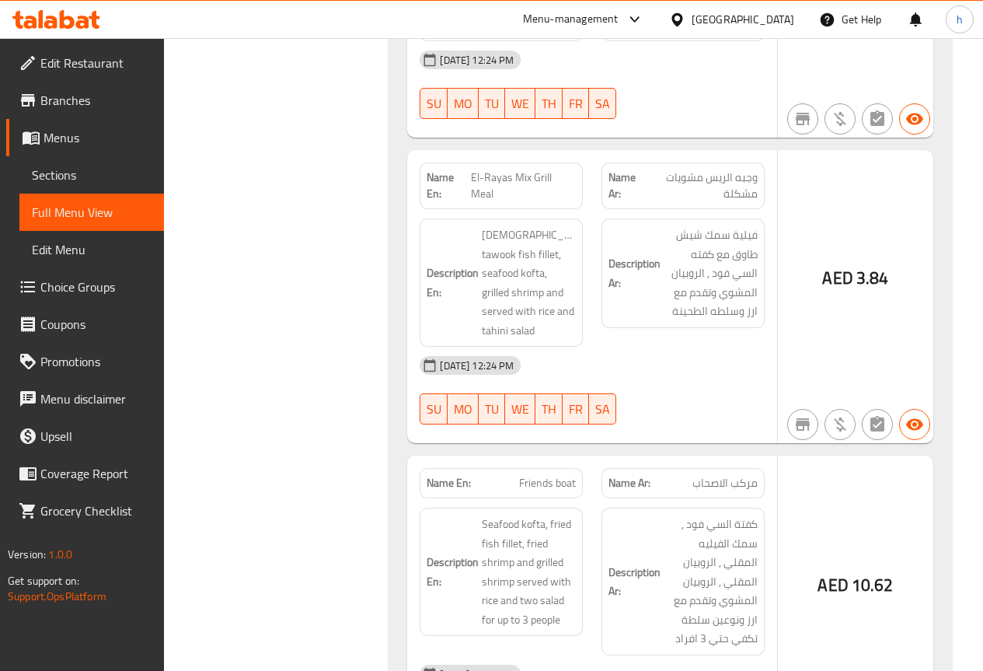
scroll to position [1438, 0]
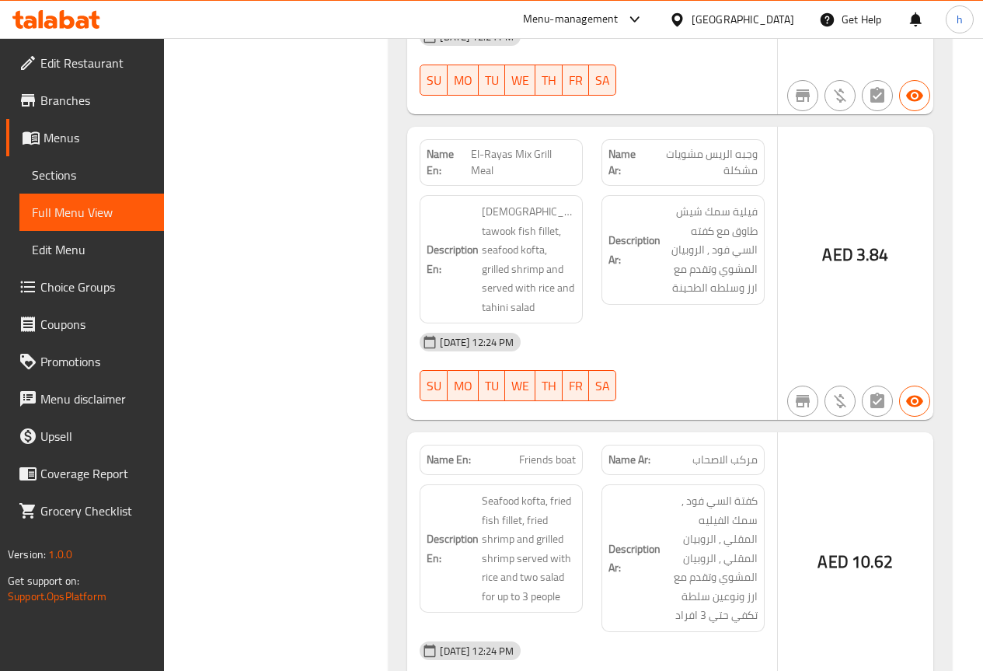
click at [568, 452] on span "Friends boat" at bounding box center [547, 460] width 57 height 16
copy span "Friends boat"
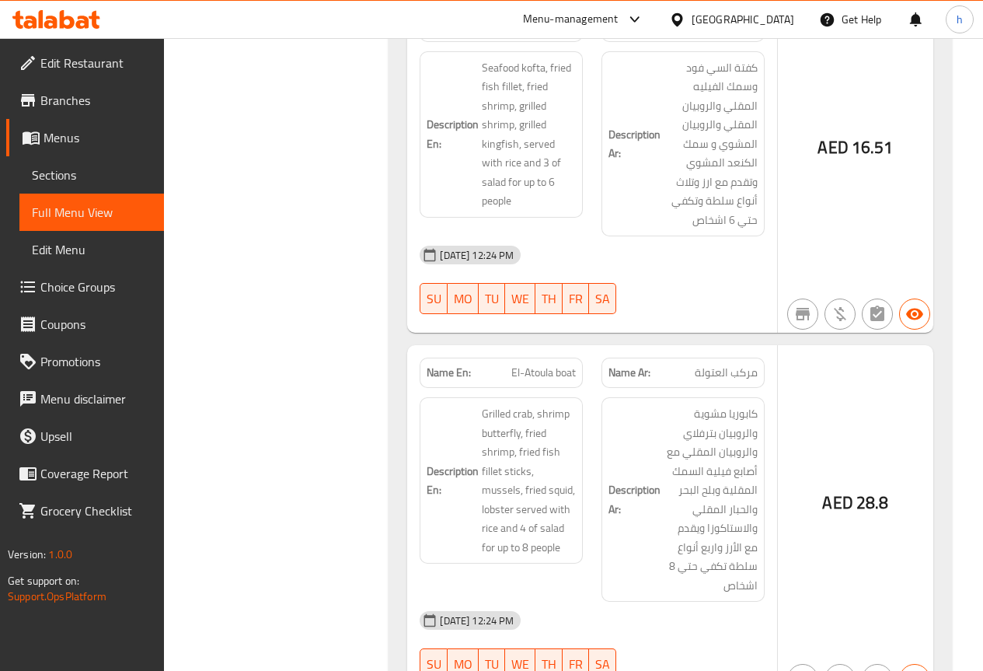
scroll to position [2227, 0]
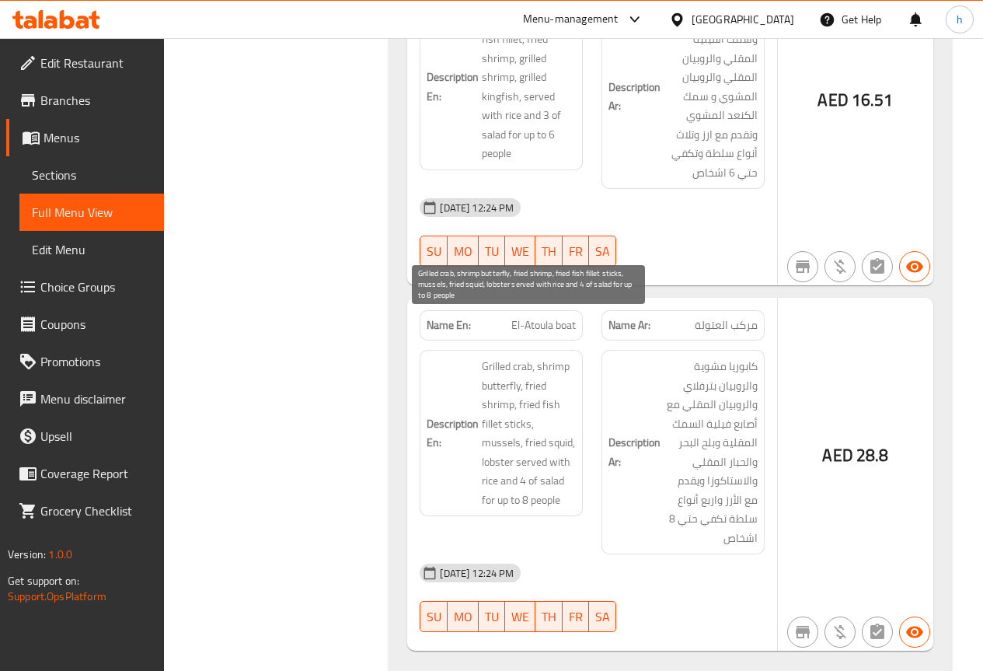
click at [518, 357] on span "Grilled crab, shrimp butterfly, fried shrimp, fried fish fillet sticks, mussels…" at bounding box center [529, 433] width 94 height 152
copy span "crab"
click at [500, 403] on span "Grilled crab, shrimp butterfly, fried shrimp, fried fish fillet sticks, mussels…" at bounding box center [529, 433] width 94 height 152
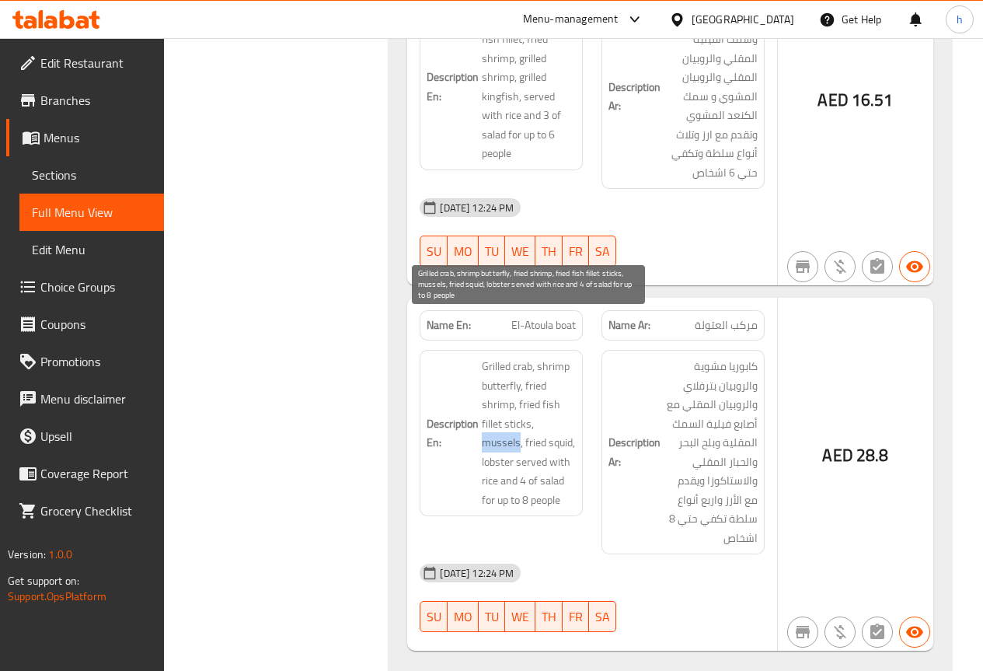
copy span "mussels"
click at [504, 420] on span "Grilled crab, shrimp butterfly, fried shrimp, fried fish fillet sticks, mussels…" at bounding box center [529, 433] width 94 height 152
copy span "lobster"
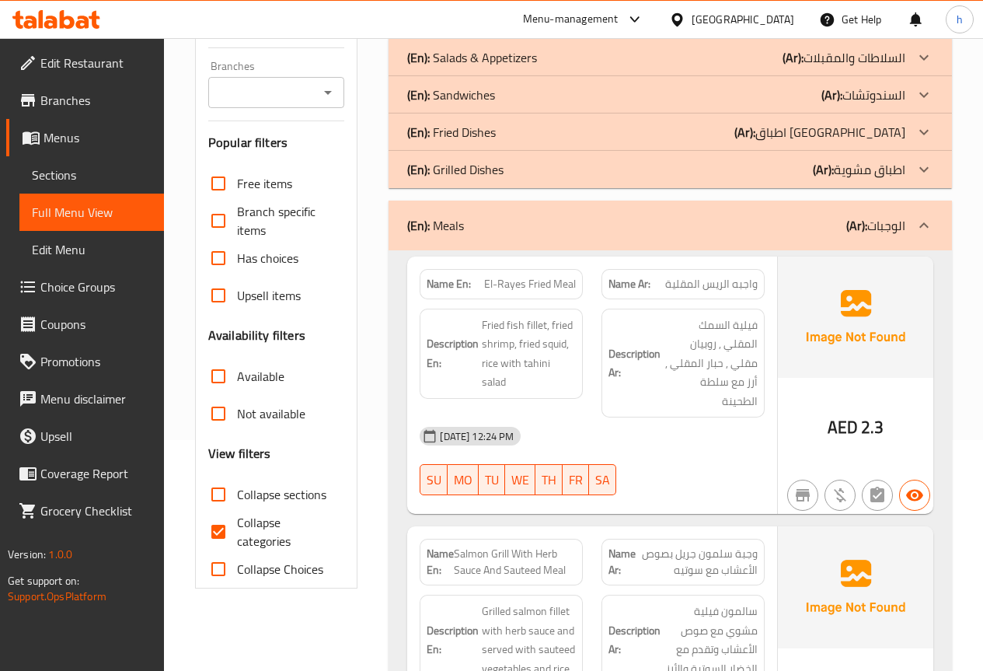
scroll to position [206, 0]
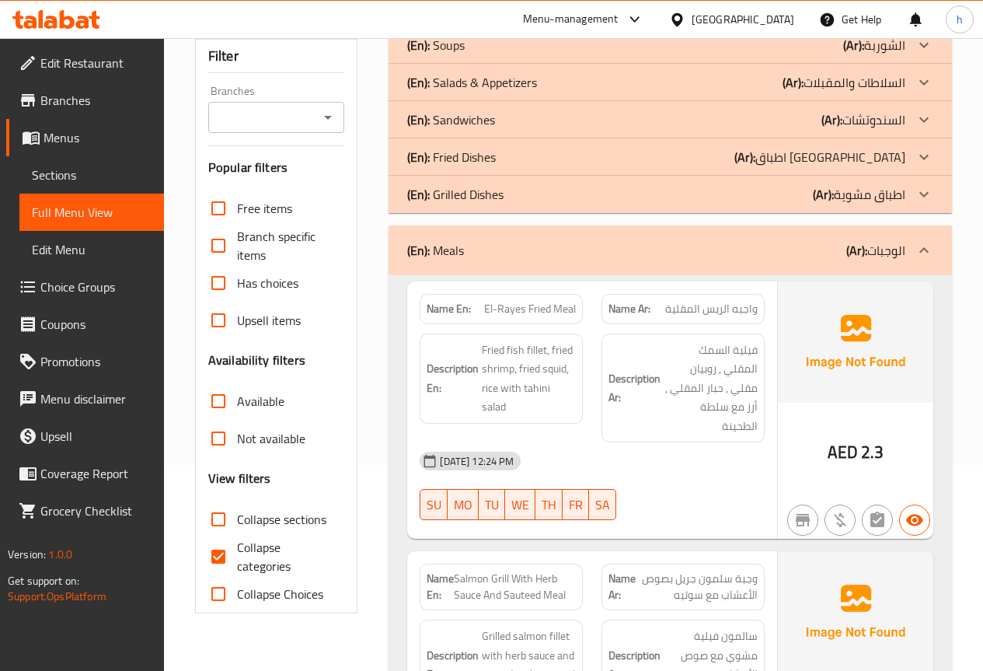
click at [574, 249] on div "(En): Meals (Ar): الوجبات" at bounding box center [671, 250] width 564 height 50
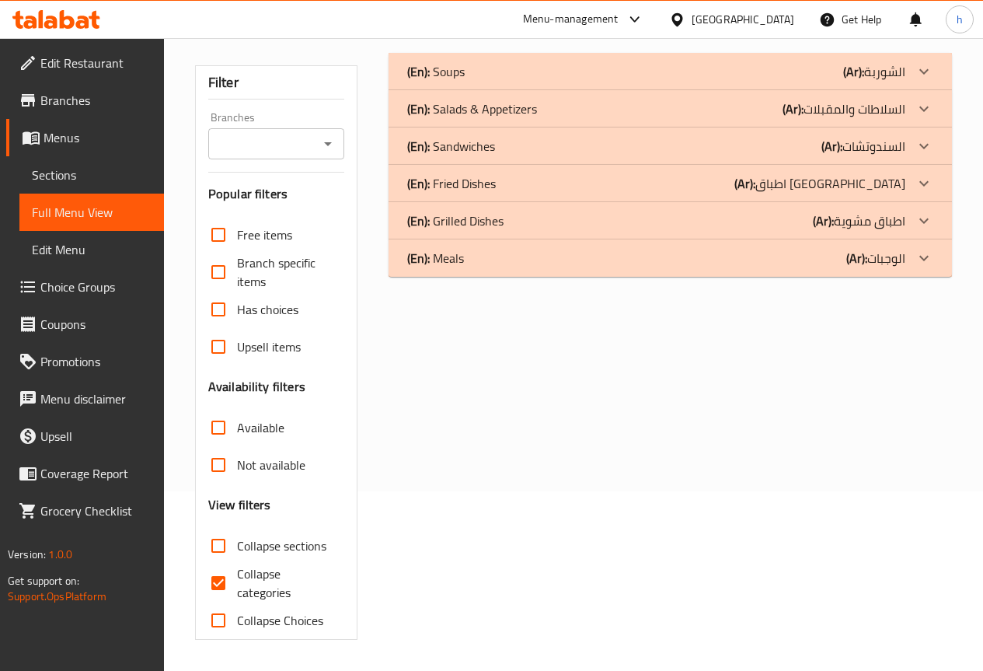
scroll to position [156, 0]
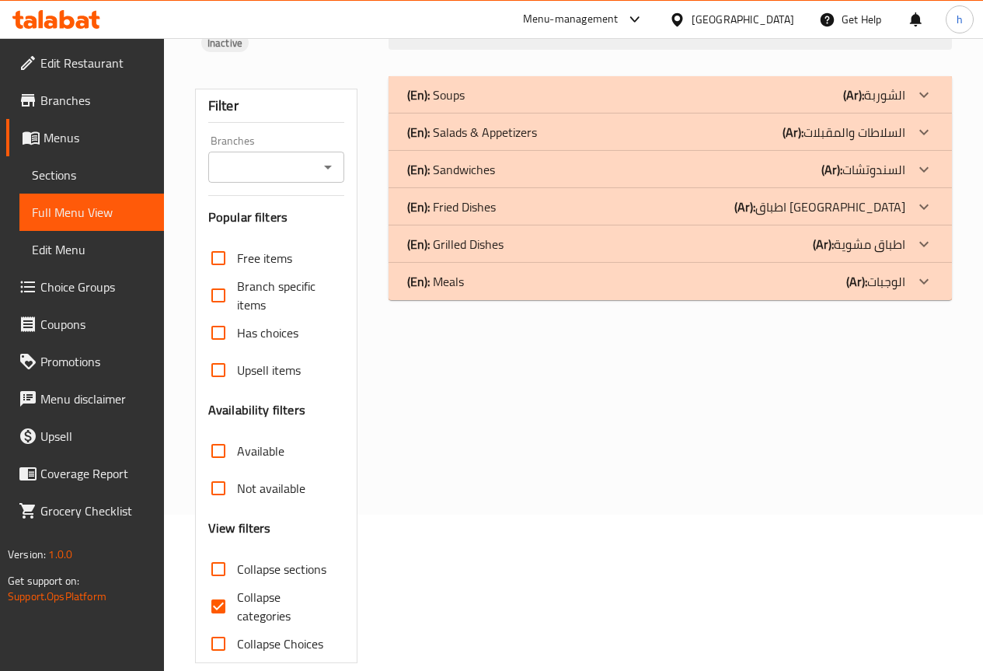
click at [641, 113] on div "(En): Grilled Dishes (Ar): اطباق مشوية" at bounding box center [671, 94] width 564 height 37
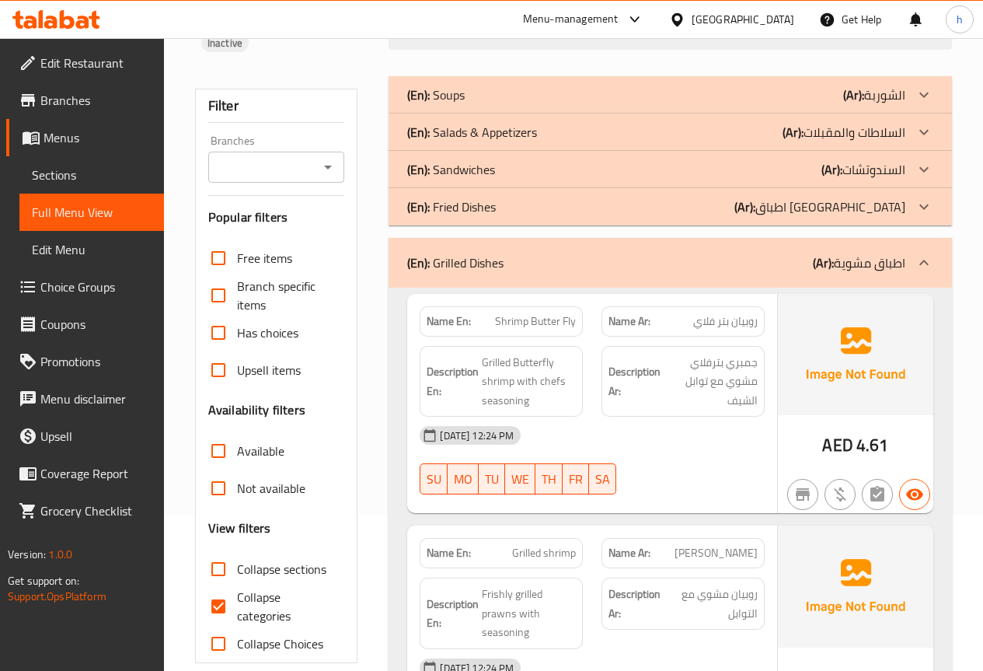
click at [704, 251] on div "(En): Grilled Dishes (Ar): اطباق مشوية" at bounding box center [671, 263] width 564 height 50
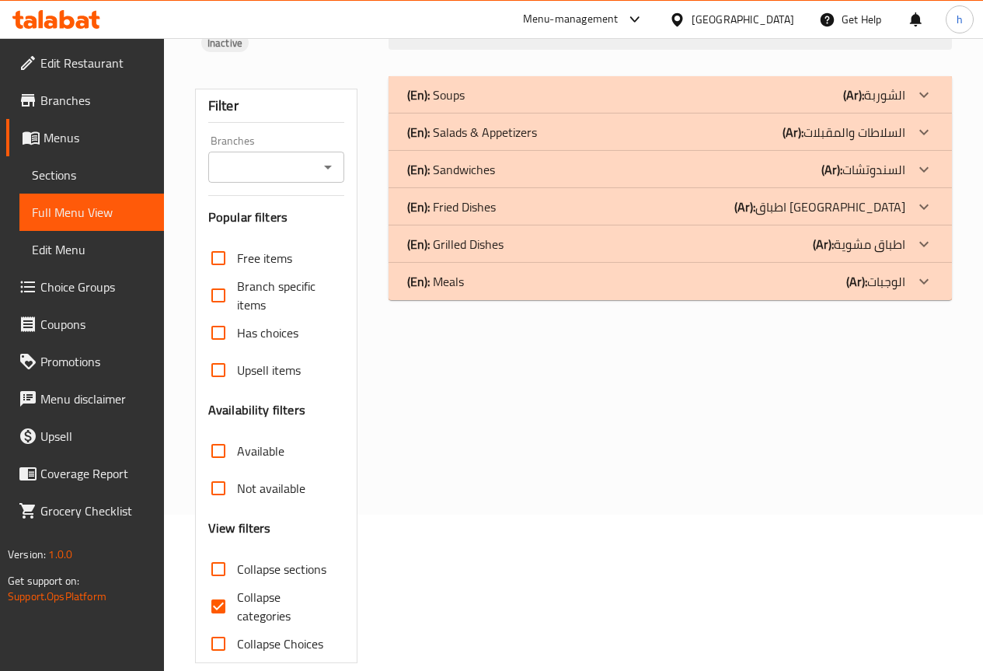
click at [759, 86] on div "(En): Soups (Ar): الشوربة" at bounding box center [656, 95] width 498 height 19
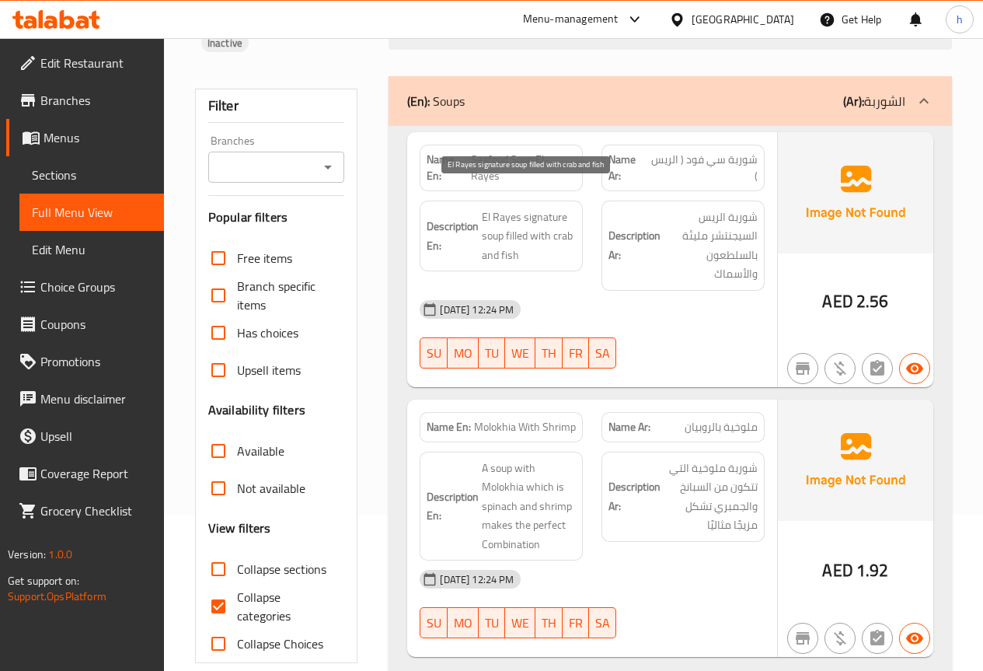
click at [561, 213] on span "El Rayes signature soup filled with crab and fish" at bounding box center [529, 237] width 94 height 58
copy span "crab"
click at [68, 250] on span "Edit Menu" at bounding box center [92, 249] width 120 height 19
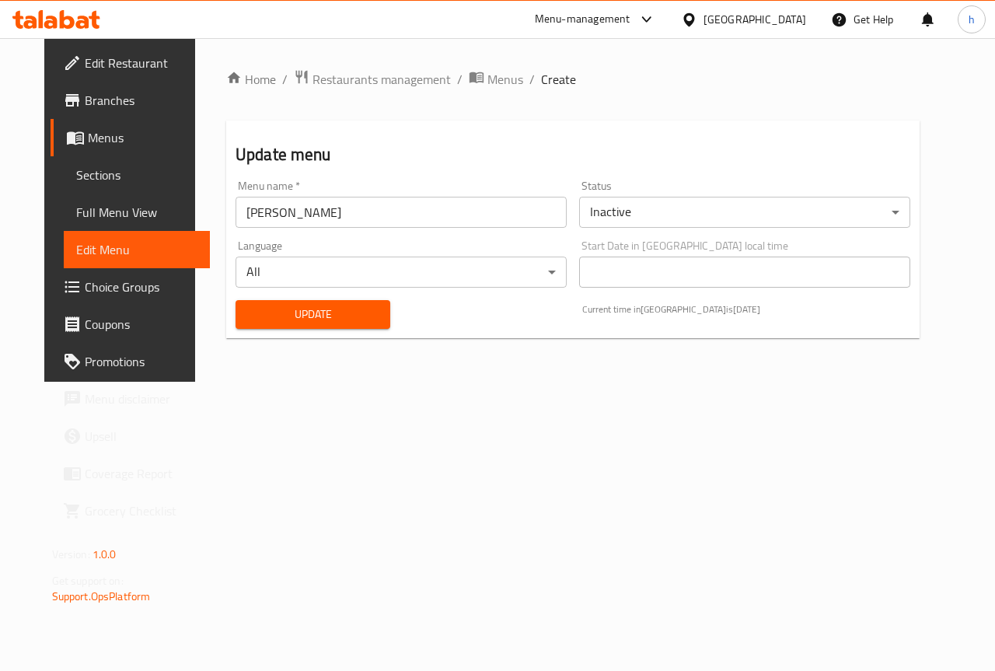
click at [78, 177] on span "Sections" at bounding box center [137, 175] width 122 height 19
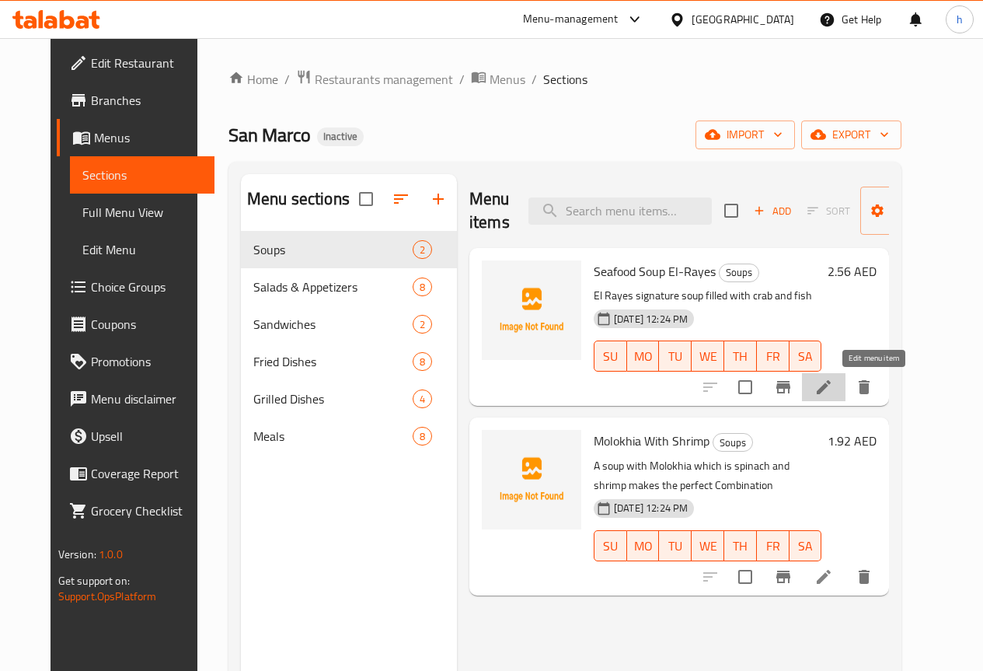
click at [831, 386] on icon at bounding box center [824, 387] width 14 height 14
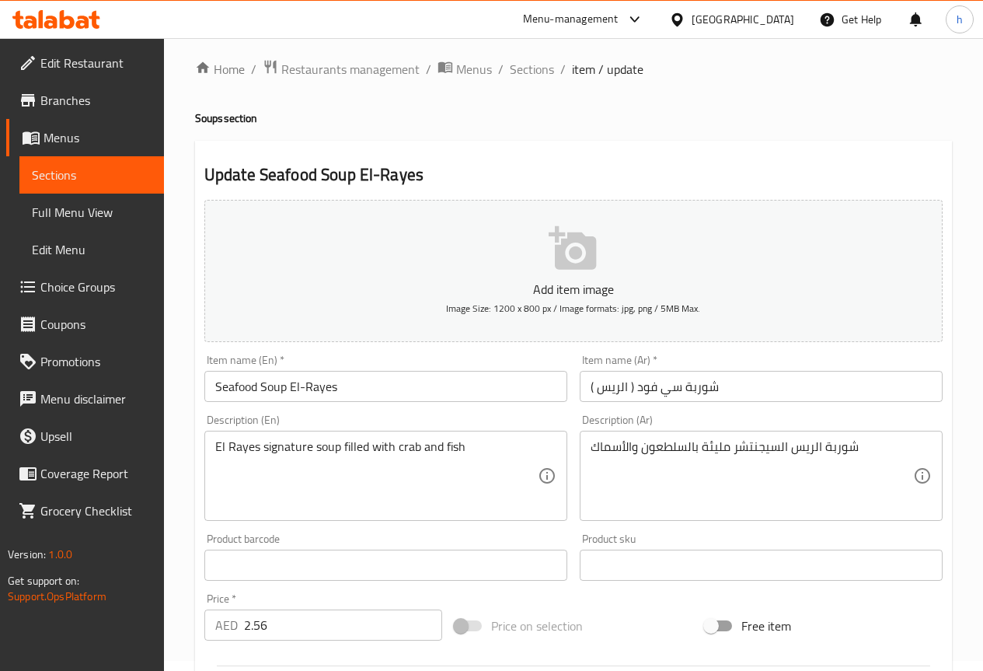
scroll to position [78, 0]
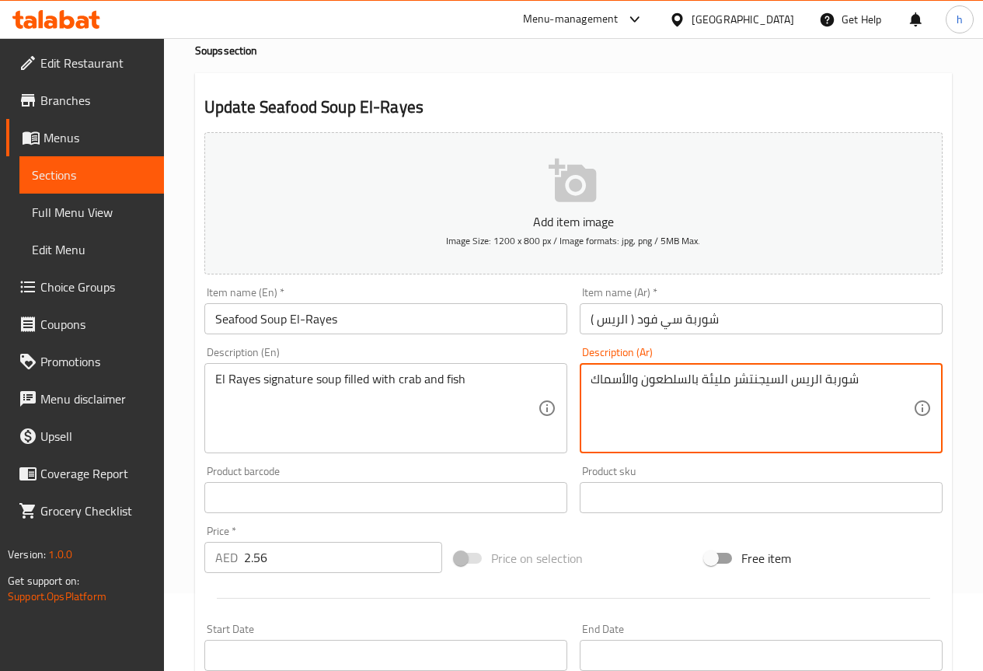
click at [665, 373] on textarea "شوربة الريس السيجنتشر مليئة بالسلطعون والأسماك" at bounding box center [752, 409] width 323 height 74
paste textarea "كابوريا"
click at [674, 381] on textarea "شوربة الريس السيجنتشر مليئة كابوريا والأسماك" at bounding box center [752, 409] width 323 height 74
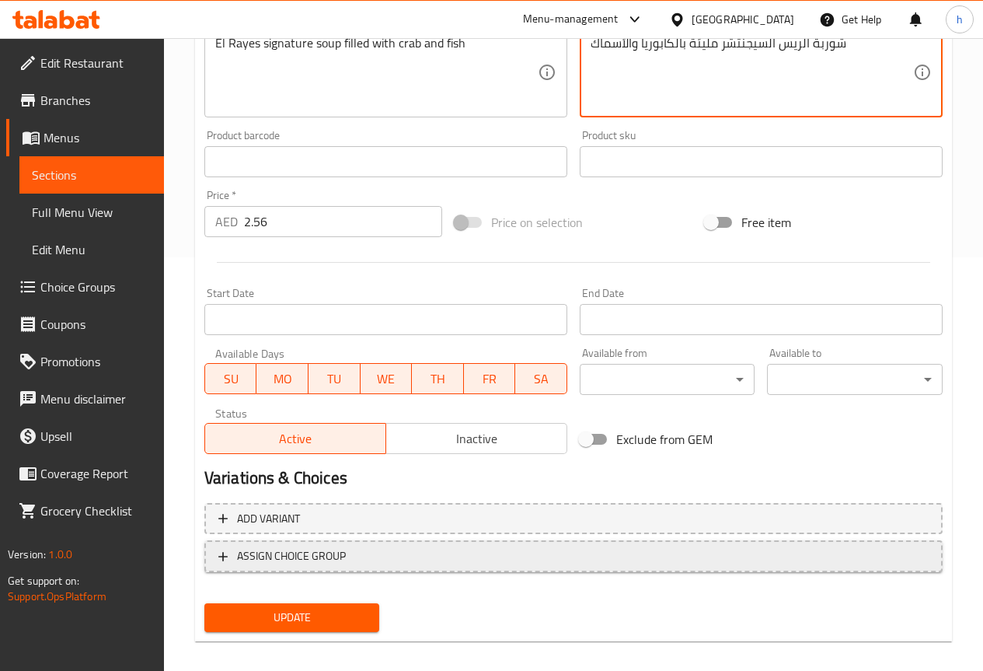
scroll to position [428, 0]
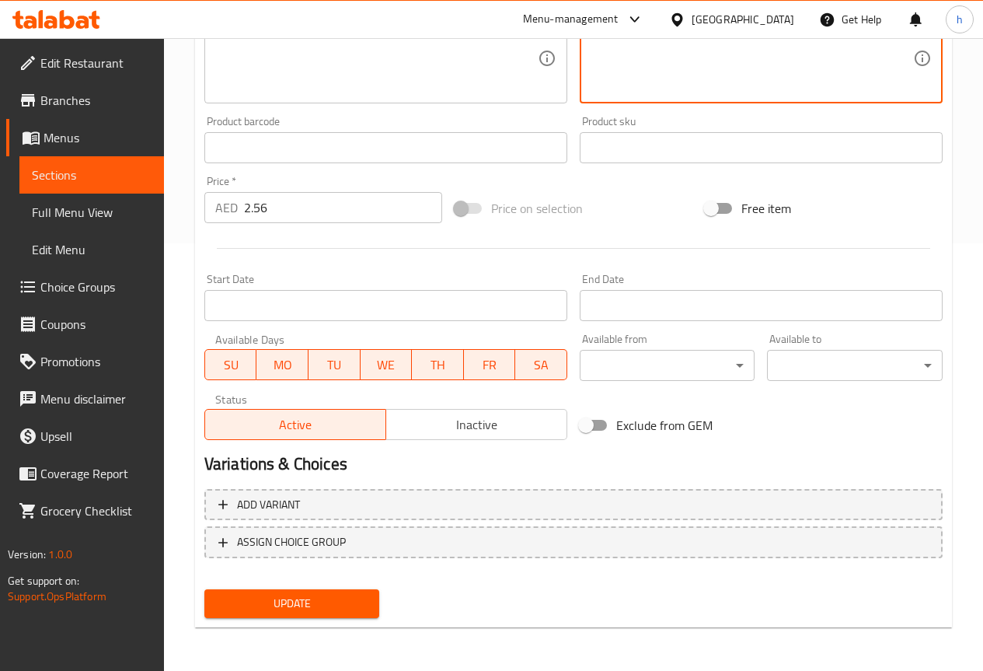
type textarea "شوربة الريس السيجنتشر مليئة بالكابوريا والأسماك"
click at [348, 598] on span "Update" at bounding box center [292, 603] width 151 height 19
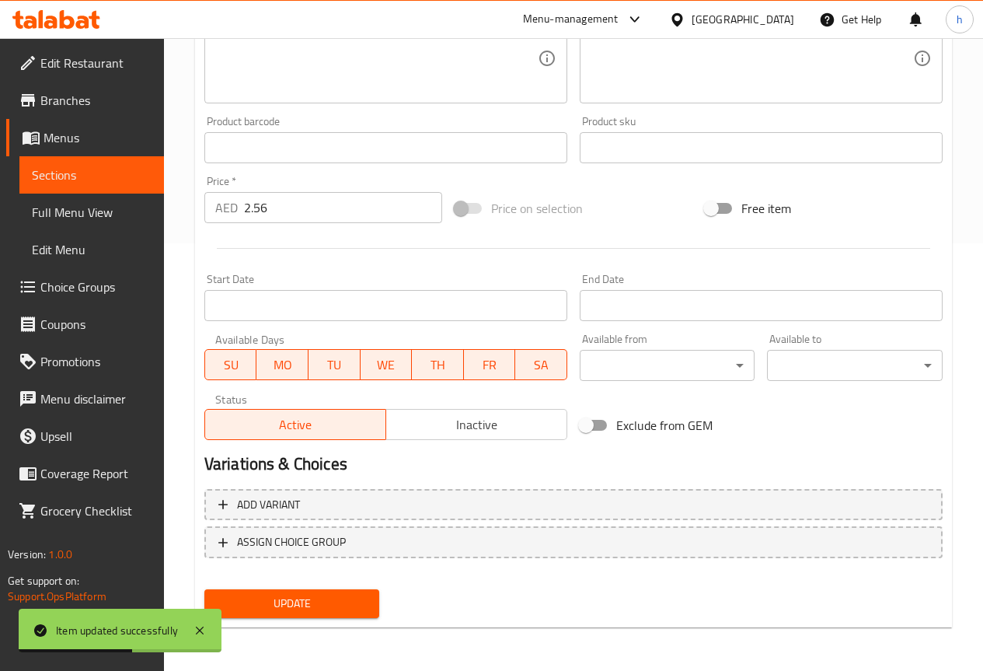
click at [70, 139] on span "Menus" at bounding box center [98, 137] width 108 height 19
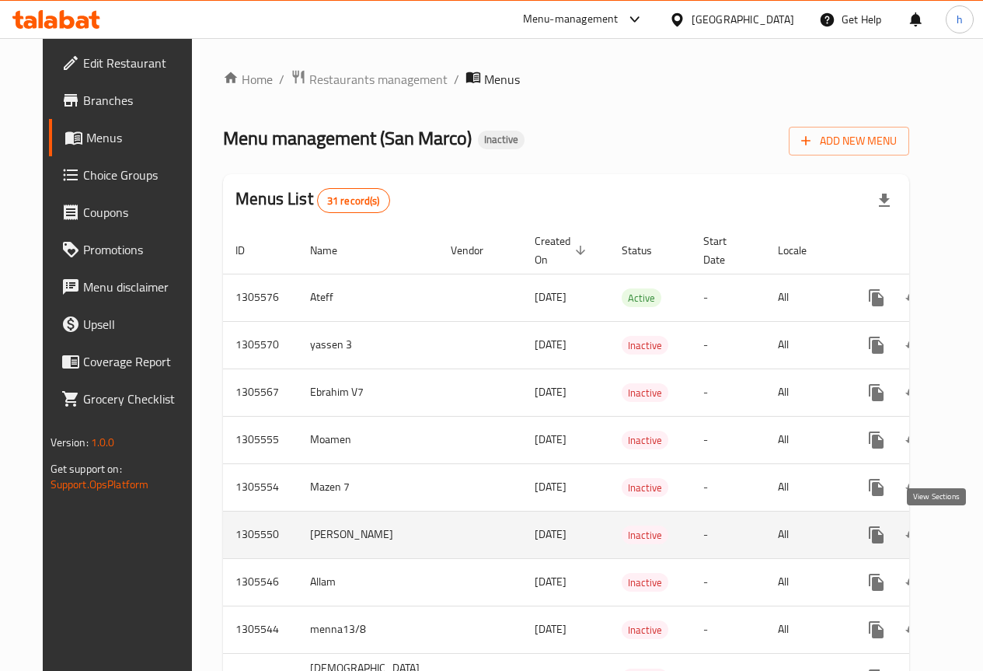
click at [979, 536] on icon "enhanced table" at bounding box center [988, 535] width 19 height 19
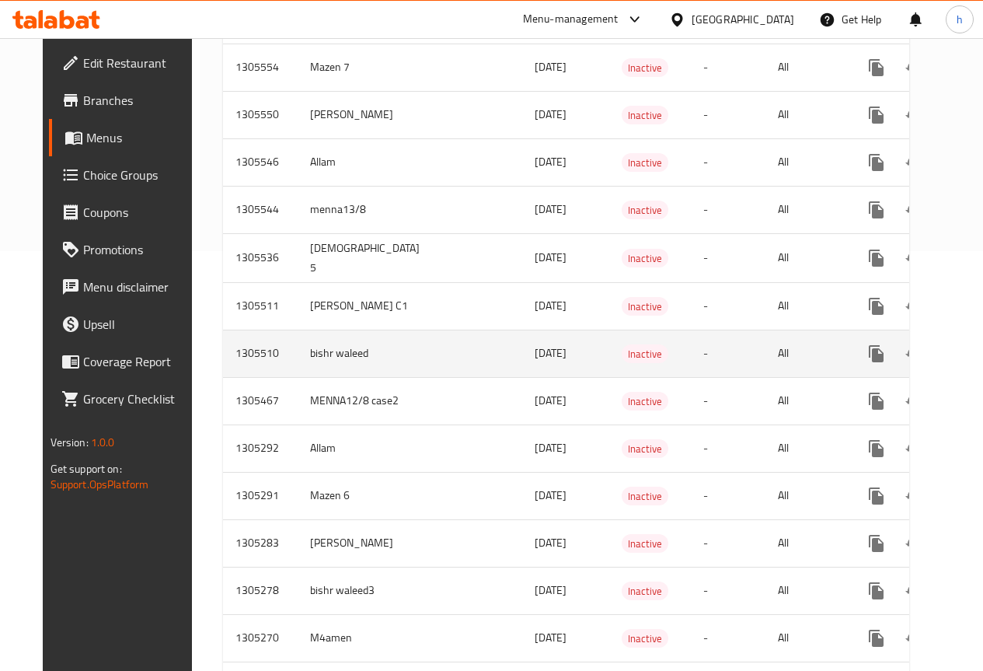
scroll to position [466, 0]
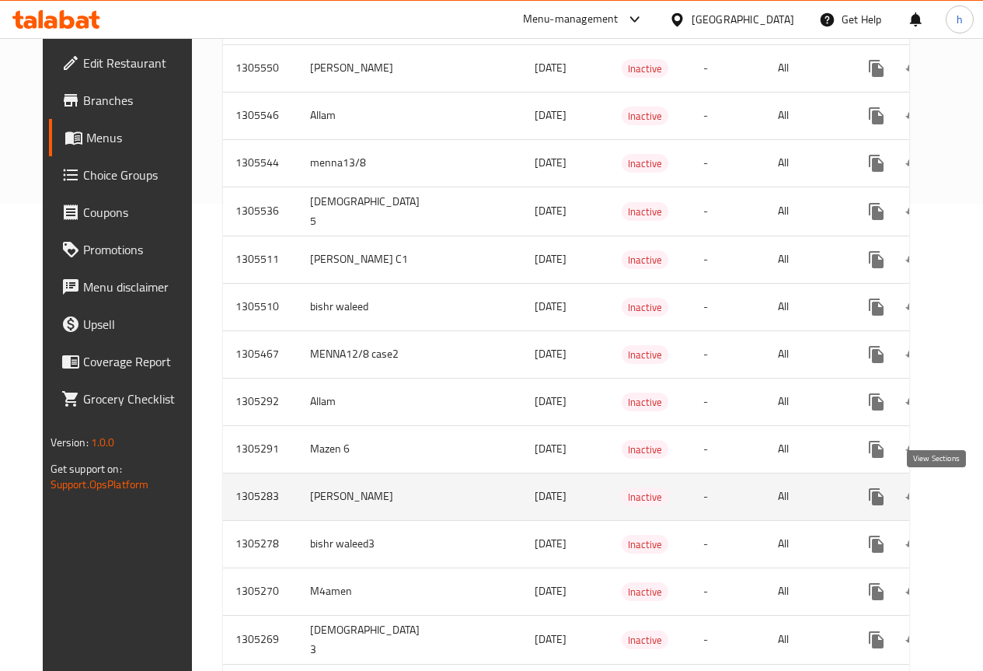
click at [982, 494] on icon "enhanced table" at bounding box center [989, 497] width 14 height 14
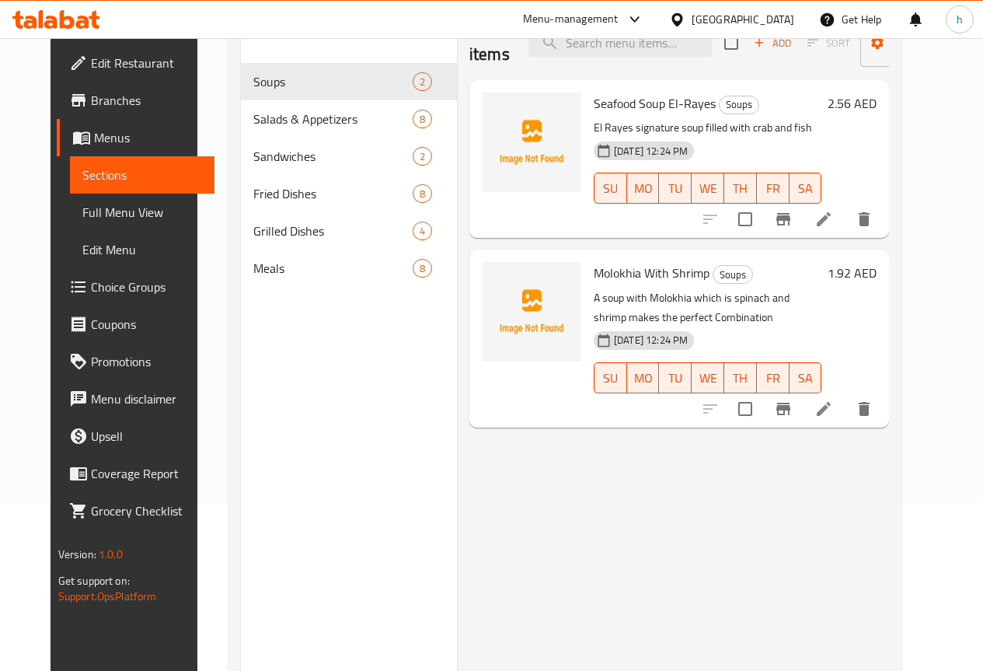
scroll to position [140, 0]
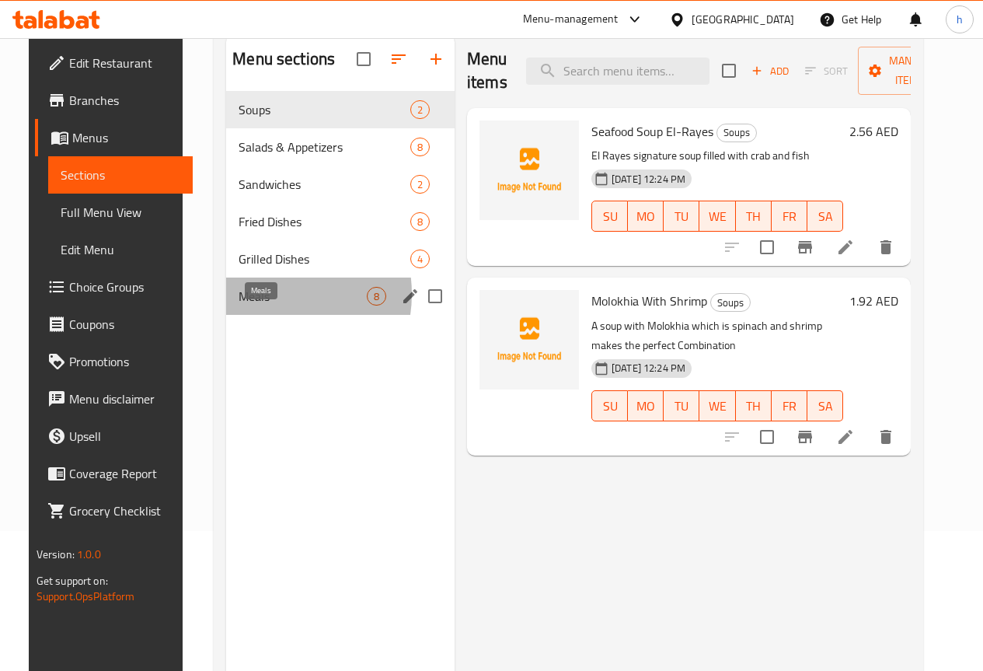
click at [248, 306] on span "Meals" at bounding box center [303, 296] width 128 height 19
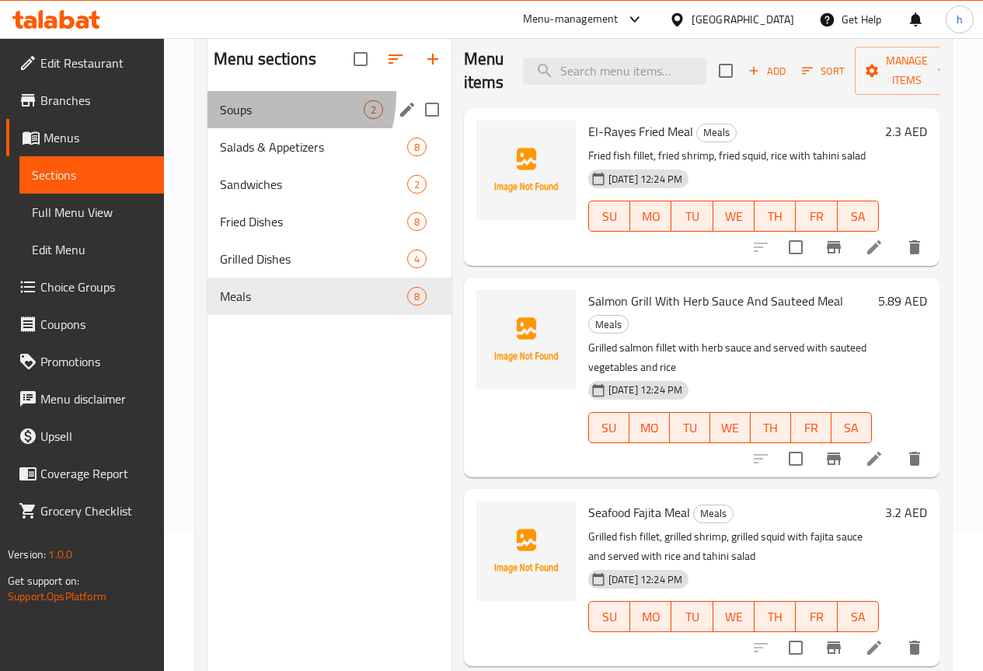
click at [267, 119] on div "Soups 2" at bounding box center [330, 109] width 244 height 37
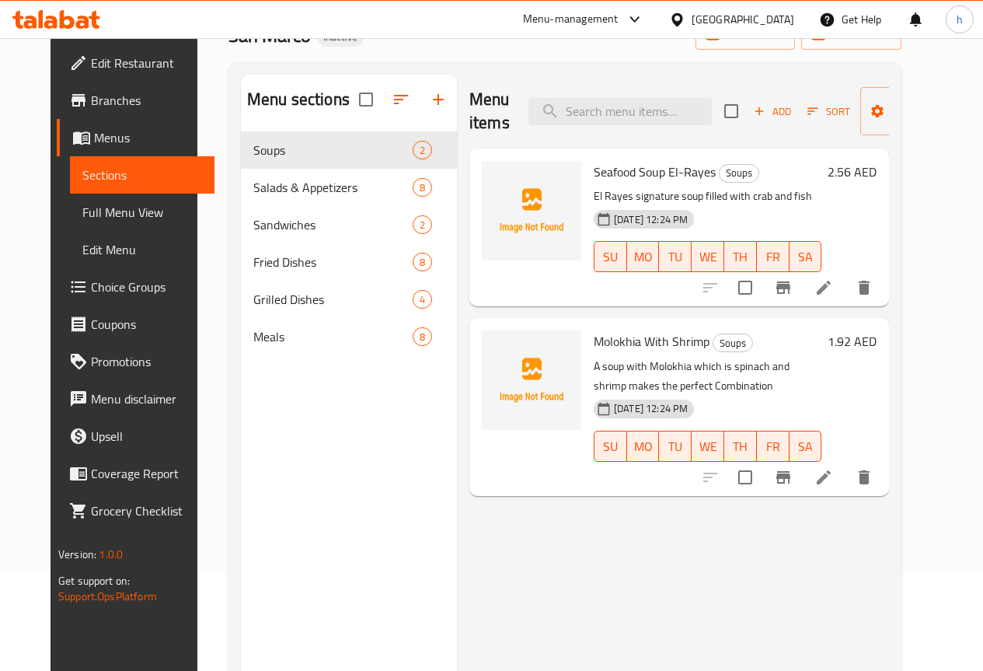
scroll to position [62, 0]
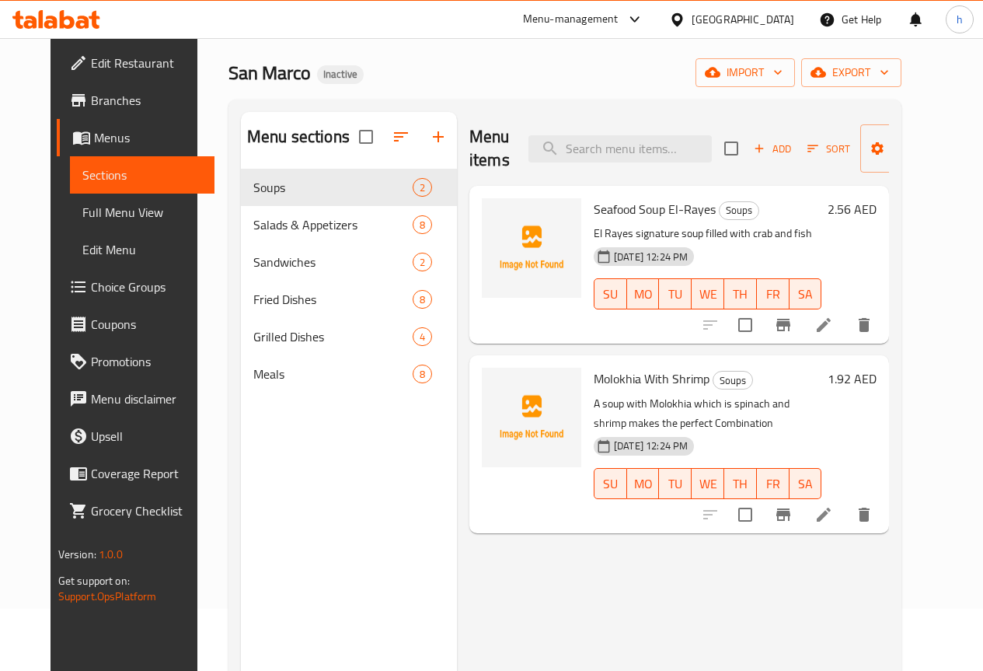
click at [483, 182] on div "Menu items Add Sort Manage items" at bounding box center [680, 149] width 420 height 74
click at [82, 212] on span "Full Menu View" at bounding box center [142, 212] width 120 height 19
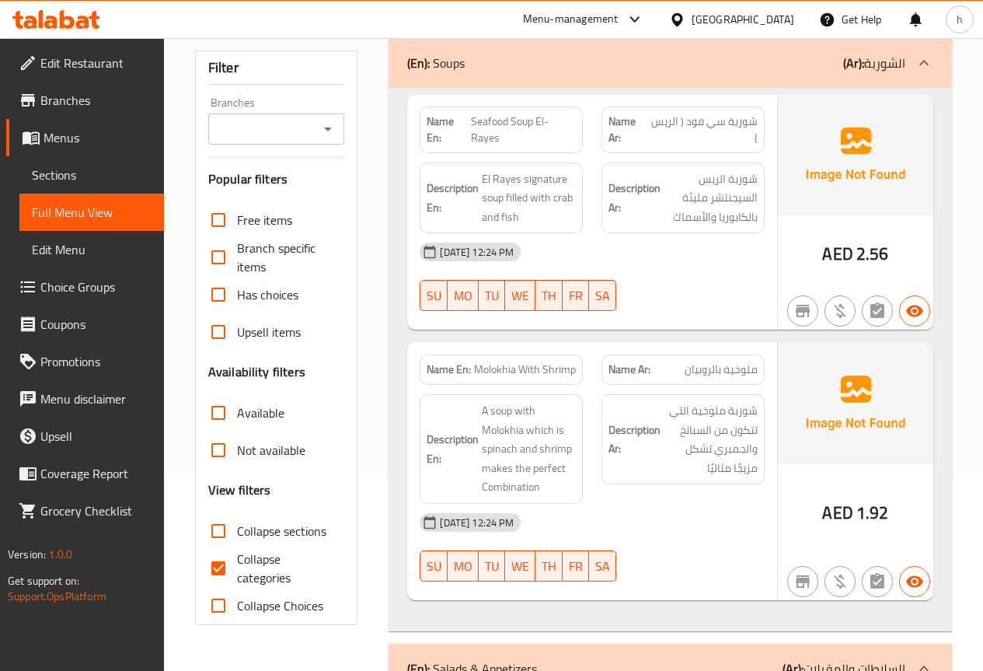
scroll to position [218, 0]
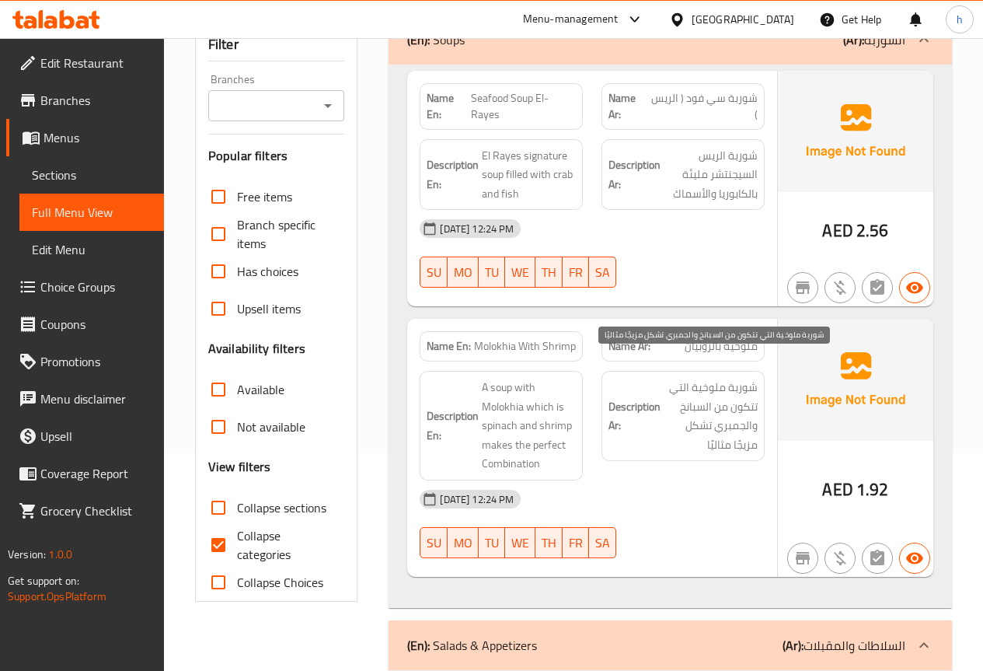
click at [709, 378] on span "شوربة ملوخية التي تتكون من السبانخ والجمبري تشكل مزيجًا مثاليًا" at bounding box center [711, 416] width 94 height 76
copy span "ملوخية"
click at [61, 240] on span "Edit Menu" at bounding box center [92, 249] width 120 height 19
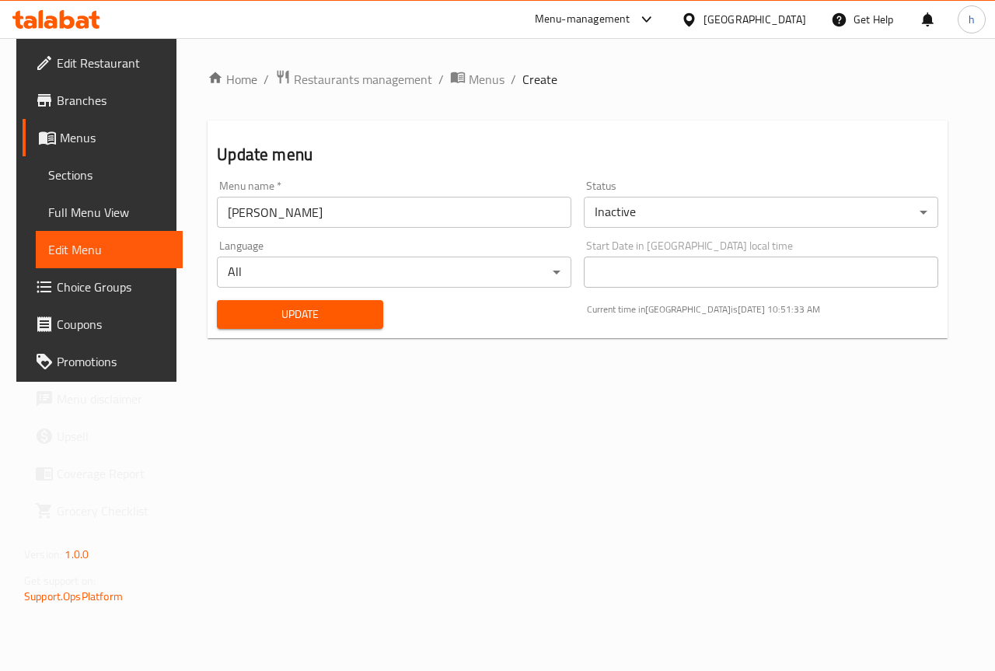
click at [58, 178] on span "Sections" at bounding box center [109, 175] width 122 height 19
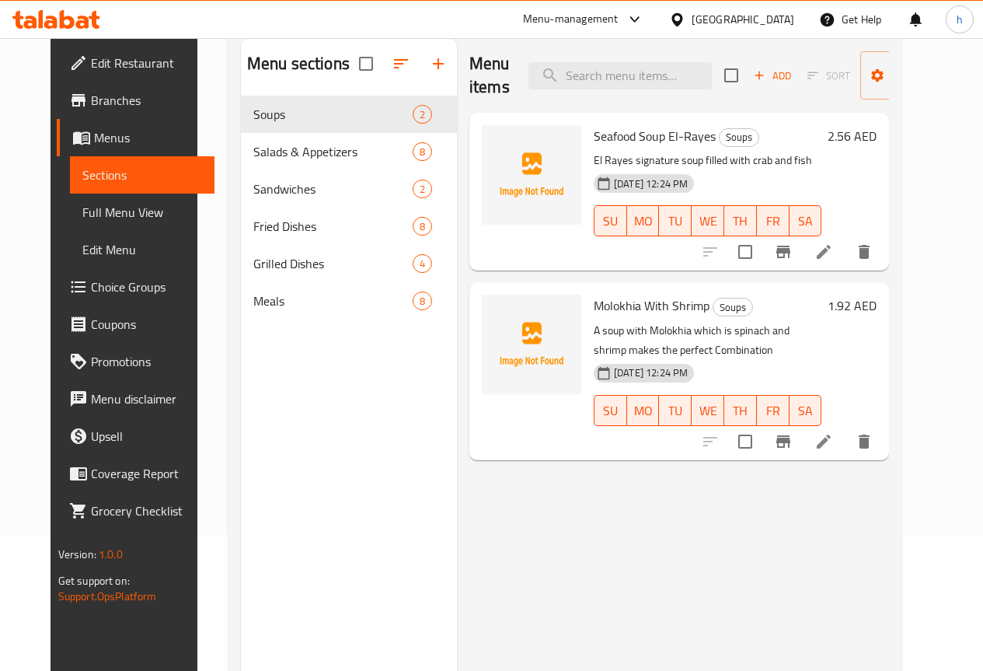
scroll to position [155, 0]
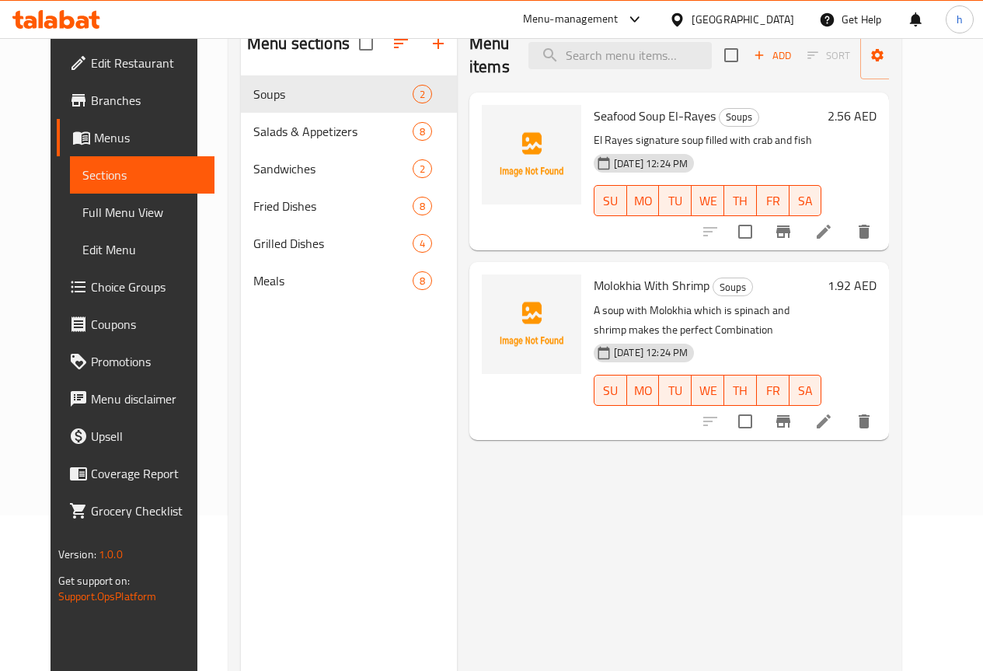
click at [833, 429] on icon at bounding box center [824, 421] width 19 height 19
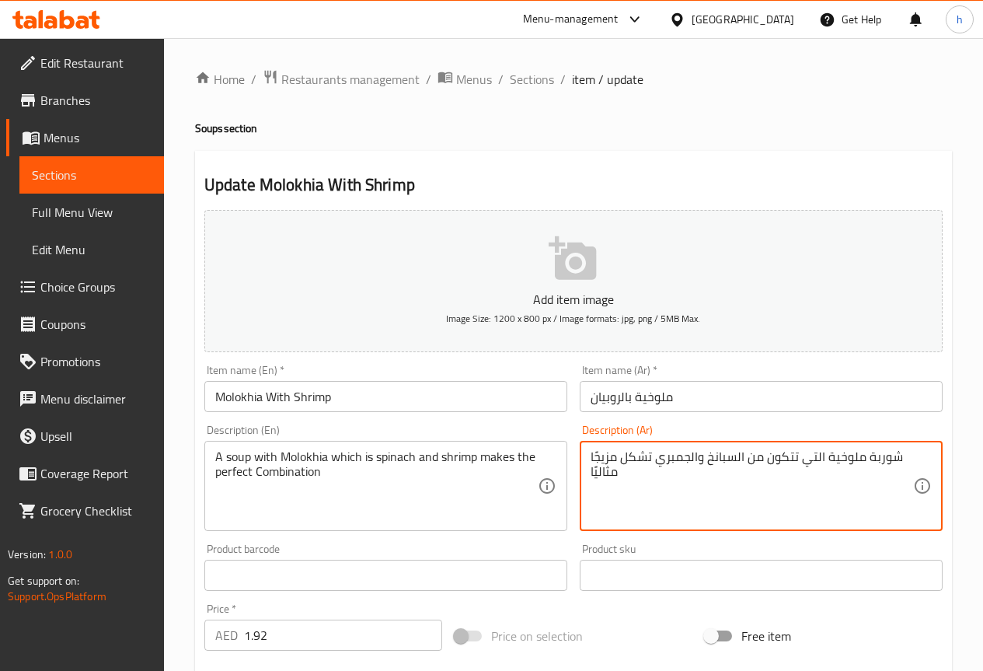
drag, startPoint x: 655, startPoint y: 462, endPoint x: 692, endPoint y: 463, distance: 36.6
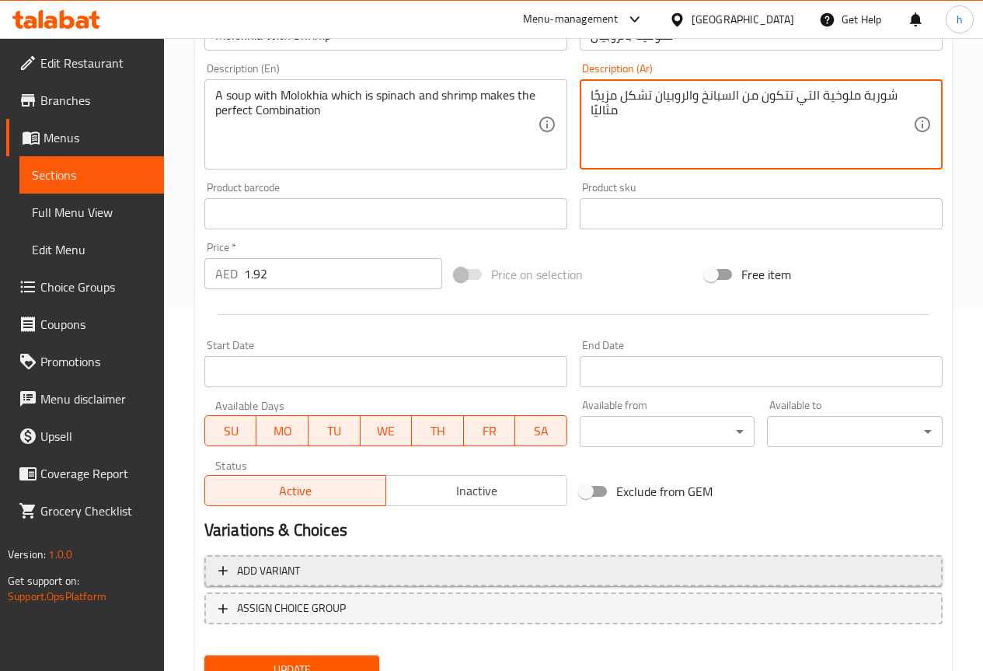
scroll to position [428, 0]
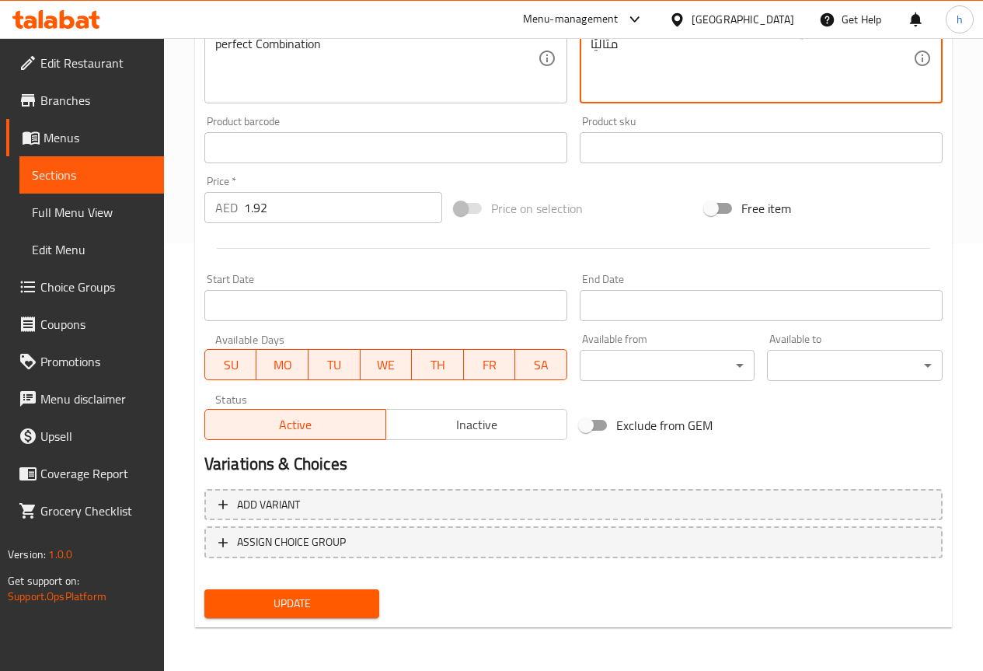
type textarea "شوربة ملوخية التي تتكون من السبانخ والروبيان تشكل مزيجًا مثاليًا"
click at [270, 598] on span "Update" at bounding box center [292, 603] width 151 height 19
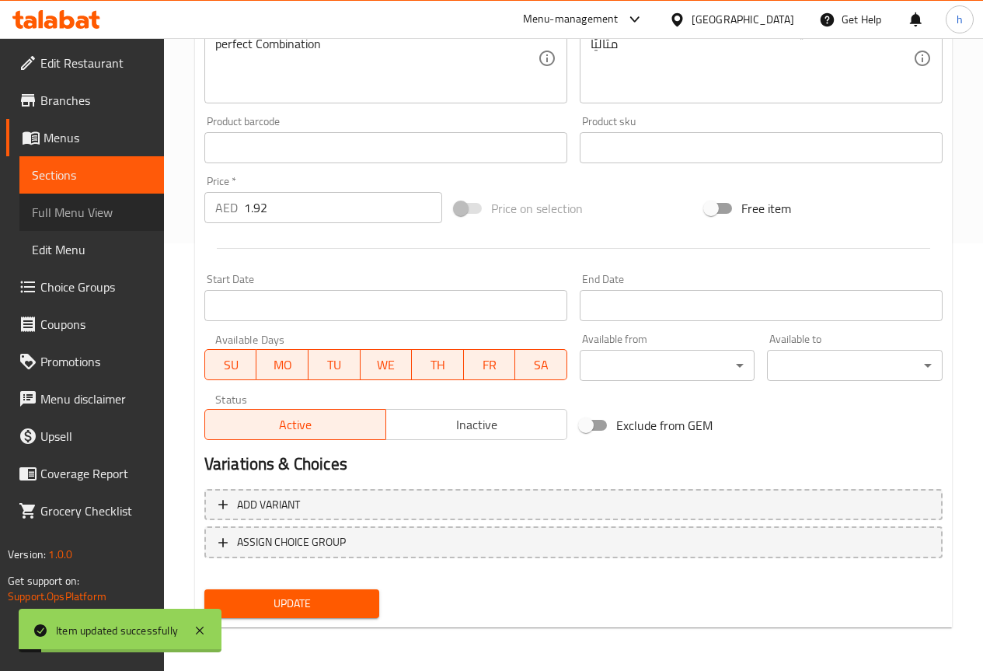
click at [106, 213] on span "Full Menu View" at bounding box center [92, 212] width 120 height 19
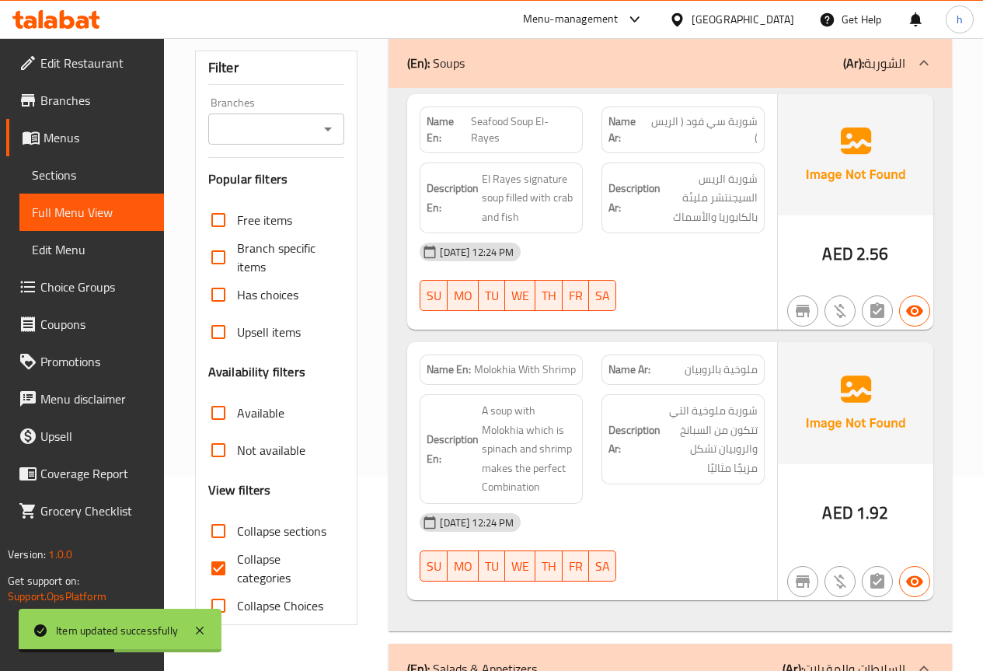
scroll to position [117, 0]
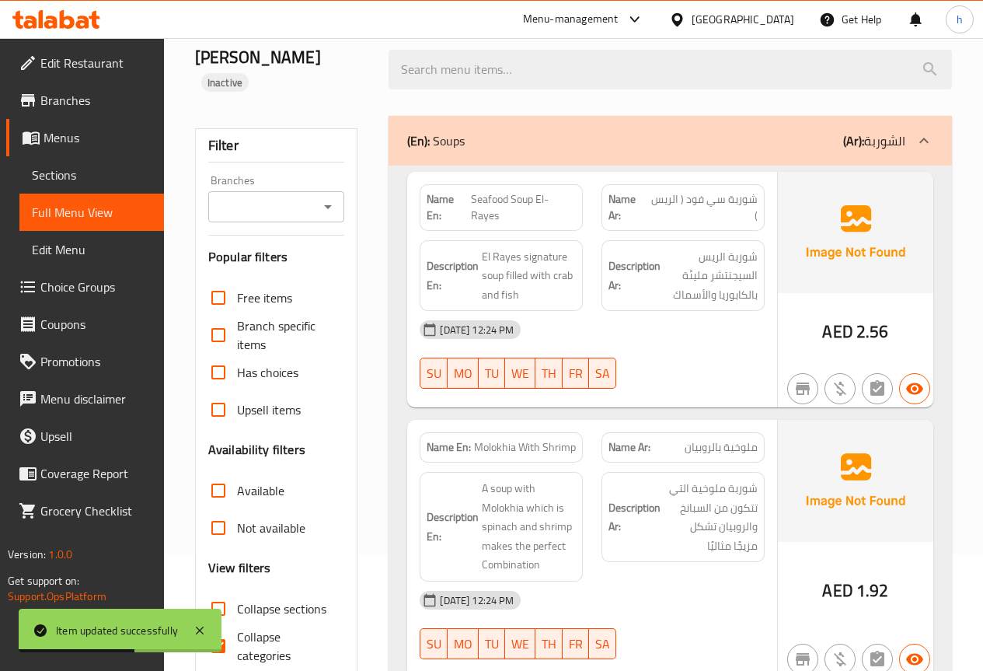
click at [566, 127] on div "(En): Soups (Ar): الشوربة" at bounding box center [671, 141] width 564 height 50
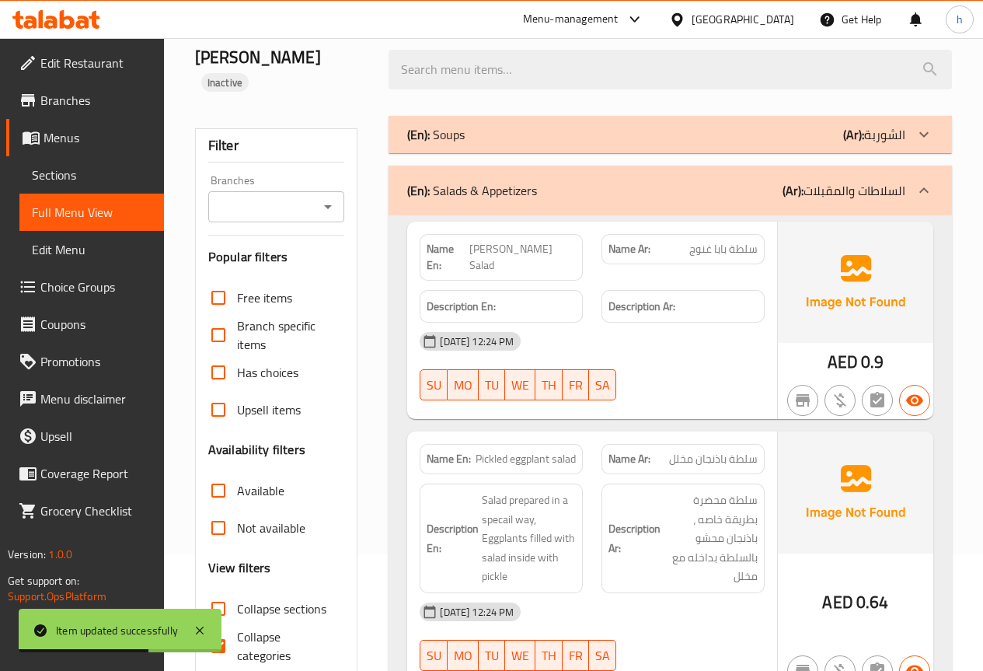
click at [566, 127] on div "(En): Soups (Ar): الشوربة" at bounding box center [671, 134] width 564 height 37
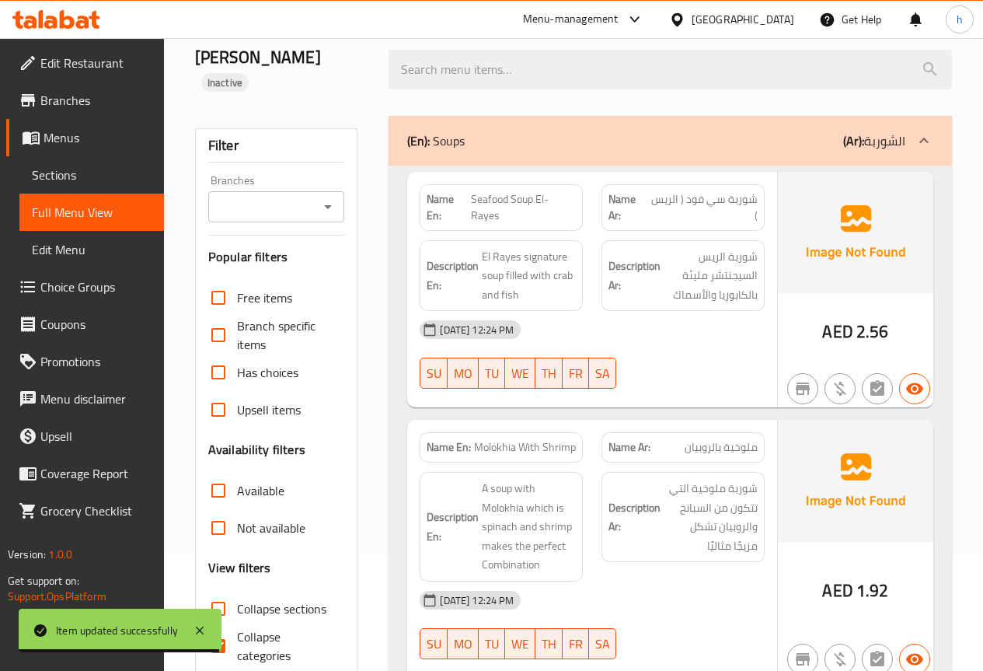
click at [566, 127] on div "(En): Soups (Ar): الشوربة" at bounding box center [671, 141] width 564 height 50
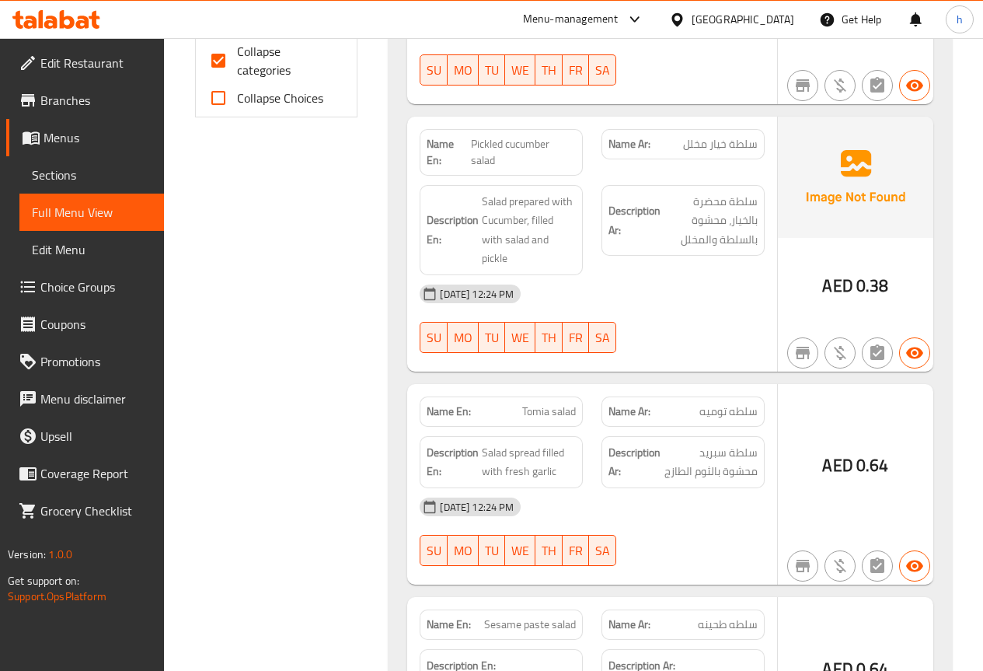
scroll to position [739, 0]
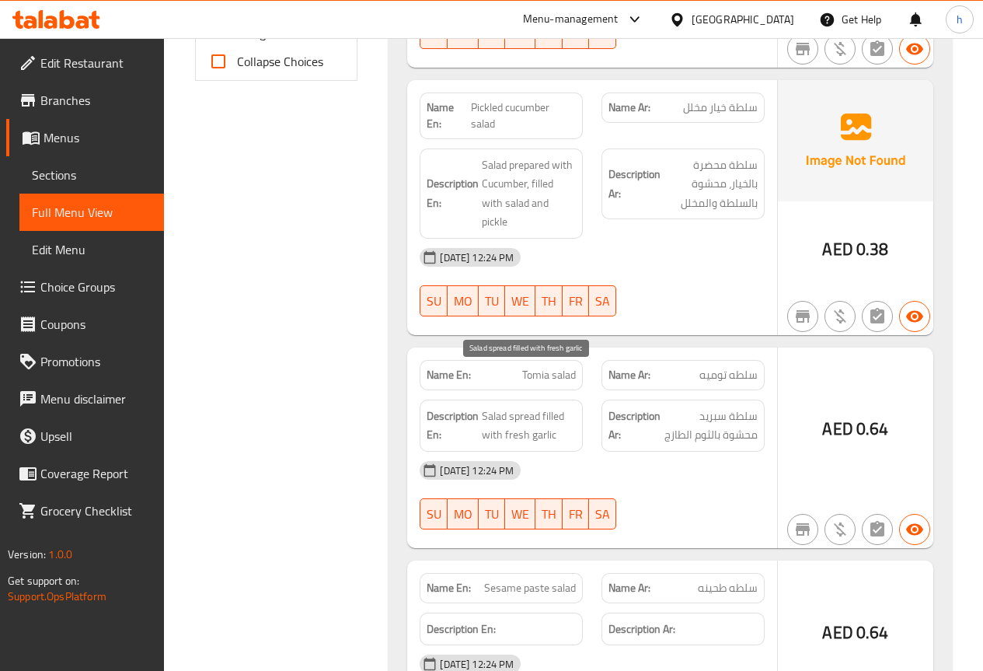
click at [542, 407] on span "Salad spread filled with fresh garlic" at bounding box center [529, 426] width 94 height 38
copy span "garlic"
click at [522, 407] on span "Salad spread filled with fresh garlic" at bounding box center [529, 426] width 94 height 38
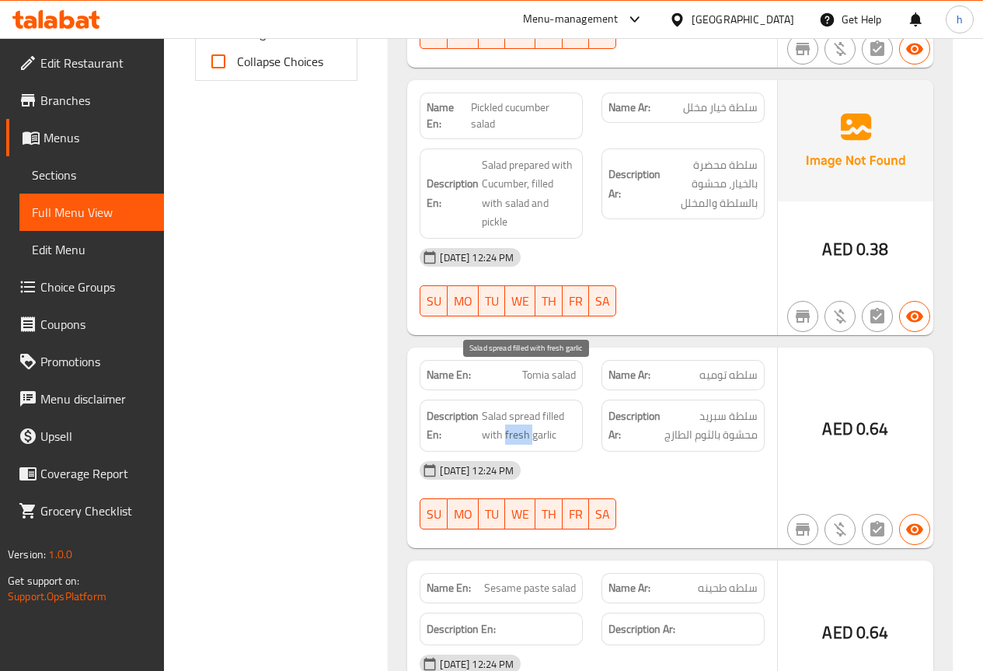
copy span "fresh"
click at [685, 407] on span "سلطة سبريد محشوة بالثوم الطازج" at bounding box center [711, 426] width 94 height 38
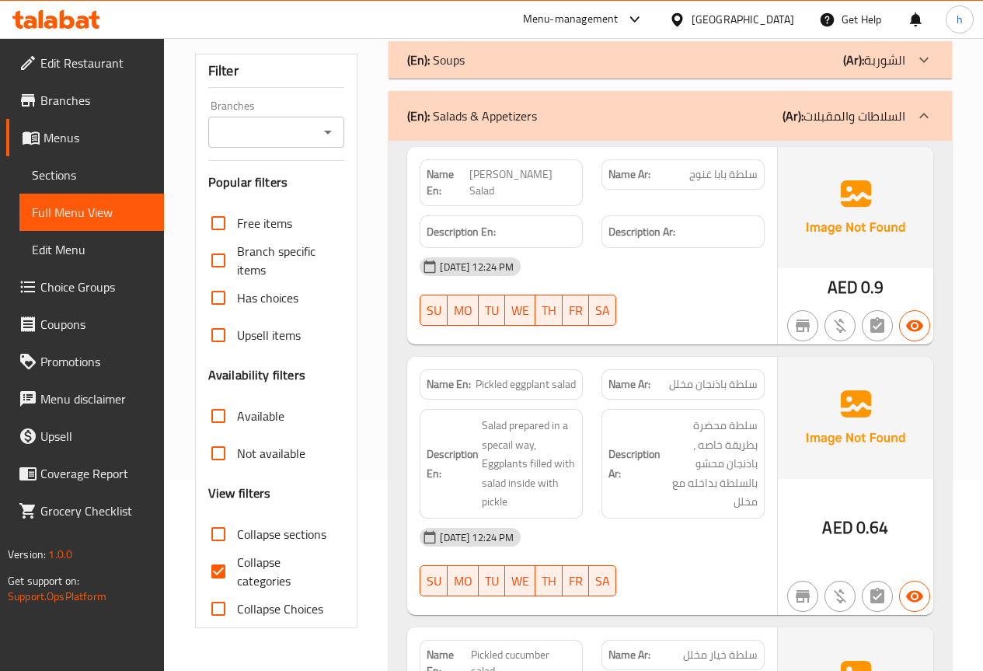
scroll to position [39, 0]
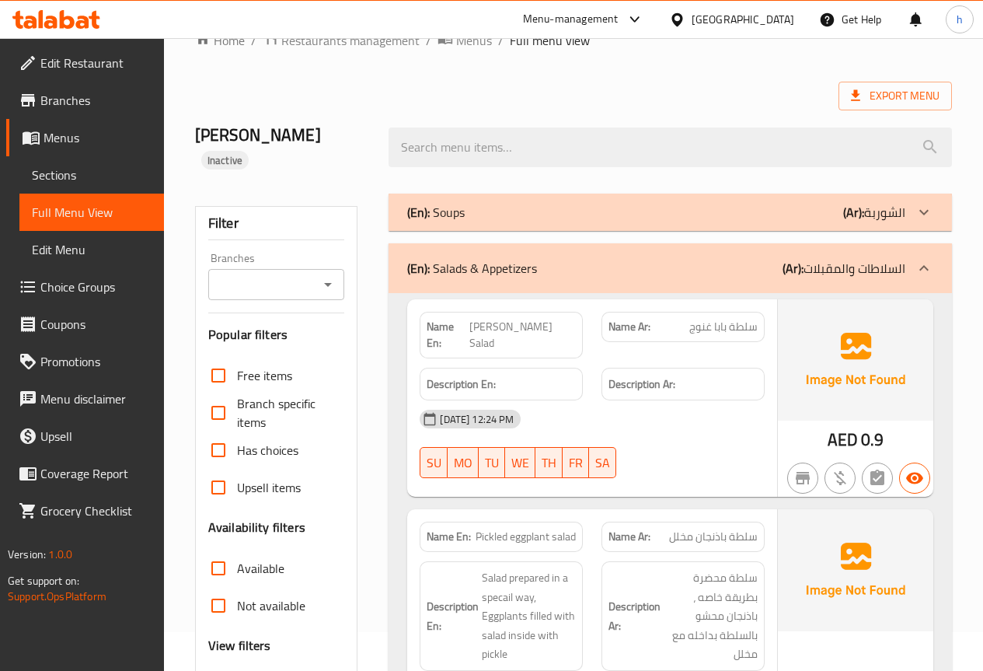
click at [680, 259] on div "(En): Salads & Appetizers (Ar): السلاطات والمقبلات" at bounding box center [656, 268] width 498 height 19
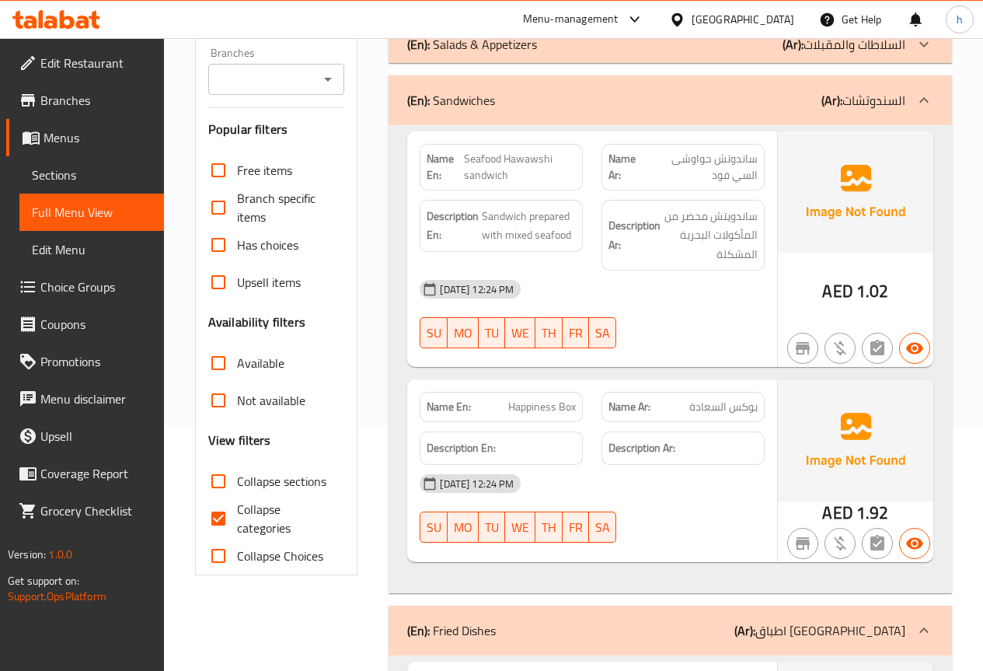
scroll to position [272, 0]
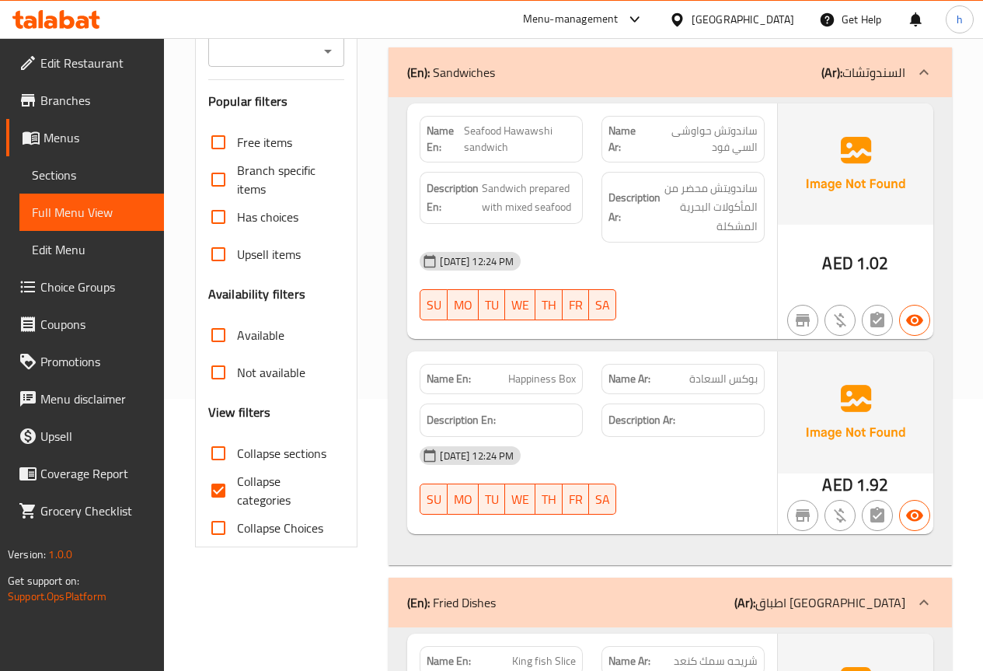
click at [533, 371] on span "Happiness Box" at bounding box center [542, 379] width 68 height 16
copy span "Happiness"
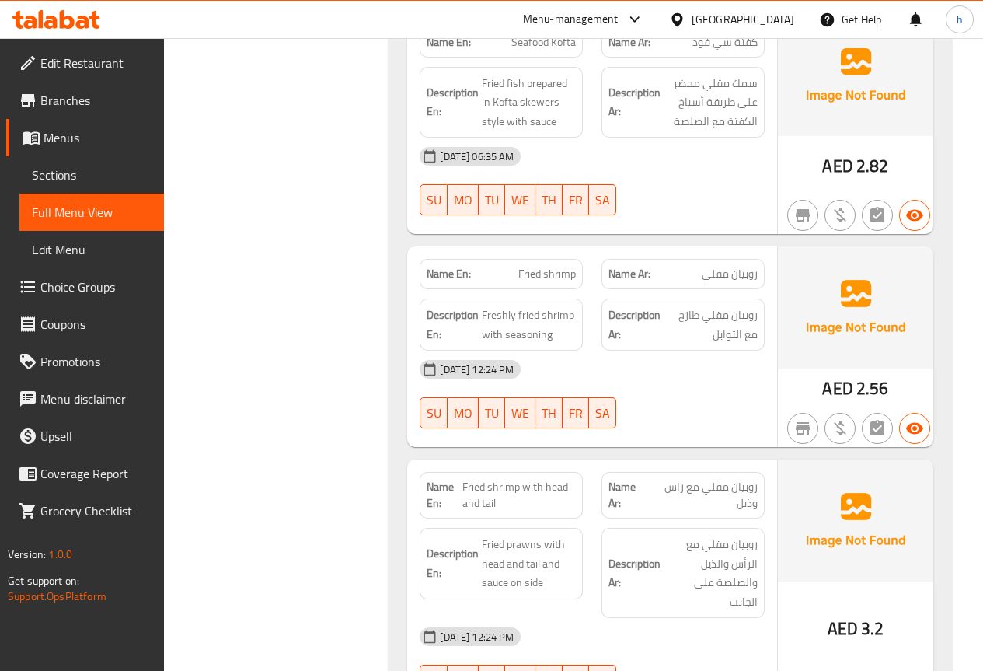
scroll to position [1127, 0]
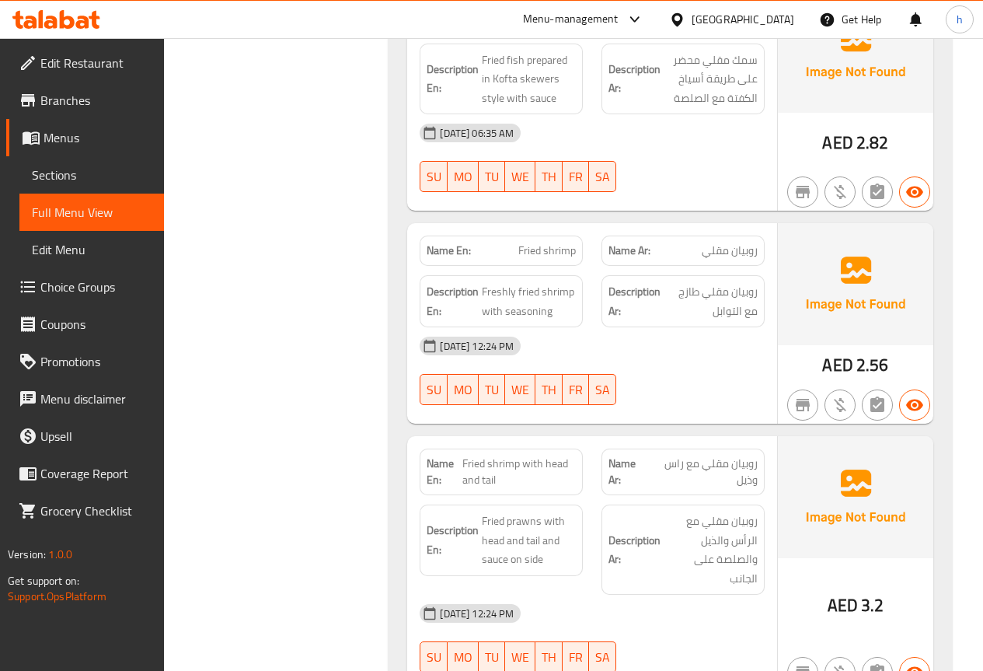
click at [487, 456] on span "Fried shrimp with head and tail" at bounding box center [519, 472] width 113 height 33
copy span "tail"
click at [533, 512] on span "Fried prawns with head and tail and sauce on side" at bounding box center [529, 541] width 94 height 58
click at [527, 512] on span "Fried prawns with head and tail and sauce on side" at bounding box center [529, 541] width 94 height 58
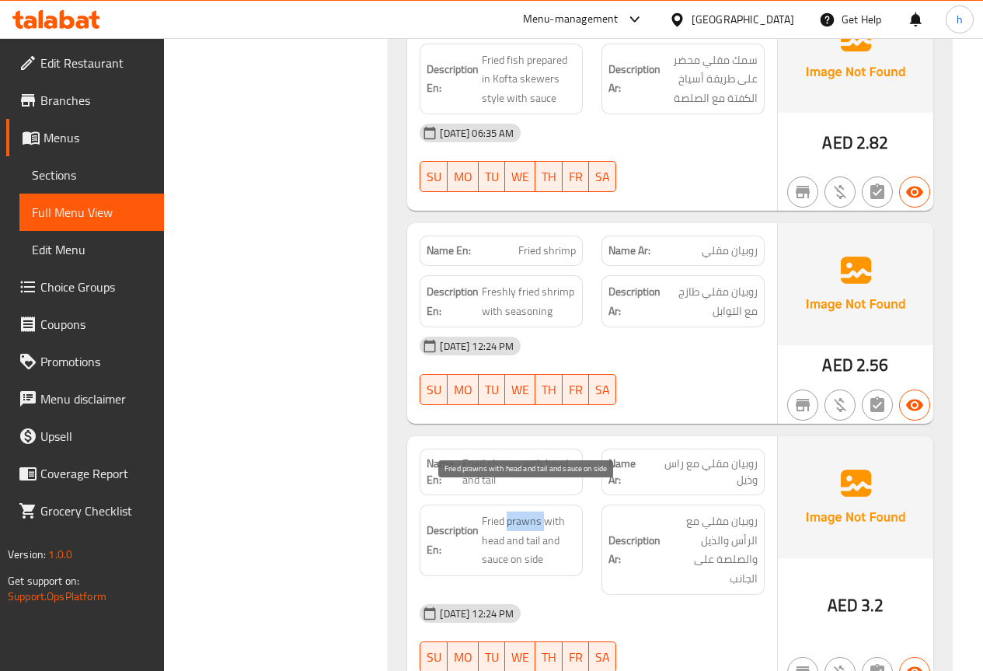
click at [527, 512] on span "Fried prawns with head and tail and sauce on side" at bounding box center [529, 541] width 94 height 58
copy span "prawns"
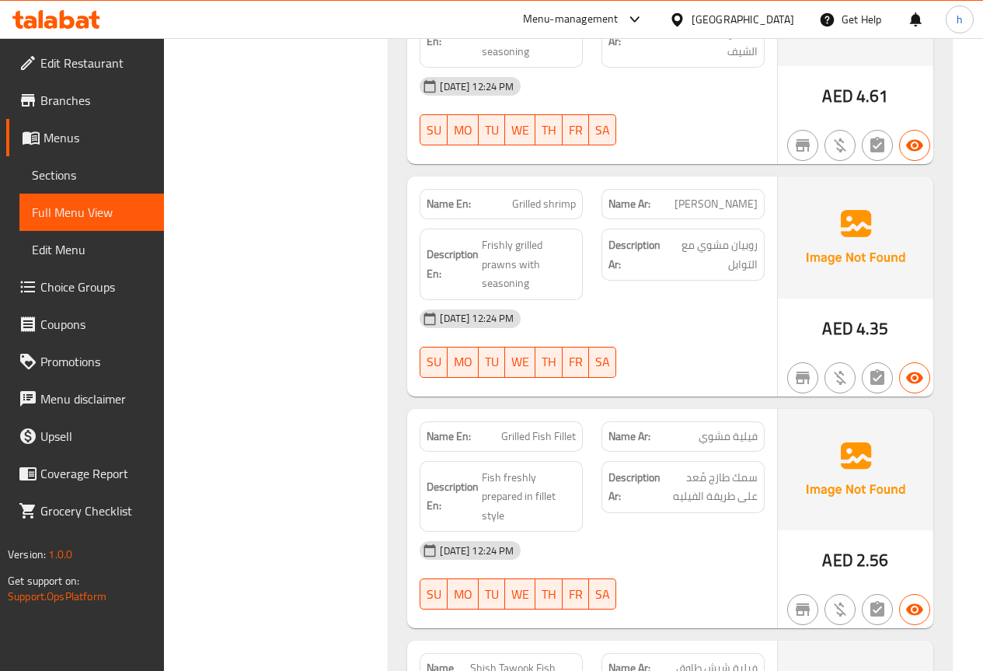
scroll to position [3226, 0]
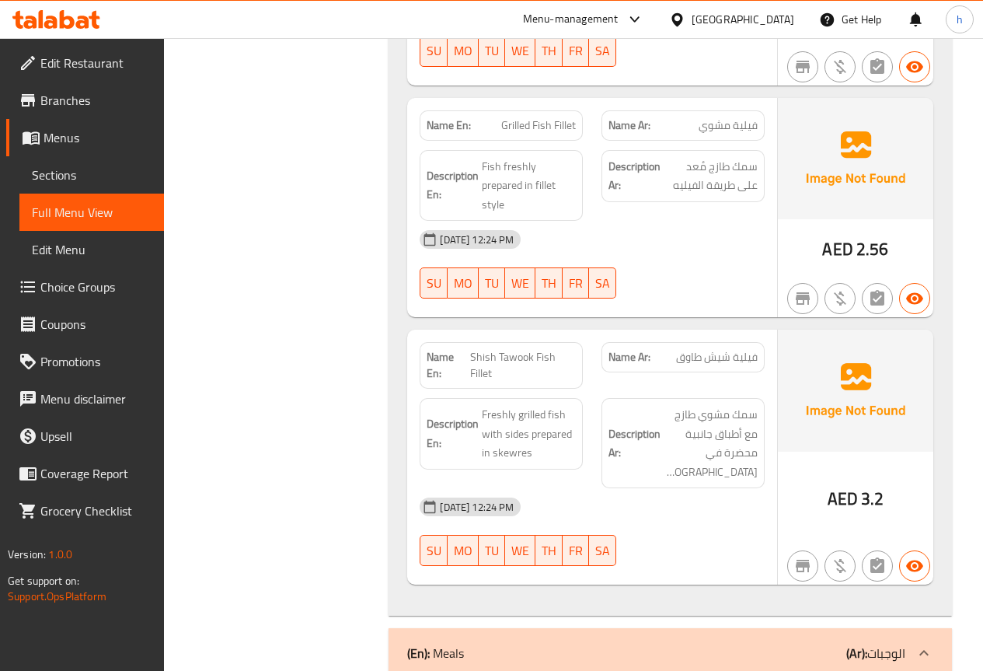
click at [66, 204] on span "Full Menu View" at bounding box center [92, 212] width 120 height 19
click at [82, 169] on span "Sections" at bounding box center [92, 175] width 120 height 19
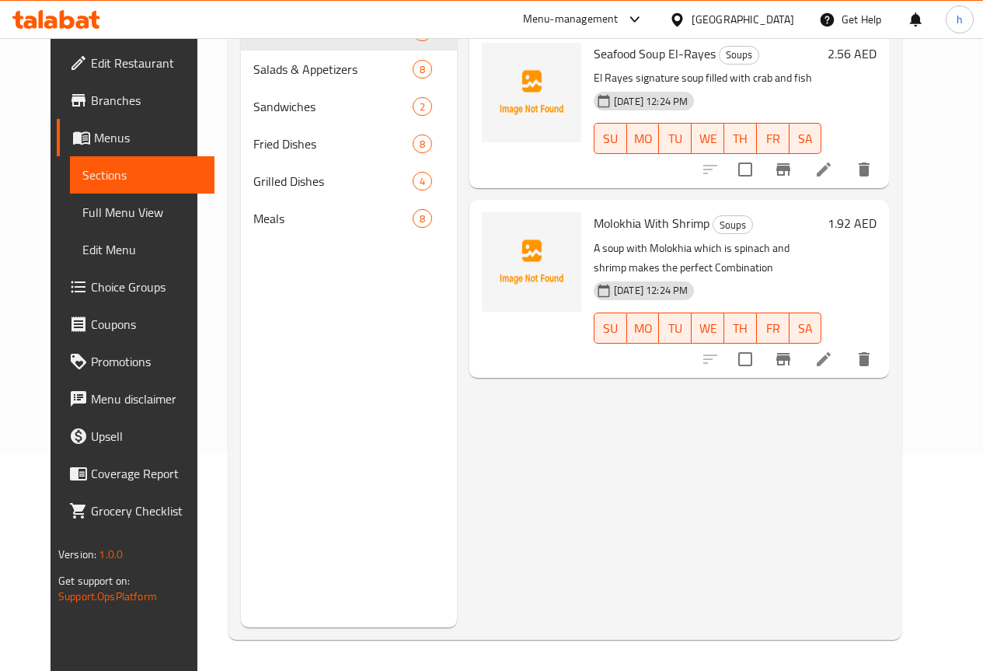
scroll to position [218, 0]
click at [82, 217] on span "Full Menu View" at bounding box center [142, 212] width 120 height 19
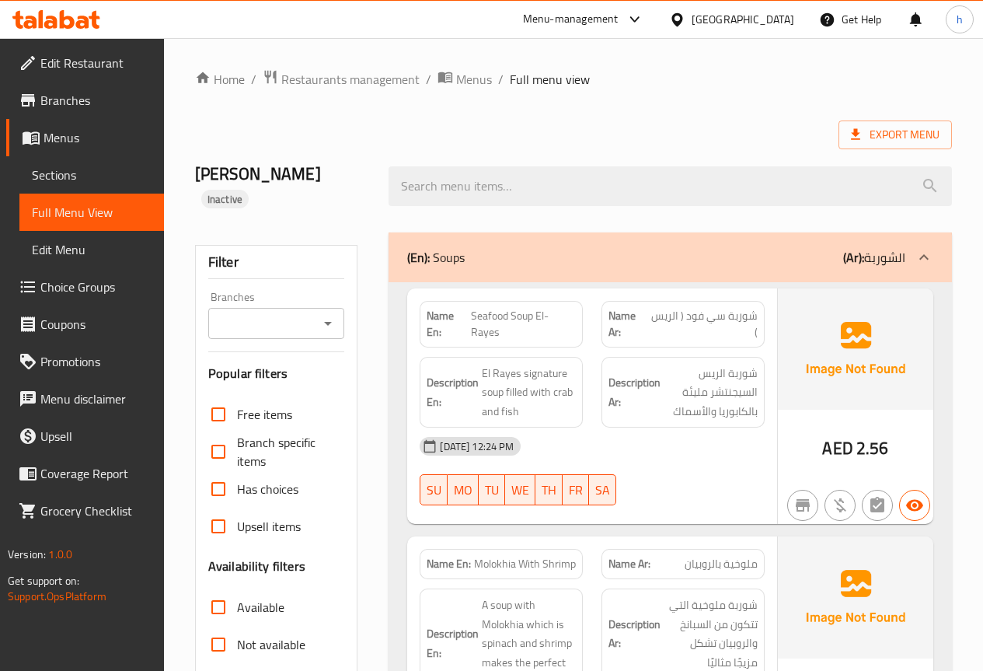
click at [86, 136] on span "Menus" at bounding box center [98, 137] width 108 height 19
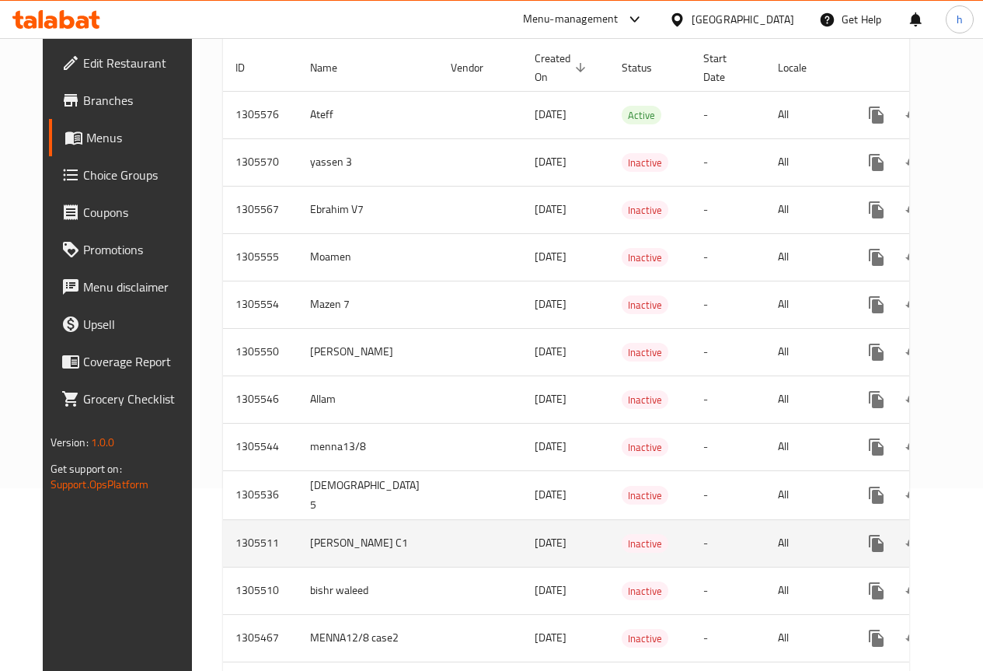
scroll to position [155, 0]
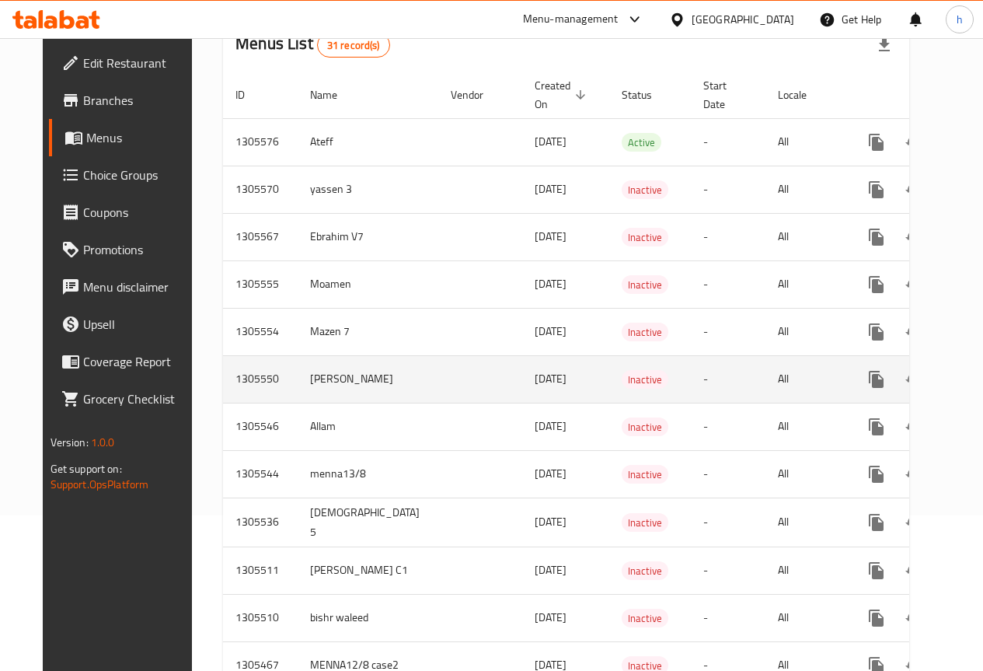
click at [982, 372] on icon "enhanced table" at bounding box center [989, 379] width 14 height 14
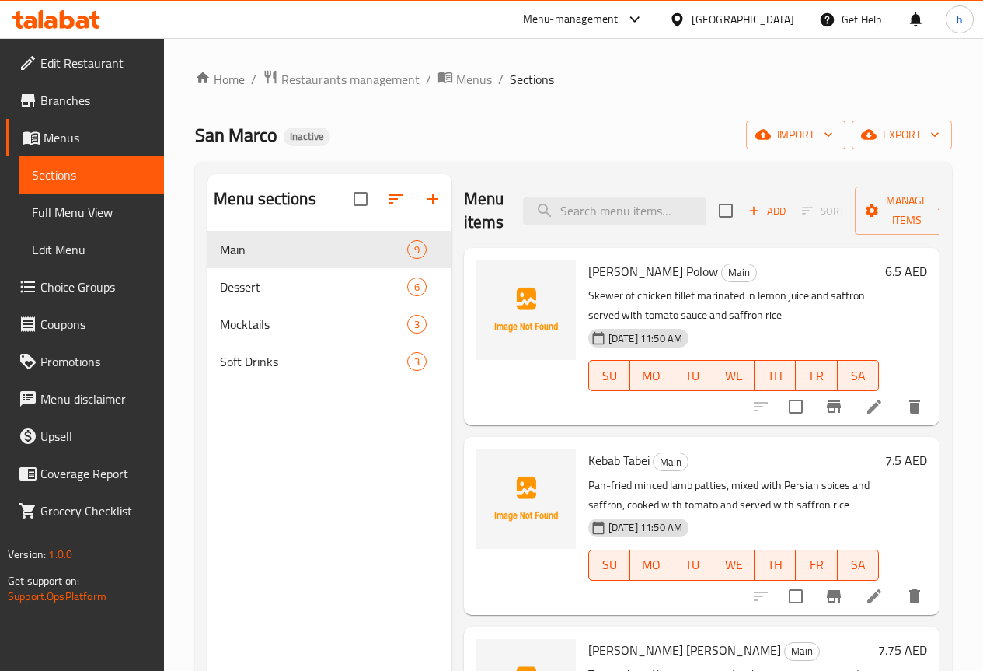
click at [61, 221] on span "Full Menu View" at bounding box center [92, 212] width 120 height 19
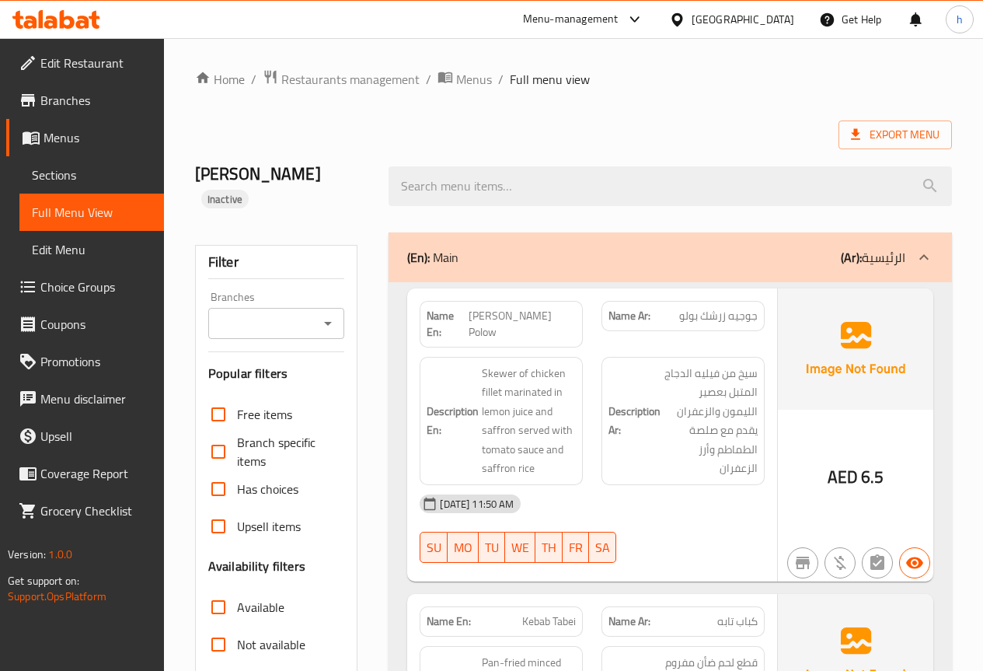
click at [574, 308] on span "[PERSON_NAME] Polow" at bounding box center [522, 324] width 107 height 33
click at [684, 364] on span "سيخ من فيليه الدجاج المتبل بعصير الليمون والزعفران يقدم مع صلصة الطماطم وأرز ال…" at bounding box center [711, 421] width 94 height 114
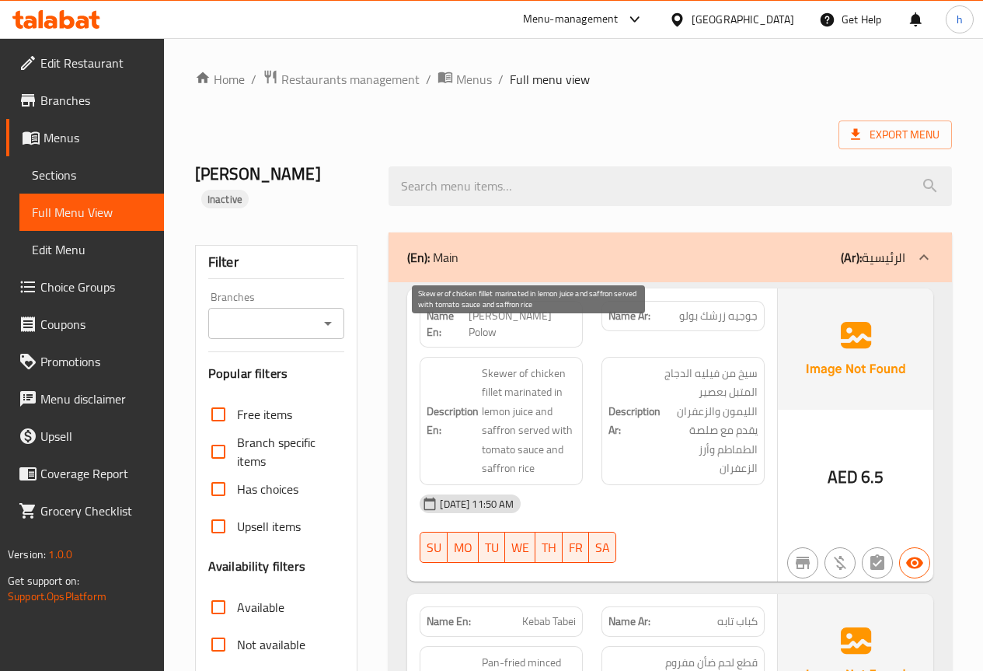
click at [534, 364] on span "Skewer of chicken fillet marinated in lemon juice and saffron served with tomat…" at bounding box center [529, 421] width 94 height 114
copy span "marinated"
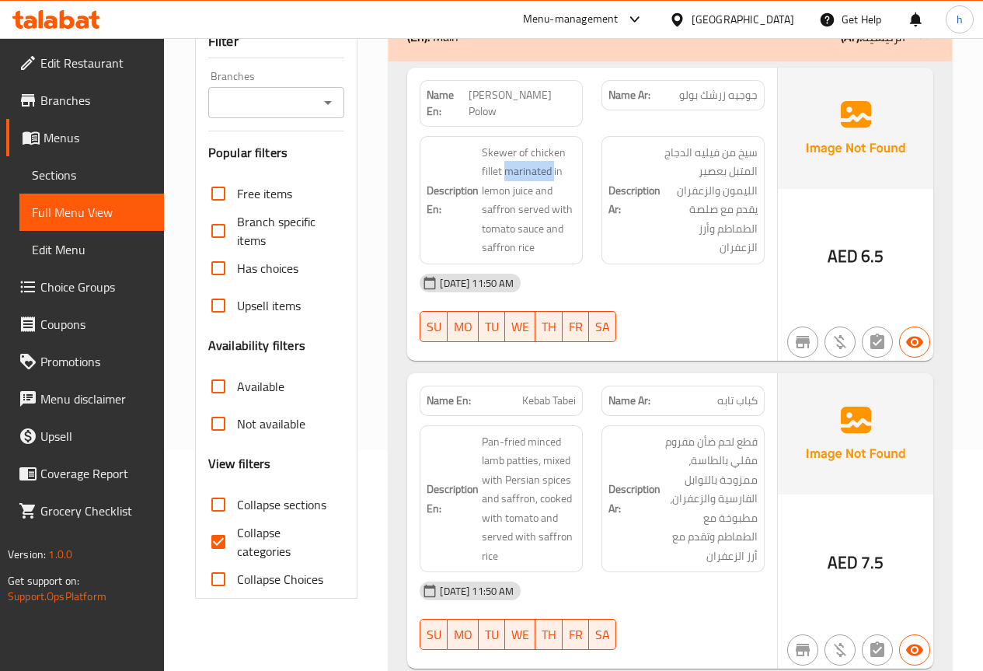
scroll to position [233, 0]
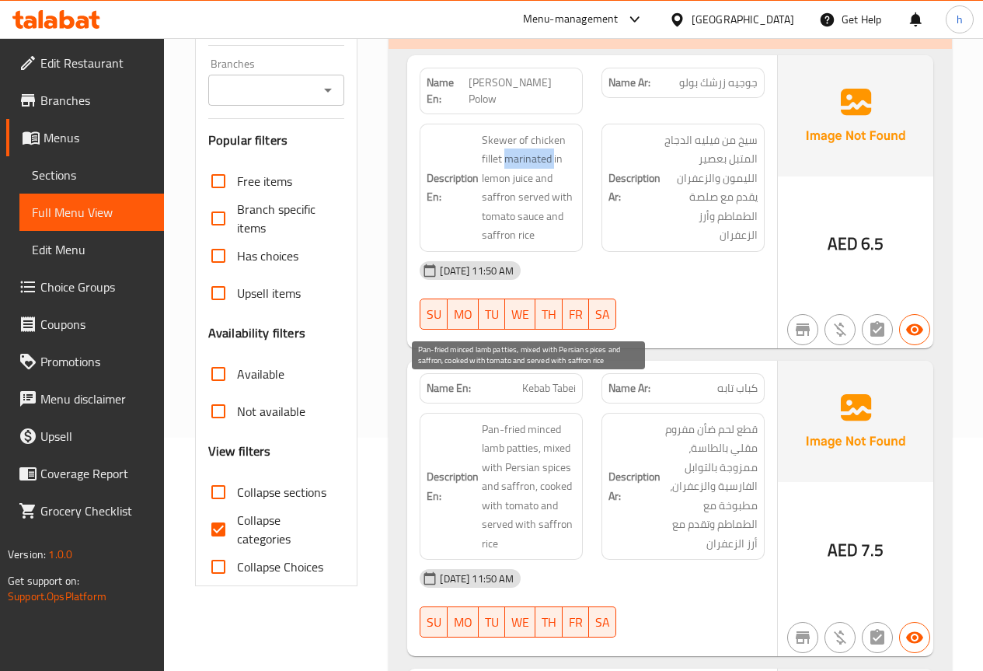
click at [545, 420] on span "Pan-fried minced lamb patties, mixed with Persian spices and saffron, cooked wi…" at bounding box center [529, 487] width 94 height 134
copy span "minced"
drag, startPoint x: 502, startPoint y: 409, endPoint x: 526, endPoint y: 386, distance: 32.4
click at [526, 420] on span "Pan-fried minced lamb patties, mixed with Persian spices and saffron, cooked wi…" at bounding box center [529, 487] width 94 height 134
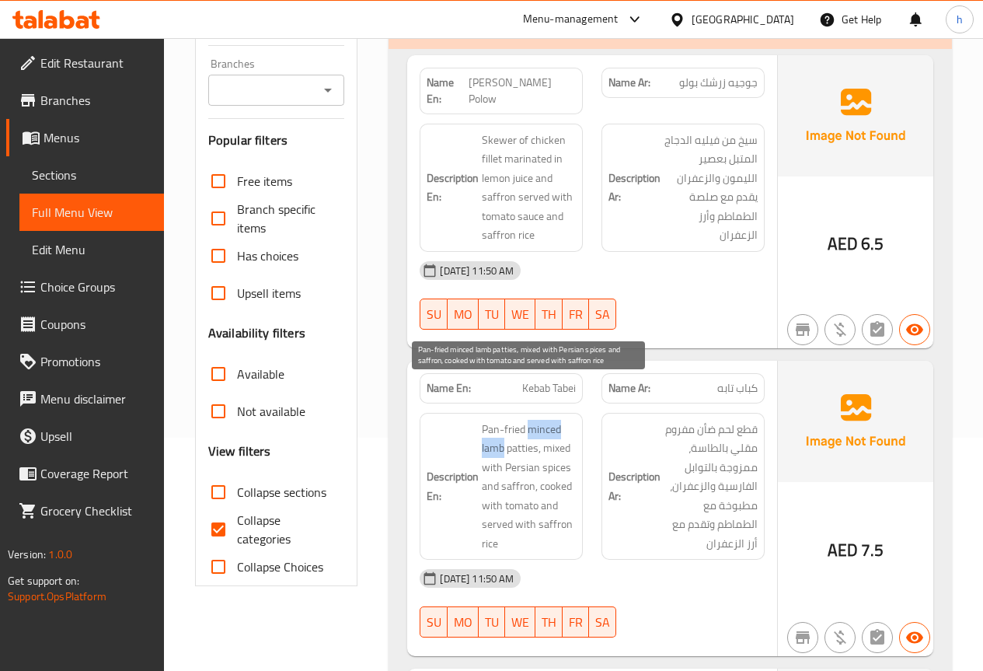
copy span "minced lamb"
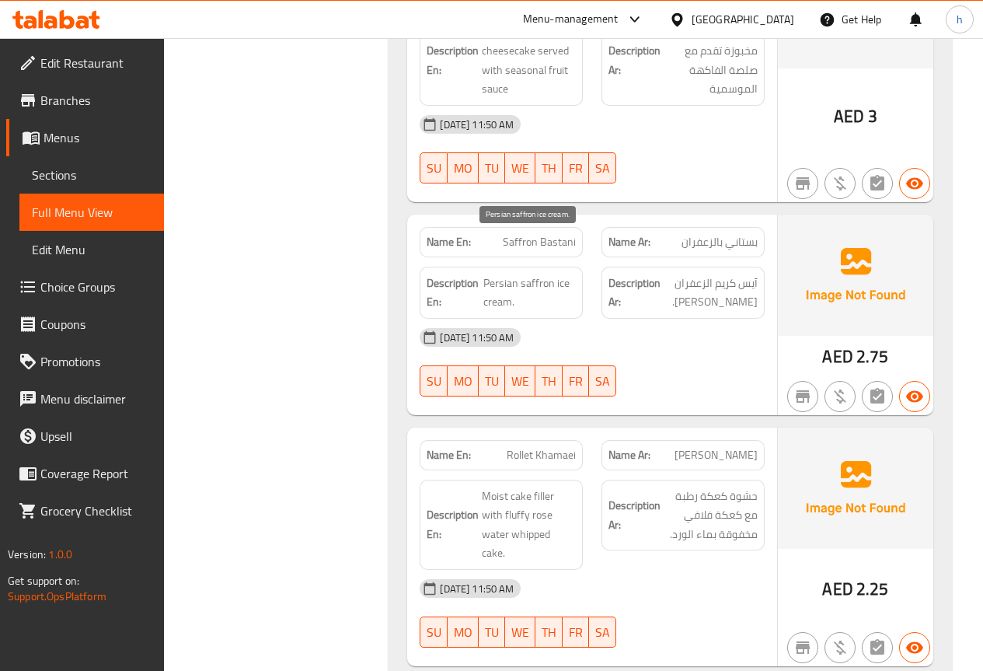
scroll to position [3032, 0]
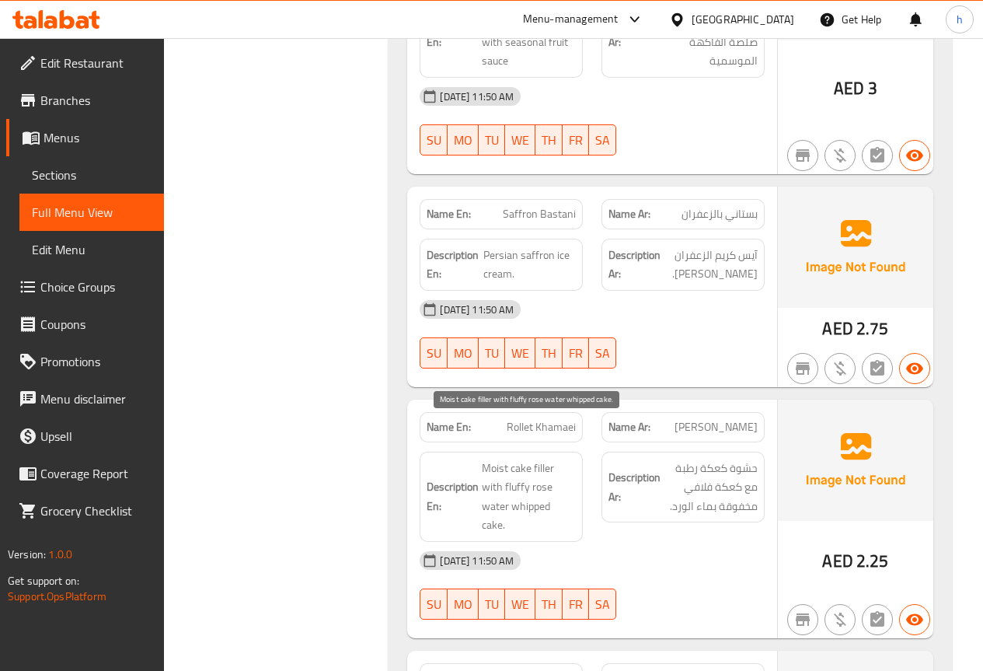
click at [494, 459] on span "Moist cake filler with fluffy rose water whipped cake." at bounding box center [529, 497] width 94 height 76
copy span "Moist"
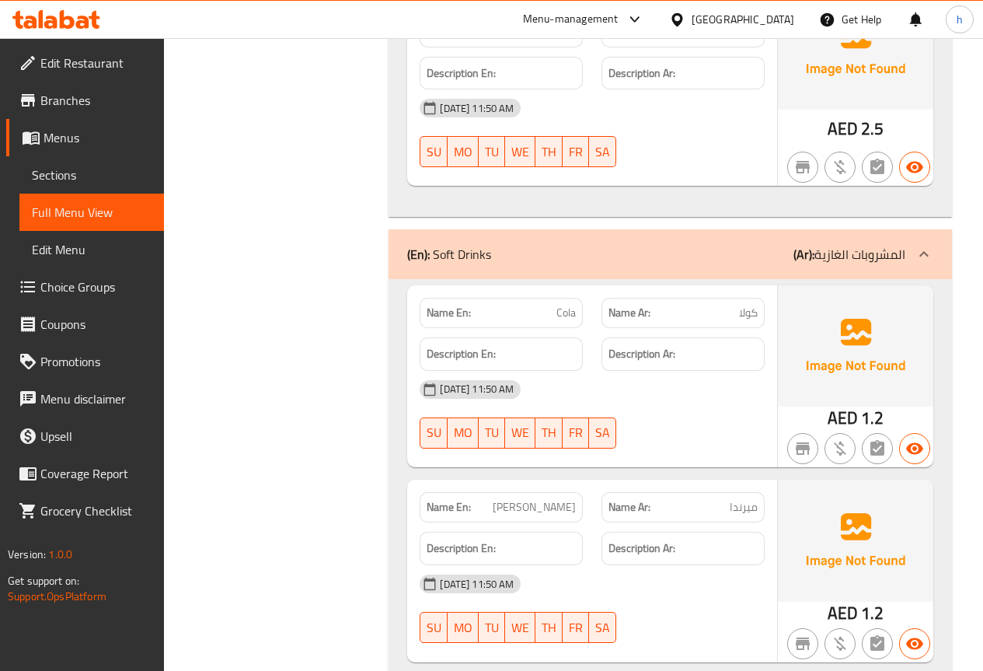
scroll to position [4821, 0]
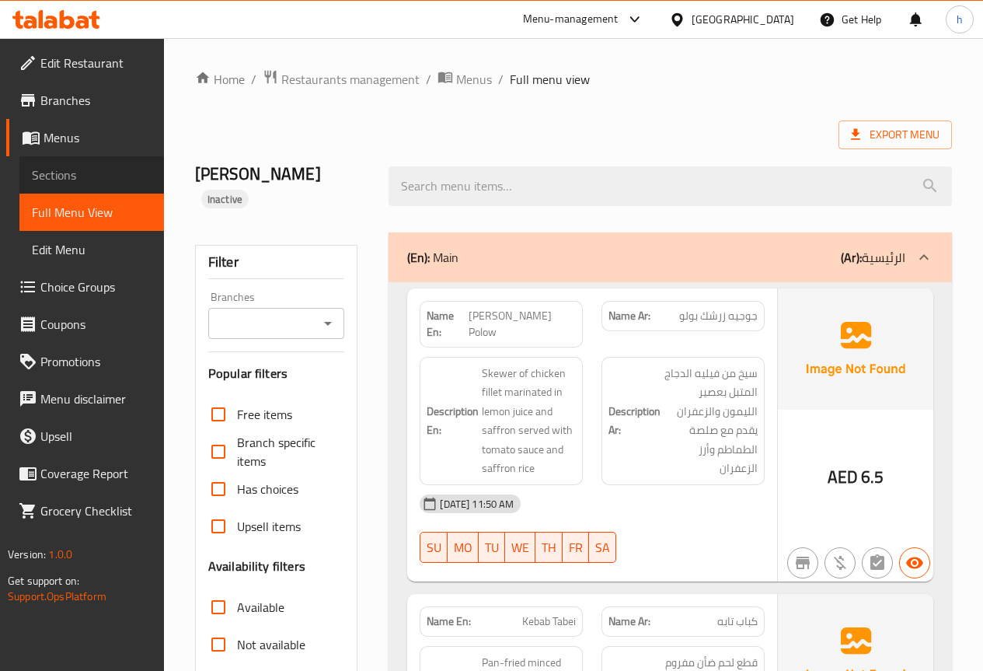
click at [86, 169] on span "Sections" at bounding box center [92, 175] width 120 height 19
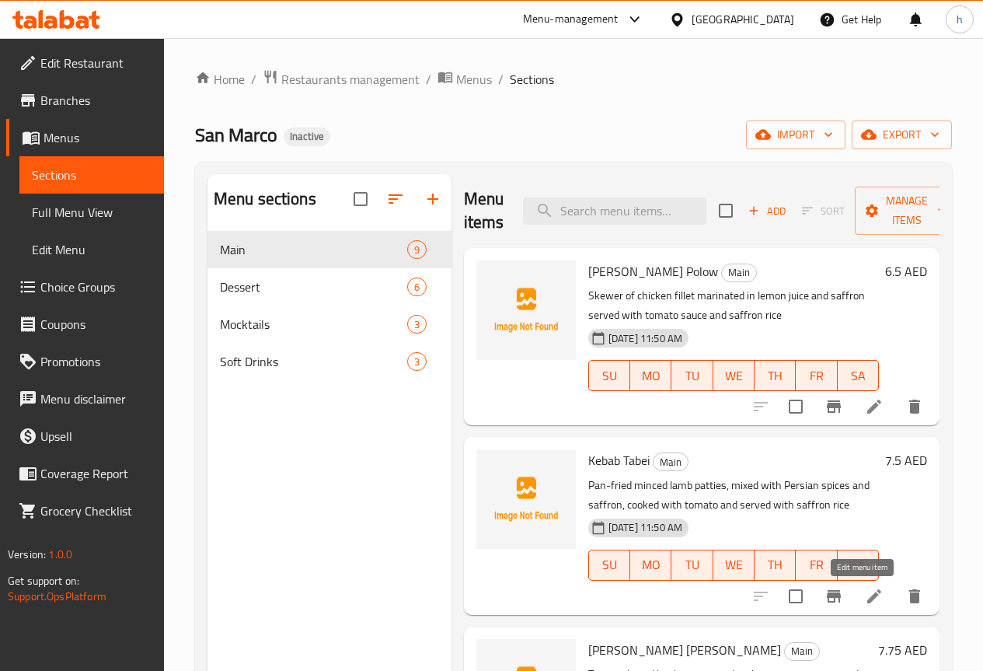
click at [865, 599] on icon at bounding box center [874, 596] width 19 height 19
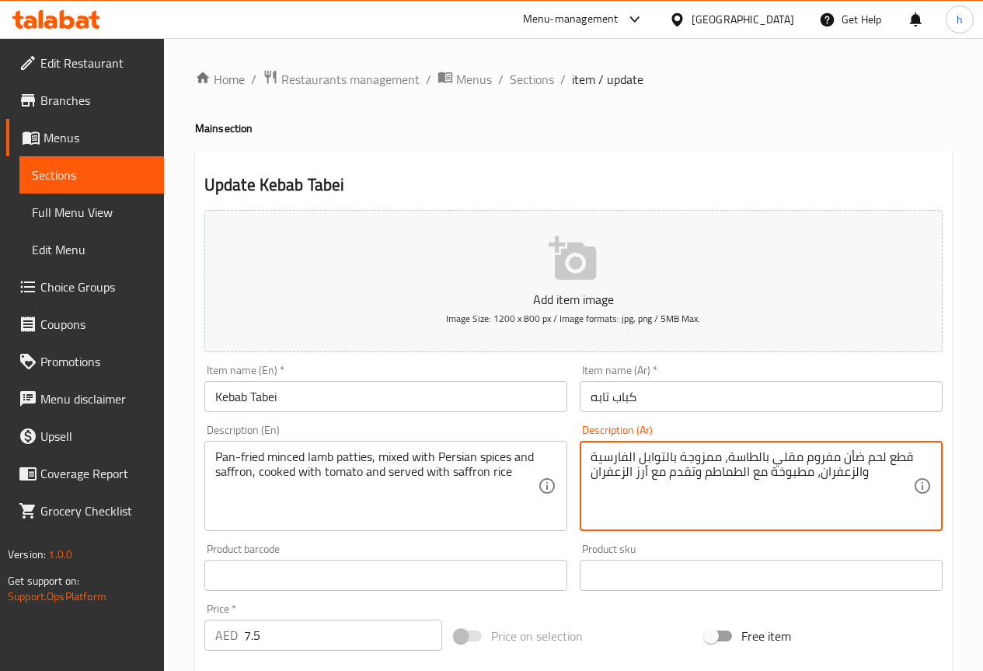
click at [875, 456] on textarea "قطع لحم ضأن مفروم مقلي بالطاسة، ممزوجة بالتوابل الفارسية والزعفران، مطبوخة مع ا…" at bounding box center [752, 486] width 323 height 74
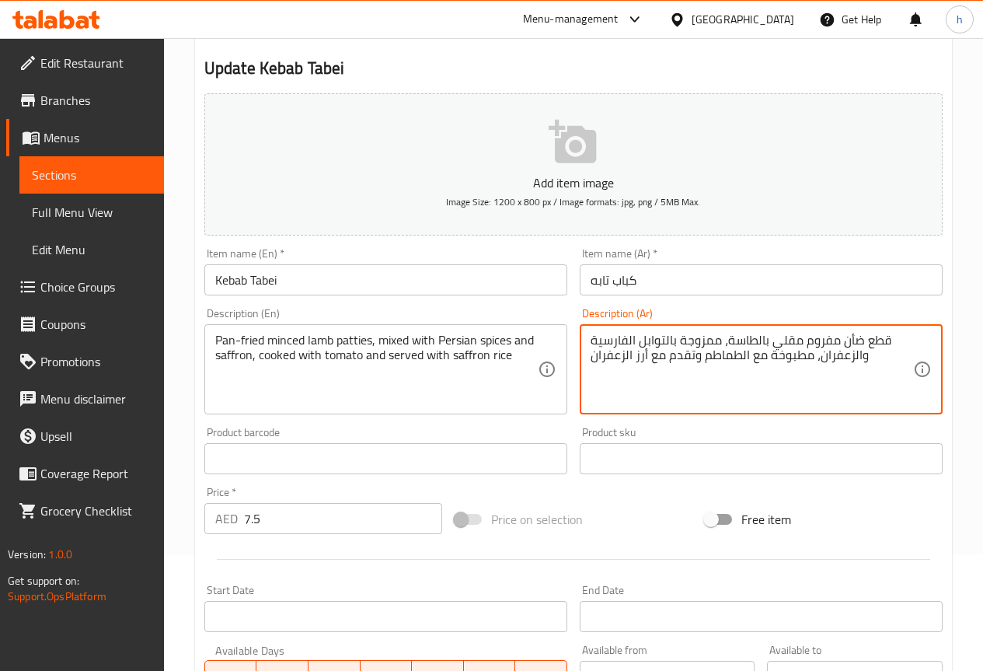
scroll to position [428, 0]
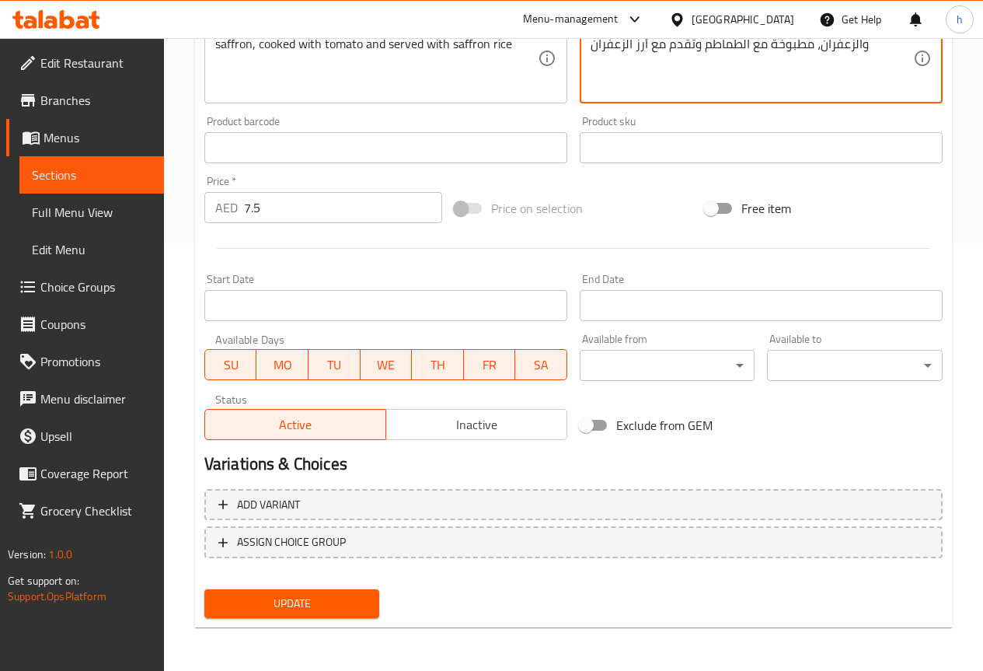
type textarea "قطع ضأن مفروم مقلي بالطاسة، ممزوجة بالتوابل الفارسية والزعفران، مطبوخة مع الطما…"
click at [319, 607] on span "Update" at bounding box center [292, 603] width 151 height 19
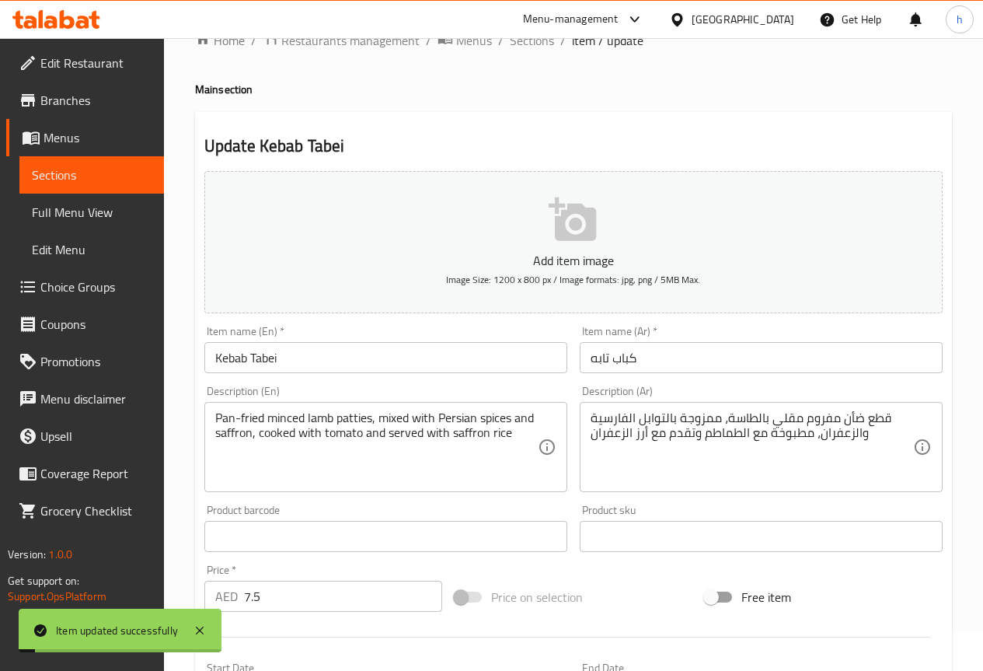
scroll to position [0, 0]
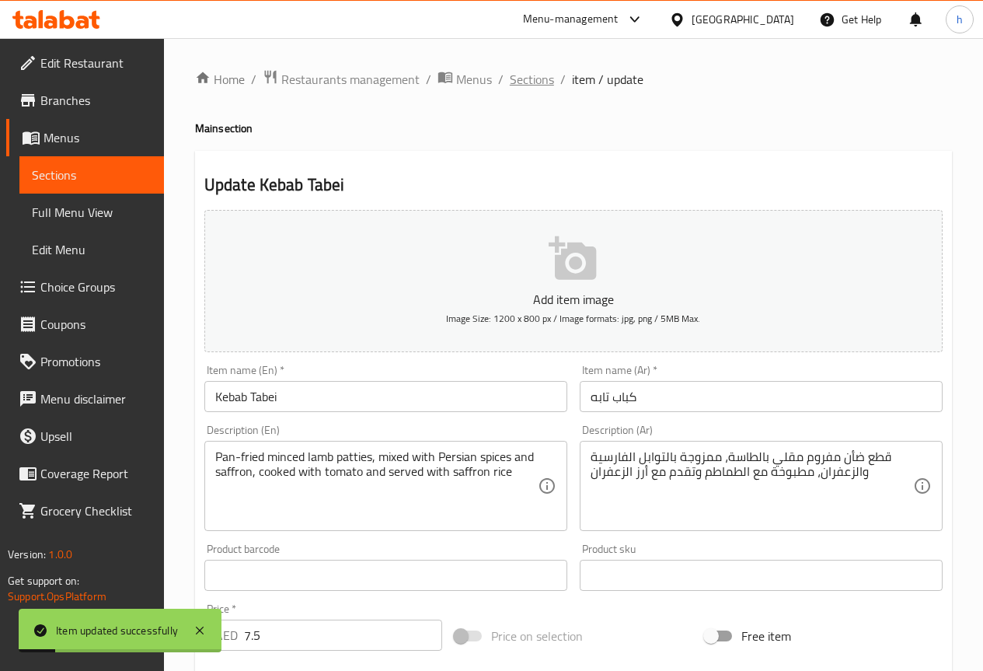
click at [529, 83] on span "Sections" at bounding box center [532, 79] width 44 height 19
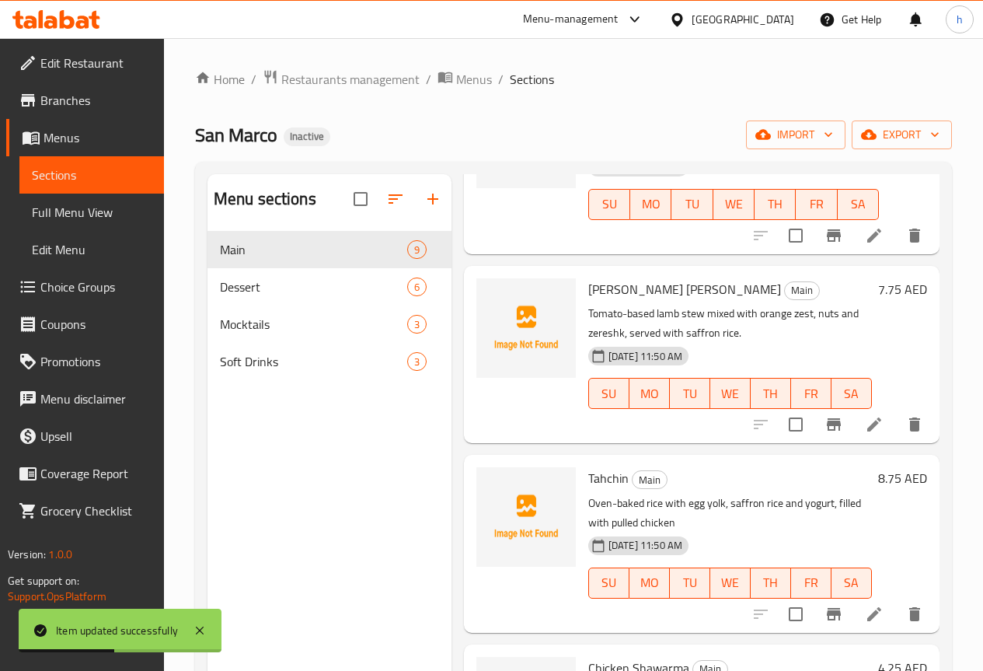
scroll to position [389, 0]
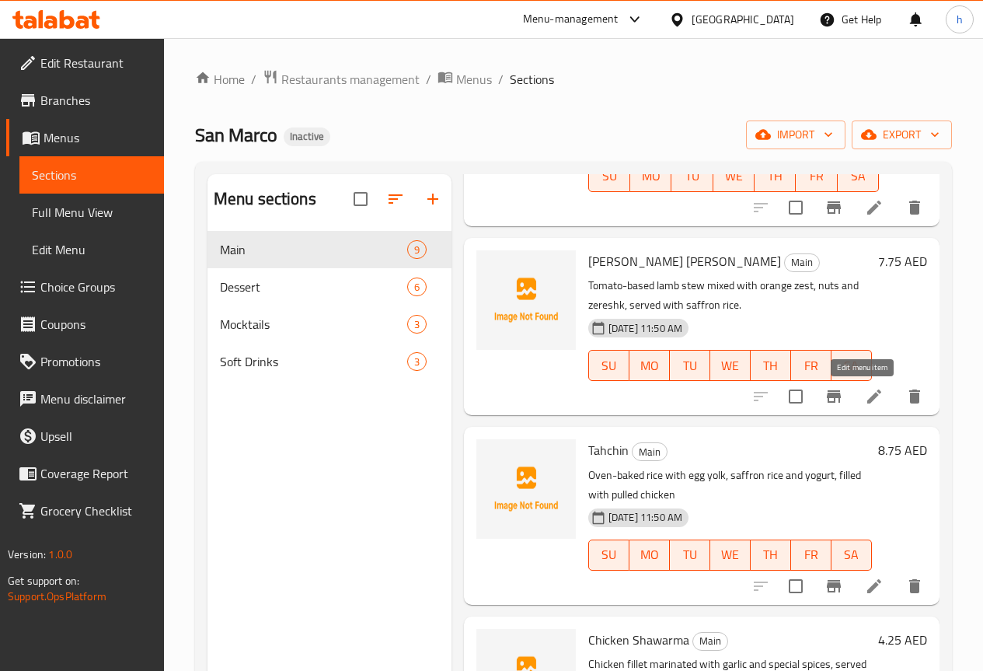
click at [865, 402] on icon at bounding box center [874, 396] width 19 height 19
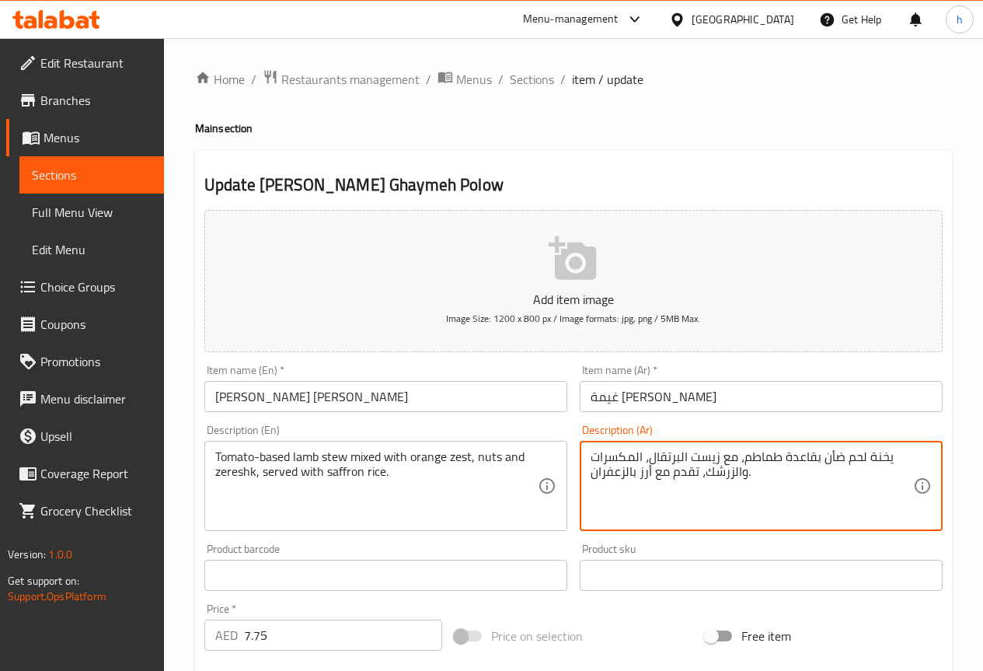
click at [854, 459] on textarea "يخنة لحم ضأن بقاعدة طماطم، مع زيست البرتقال، المكسرات والزرشك، تقدم مع أرز بالز…" at bounding box center [752, 486] width 323 height 74
click at [857, 463] on textarea "يخنة لحم ضأن بقاعدة طماطم، مع زيست البرتقال، المكسرات والزرشك، تقدم مع أرز بالز…" at bounding box center [752, 486] width 323 height 74
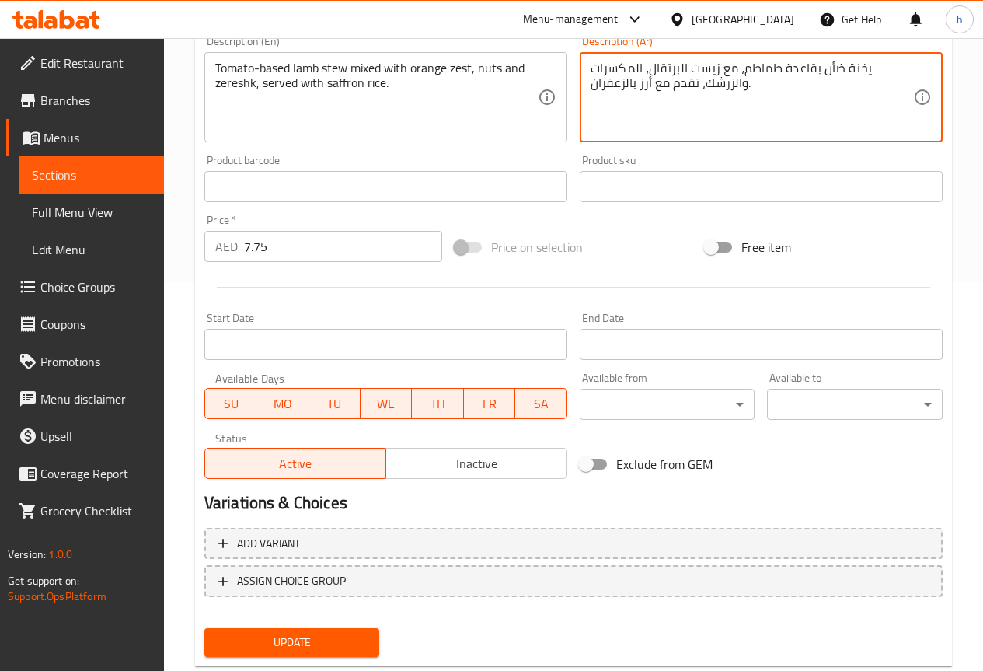
scroll to position [428, 0]
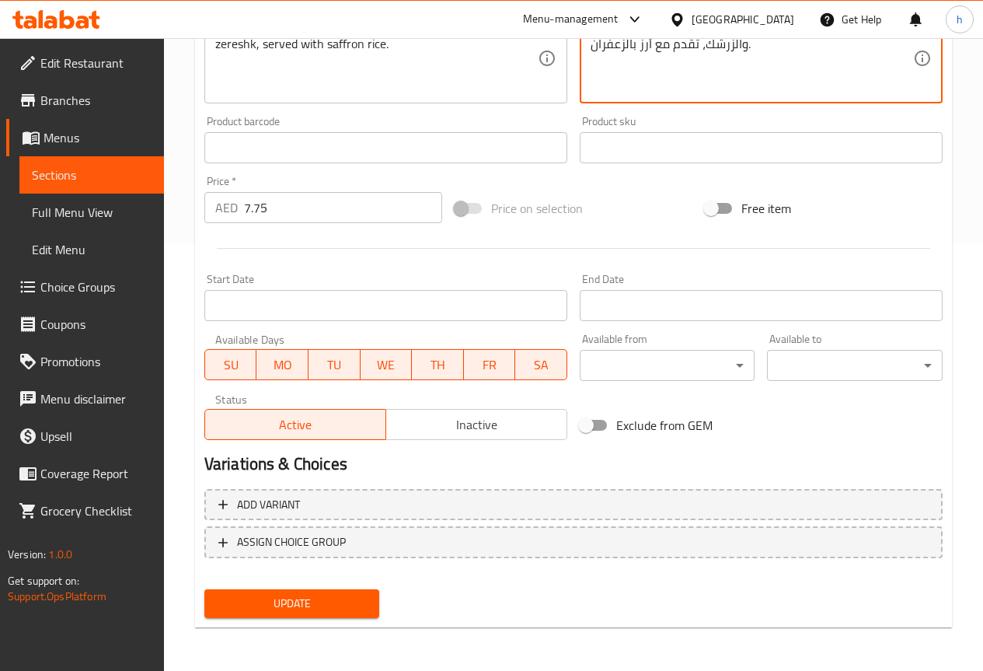
type textarea "يخنة ضأن بقاعدة طماطم، مع زيست البرتقال، المكسرات والزرشك، تقدم مع أرز بالزعفرا…"
click at [367, 590] on button "Update" at bounding box center [292, 603] width 176 height 29
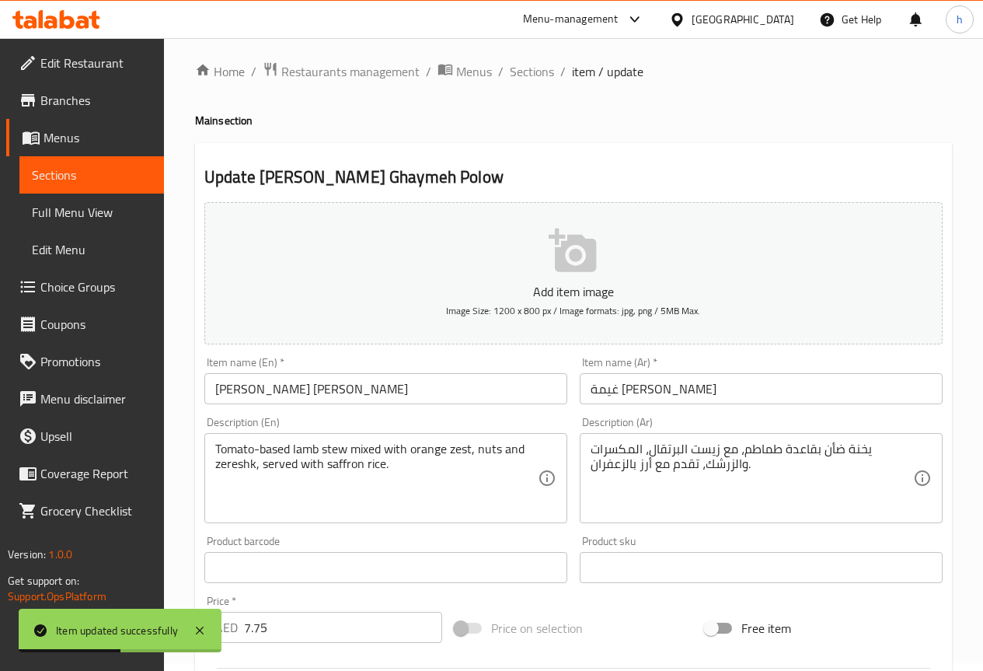
scroll to position [0, 0]
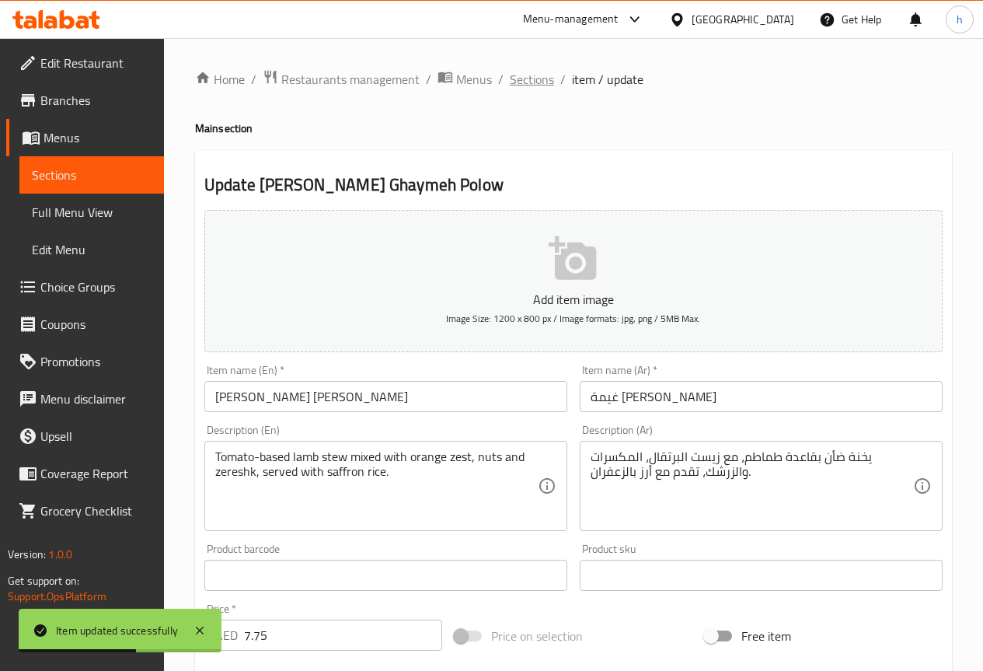
click at [540, 87] on span "Sections" at bounding box center [532, 79] width 44 height 19
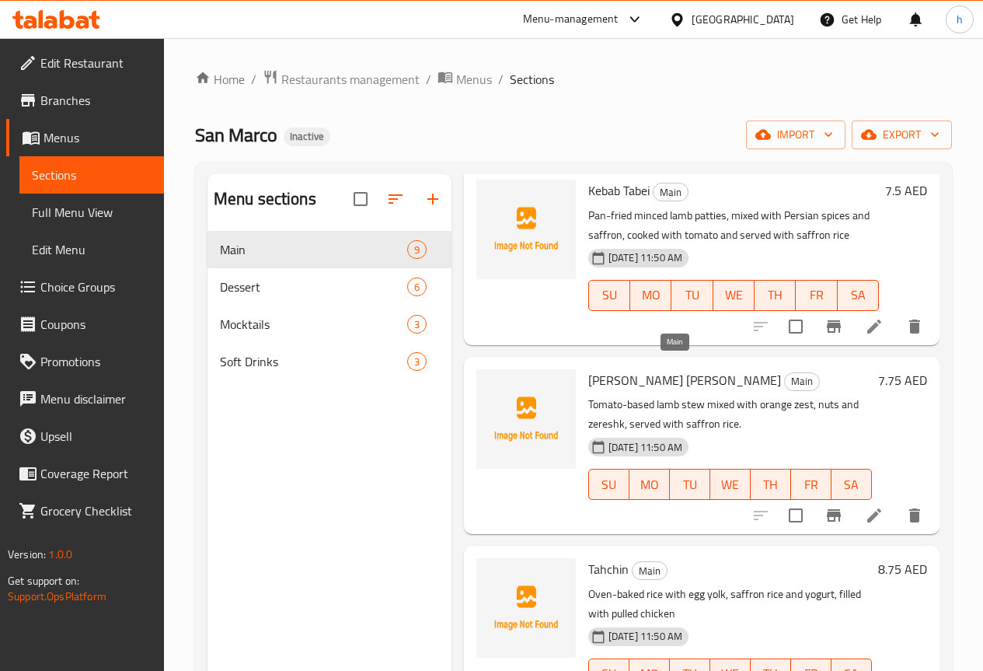
scroll to position [233, 0]
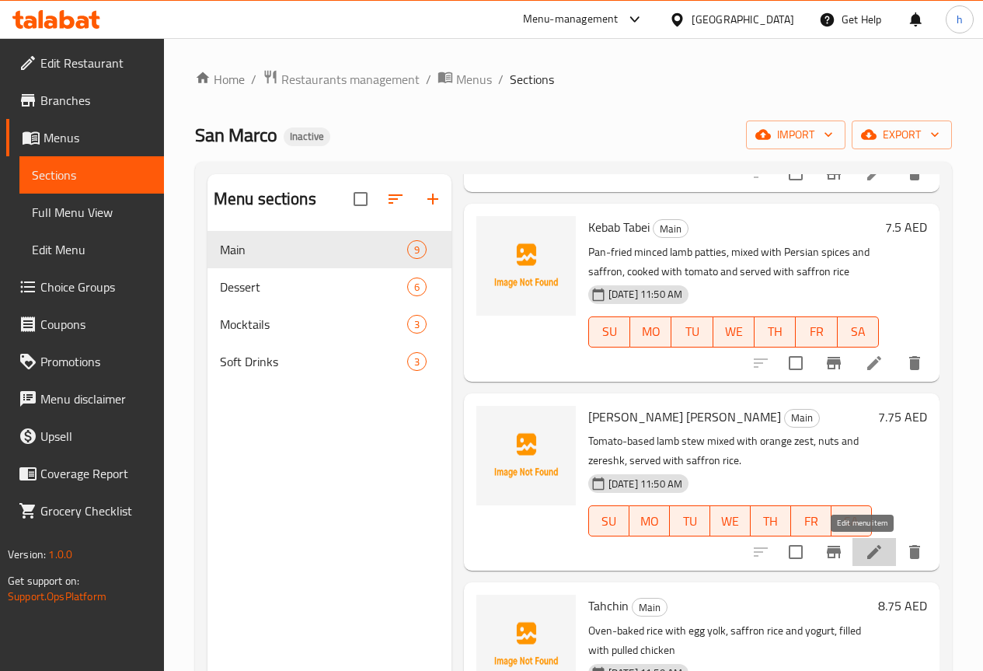
click at [867, 559] on icon at bounding box center [874, 552] width 19 height 19
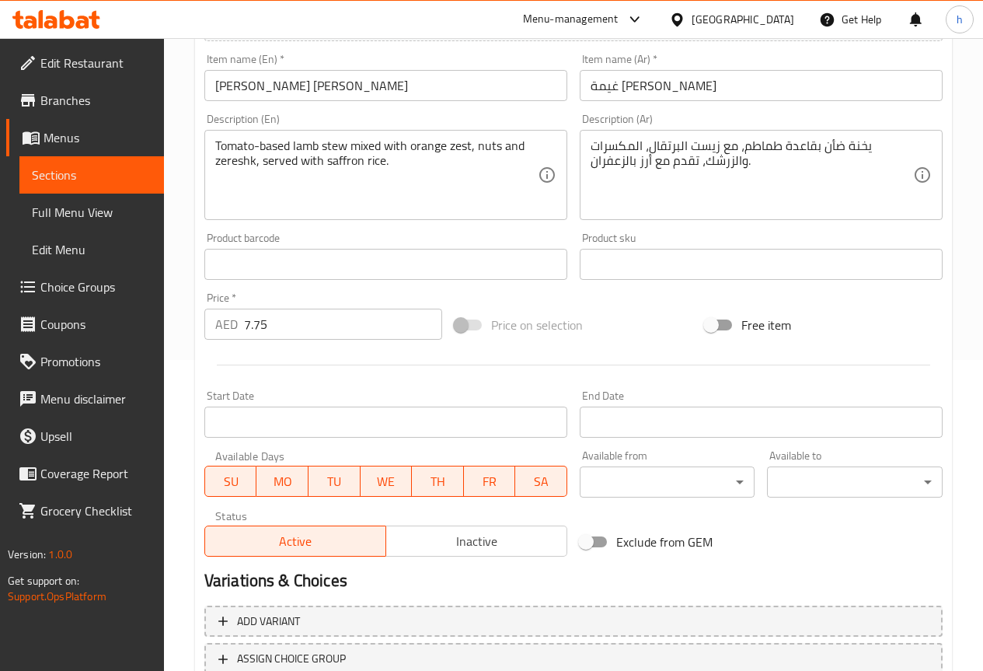
scroll to position [428, 0]
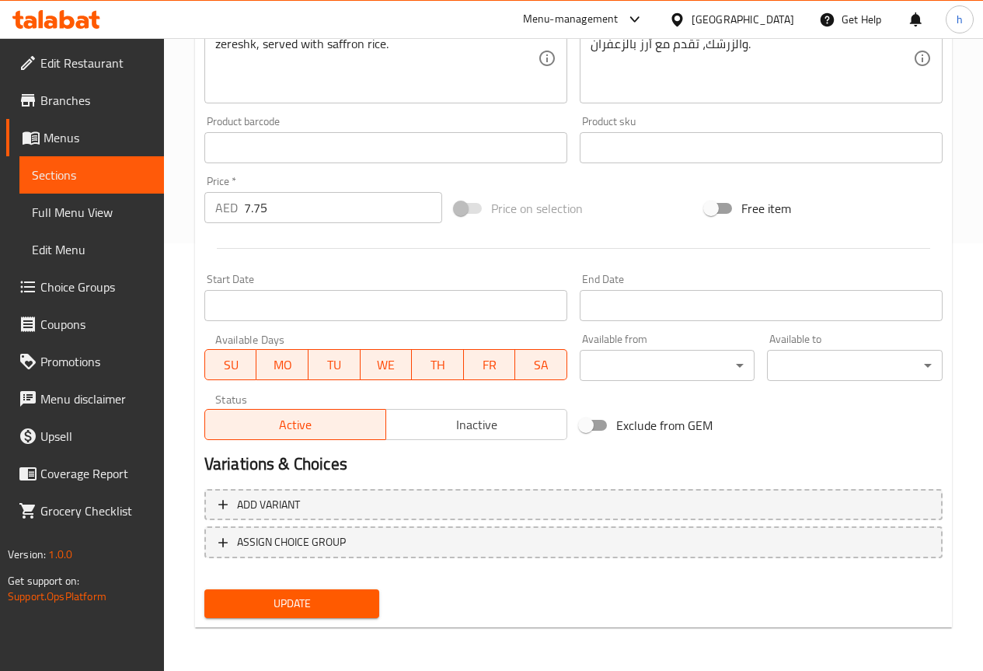
click at [292, 596] on span "Update" at bounding box center [292, 603] width 151 height 19
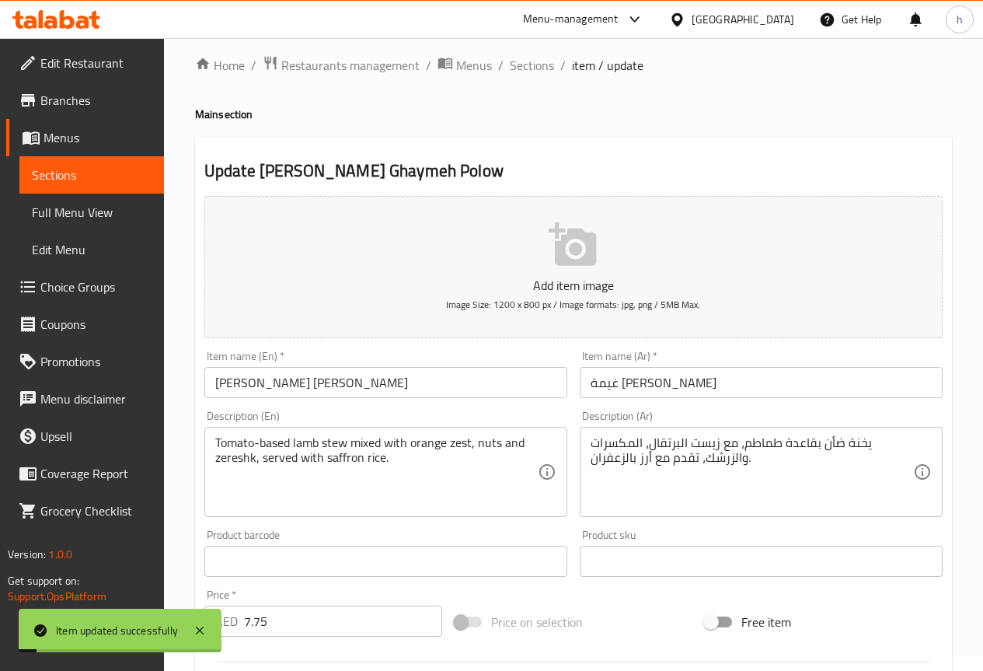
scroll to position [0, 0]
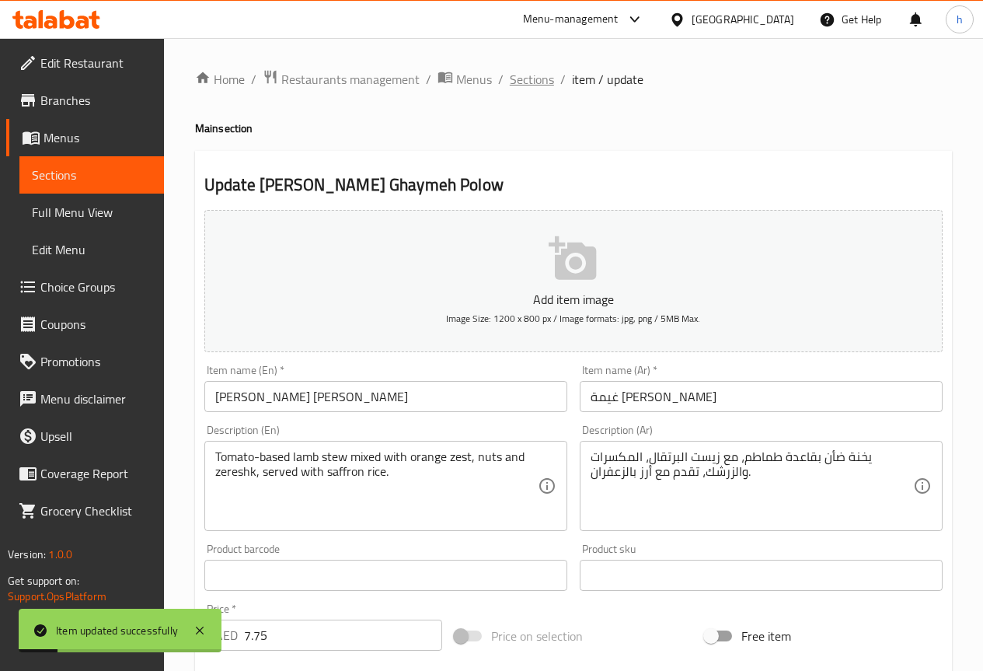
click at [524, 84] on span "Sections" at bounding box center [532, 79] width 44 height 19
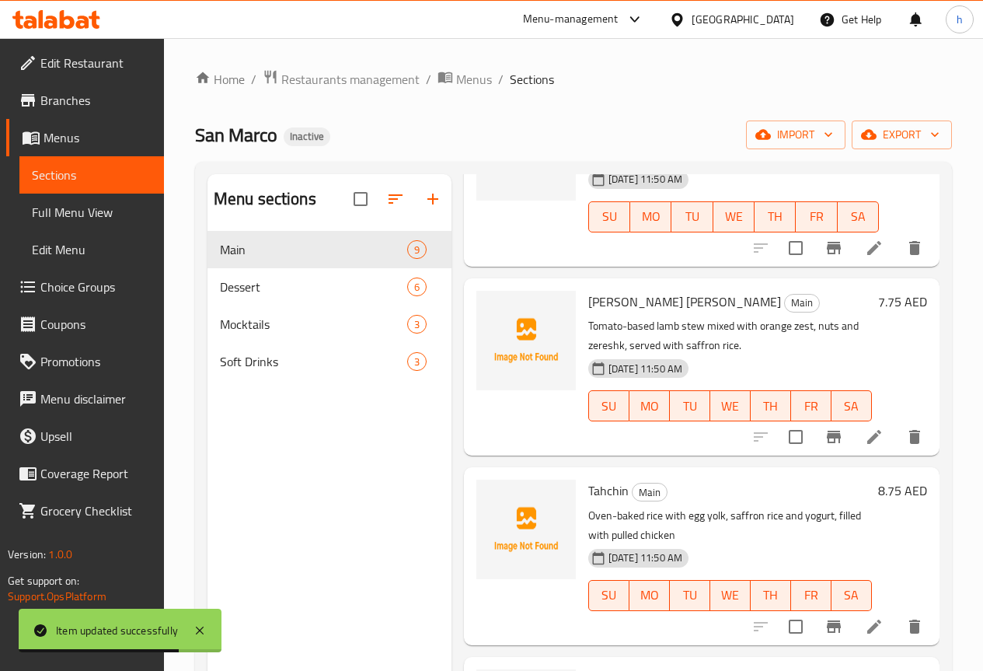
scroll to position [389, 0]
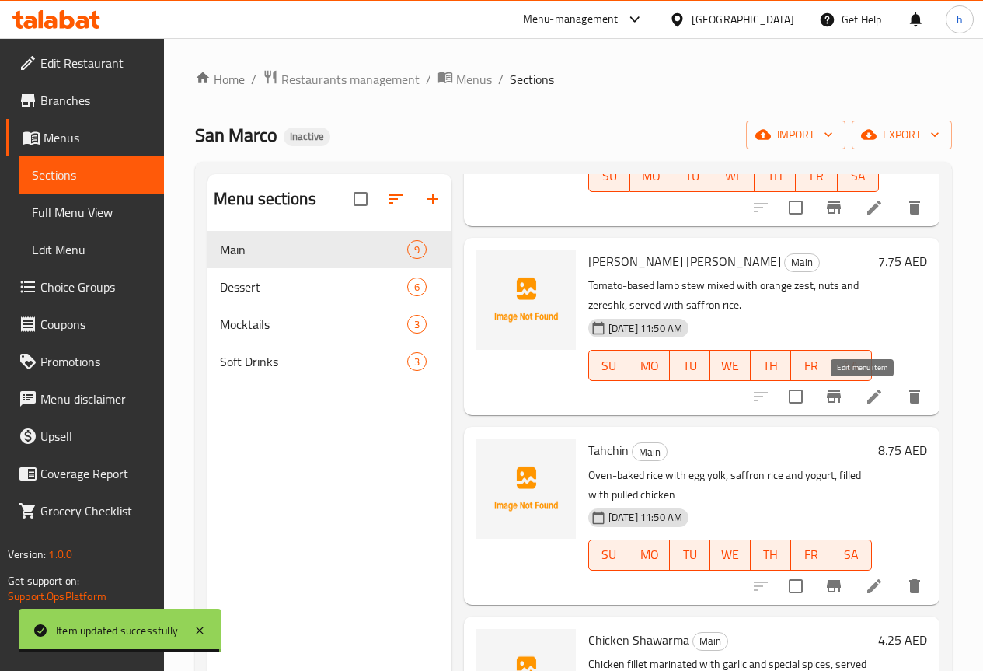
click at [865, 394] on icon at bounding box center [874, 396] width 19 height 19
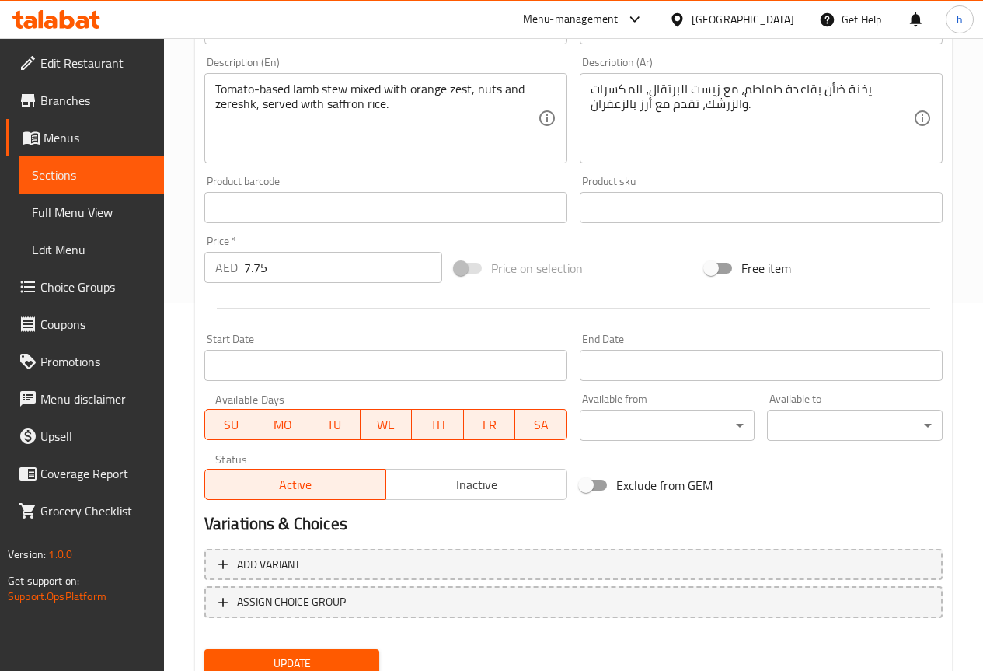
scroll to position [389, 0]
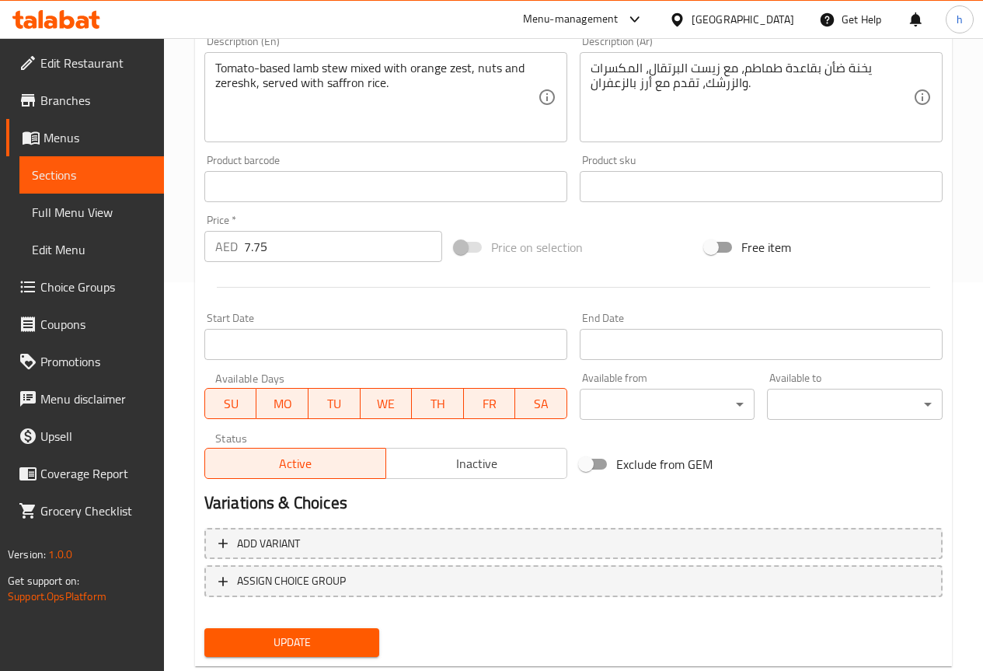
click at [322, 643] on span "Update" at bounding box center [292, 642] width 151 height 19
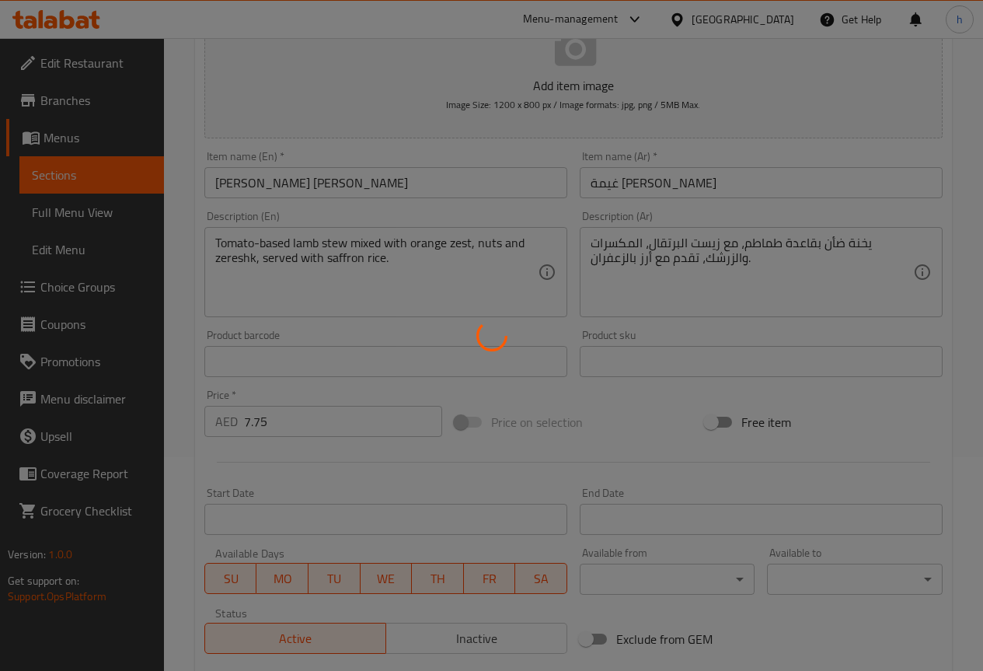
scroll to position [0, 0]
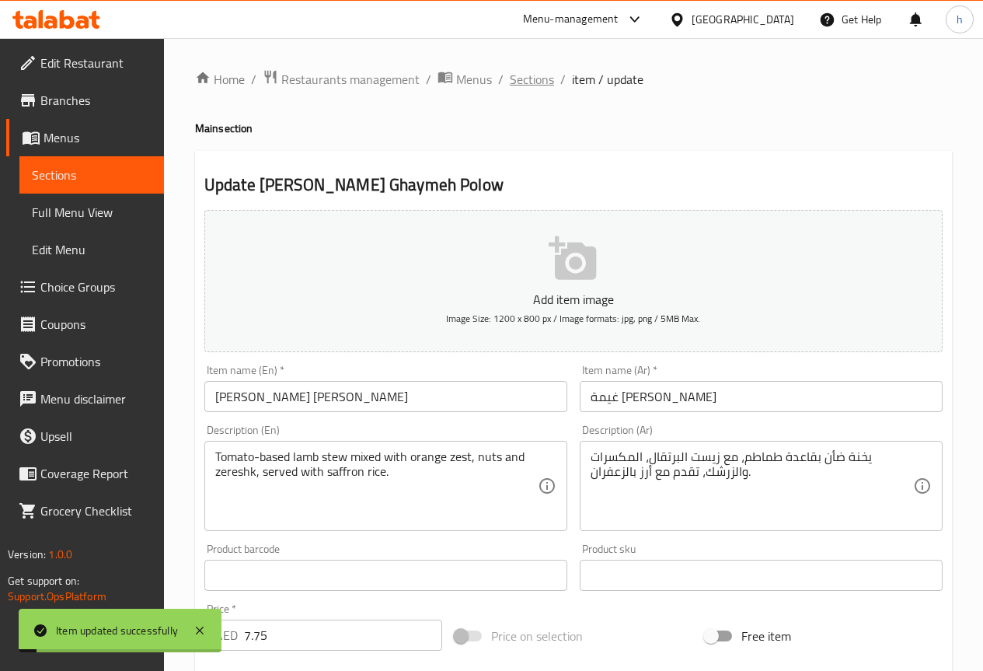
click at [540, 84] on span "Sections" at bounding box center [532, 79] width 44 height 19
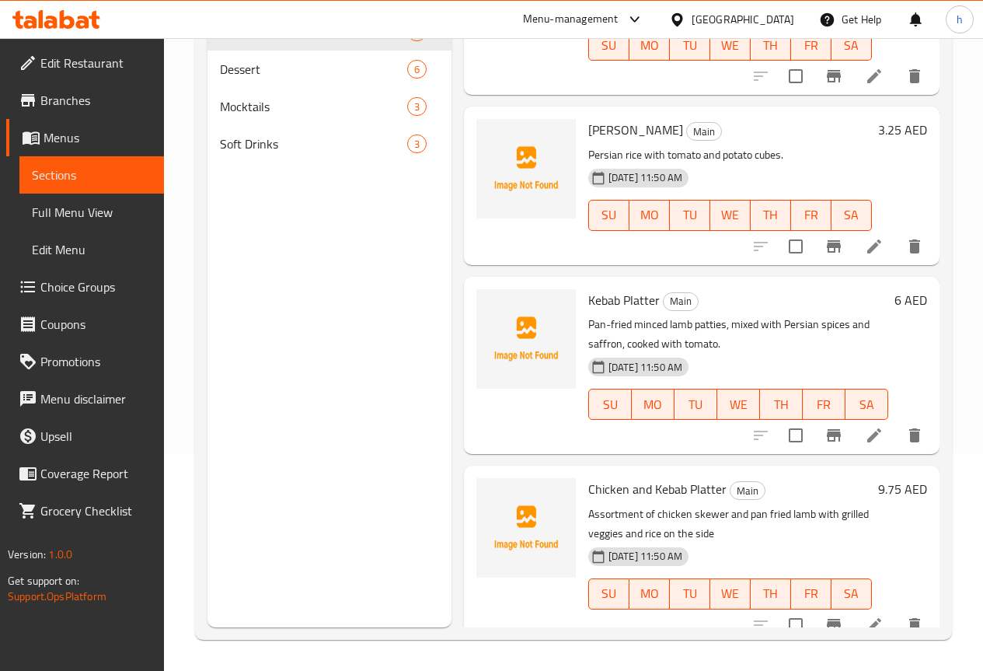
scroll to position [842, 0]
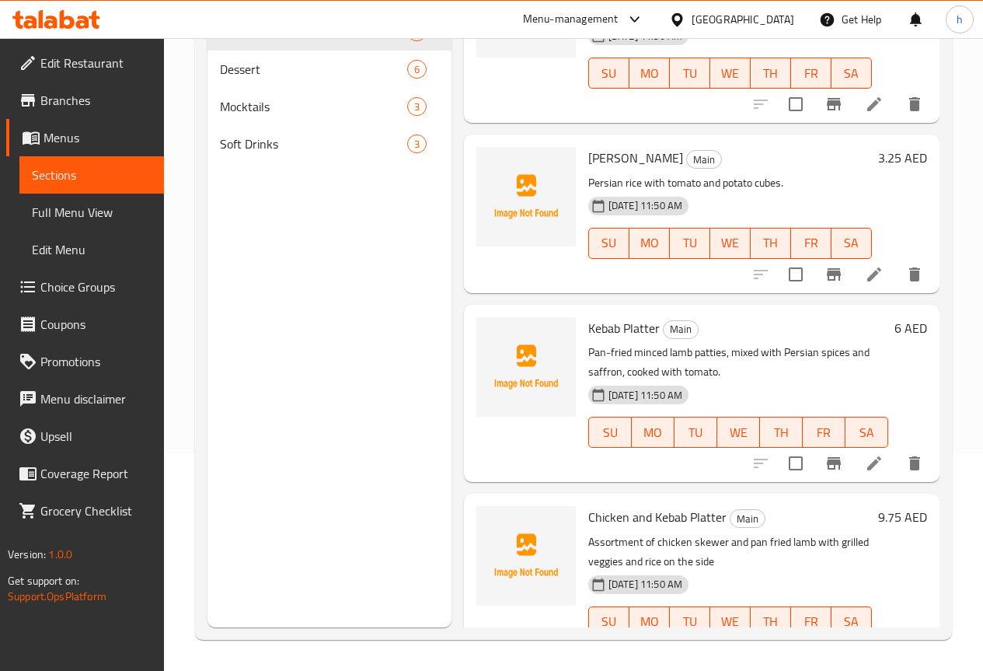
click at [869, 467] on icon at bounding box center [874, 463] width 19 height 19
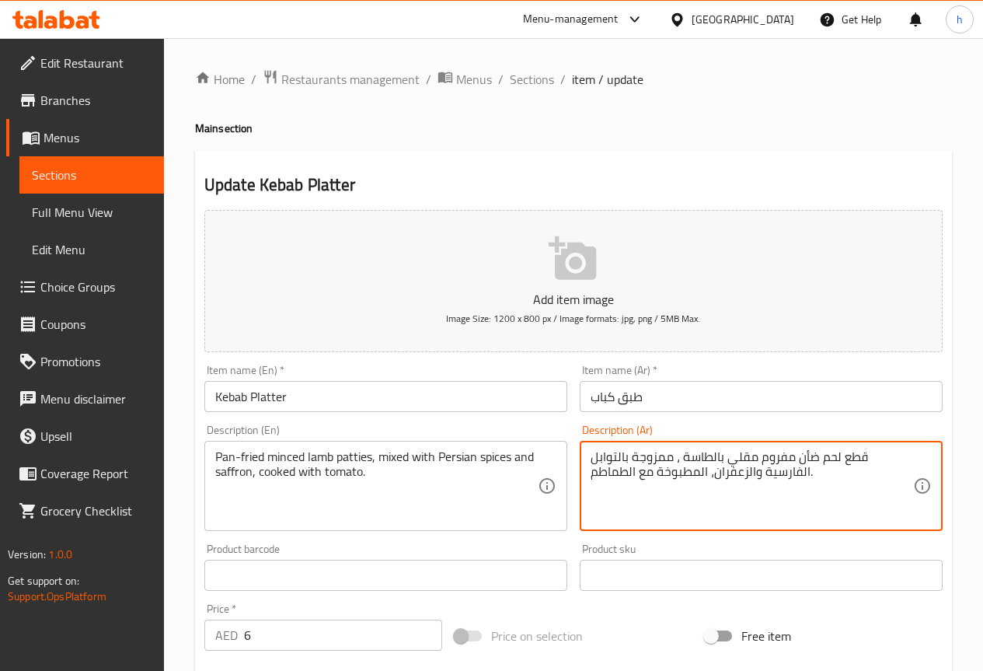
click at [872, 459] on textarea "قطع لحم ضأن مفروم مقلي بالطاسة ، ممزوجة بالتوابل الفارسية والزعفران، المطبوخة م…" at bounding box center [752, 486] width 323 height 74
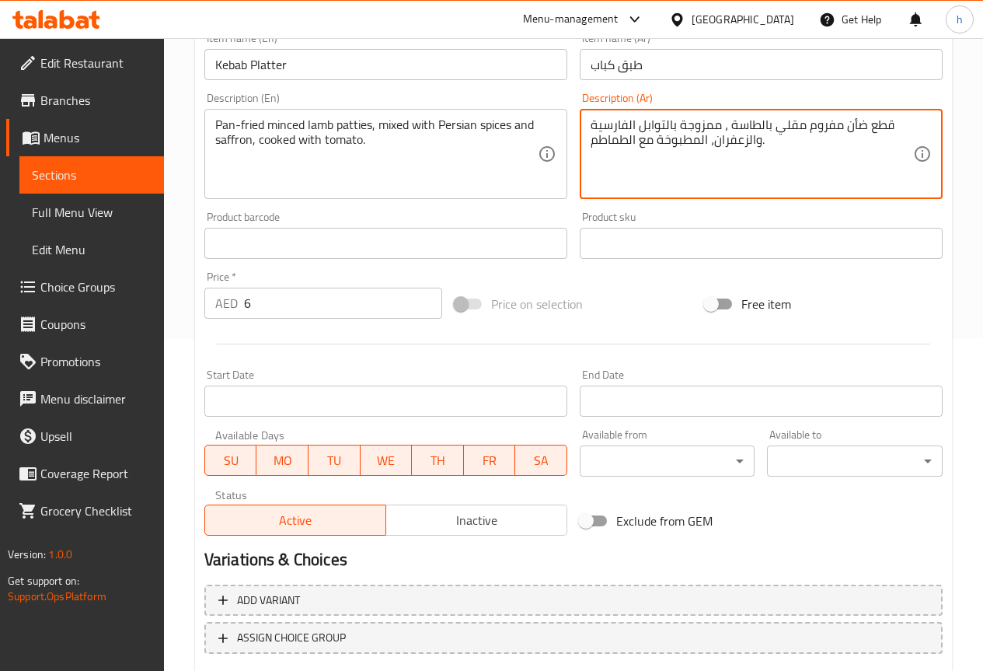
scroll to position [389, 0]
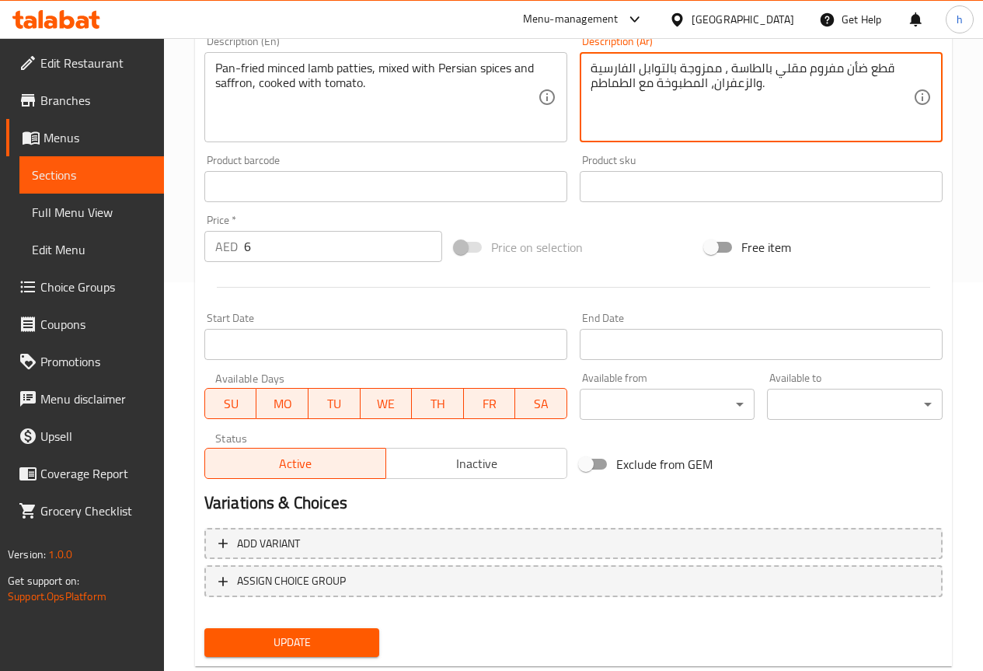
type textarea "قطع ضأن مفروم مقلي بالطاسة ، ممزوجة بالتوابل الفارسية والزعفران، المطبوخة مع ال…"
click at [326, 642] on span "Update" at bounding box center [292, 642] width 151 height 19
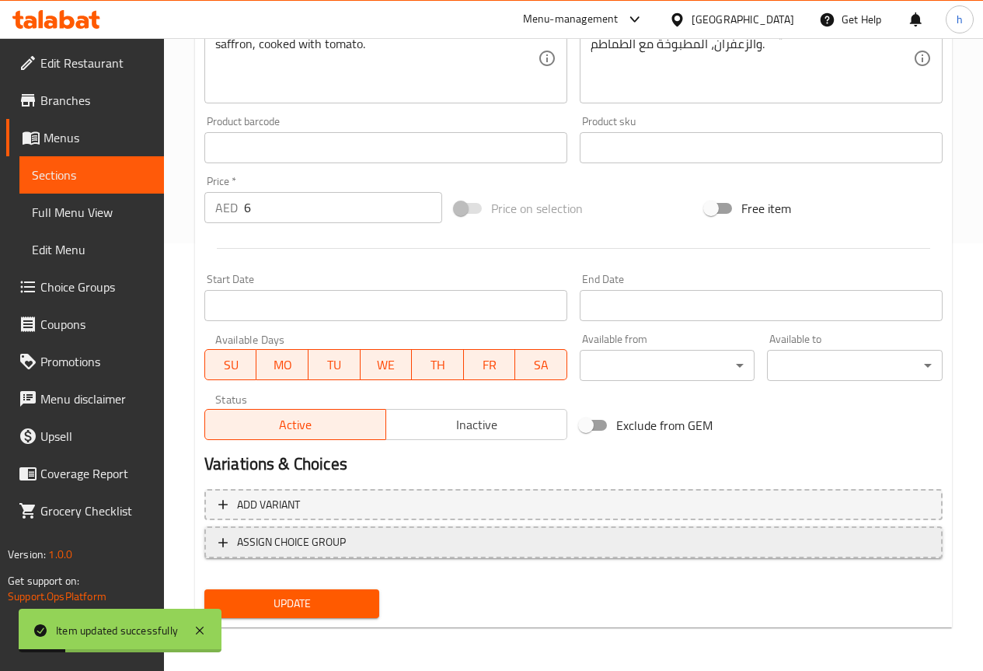
scroll to position [0, 0]
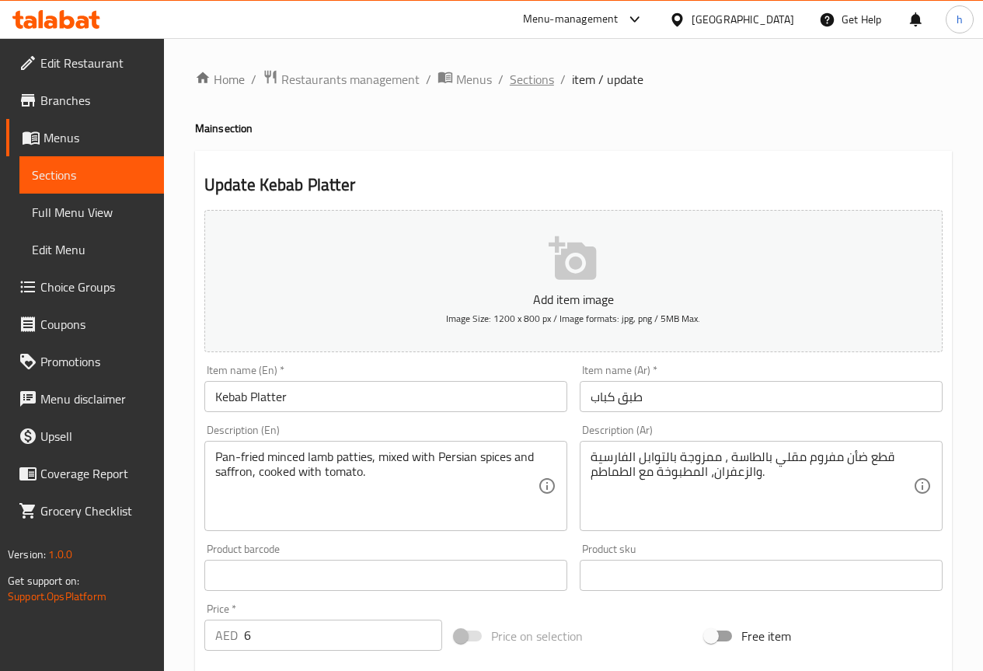
click at [526, 78] on span "Sections" at bounding box center [532, 79] width 44 height 19
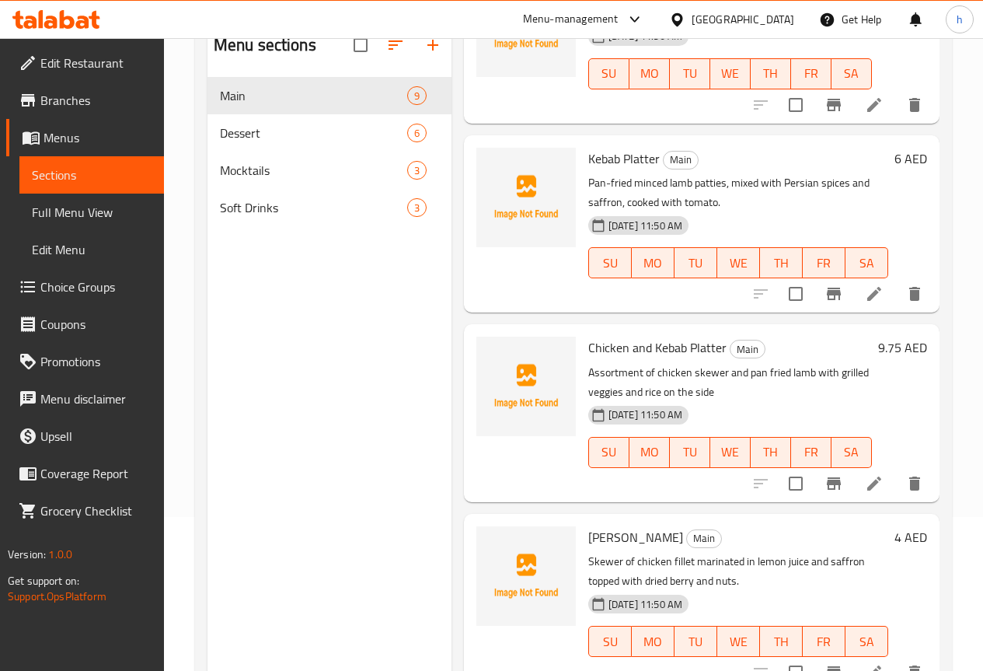
scroll to position [155, 0]
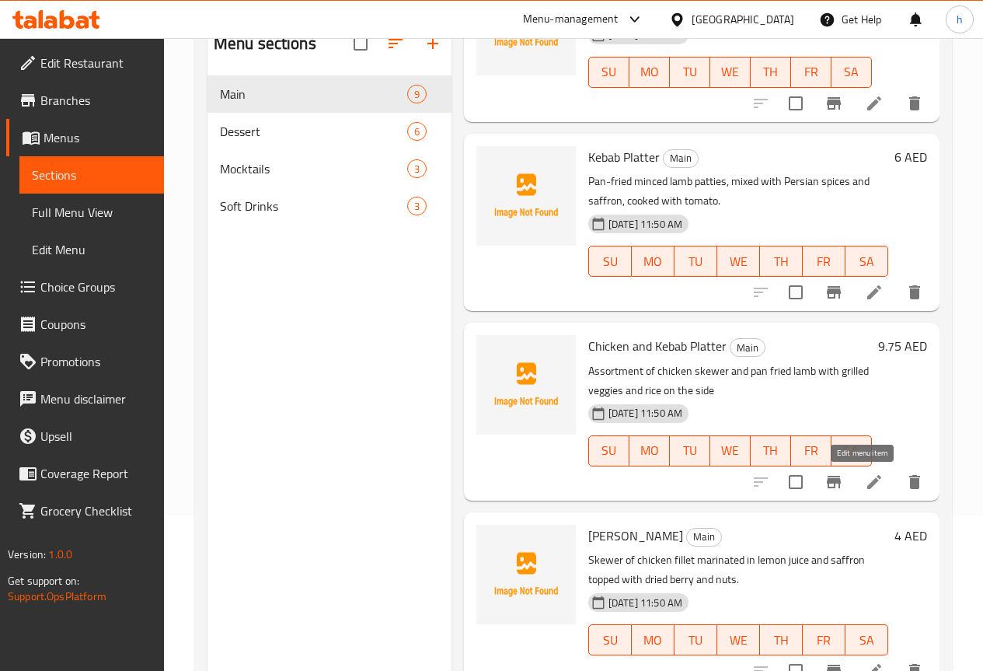
click at [868, 486] on icon at bounding box center [875, 481] width 14 height 14
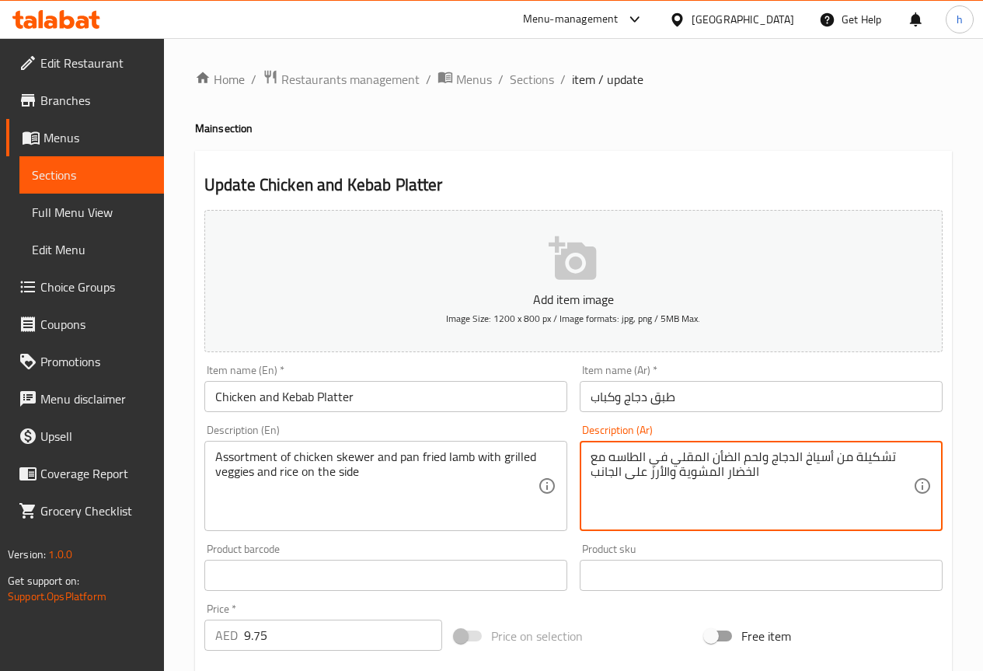
click at [747, 459] on textarea "تشكيلة من أسياخ الدجاج ولحم الضأن المقلي في الطاسه مع الخضار المشوية والأرز على…" at bounding box center [752, 486] width 323 height 74
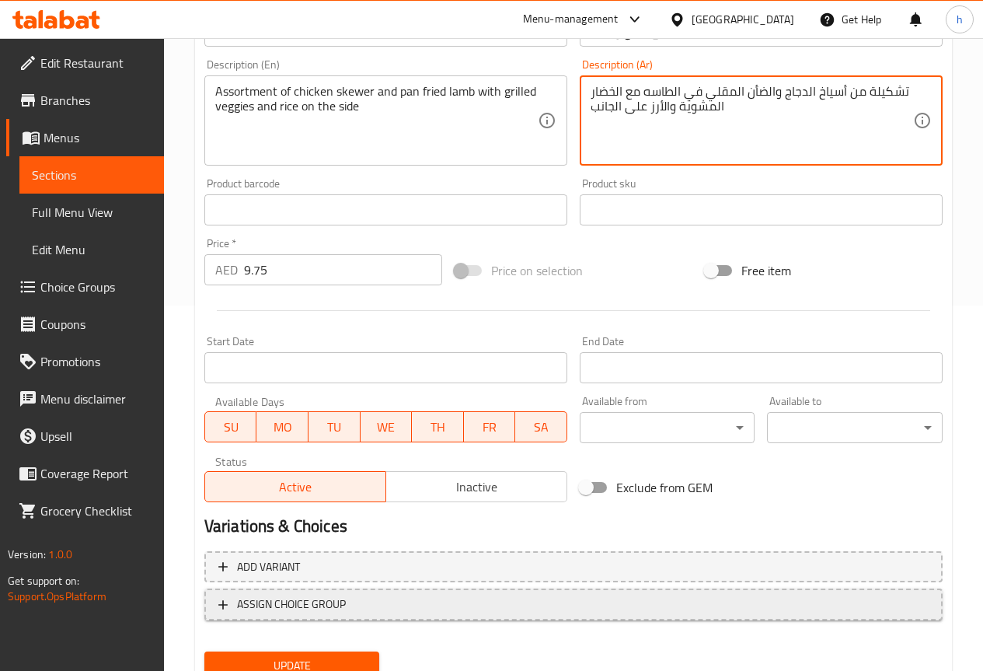
scroll to position [428, 0]
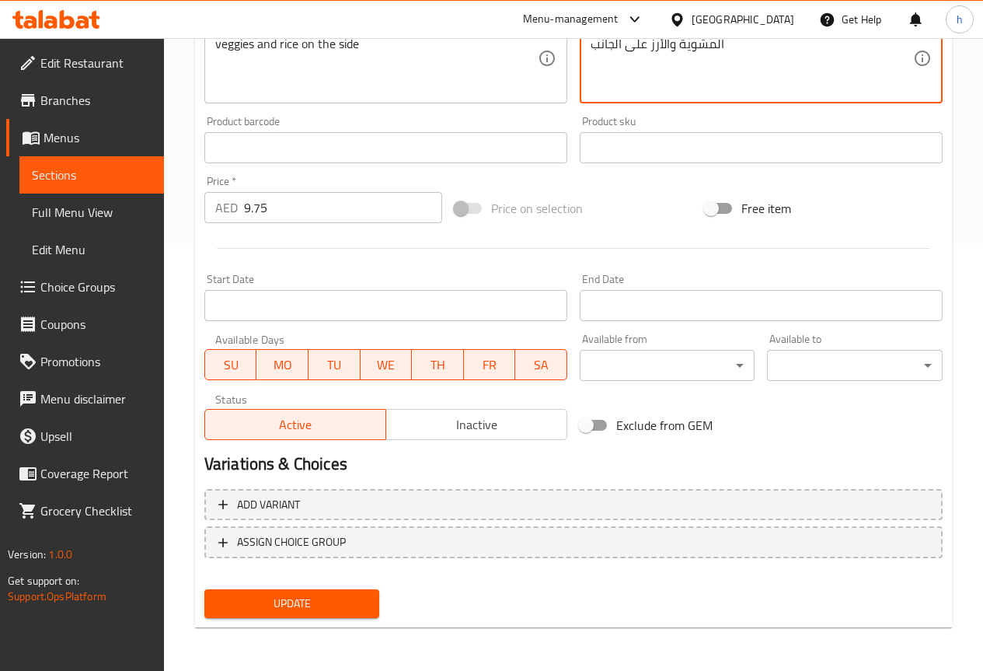
type textarea "تشكيلة من أسياخ الدجاج والضأن المقلي في الطاسه مع الخضار المشوية والأرز على الج…"
click at [317, 609] on span "Update" at bounding box center [292, 603] width 151 height 19
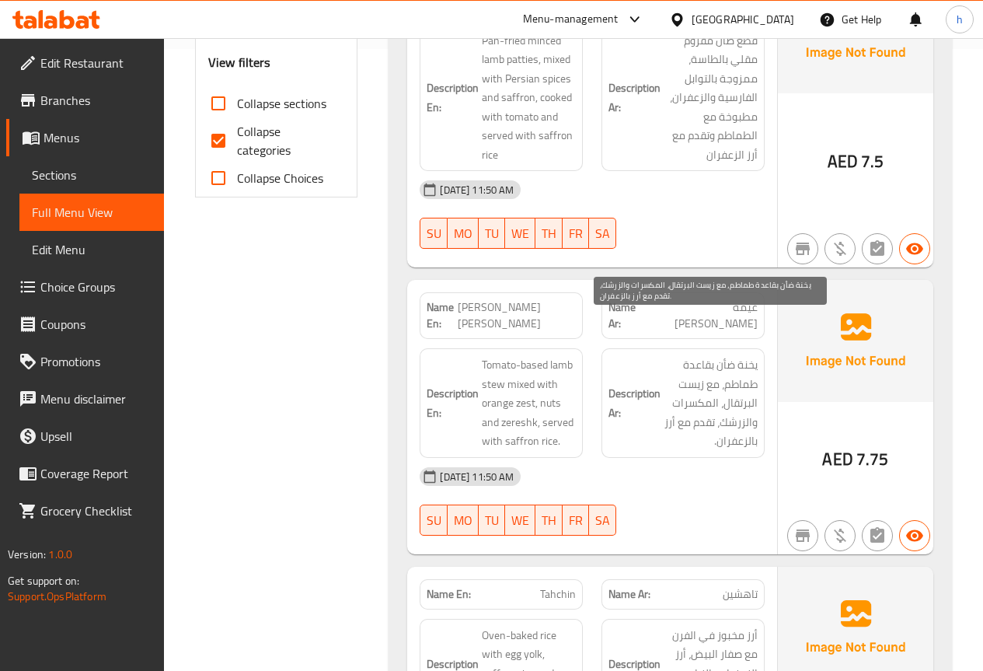
scroll to position [855, 0]
